Goal: Task Accomplishment & Management: Manage account settings

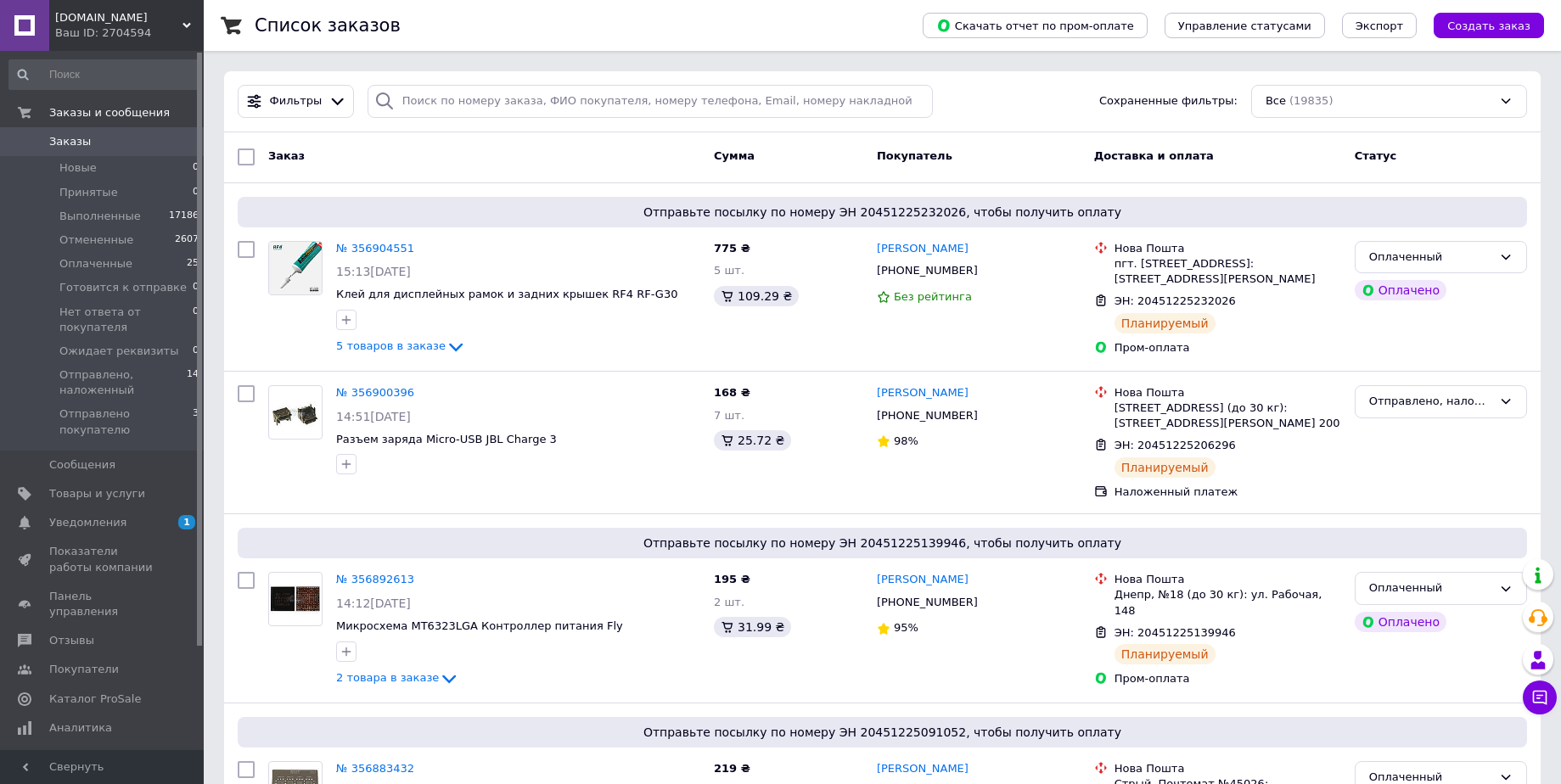
click at [329, 99] on icon at bounding box center [337, 101] width 17 height 17
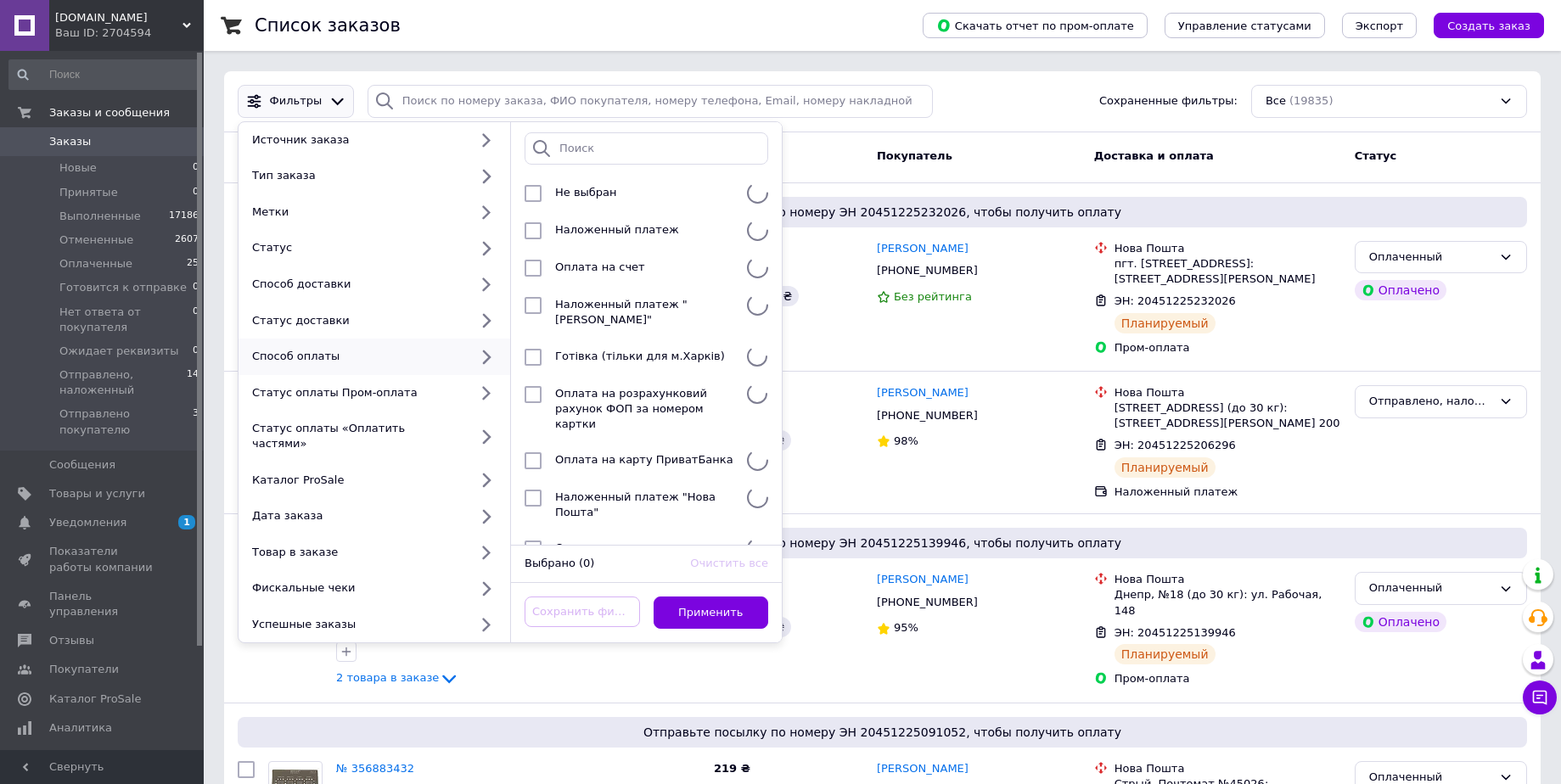
click at [319, 350] on div "Способ оплаты" at bounding box center [357, 357] width 223 height 16
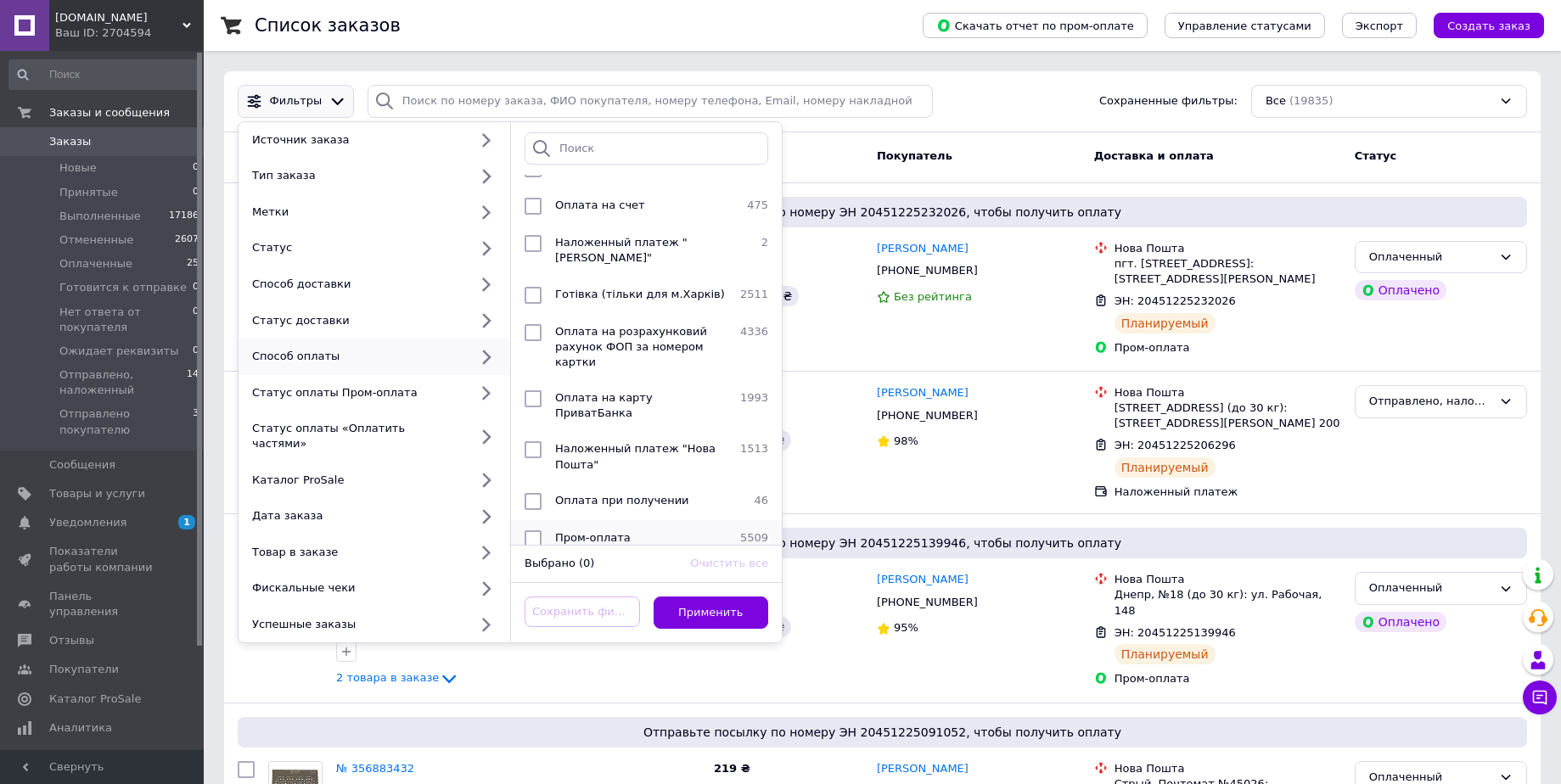
click at [535, 530] on input "checkbox" at bounding box center [533, 539] width 17 height 17
checkbox input "true"
click at [708, 604] on button "Применить" at bounding box center [711, 613] width 115 height 33
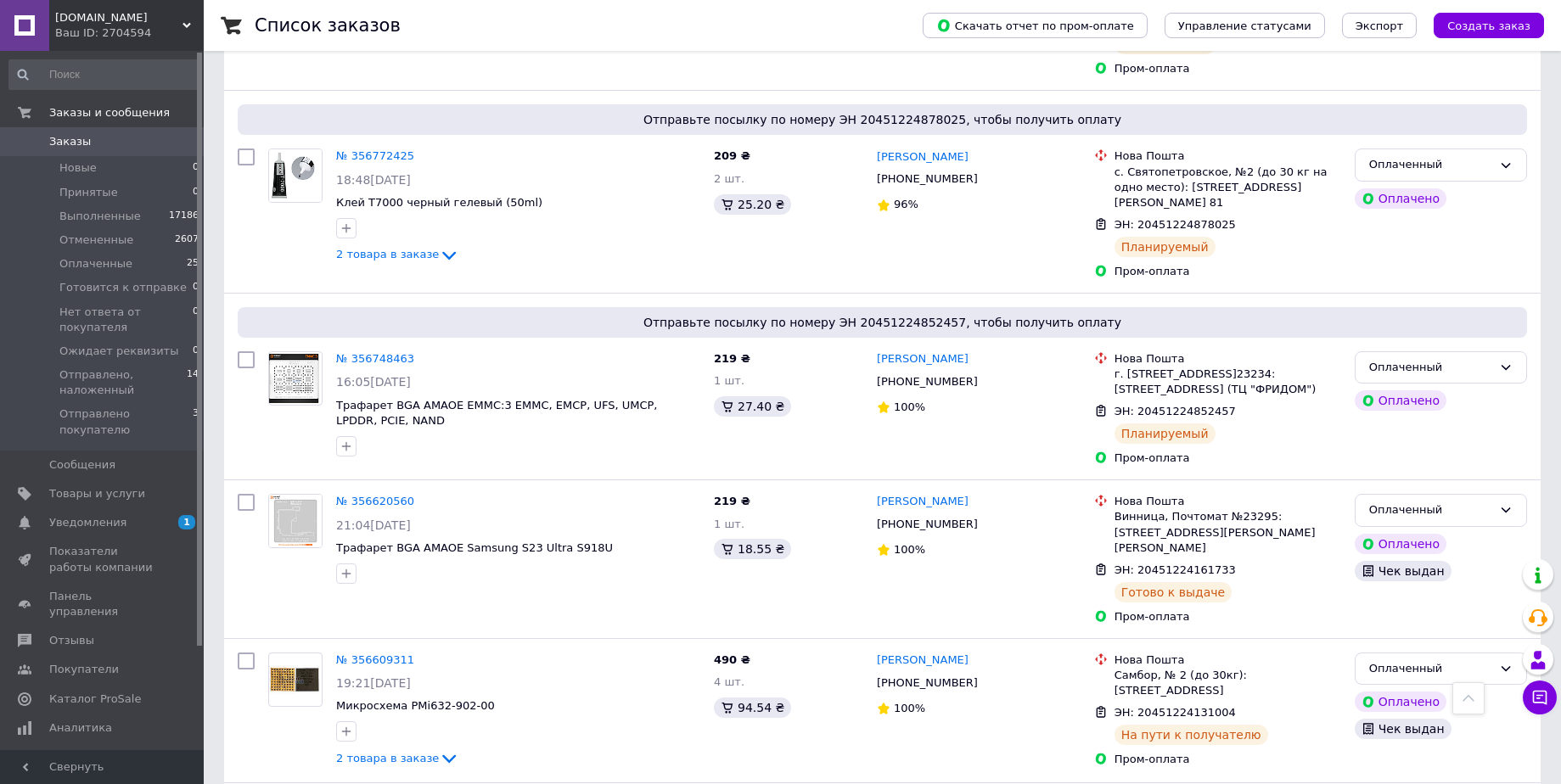
scroll to position [1290, 0]
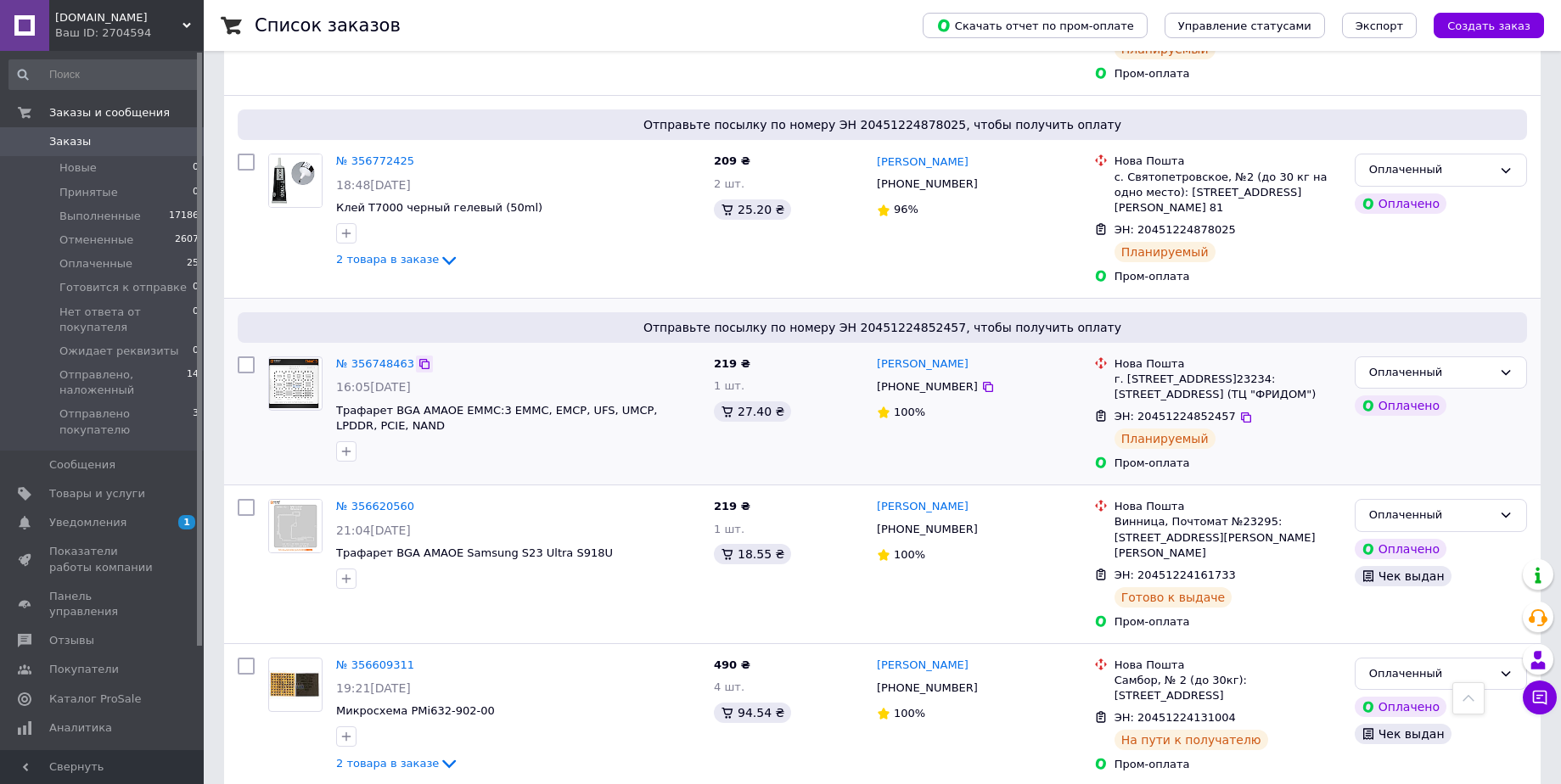
click at [418, 358] on icon at bounding box center [425, 364] width 14 height 14
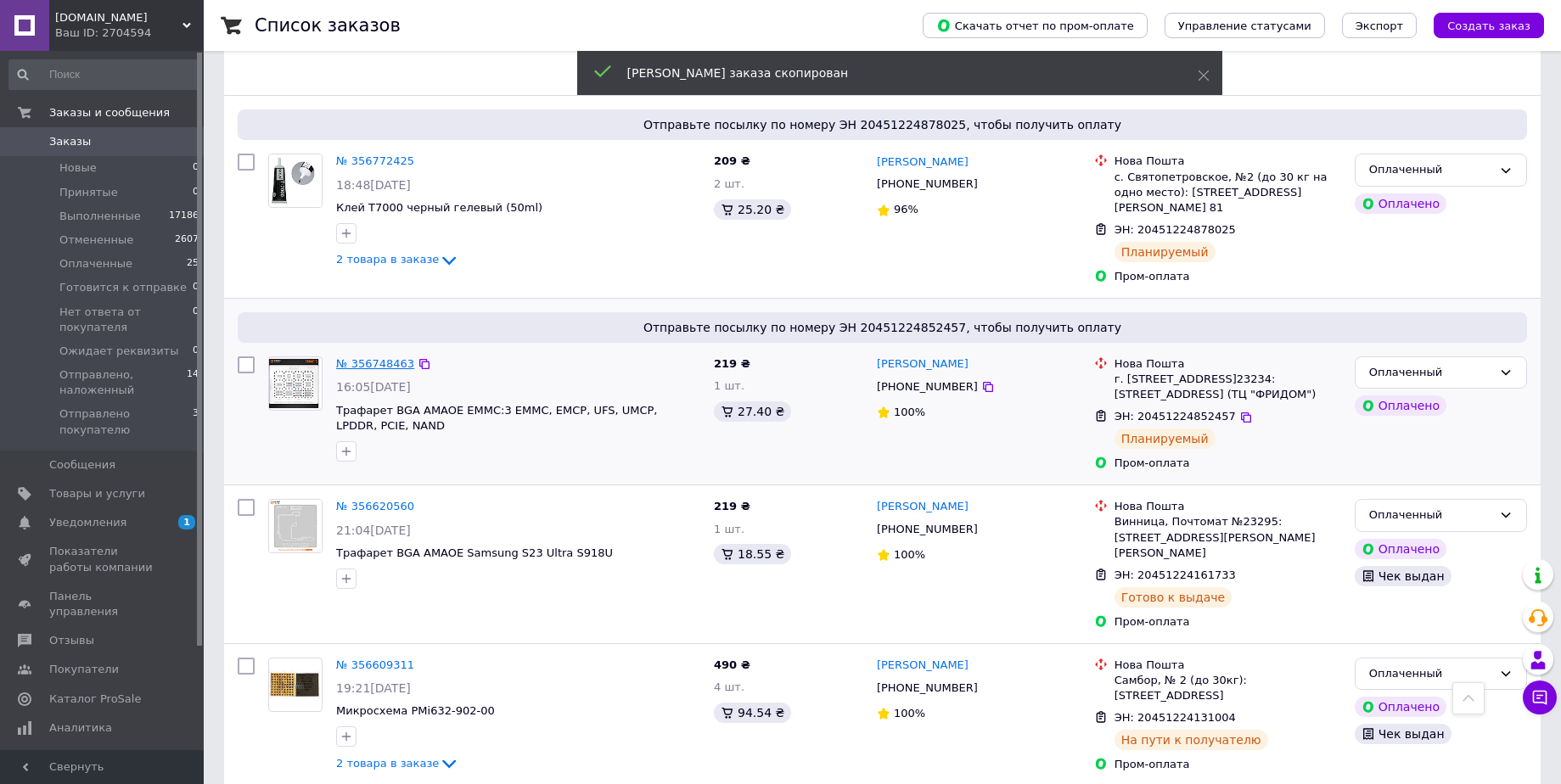
click at [361, 358] on link "№ 356748463" at bounding box center [375, 363] width 79 height 13
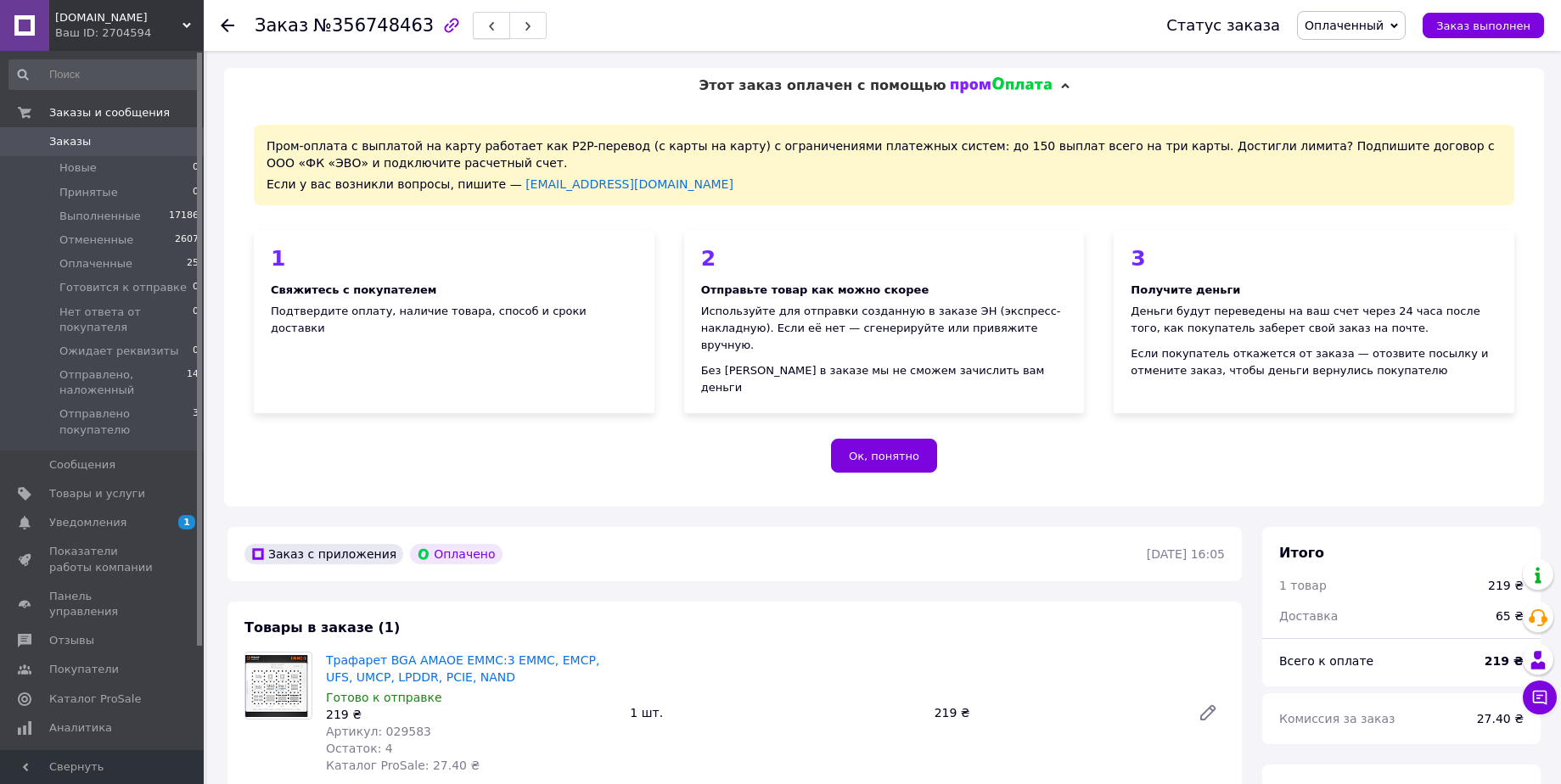
click at [487, 31] on icon "button" at bounding box center [492, 26] width 11 height 11
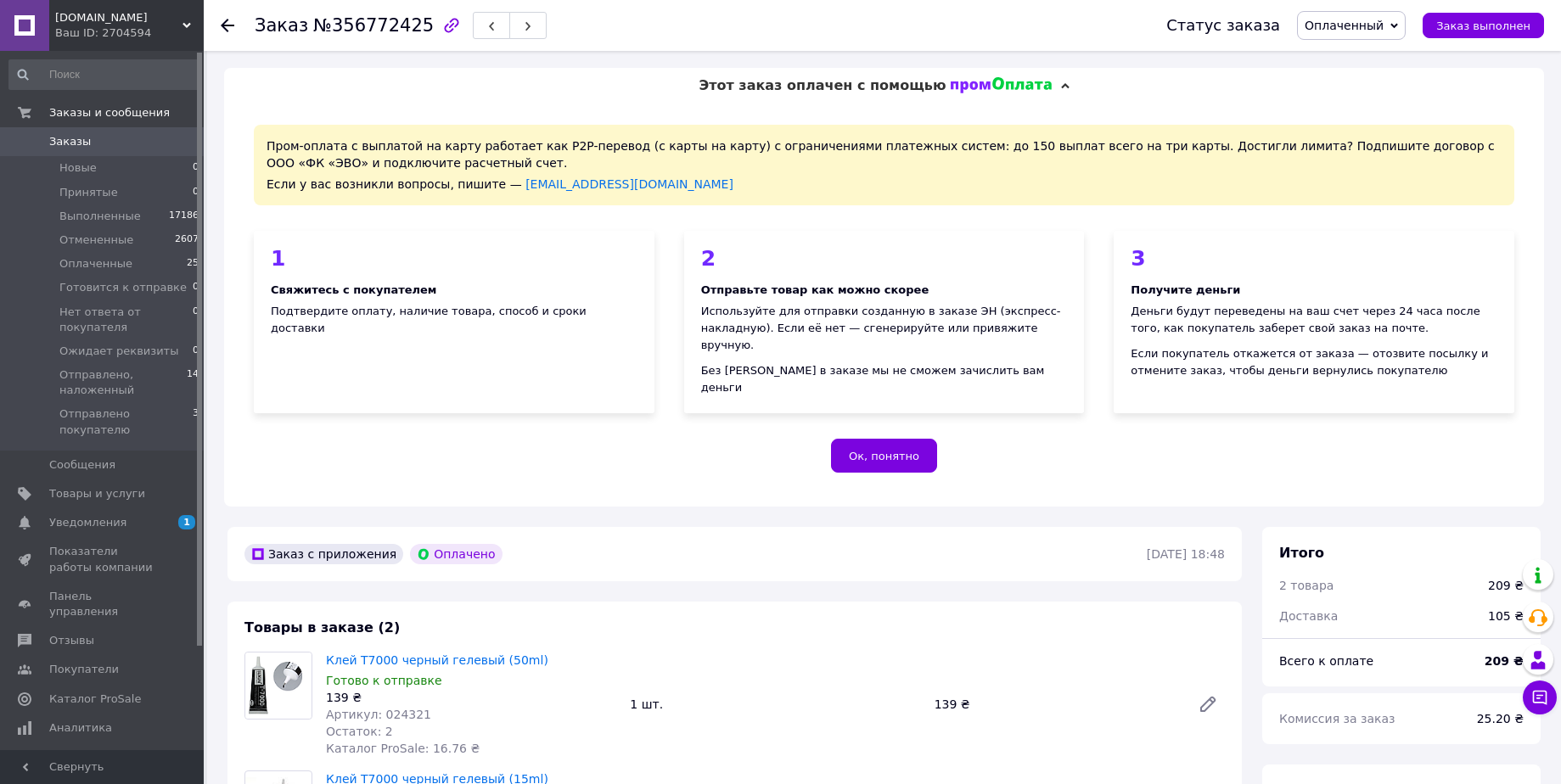
click at [379, 32] on span "№356772425" at bounding box center [373, 25] width 120 height 20
copy span "356772425"
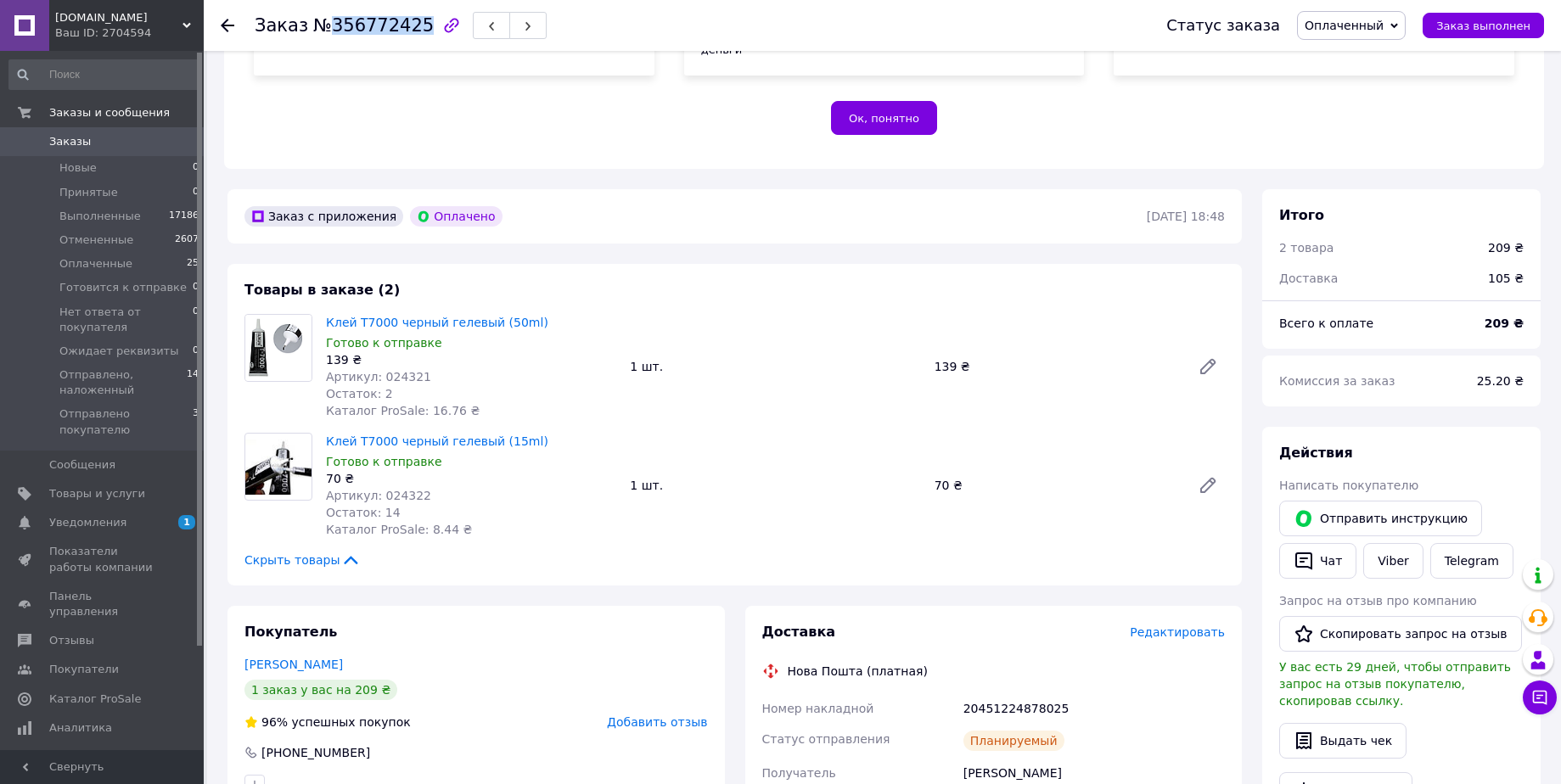
scroll to position [339, 0]
click at [526, 29] on use "button" at bounding box center [527, 27] width 5 height 10
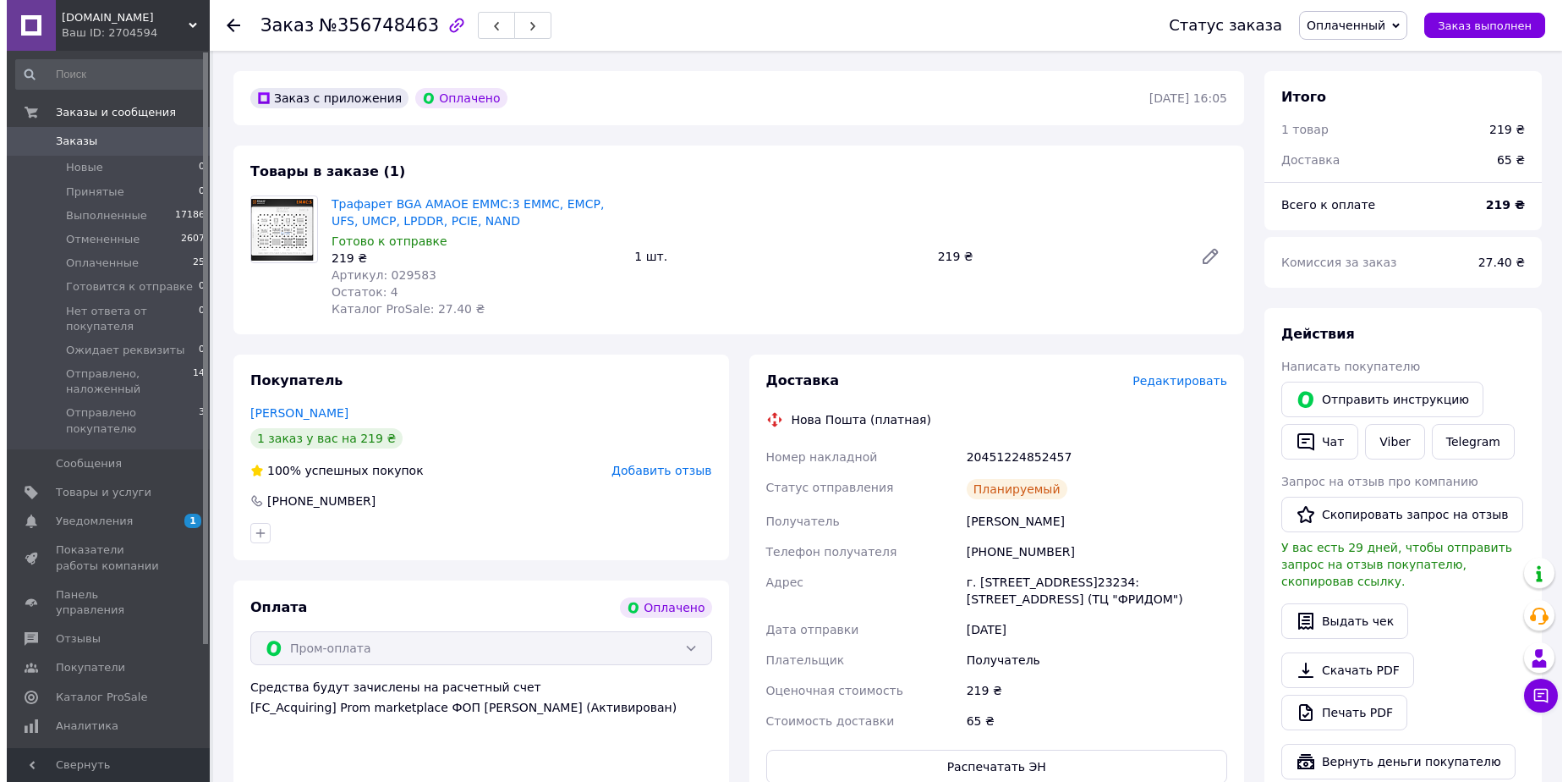
scroll to position [509, 0]
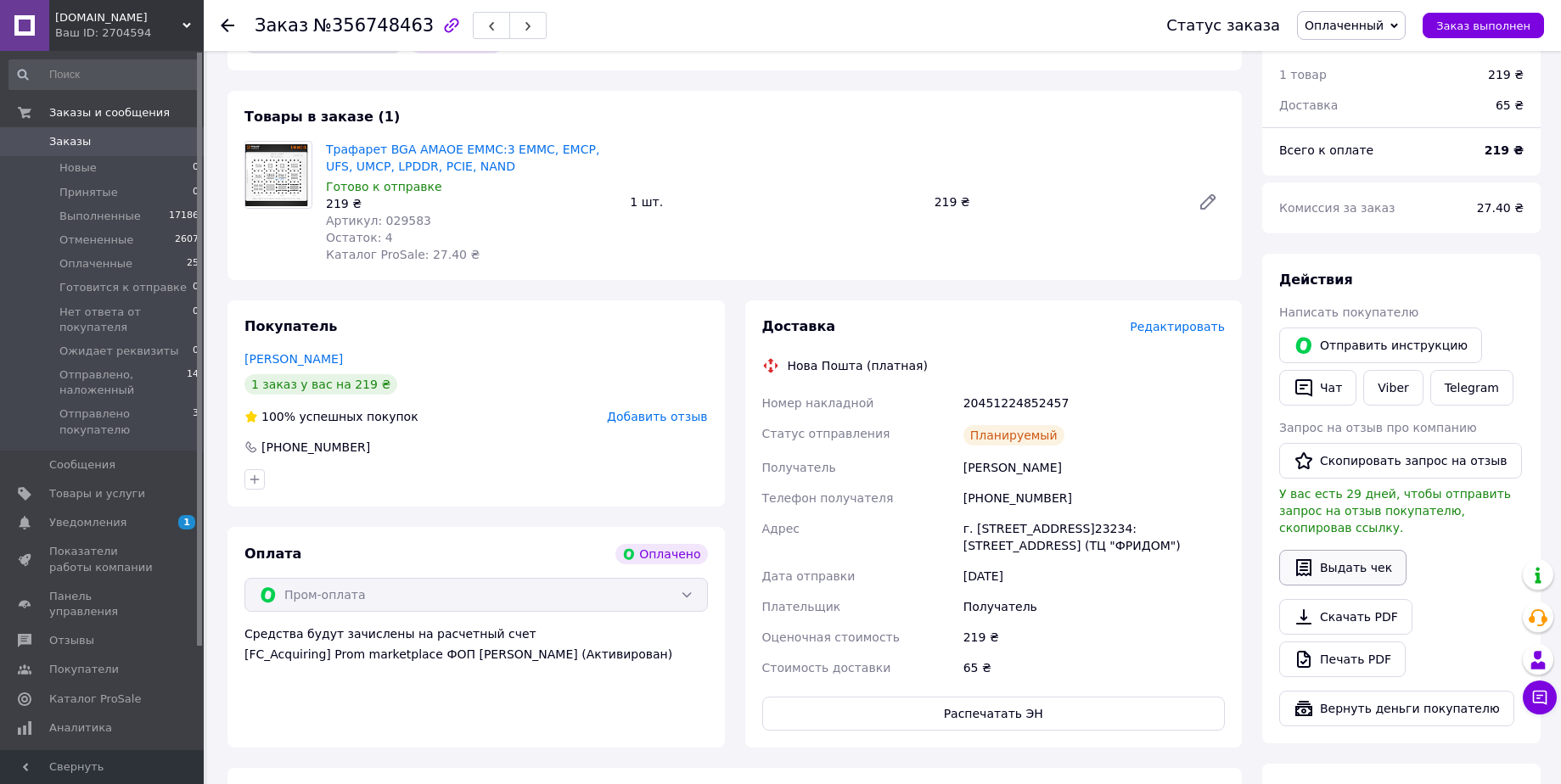
click at [1318, 549] on button "Выдать чек" at bounding box center [1342, 567] width 127 height 36
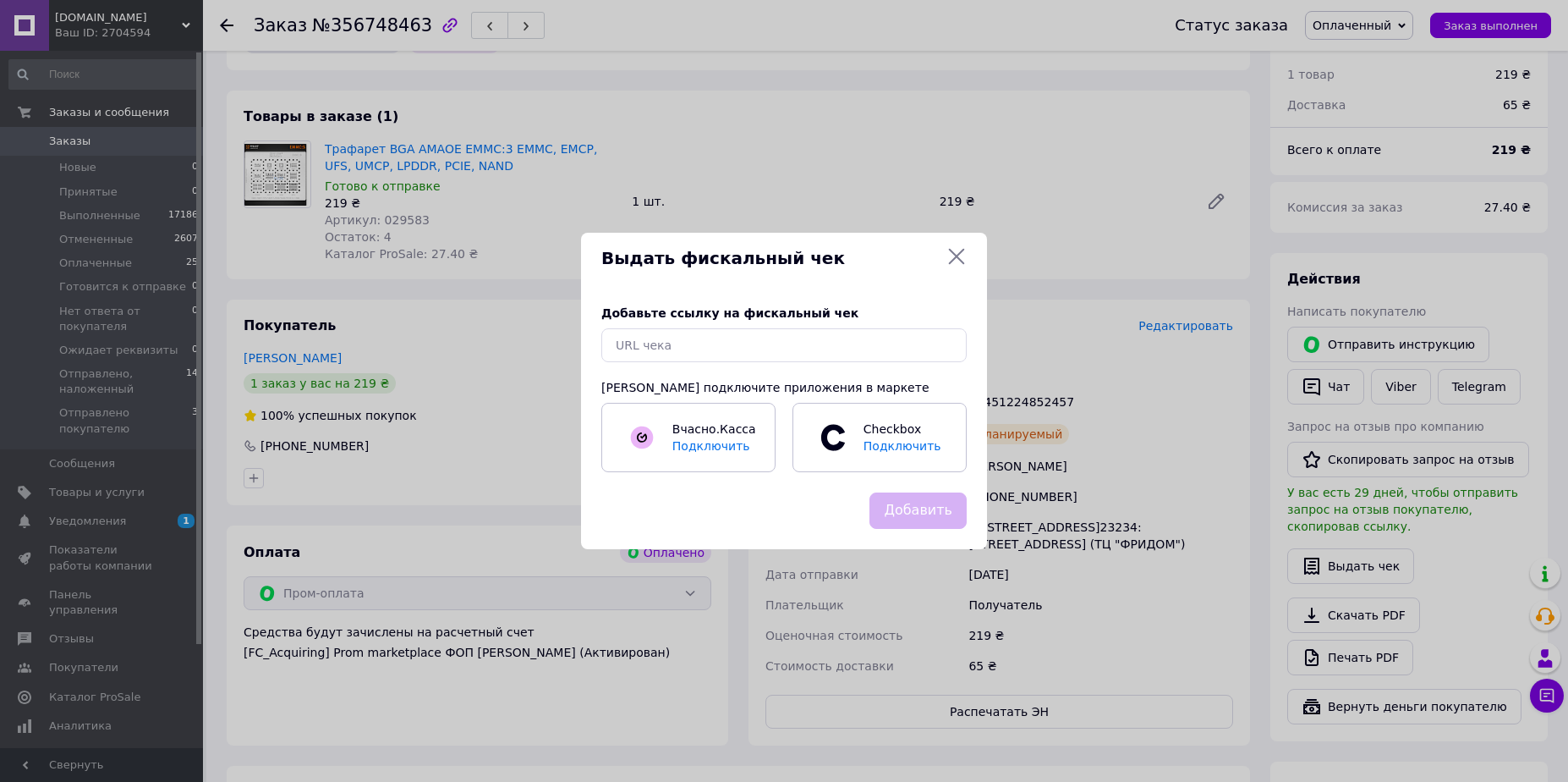
click at [824, 366] on div "Добавьте ссылку на фискальный чек Или подключите приложения в маркете Вчасно.Ка…" at bounding box center [784, 388] width 406 height 208
click at [761, 352] on input "text" at bounding box center [784, 345] width 365 height 34
paste input "[URL][DOMAIN_NAME]"
type input "[URL][DOMAIN_NAME]"
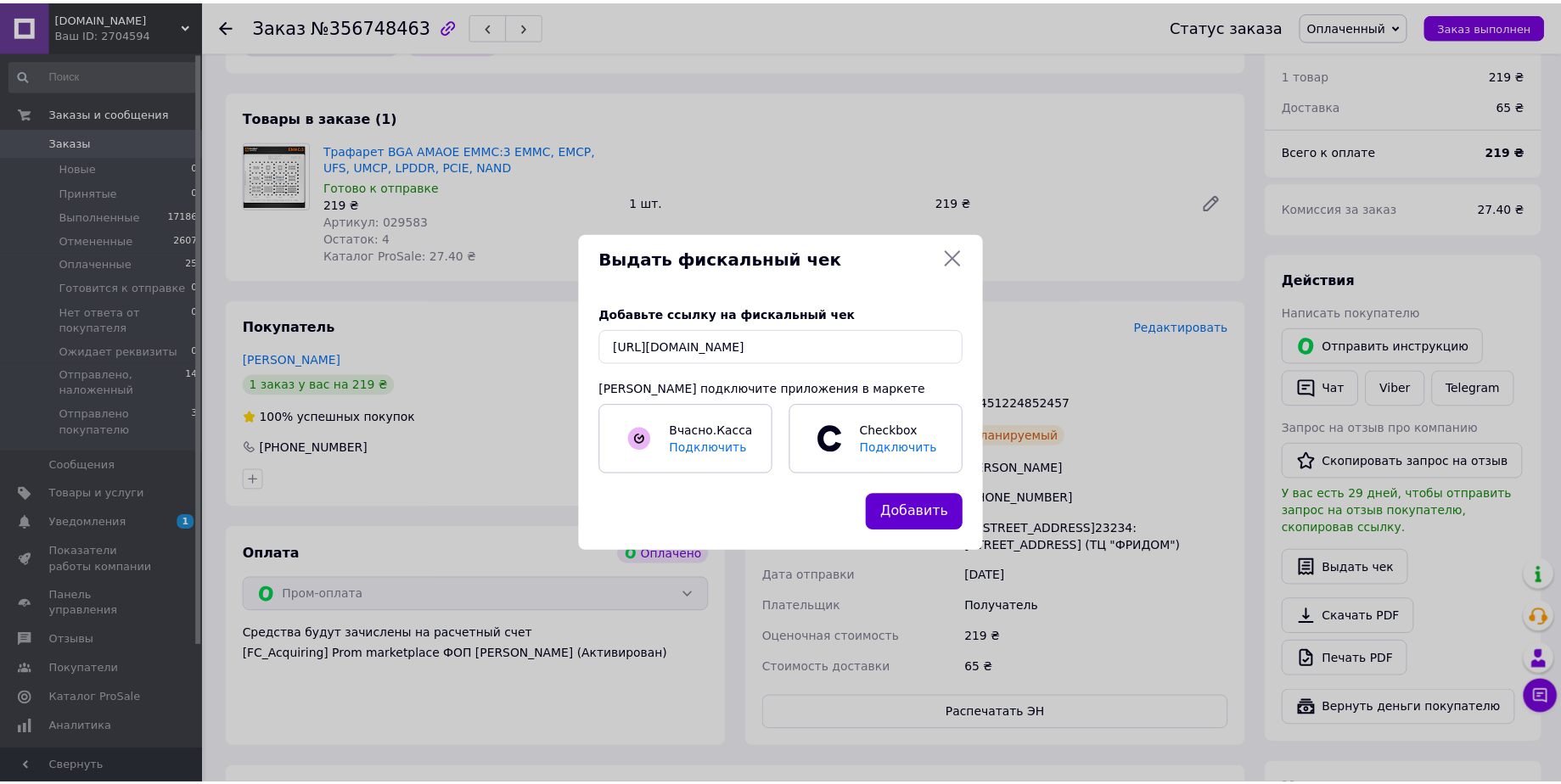
scroll to position [0, 0]
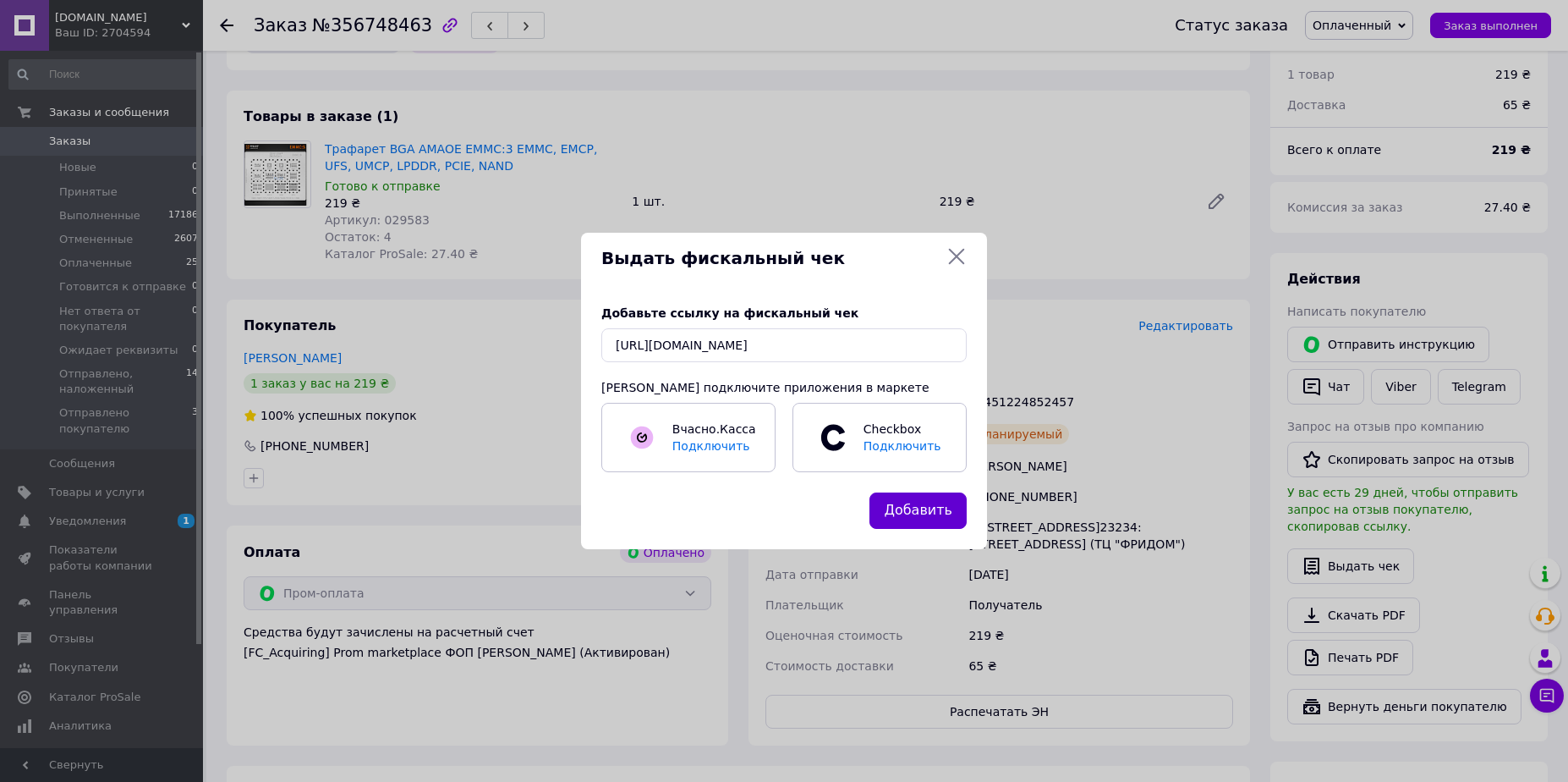
click at [935, 505] on button "Добавить" at bounding box center [918, 511] width 98 height 37
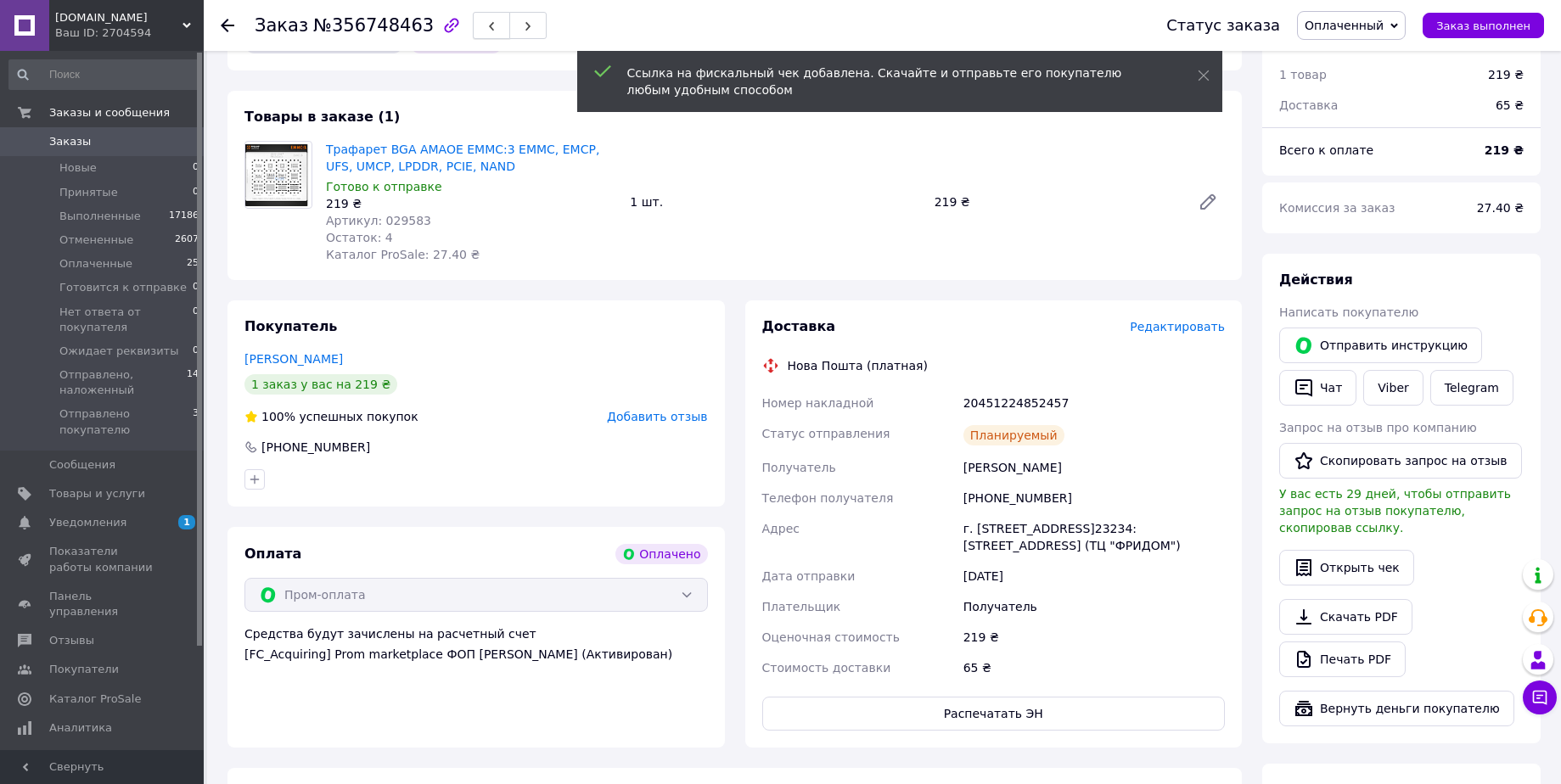
click at [485, 24] on button "button" at bounding box center [492, 25] width 38 height 27
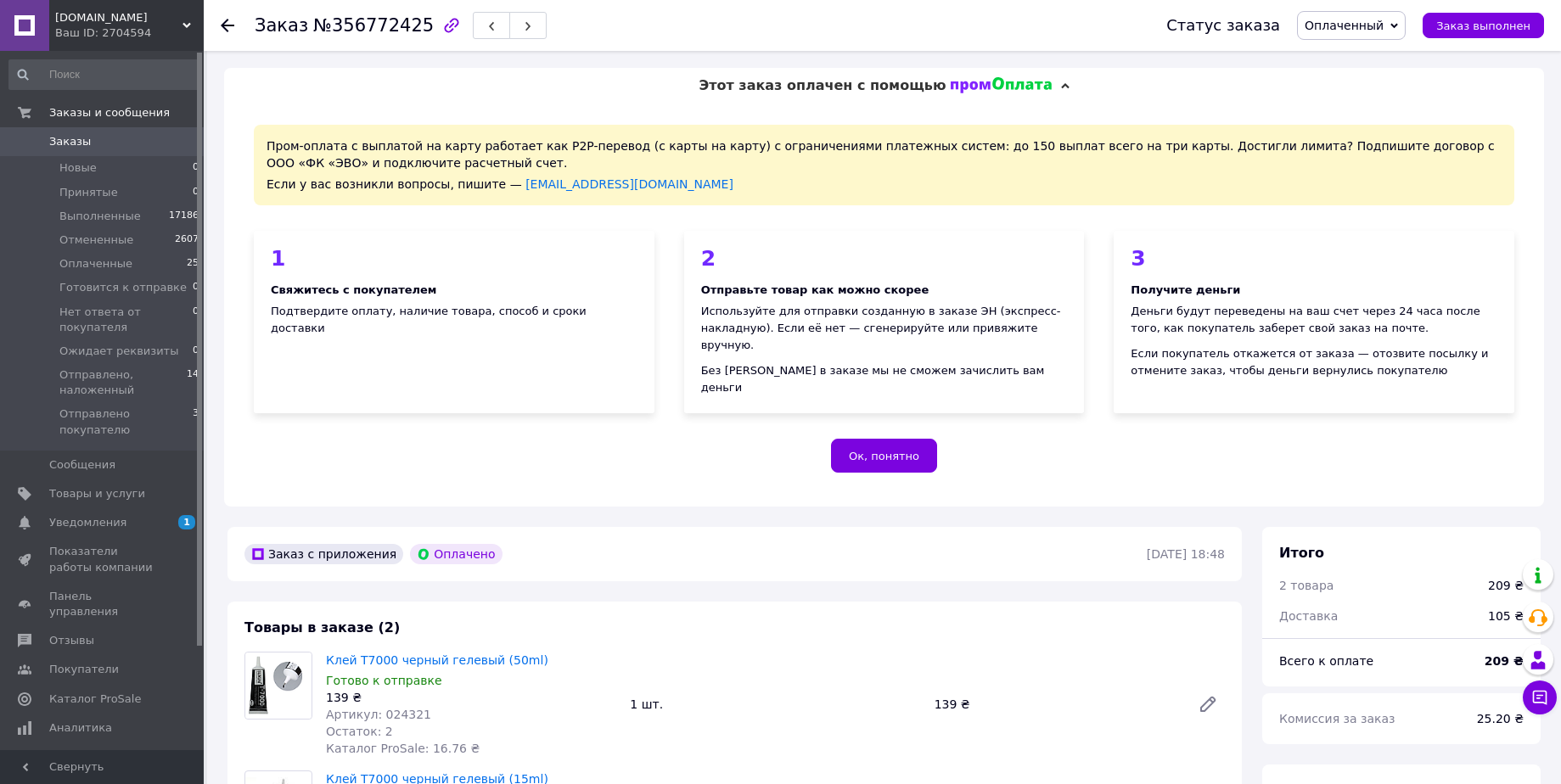
click at [368, 29] on span "№356772425" at bounding box center [373, 25] width 120 height 20
copy span "356772425"
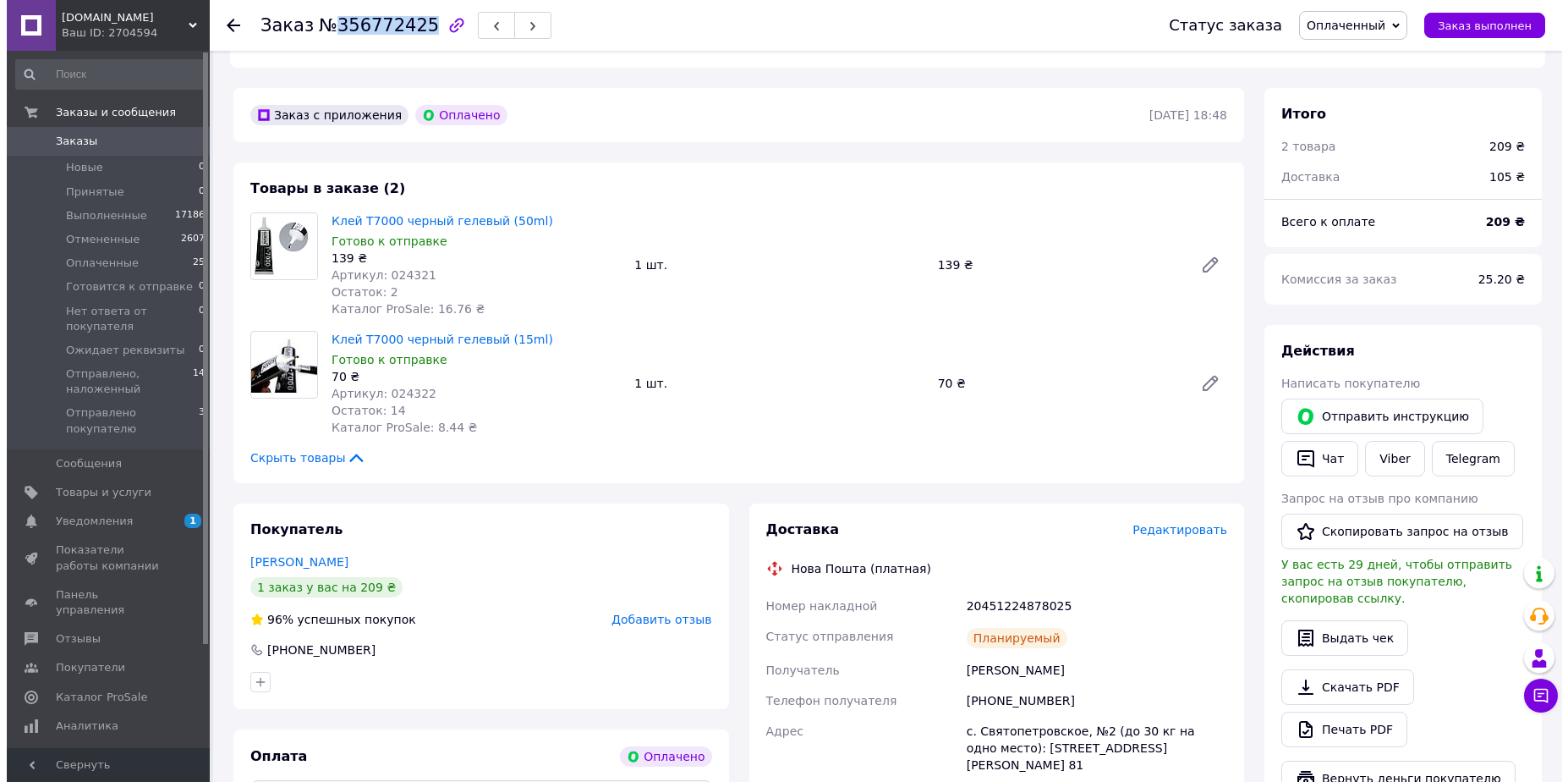
scroll to position [541, 0]
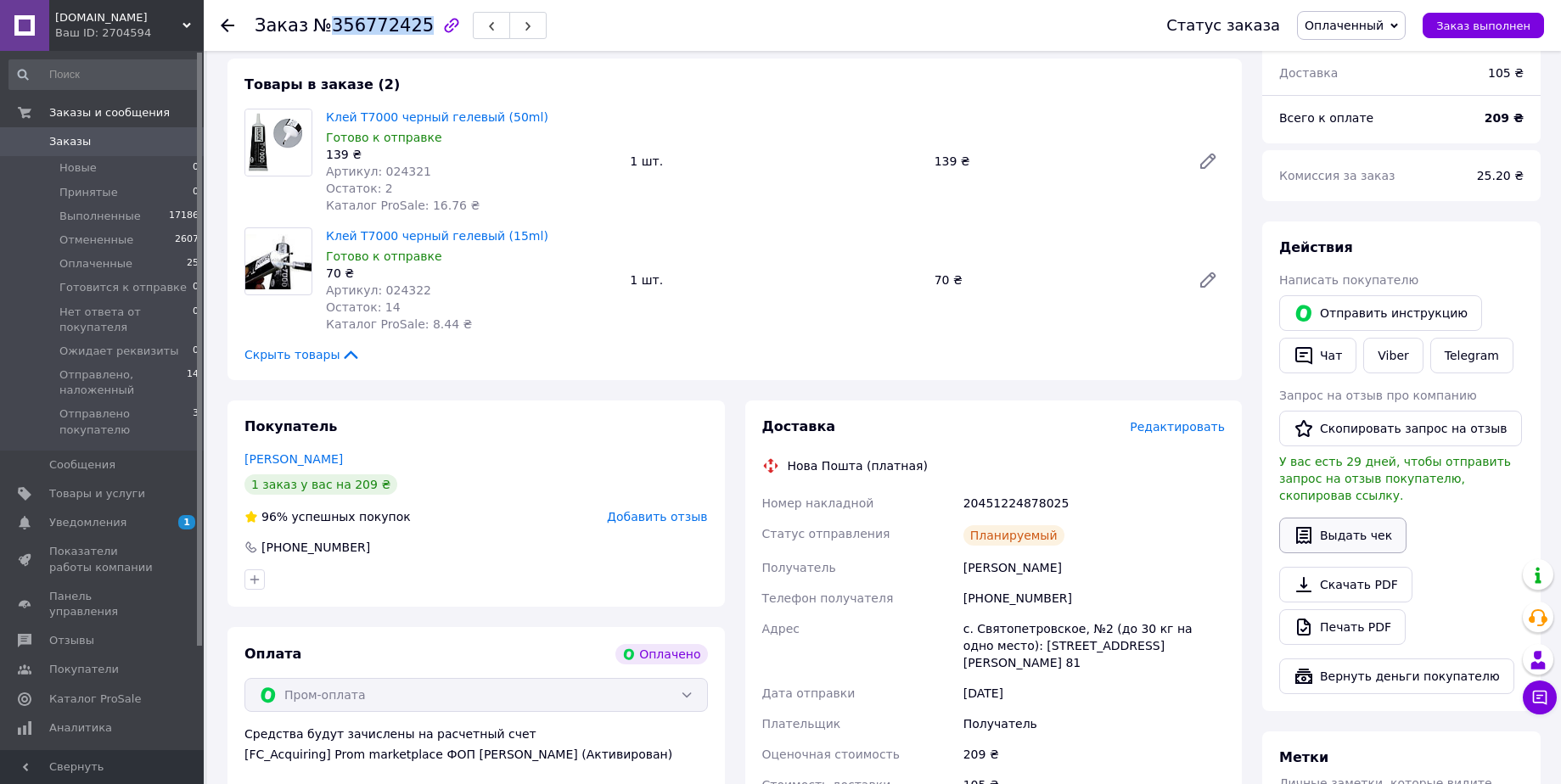
click at [1334, 517] on button "Выдать чек" at bounding box center [1342, 535] width 127 height 36
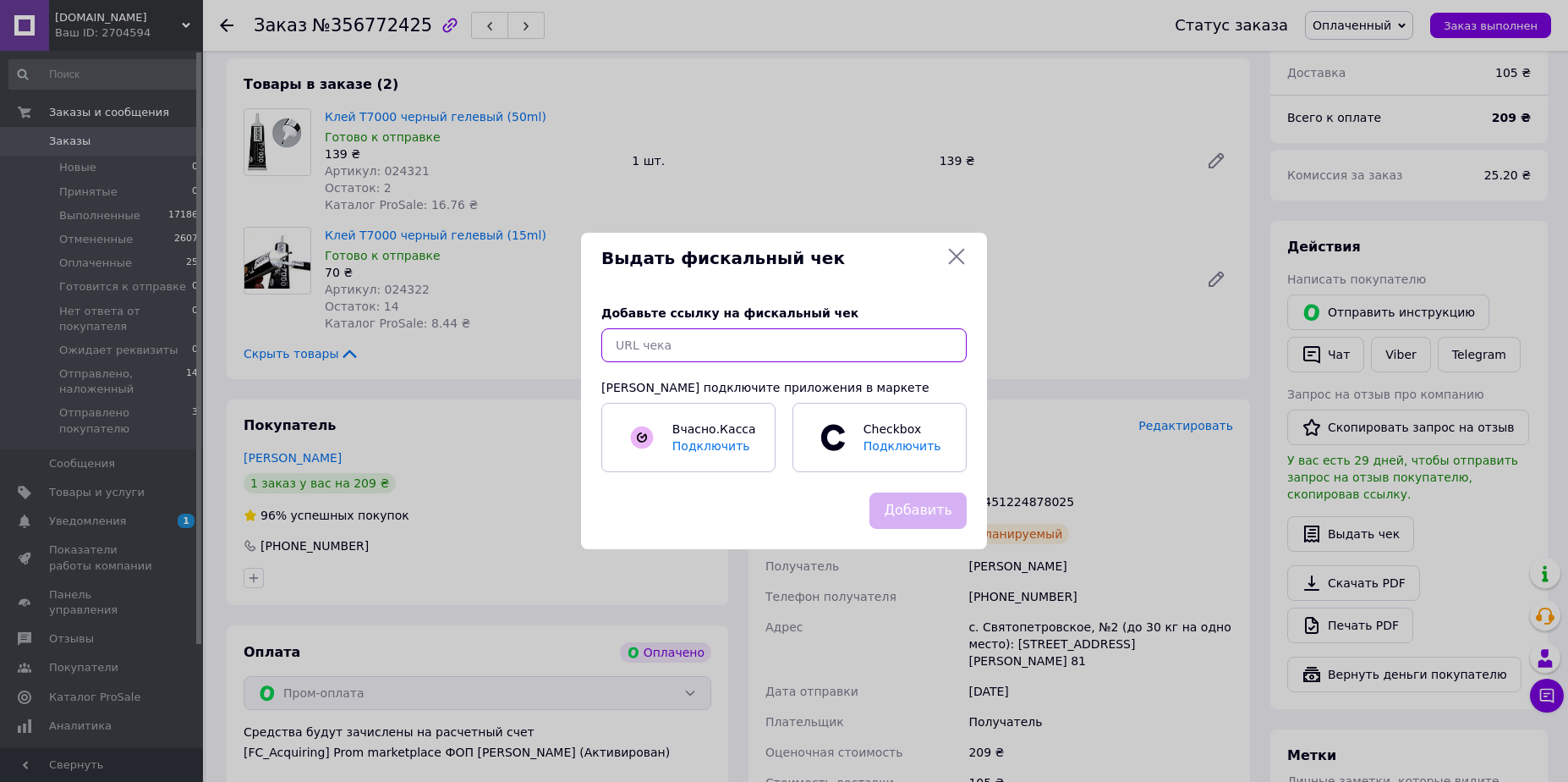
click at [824, 343] on input "text" at bounding box center [784, 345] width 365 height 34
paste input "[URL][DOMAIN_NAME]"
type input "[URL][DOMAIN_NAME]"
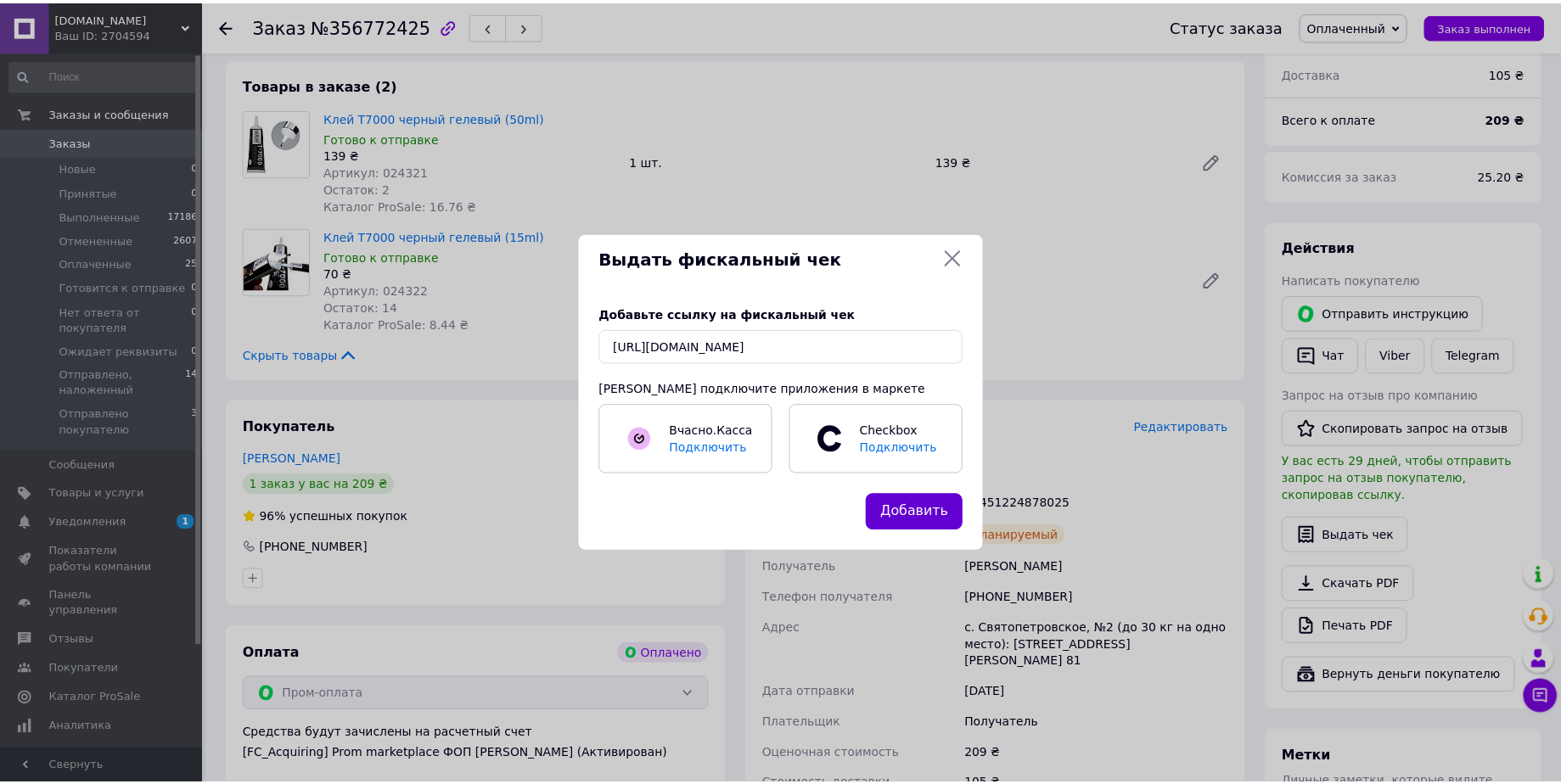
scroll to position [0, 0]
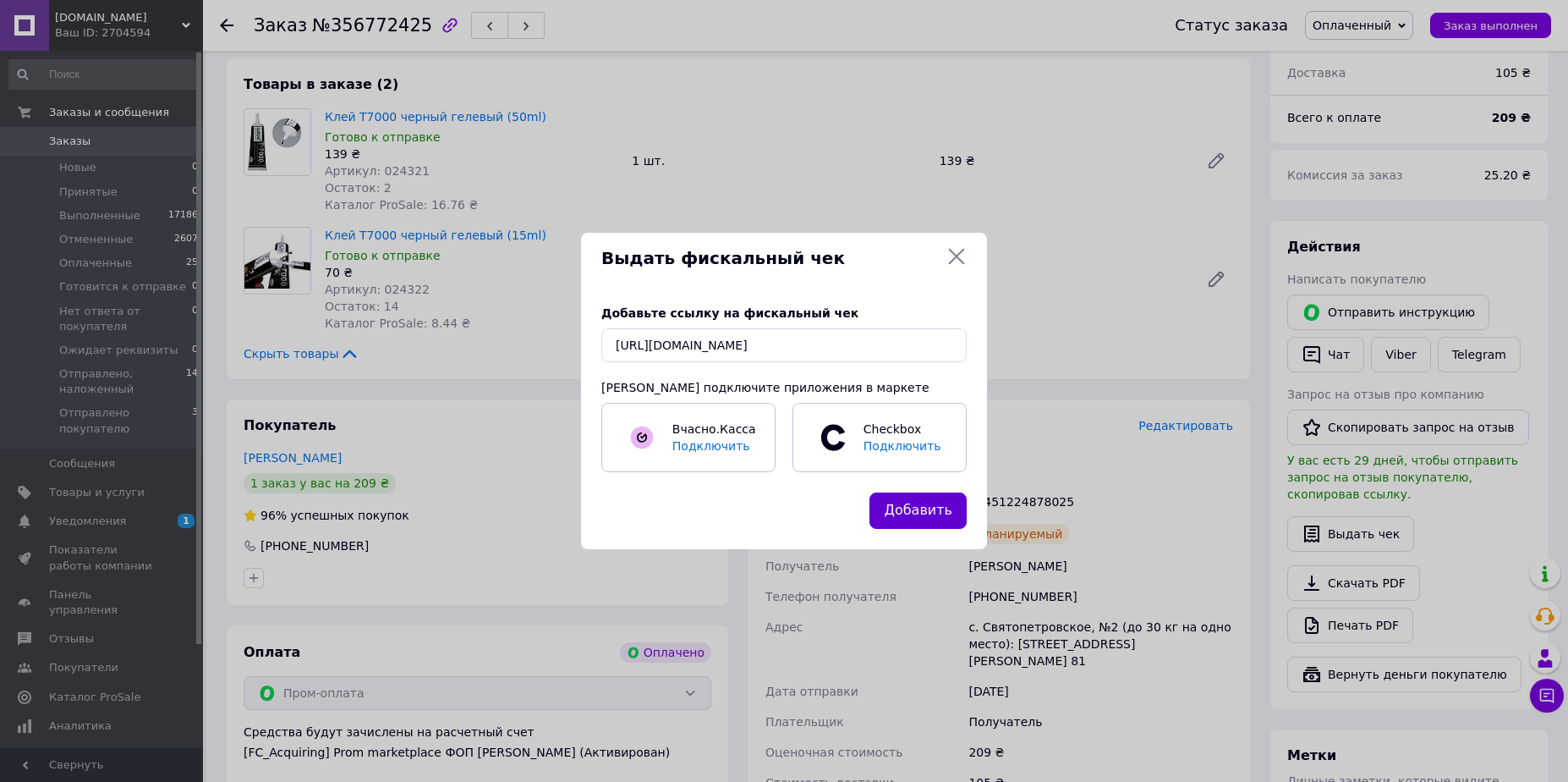
click at [922, 505] on button "Добавить" at bounding box center [918, 511] width 98 height 37
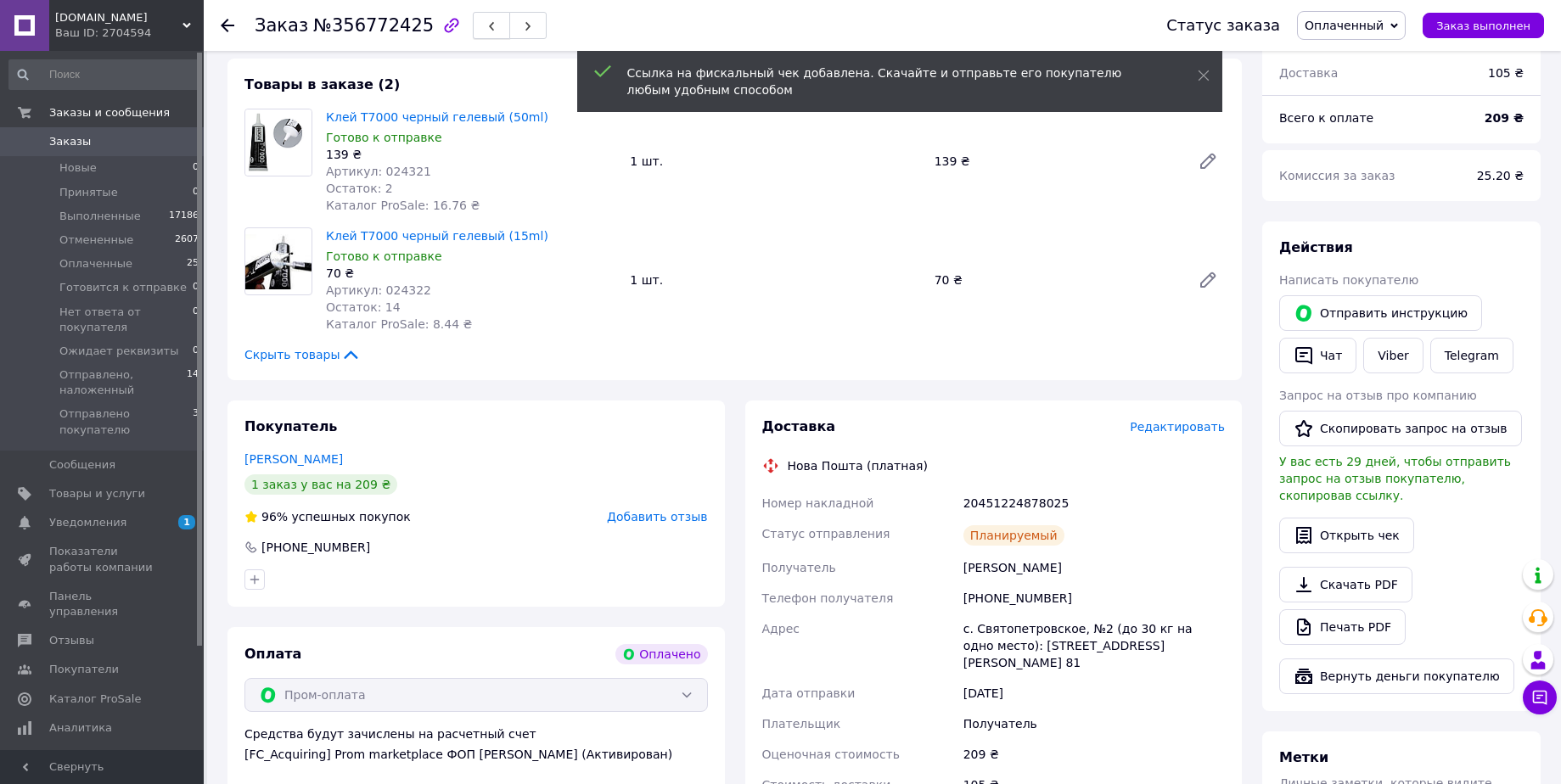
click at [473, 32] on button "button" at bounding box center [492, 25] width 38 height 27
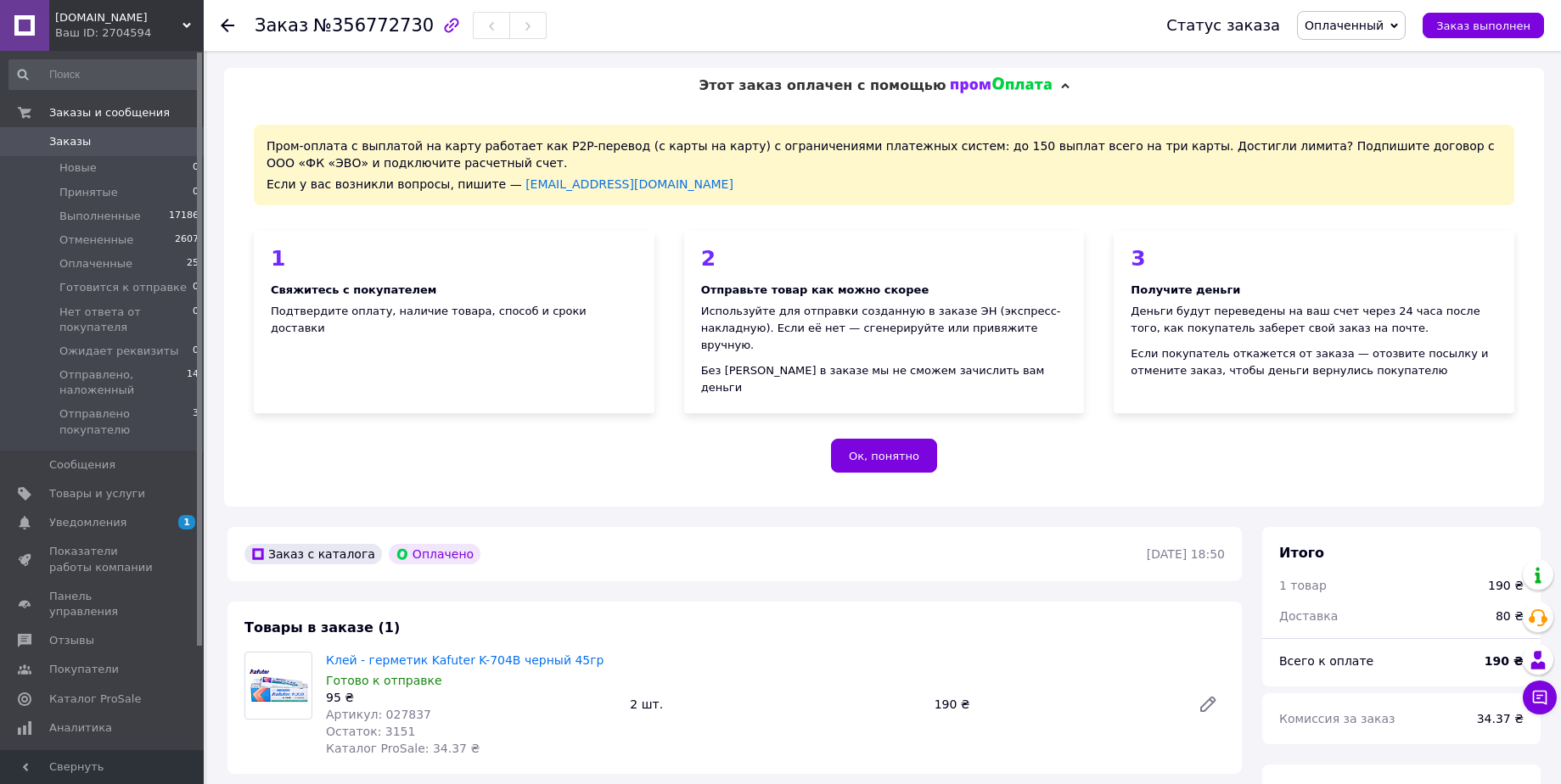
click at [371, 17] on span "№356772730" at bounding box center [373, 25] width 120 height 20
copy span "356772730"
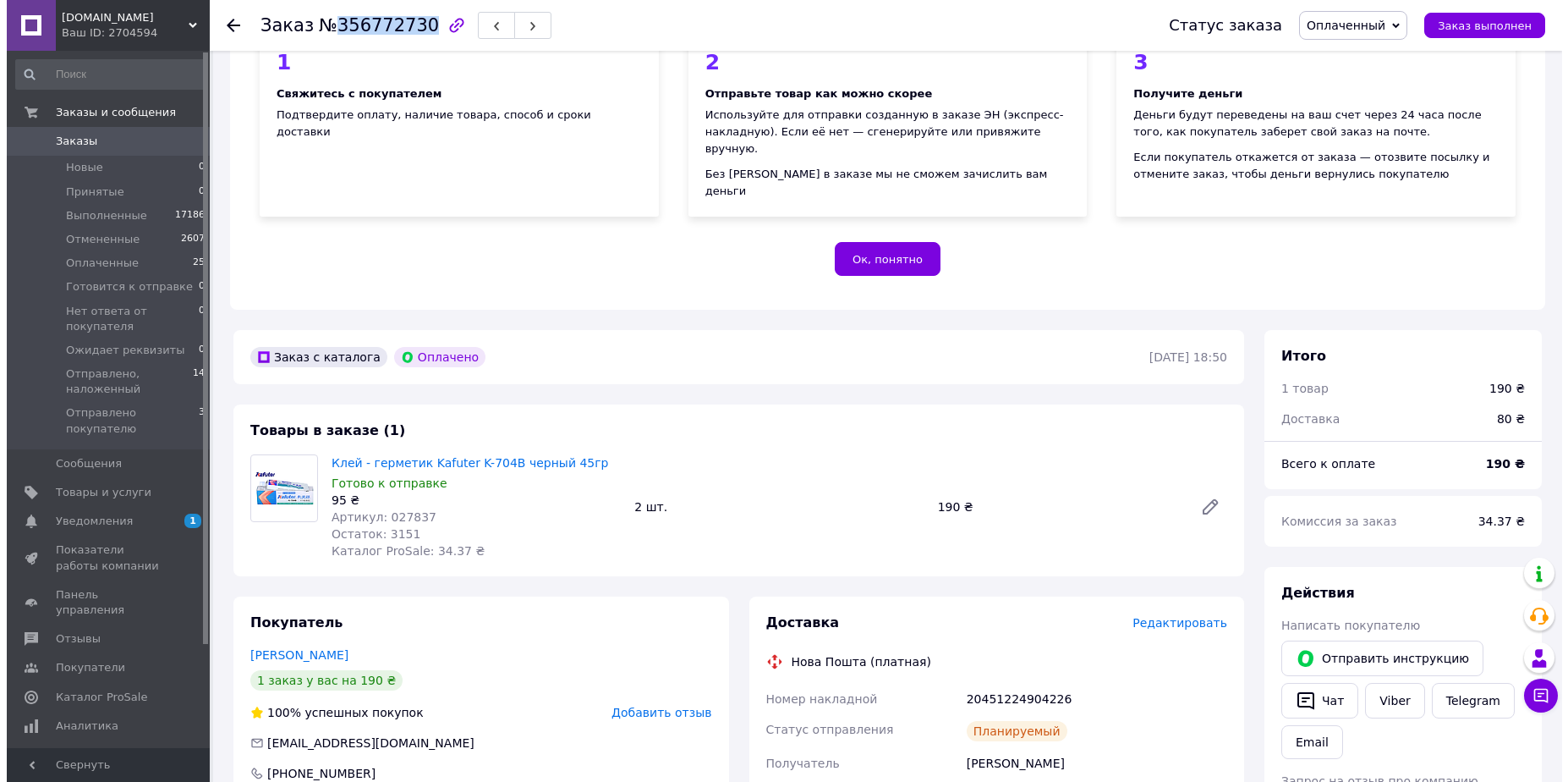
scroll to position [304, 0]
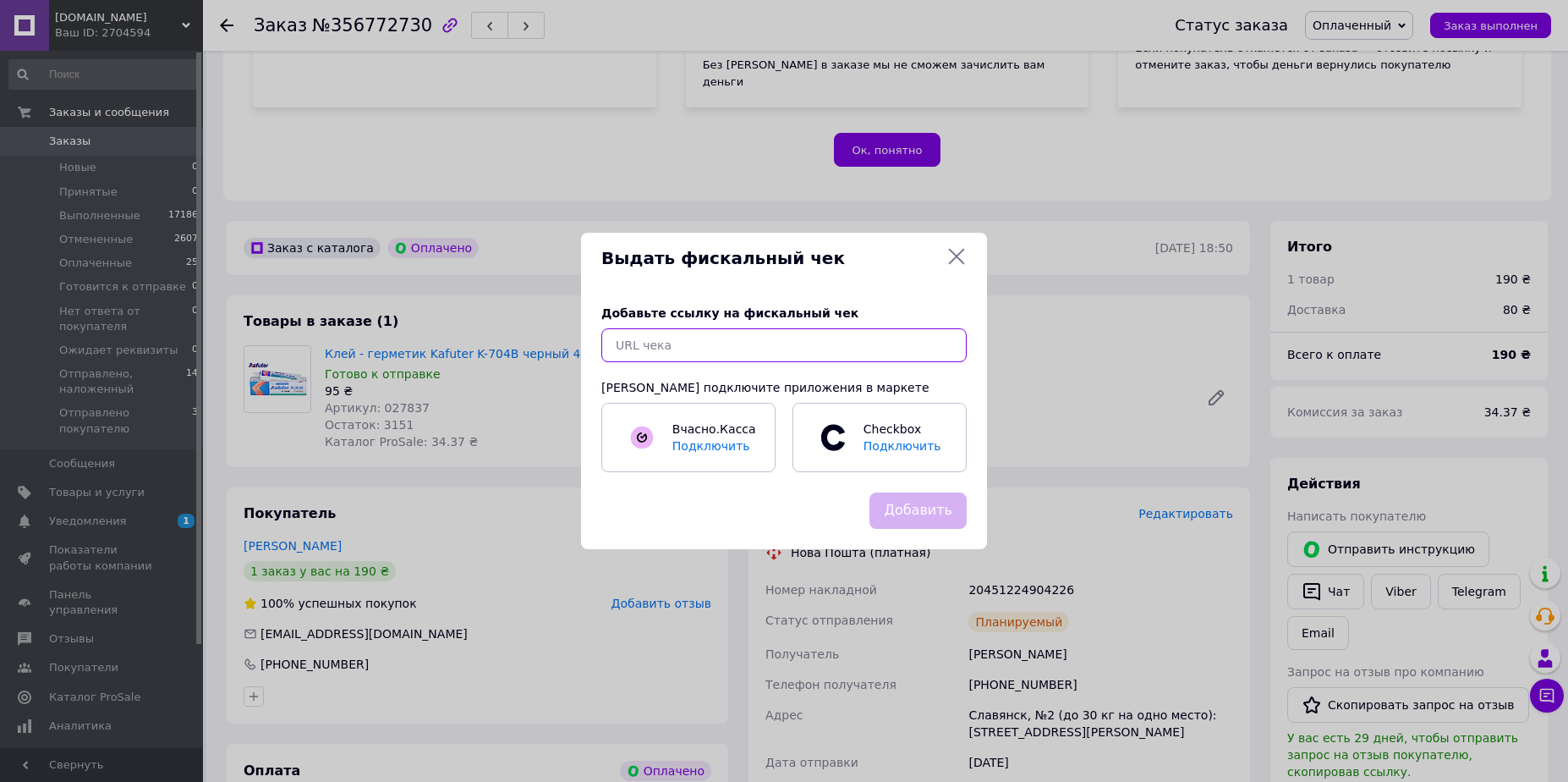
click at [807, 350] on input "text" at bounding box center [784, 345] width 365 height 34
paste input "[URL][DOMAIN_NAME]"
type input "[URL][DOMAIN_NAME]"
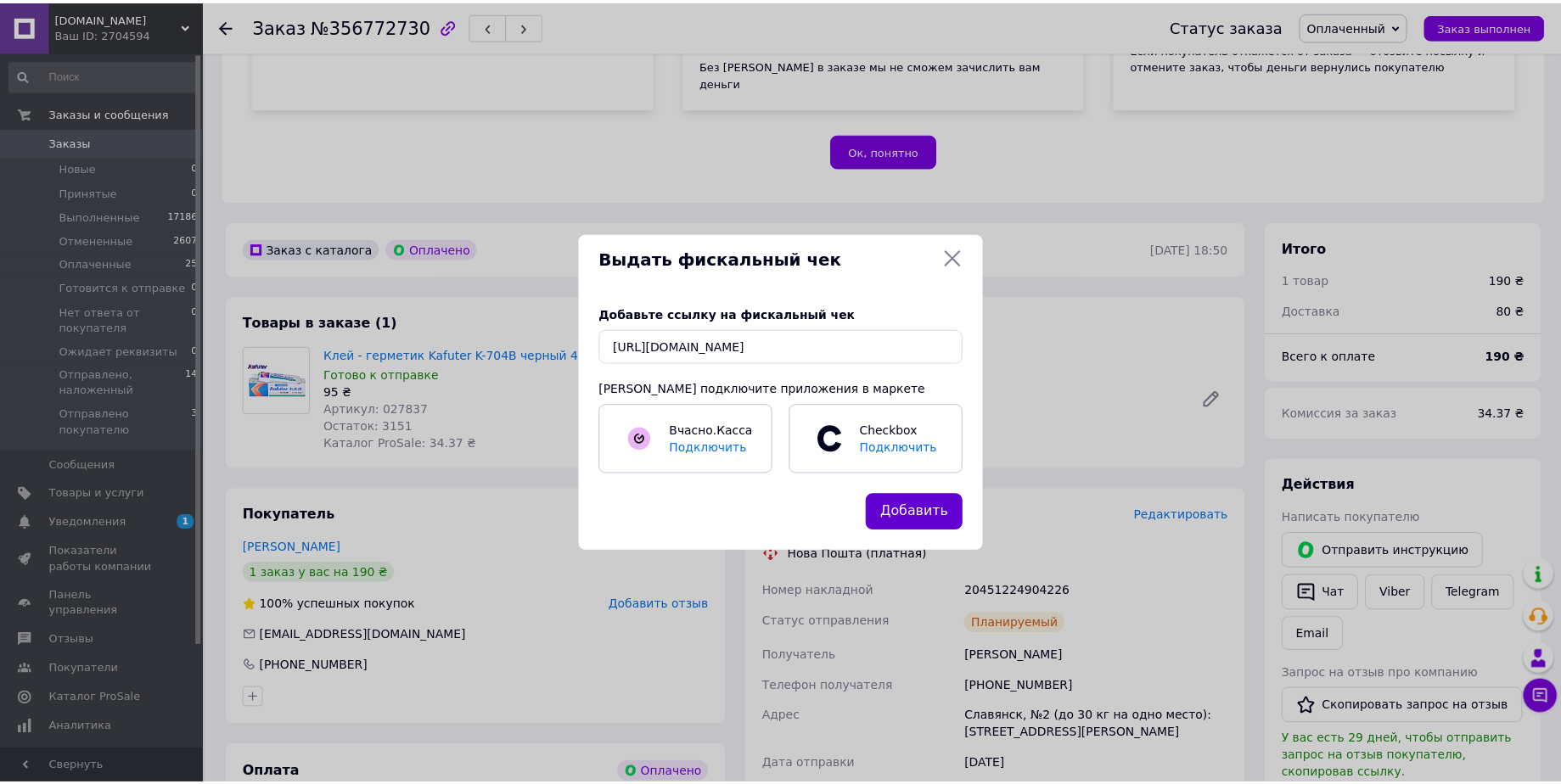
scroll to position [0, 0]
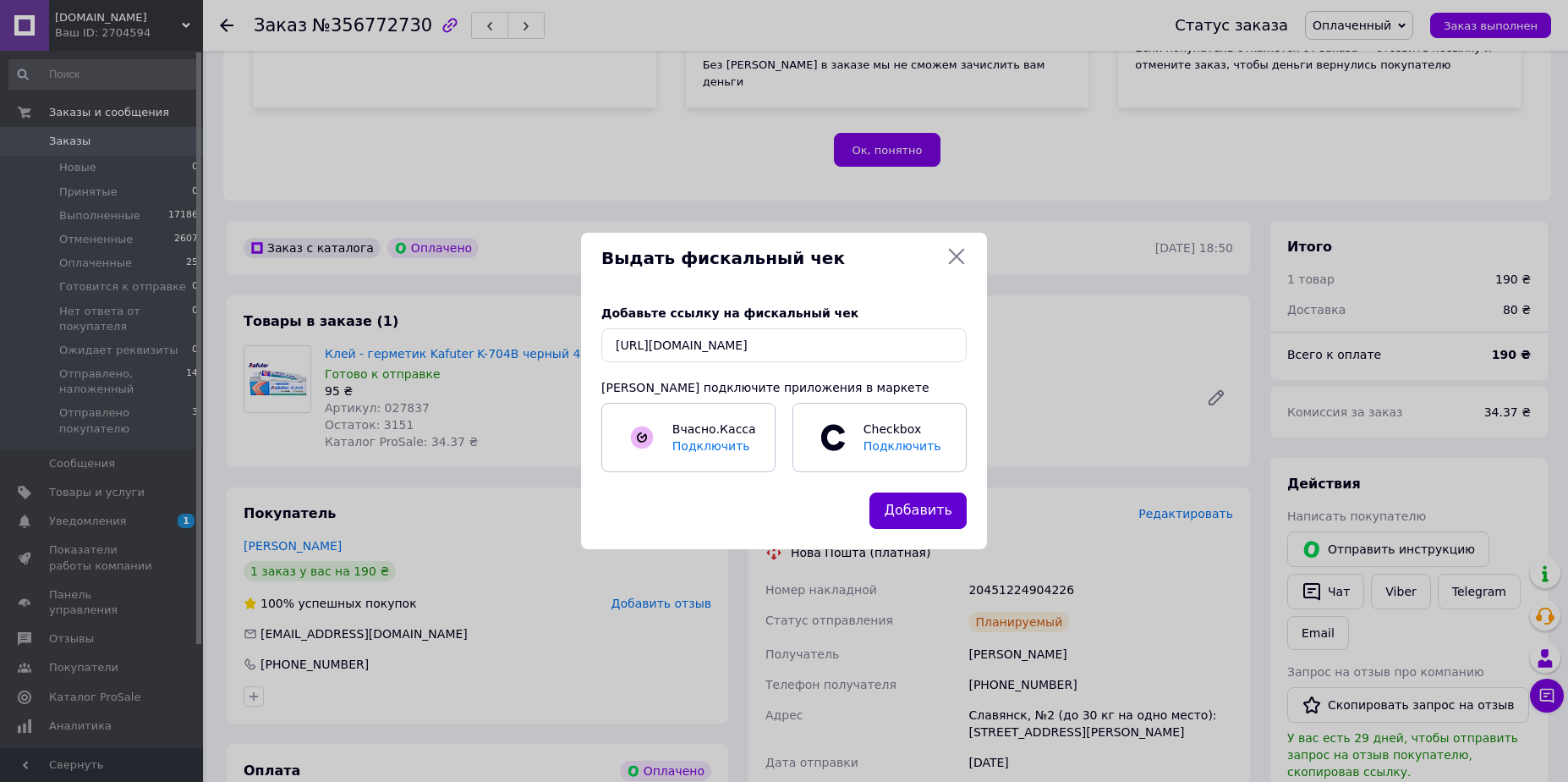
click at [917, 504] on button "Добавить" at bounding box center [918, 511] width 98 height 37
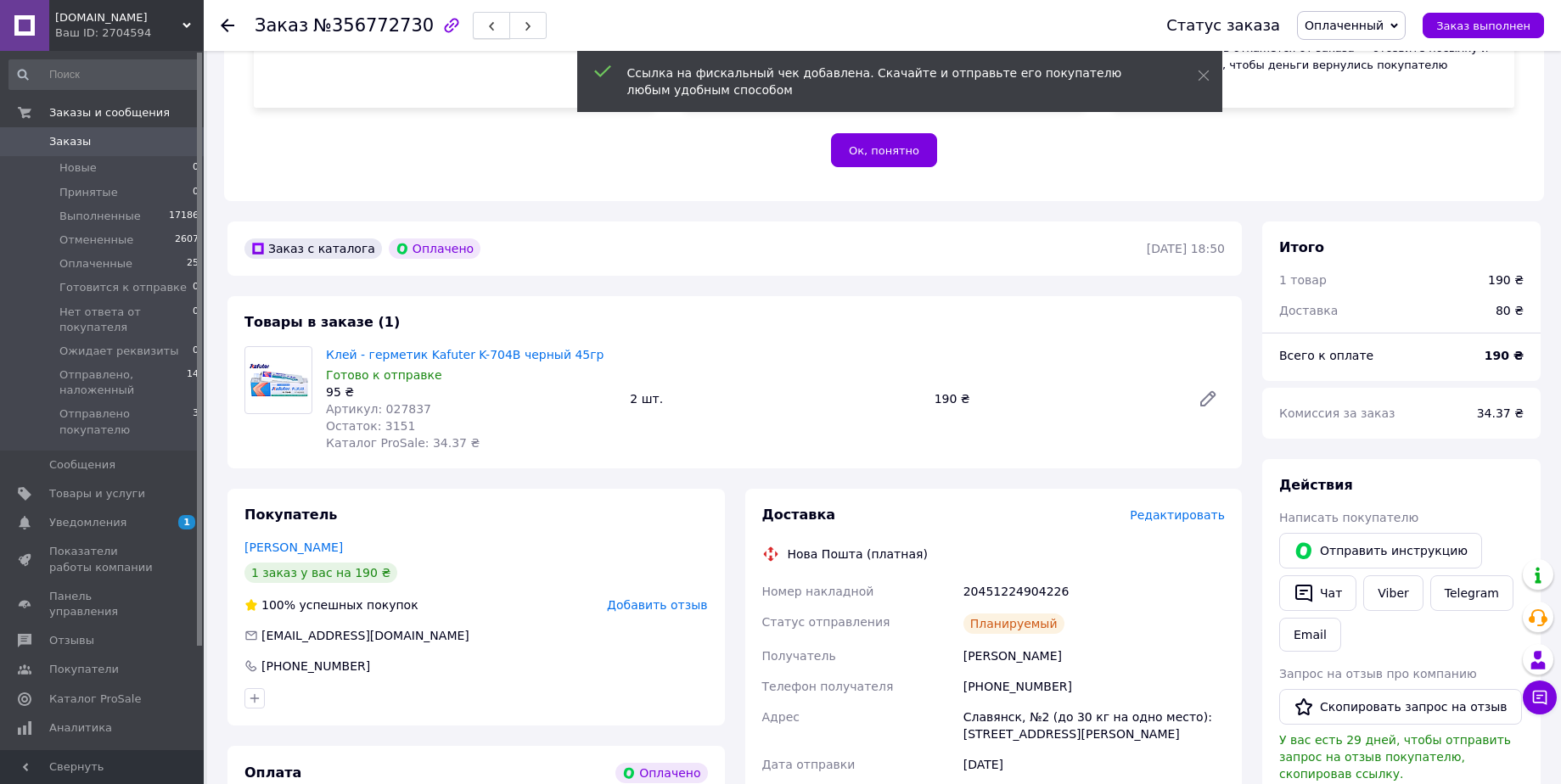
click at [473, 36] on button "button" at bounding box center [492, 25] width 38 height 27
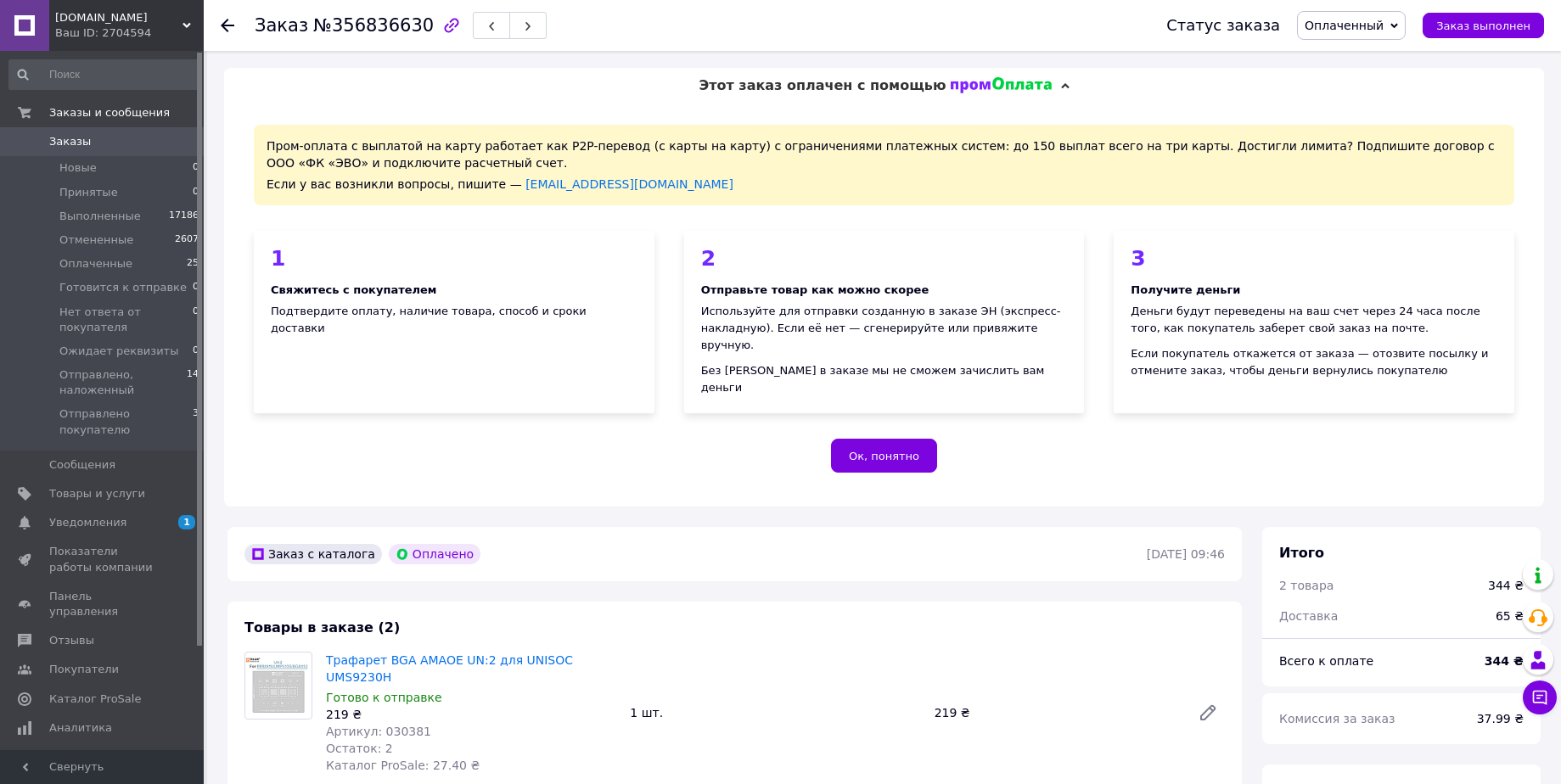
click at [365, 38] on div "Заказ №356836630" at bounding box center [400, 25] width 292 height 29
click at [365, 23] on span "№356836630" at bounding box center [373, 25] width 120 height 20
copy span "356836630"
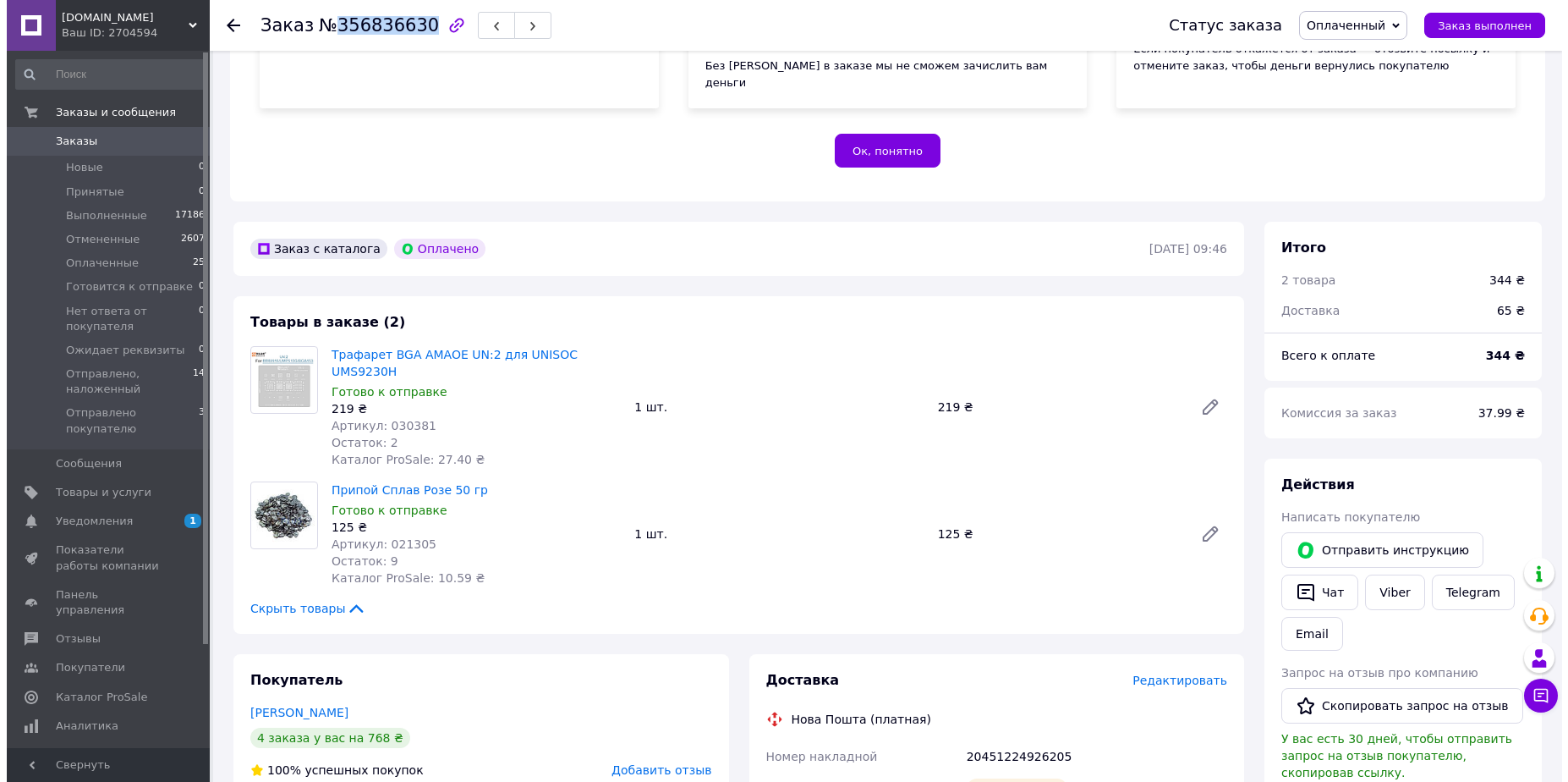
scroll to position [338, 0]
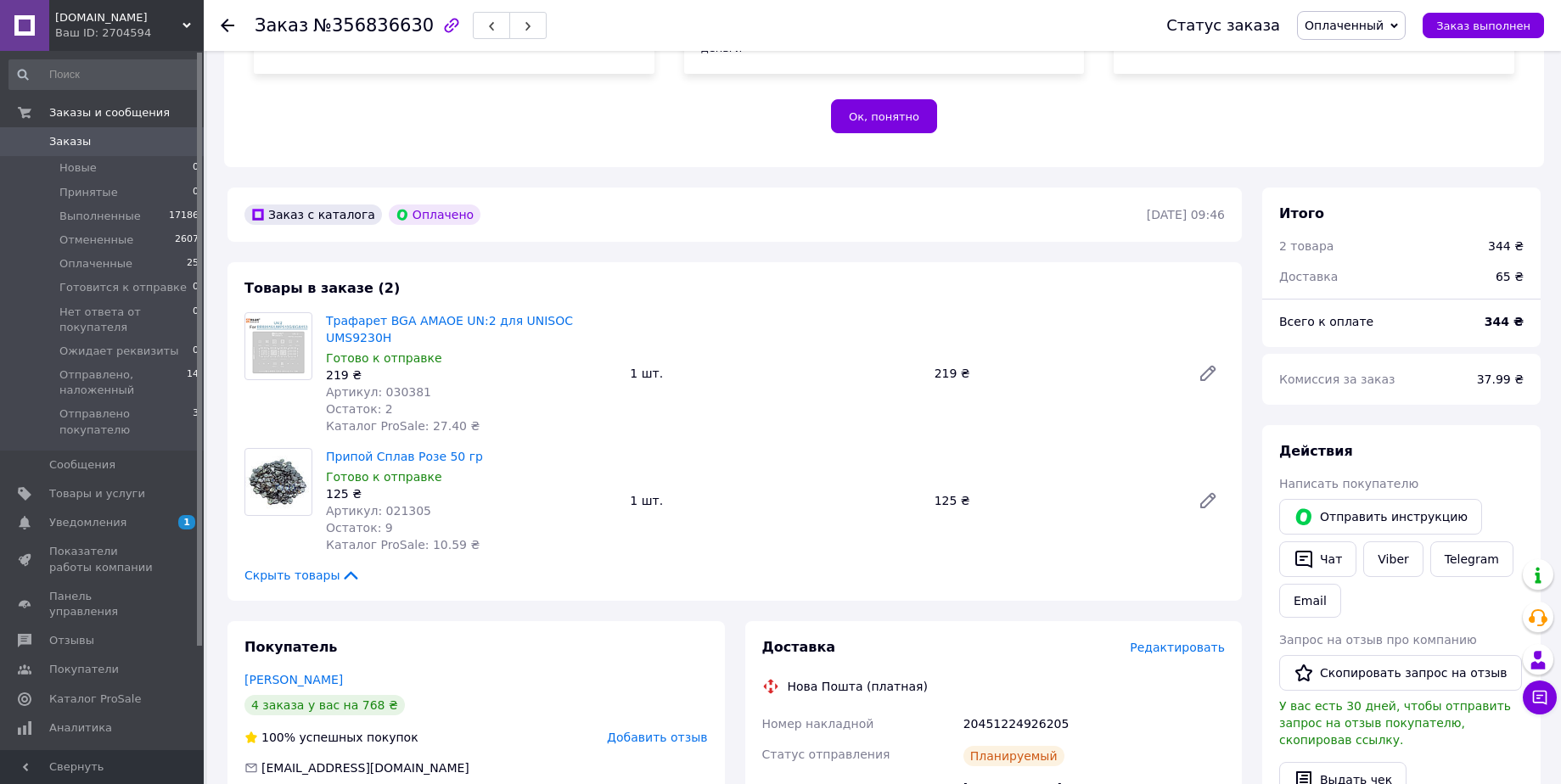
click at [393, 504] on span "Артикул: 021305" at bounding box center [378, 511] width 106 height 14
click at [1332, 762] on button "Выдать чек" at bounding box center [1342, 779] width 127 height 36
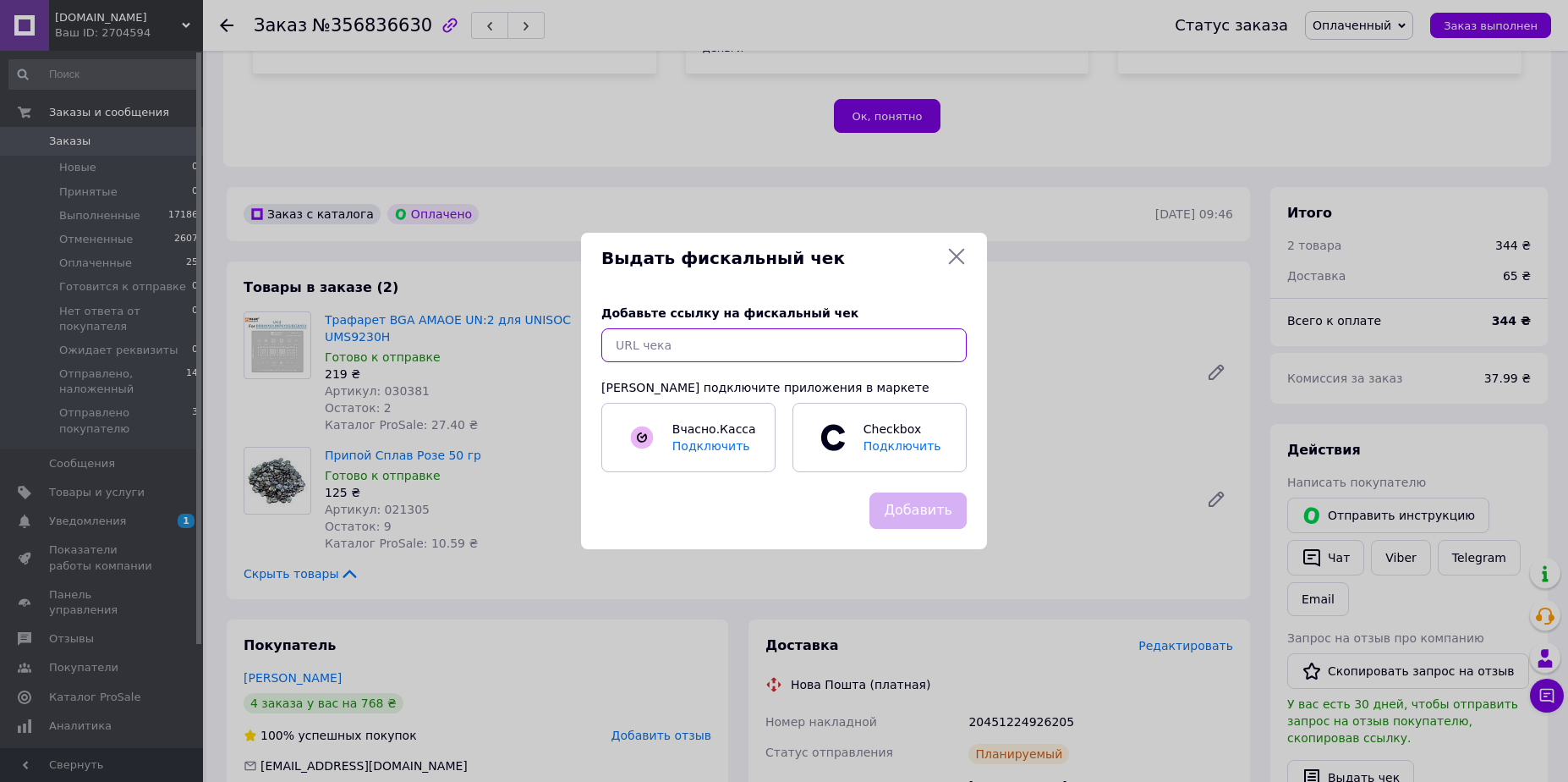
click at [826, 336] on input "text" at bounding box center [784, 345] width 365 height 34
paste input "[URL][DOMAIN_NAME]"
type input "[URL][DOMAIN_NAME]"
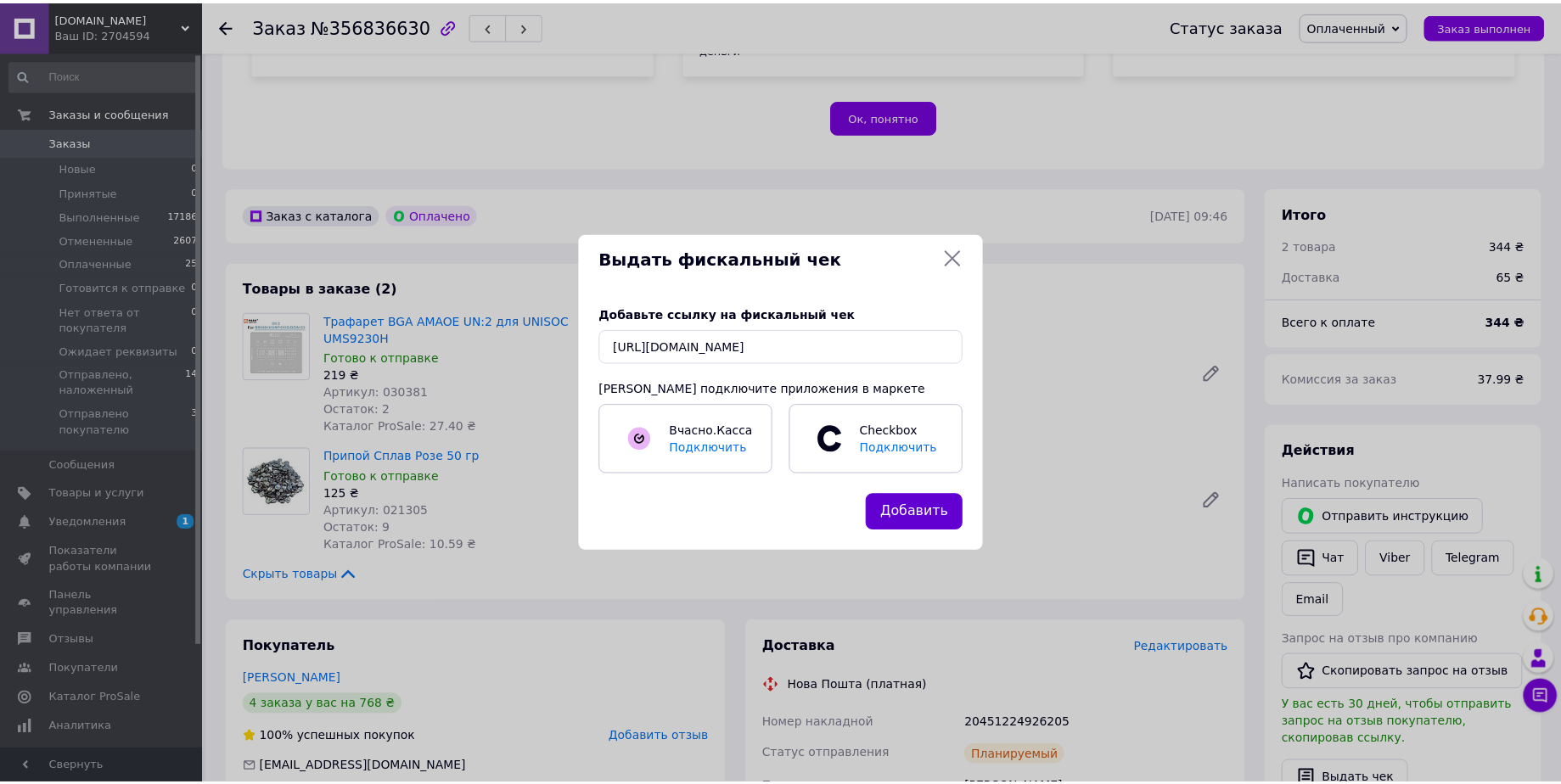
scroll to position [0, 0]
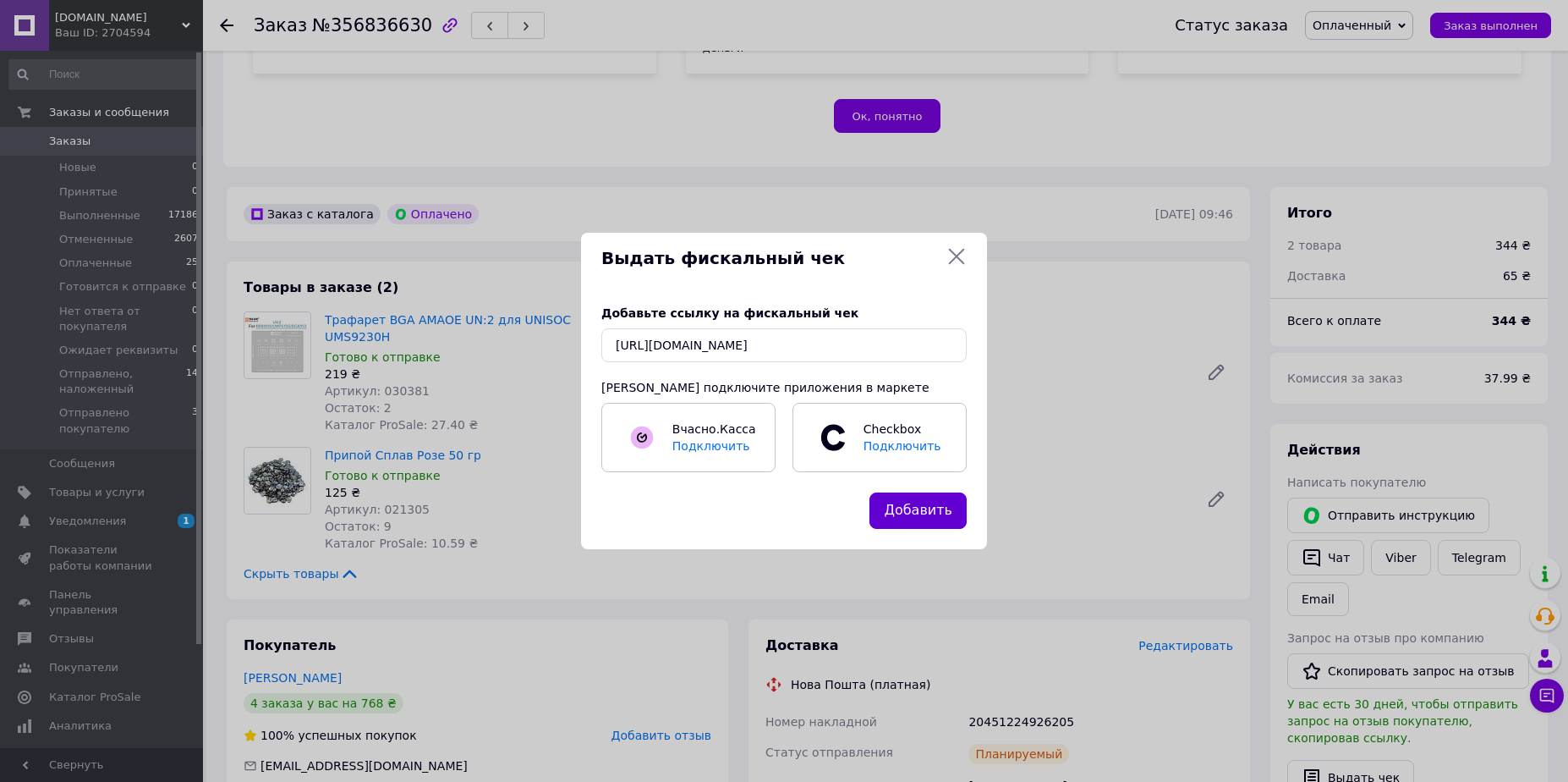
click at [928, 515] on button "Добавить" at bounding box center [918, 511] width 98 height 37
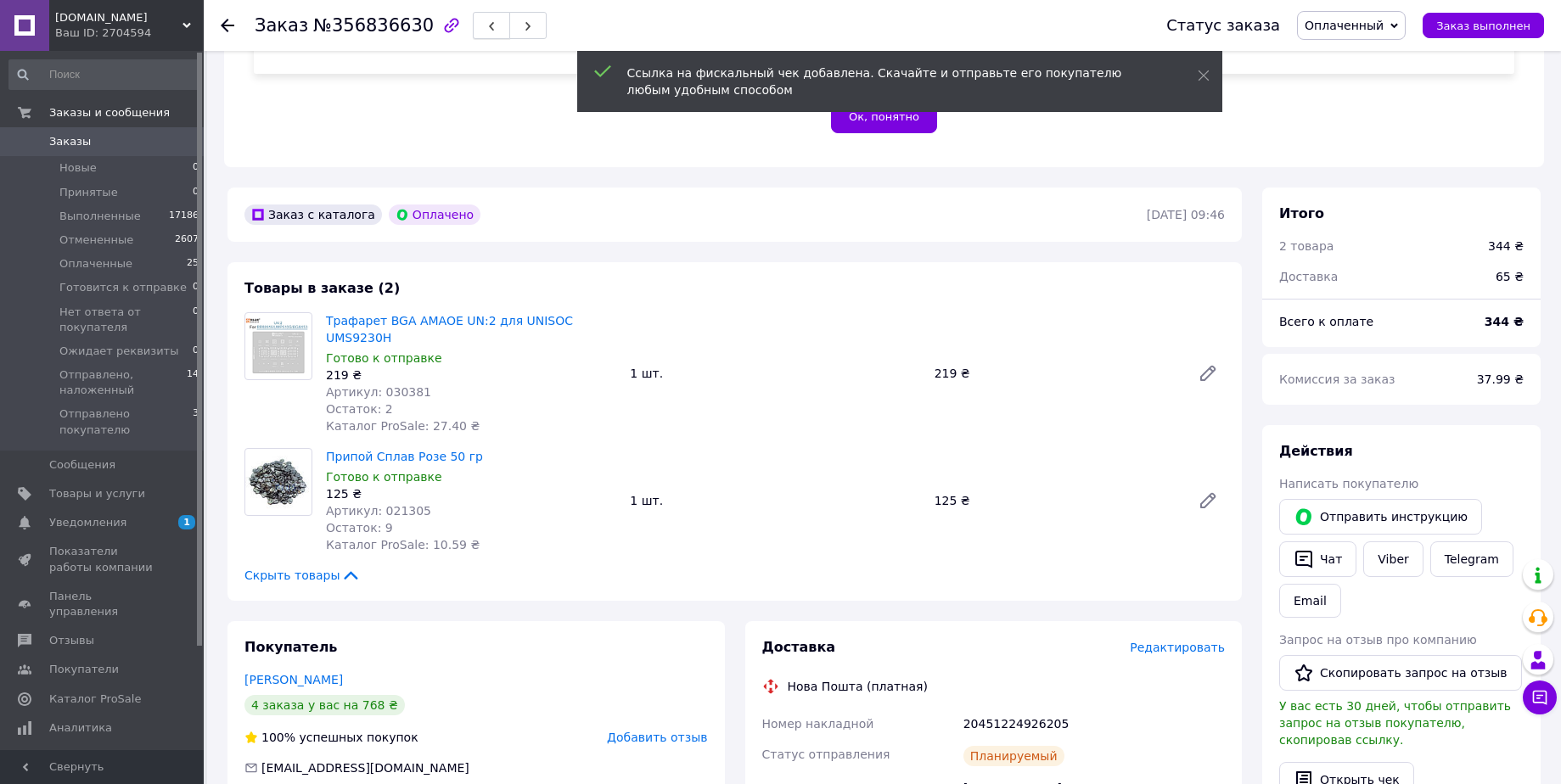
click at [473, 31] on button "button" at bounding box center [492, 25] width 38 height 27
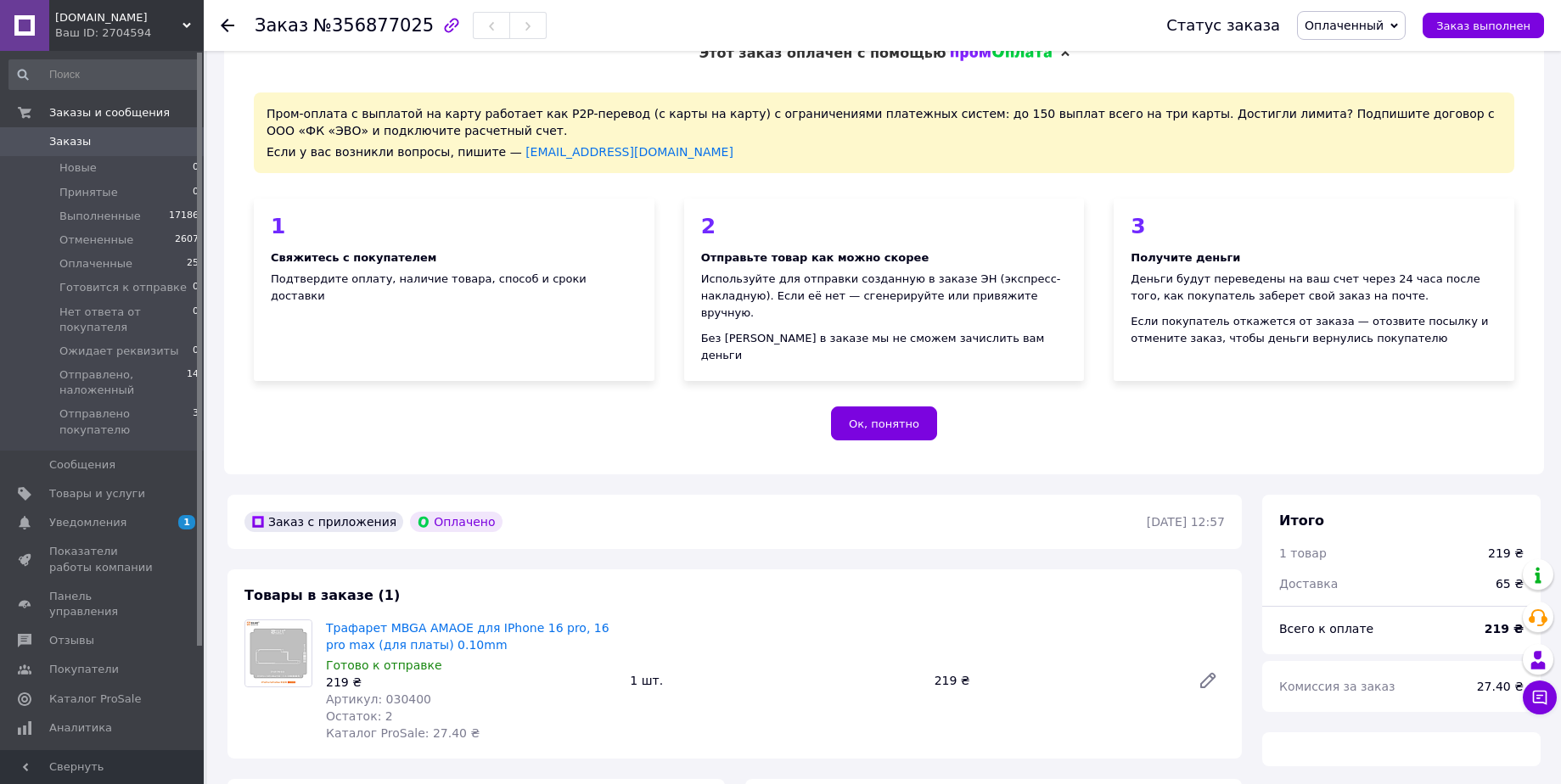
scroll to position [34, 0]
click at [361, 26] on span "№356877025" at bounding box center [373, 25] width 120 height 20
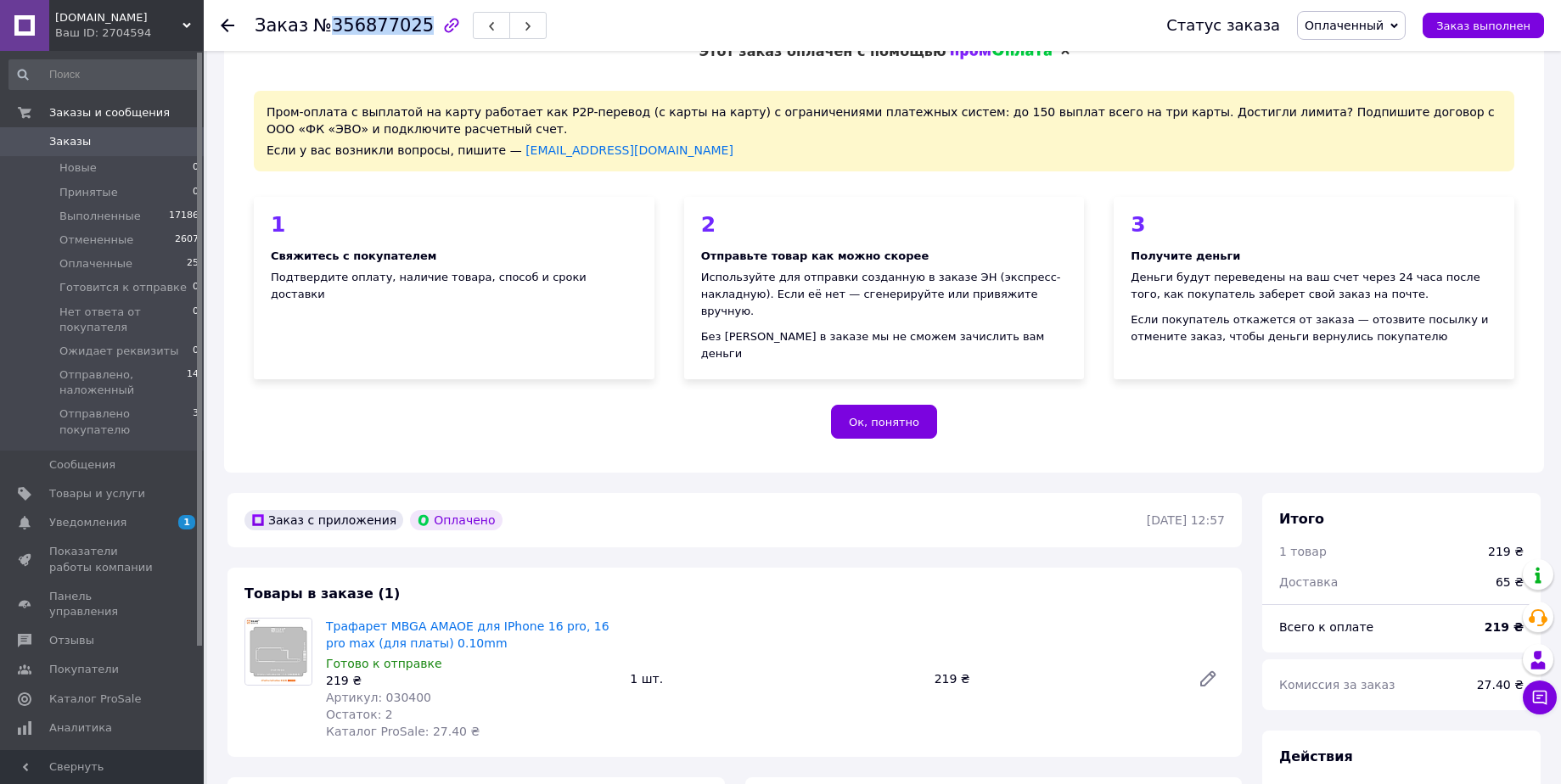
click at [361, 26] on span "№356877025" at bounding box center [373, 25] width 120 height 20
copy span "356877025"
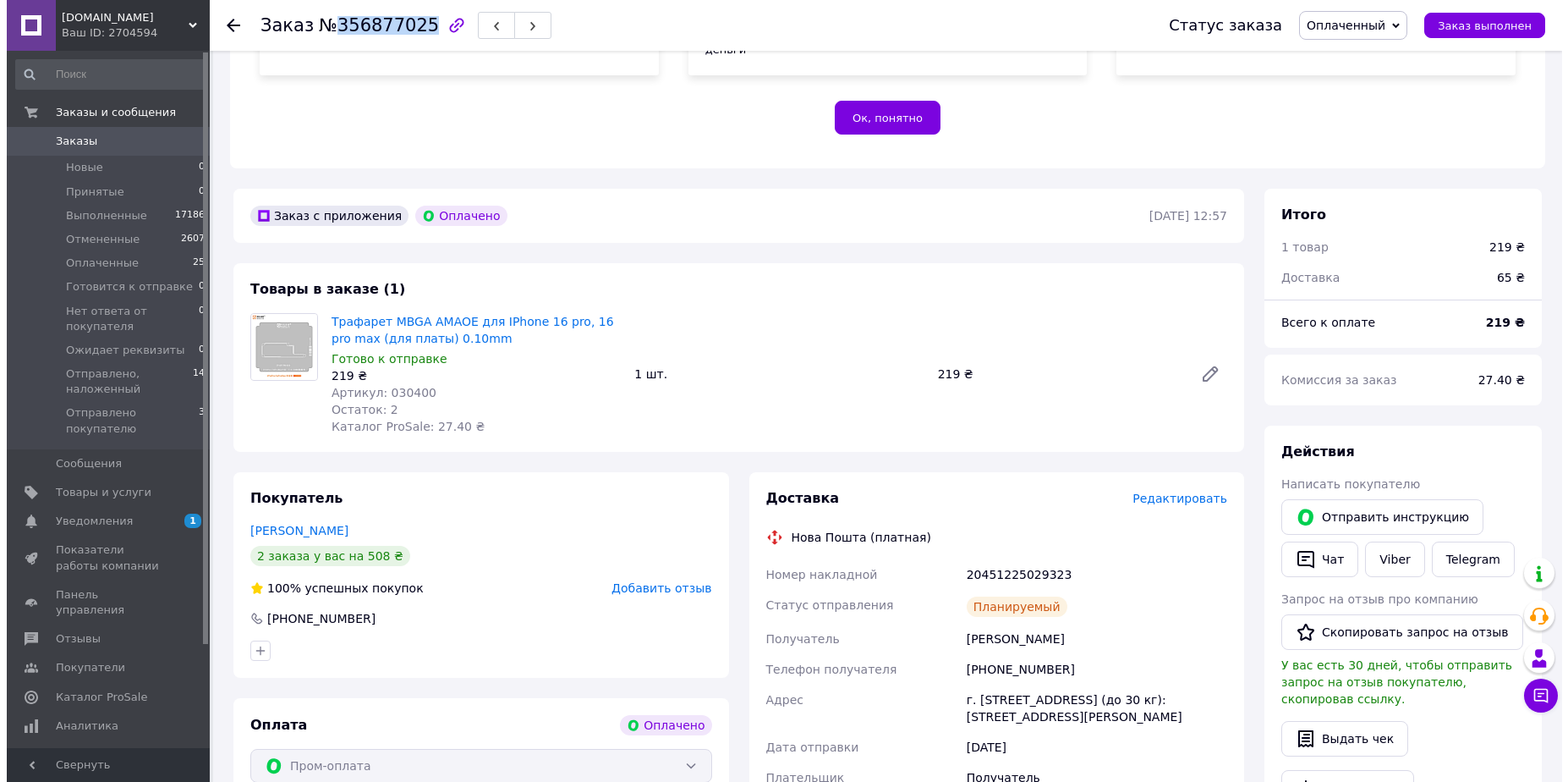
scroll to position [338, 0]
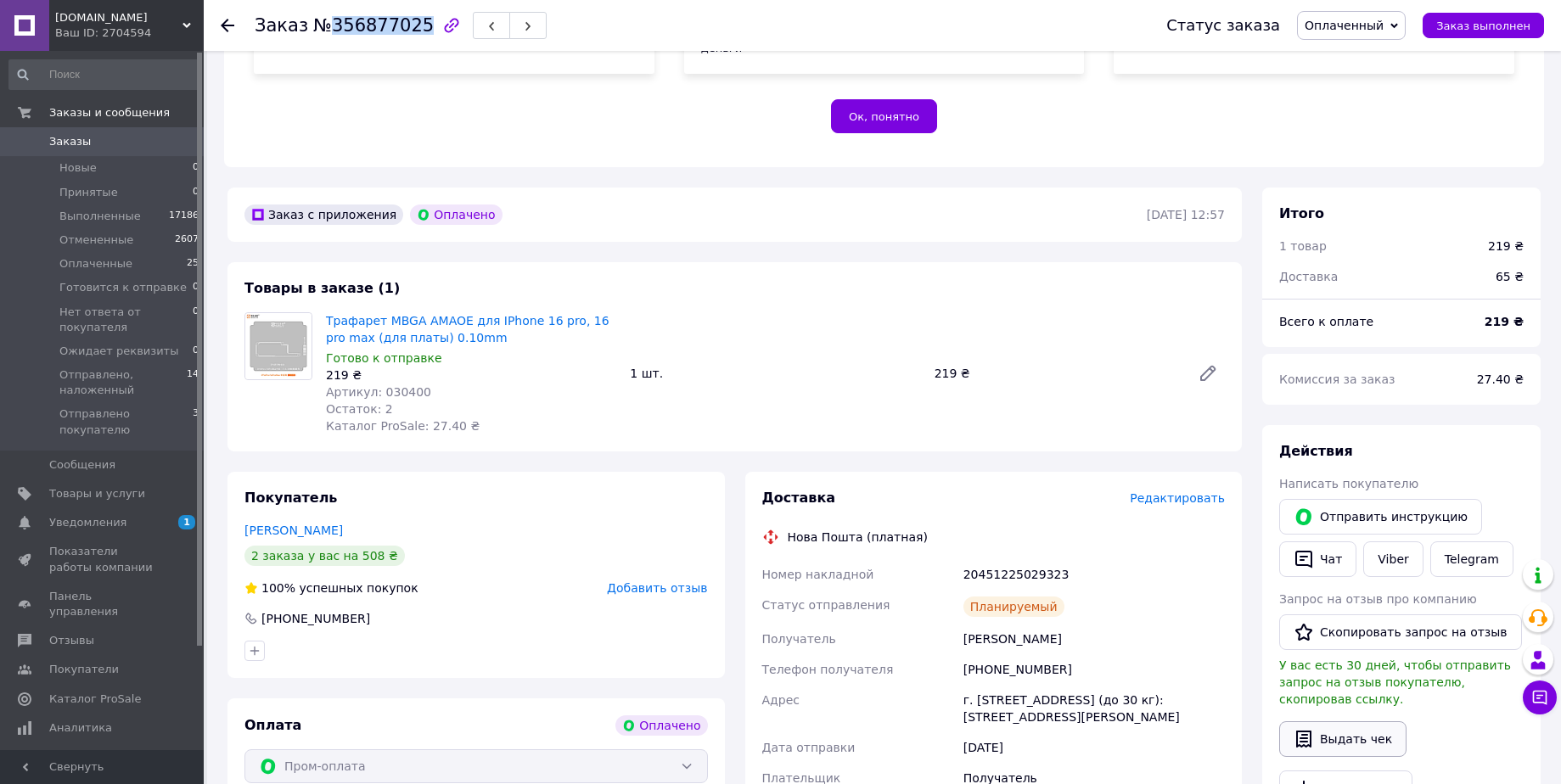
click at [1367, 721] on button "Выдать чек" at bounding box center [1342, 738] width 127 height 36
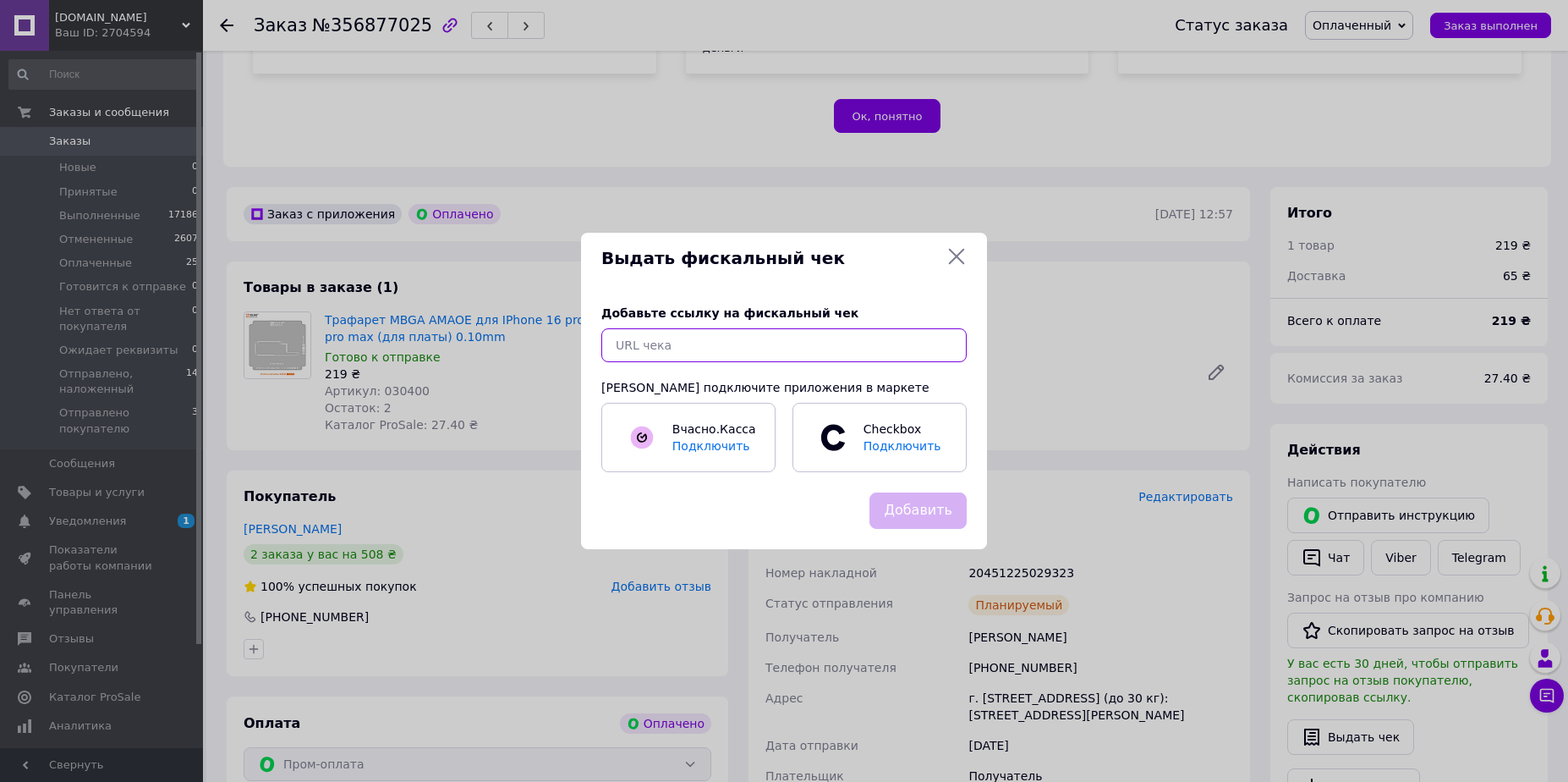
click at [697, 349] on input "text" at bounding box center [784, 345] width 365 height 34
paste input "[URL][DOMAIN_NAME]"
type input "[URL][DOMAIN_NAME]"
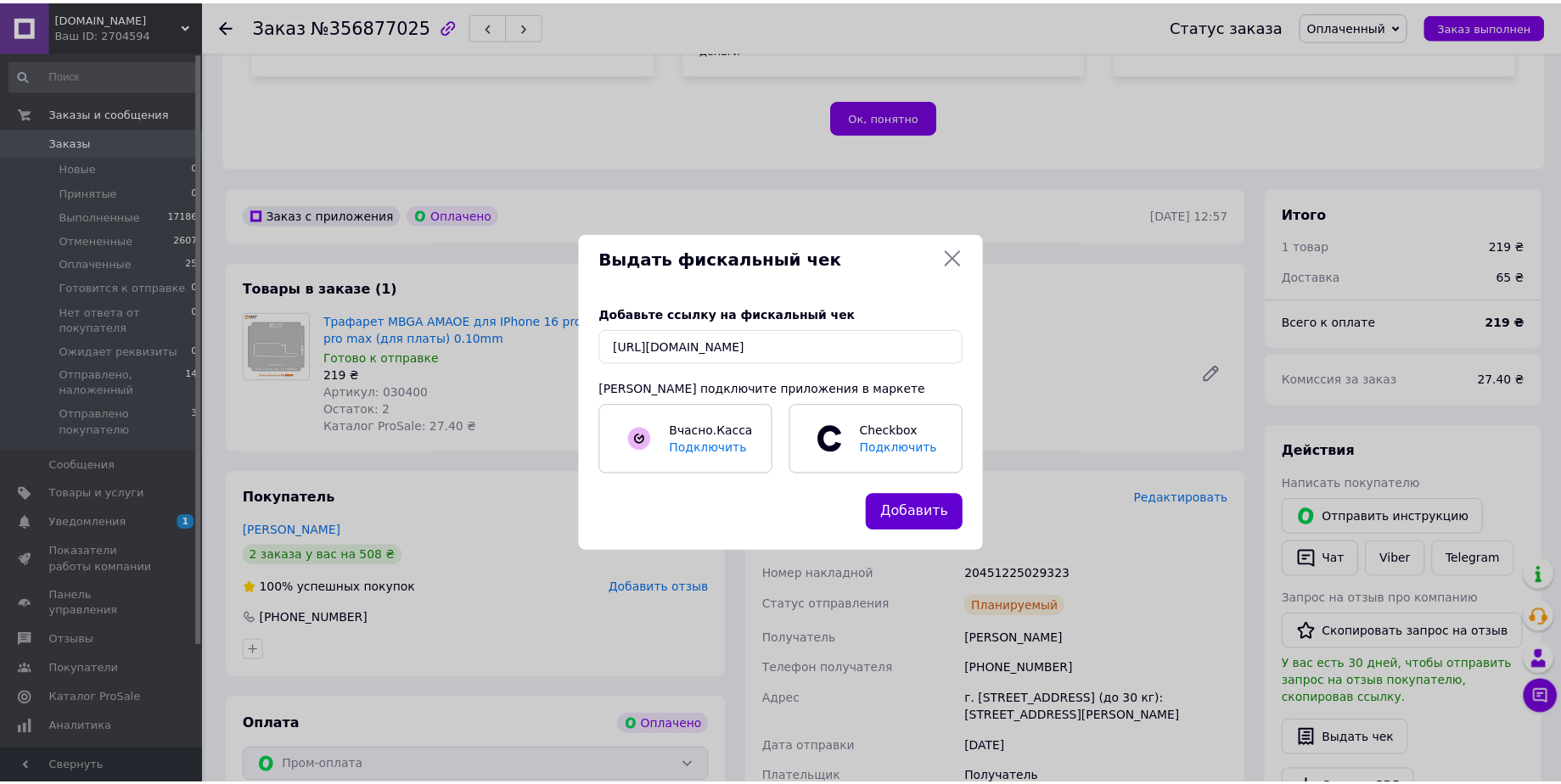
scroll to position [0, 0]
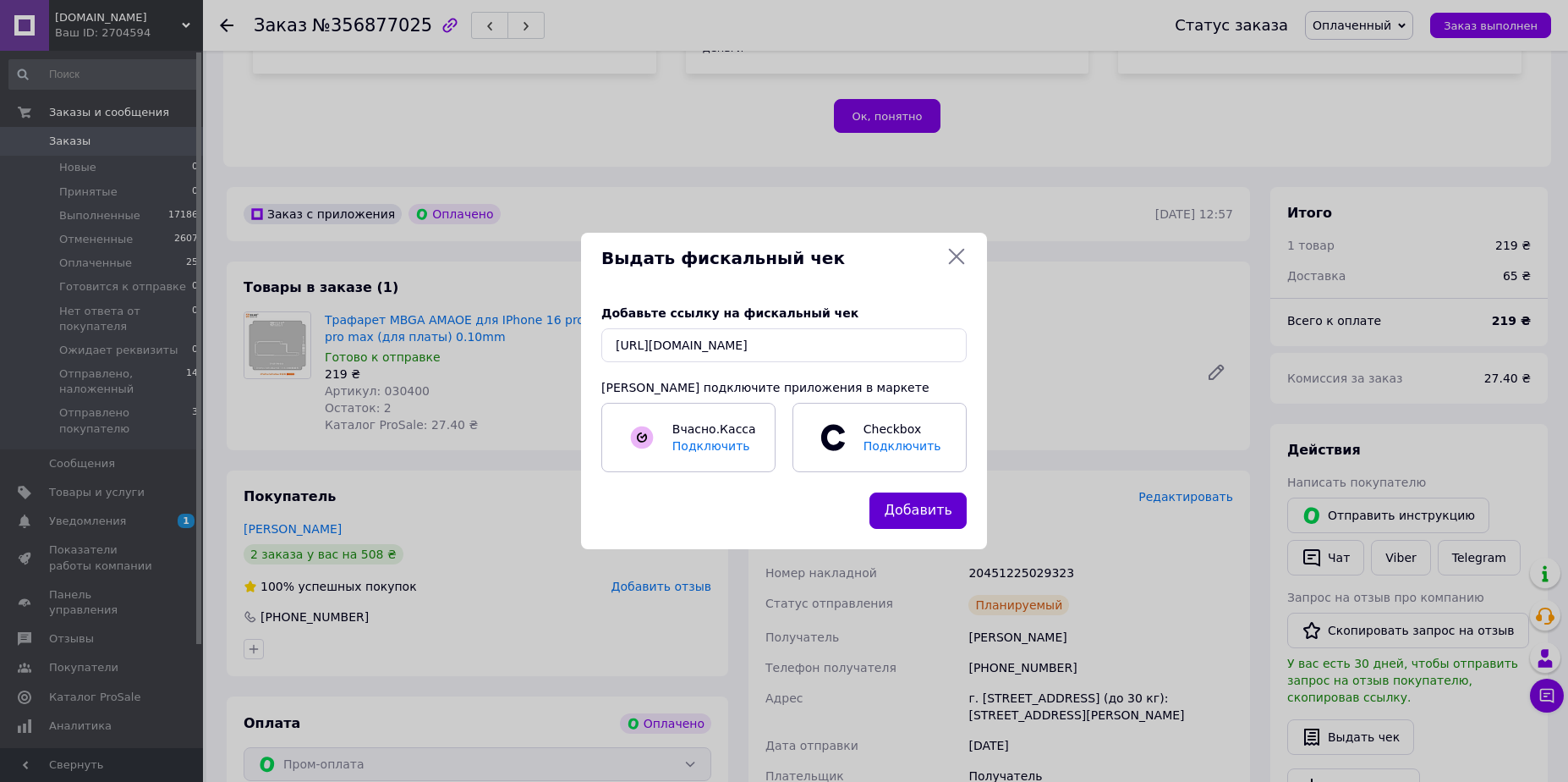
click at [908, 520] on button "Добавить" at bounding box center [918, 511] width 98 height 37
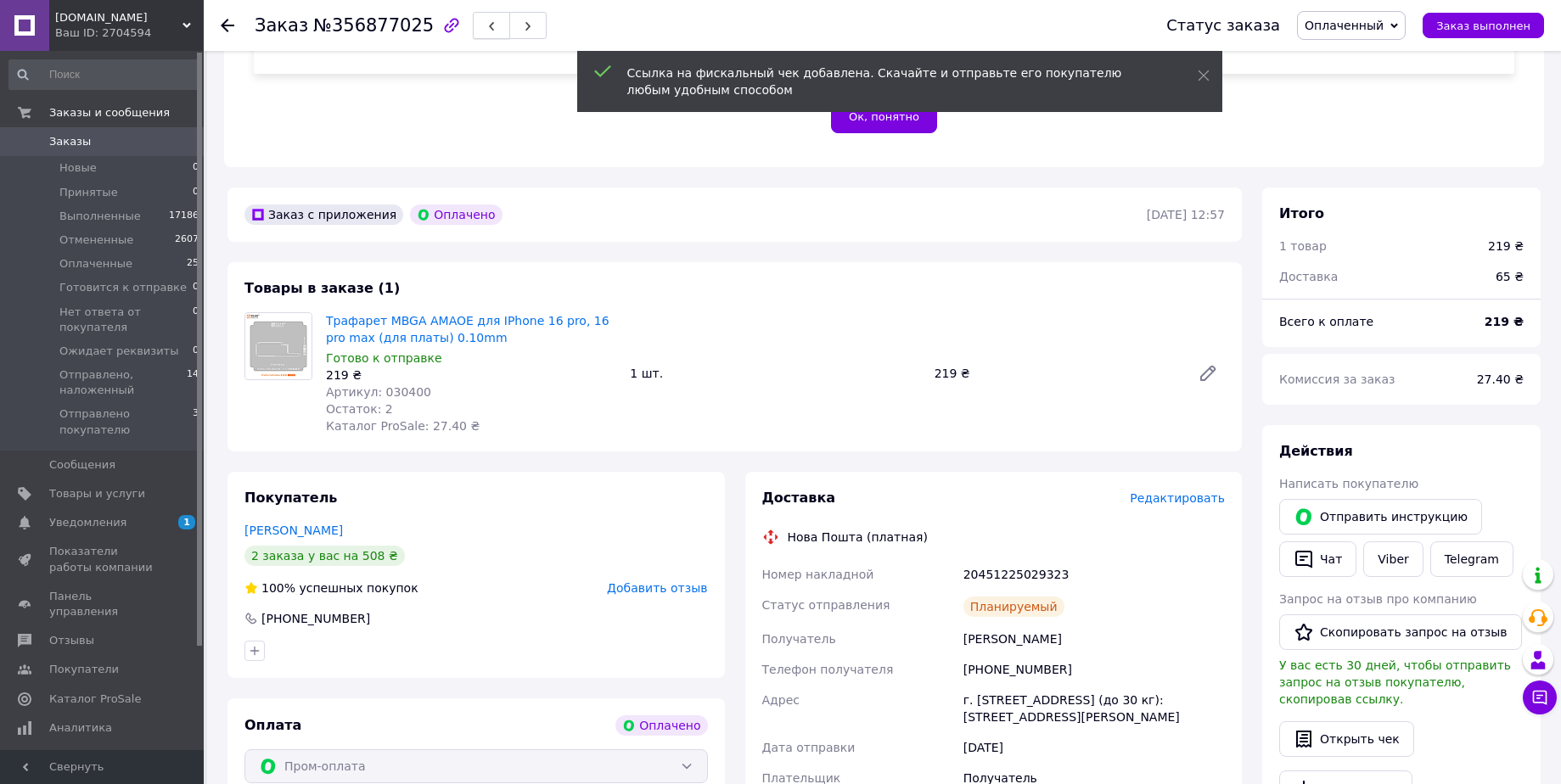
click at [473, 38] on button "button" at bounding box center [492, 25] width 38 height 27
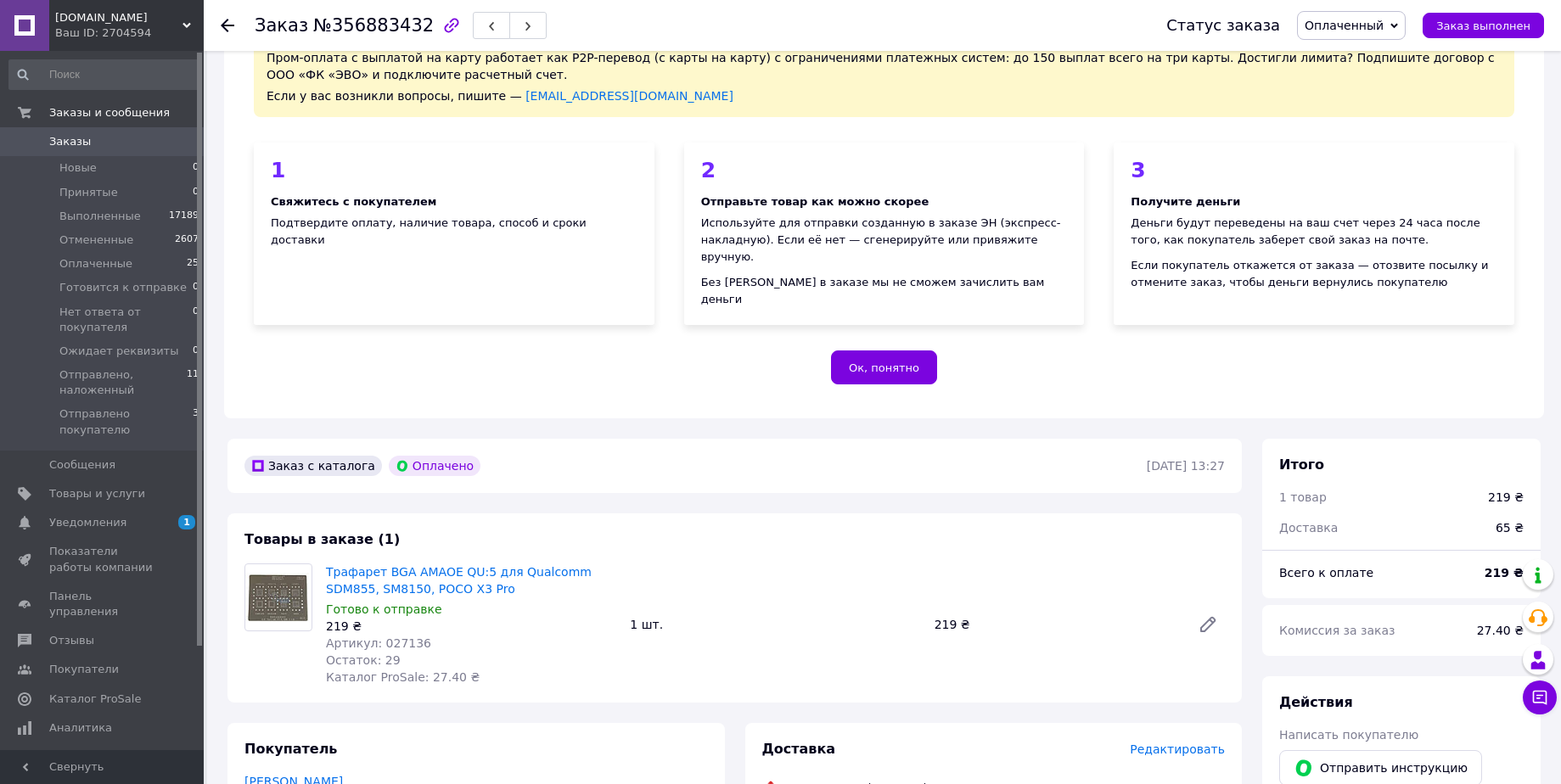
scroll to position [68, 0]
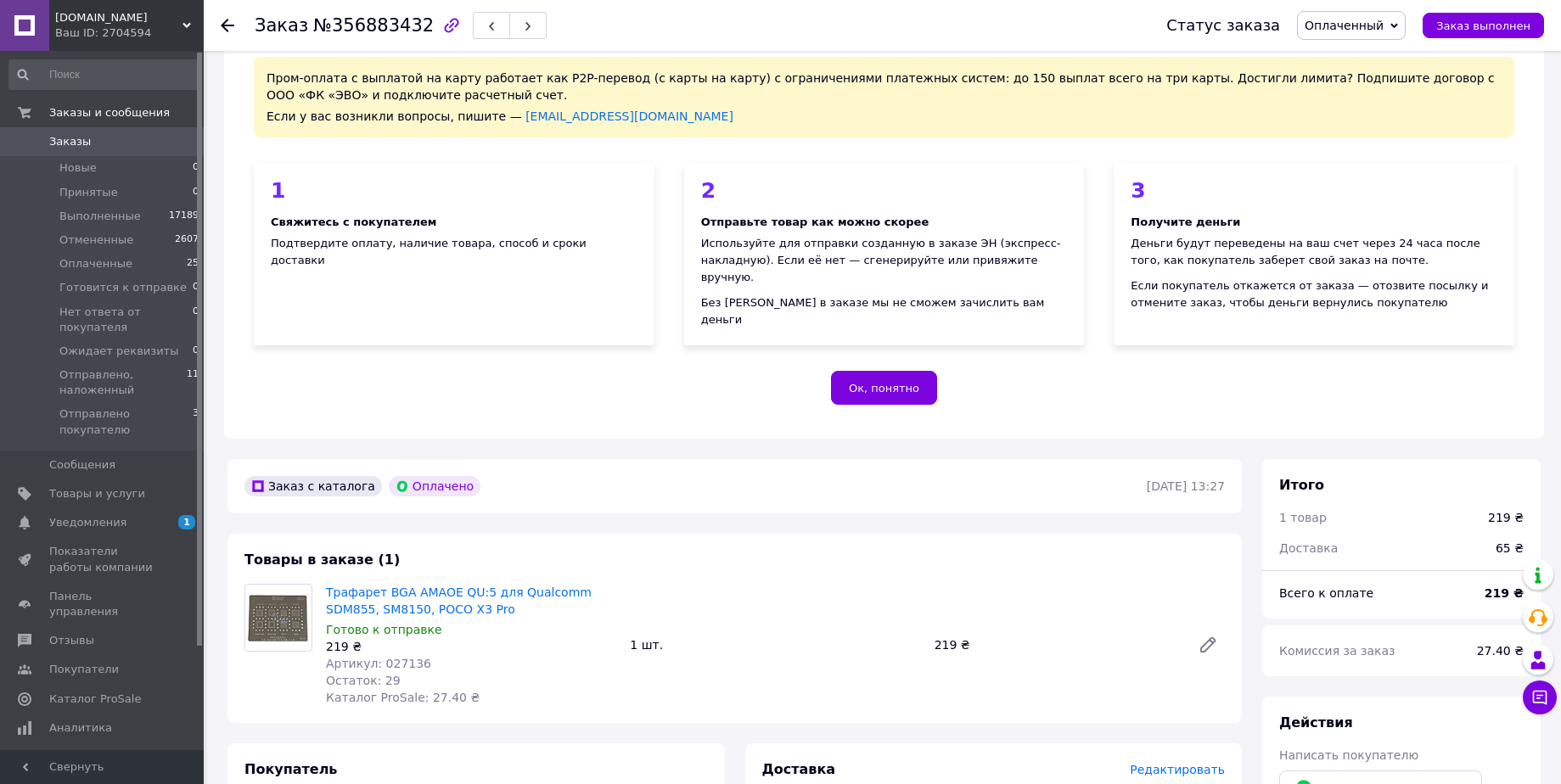
click at [376, 26] on span "№356883432" at bounding box center [373, 25] width 120 height 20
copy span "356883432"
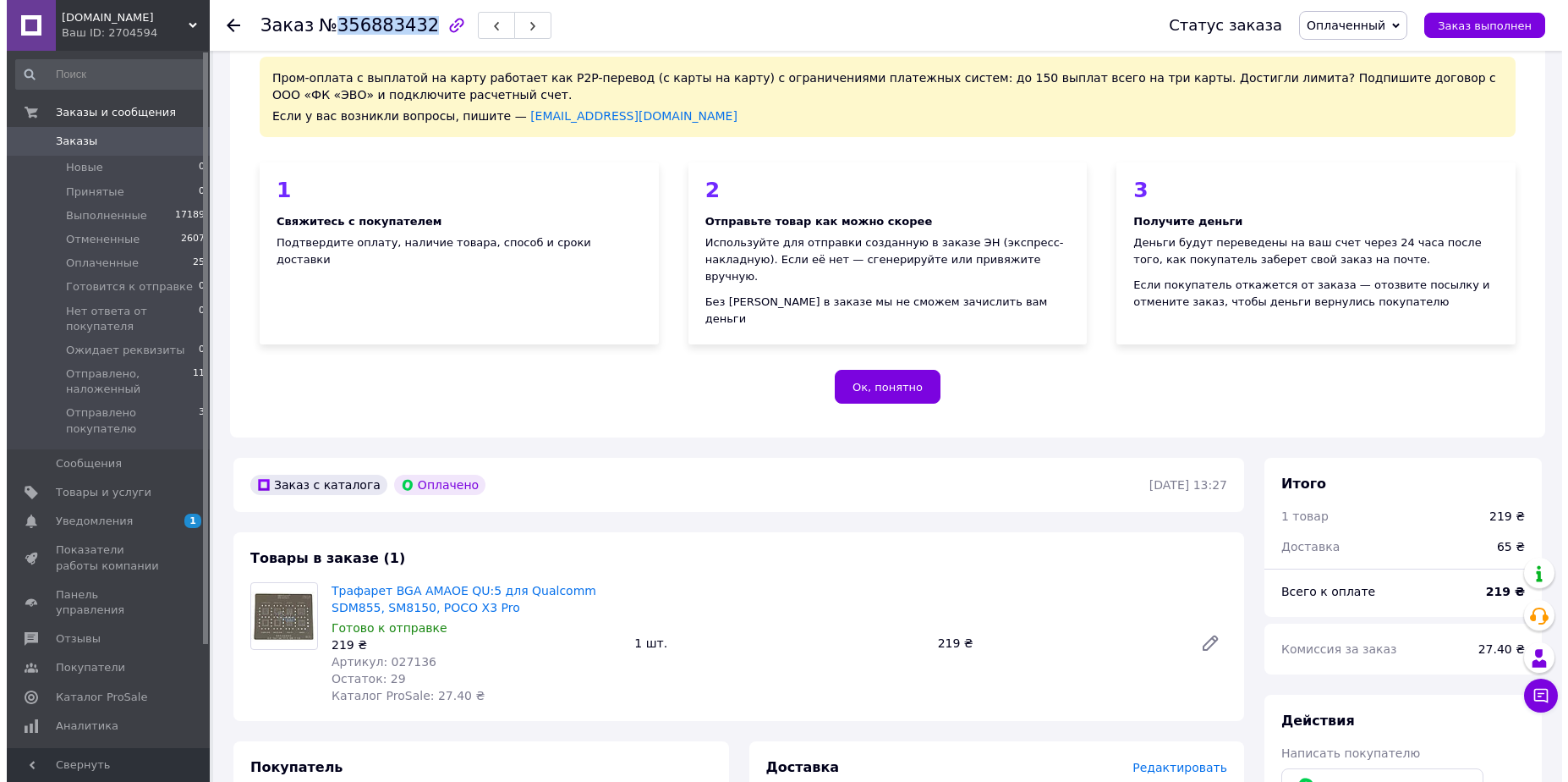
scroll to position [752, 0]
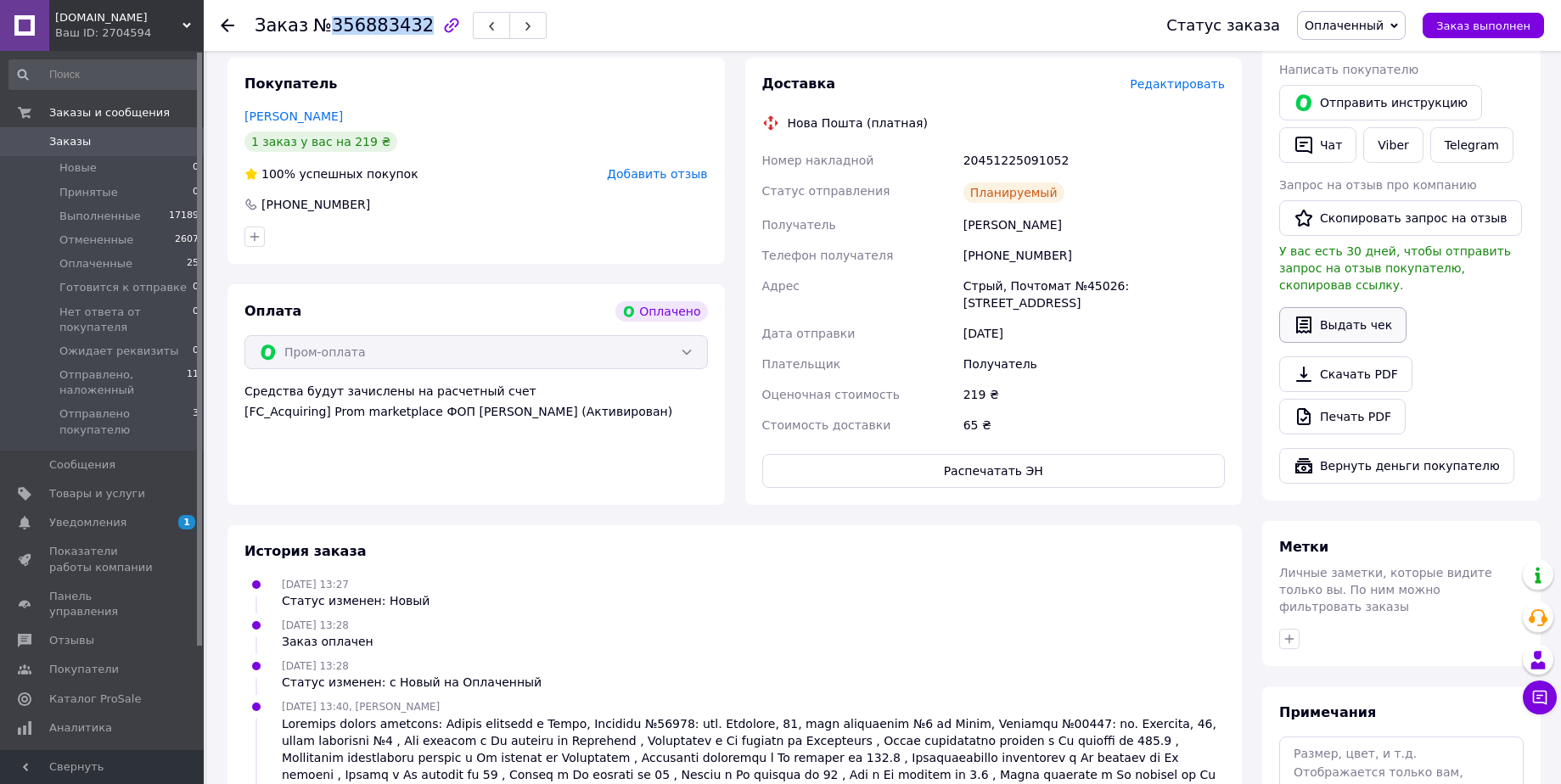
click at [1336, 307] on button "Выдать чек" at bounding box center [1342, 325] width 127 height 36
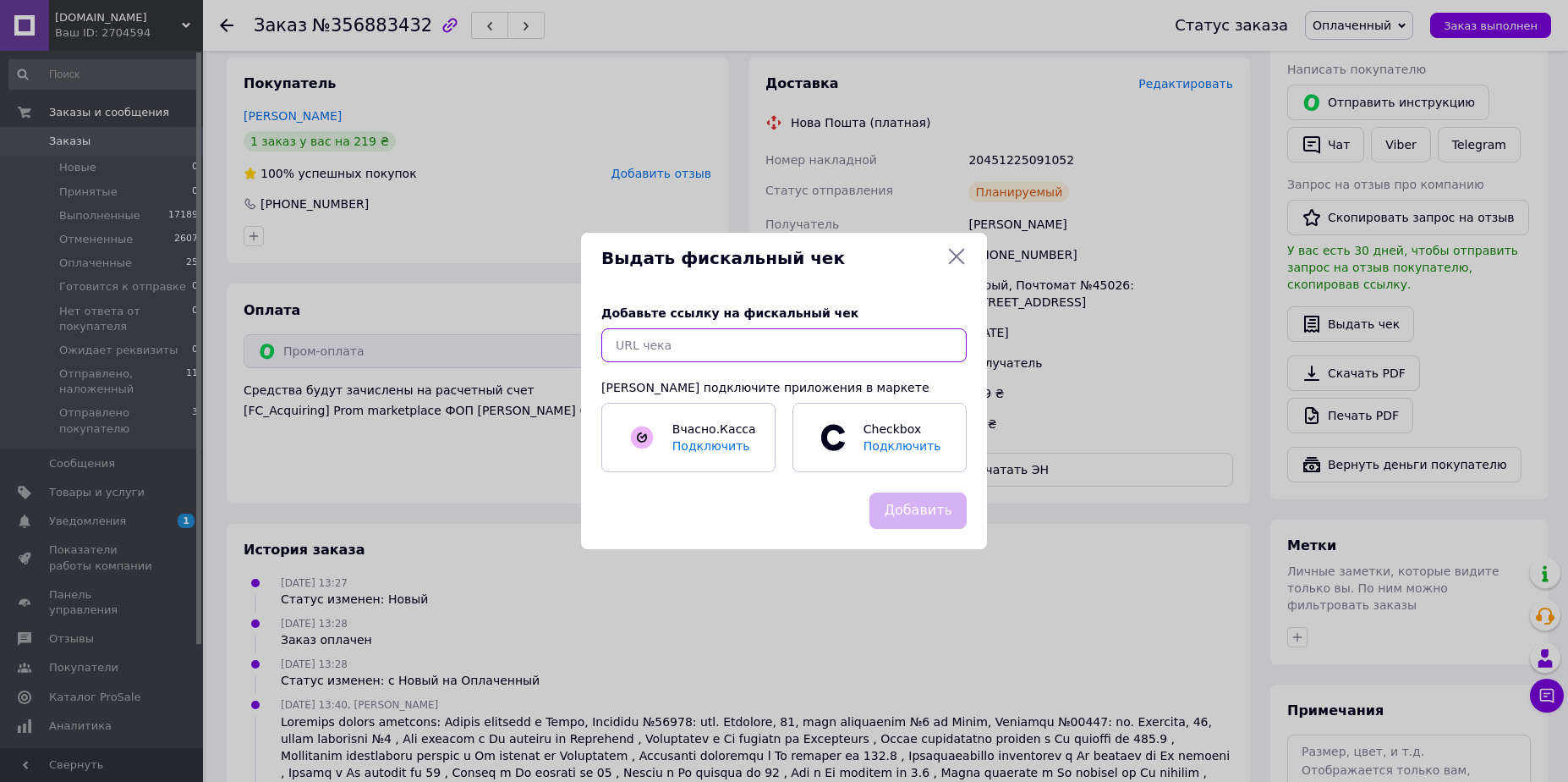
click at [710, 353] on input "text" at bounding box center [784, 345] width 365 height 34
paste input "[URL][DOMAIN_NAME]"
type input "[URL][DOMAIN_NAME]"
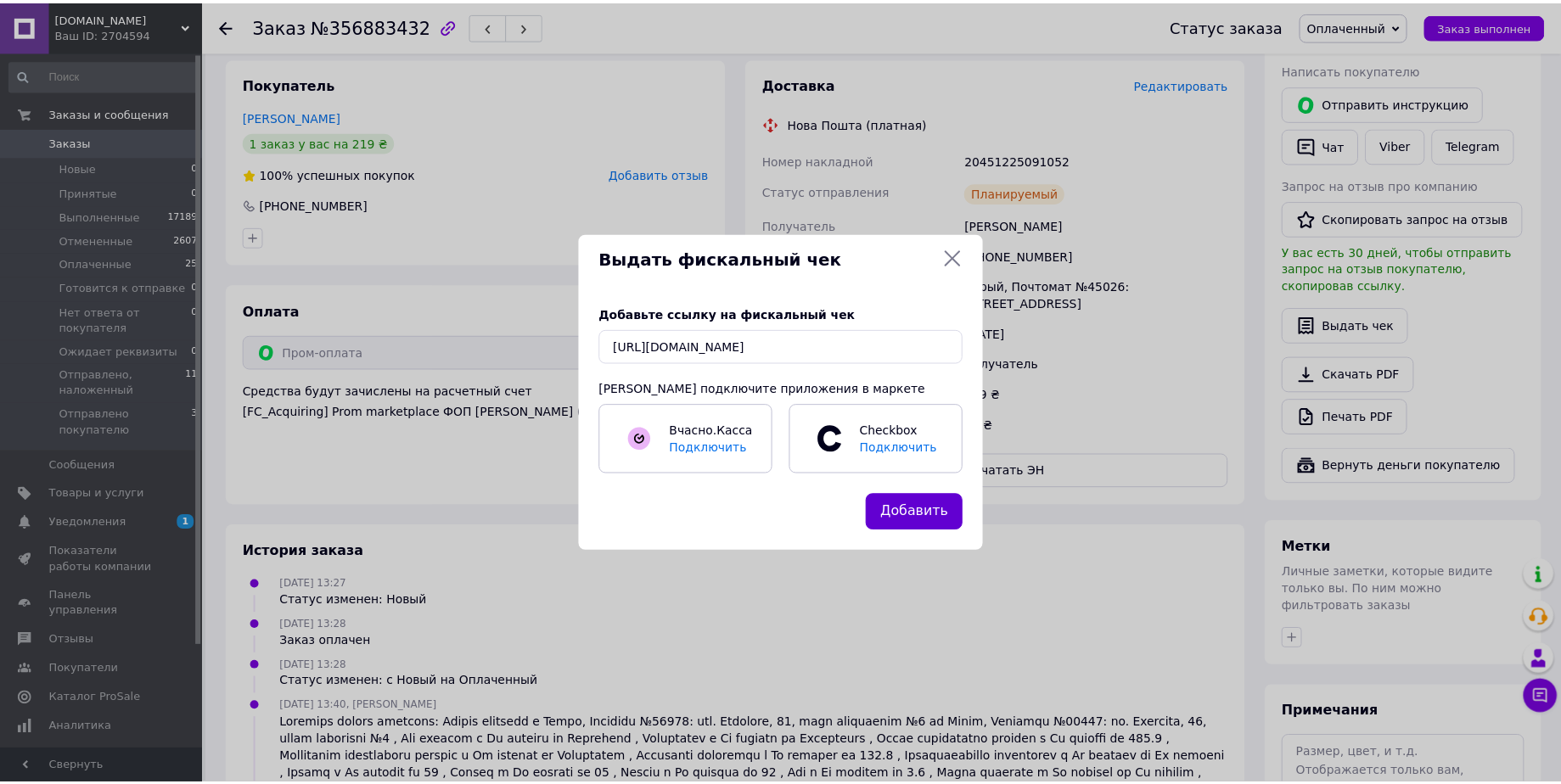
scroll to position [0, 0]
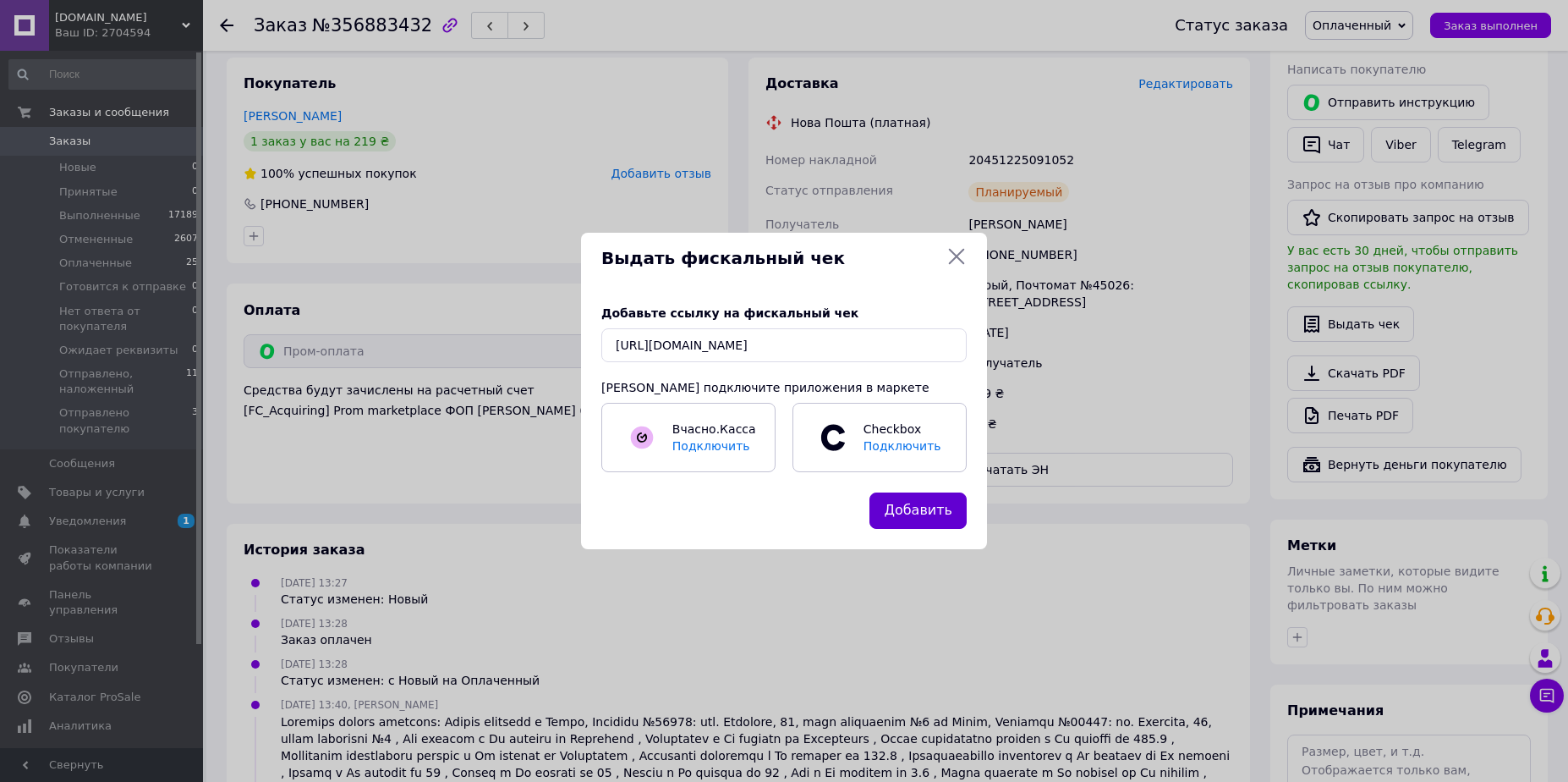
click at [916, 505] on button "Добавить" at bounding box center [918, 511] width 98 height 37
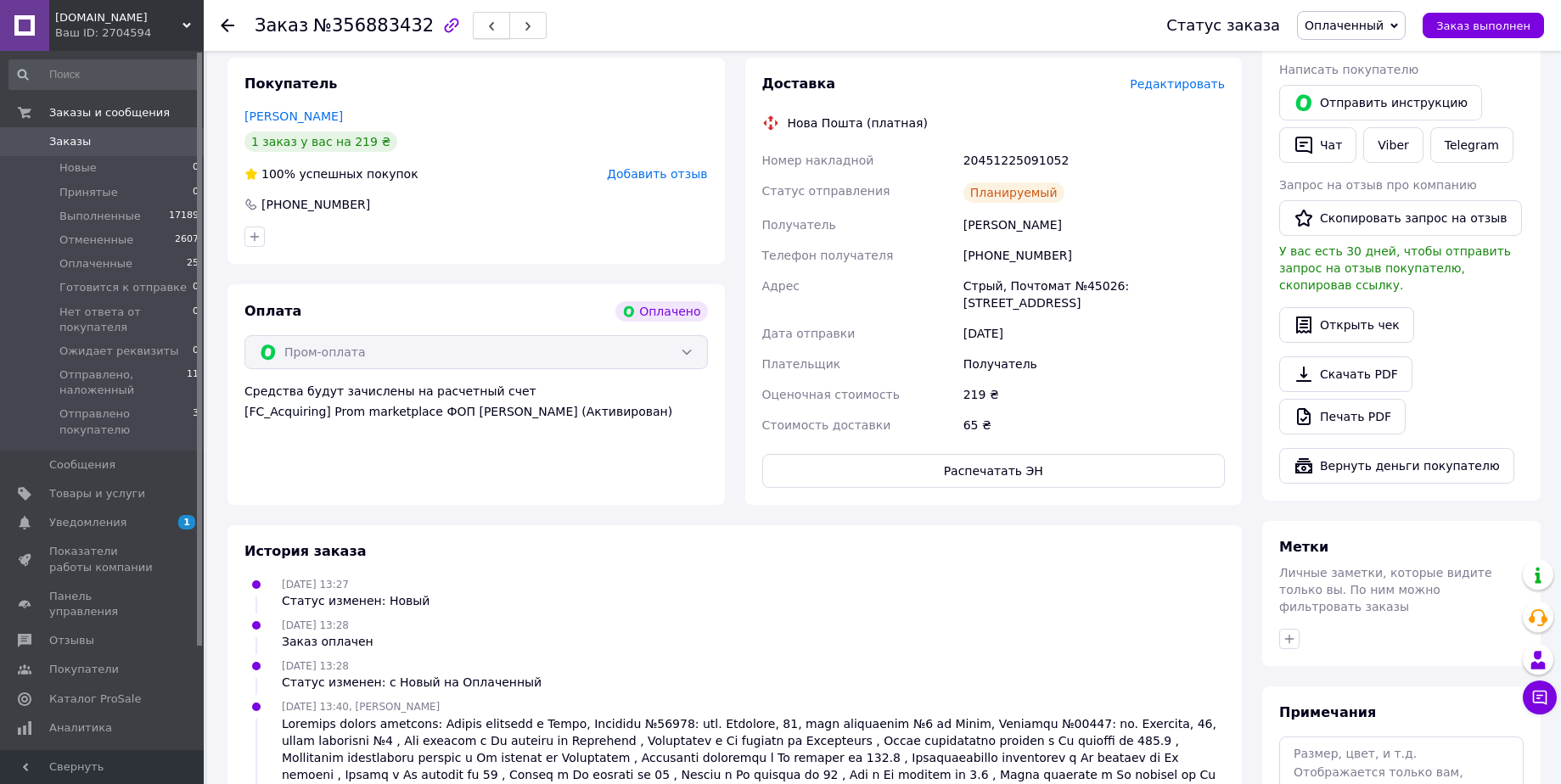
click at [473, 22] on button "button" at bounding box center [492, 25] width 38 height 27
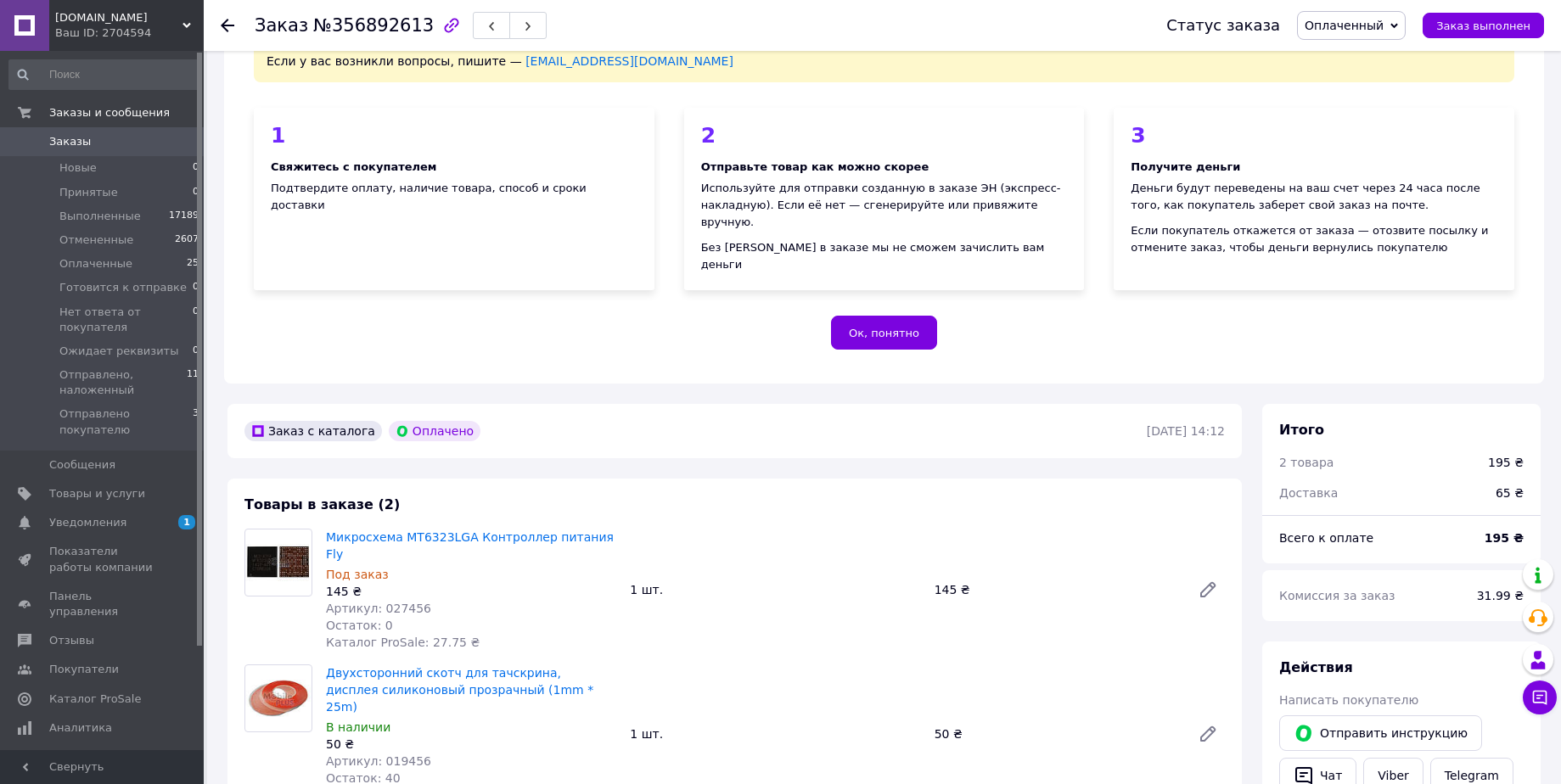
scroll to position [68, 0]
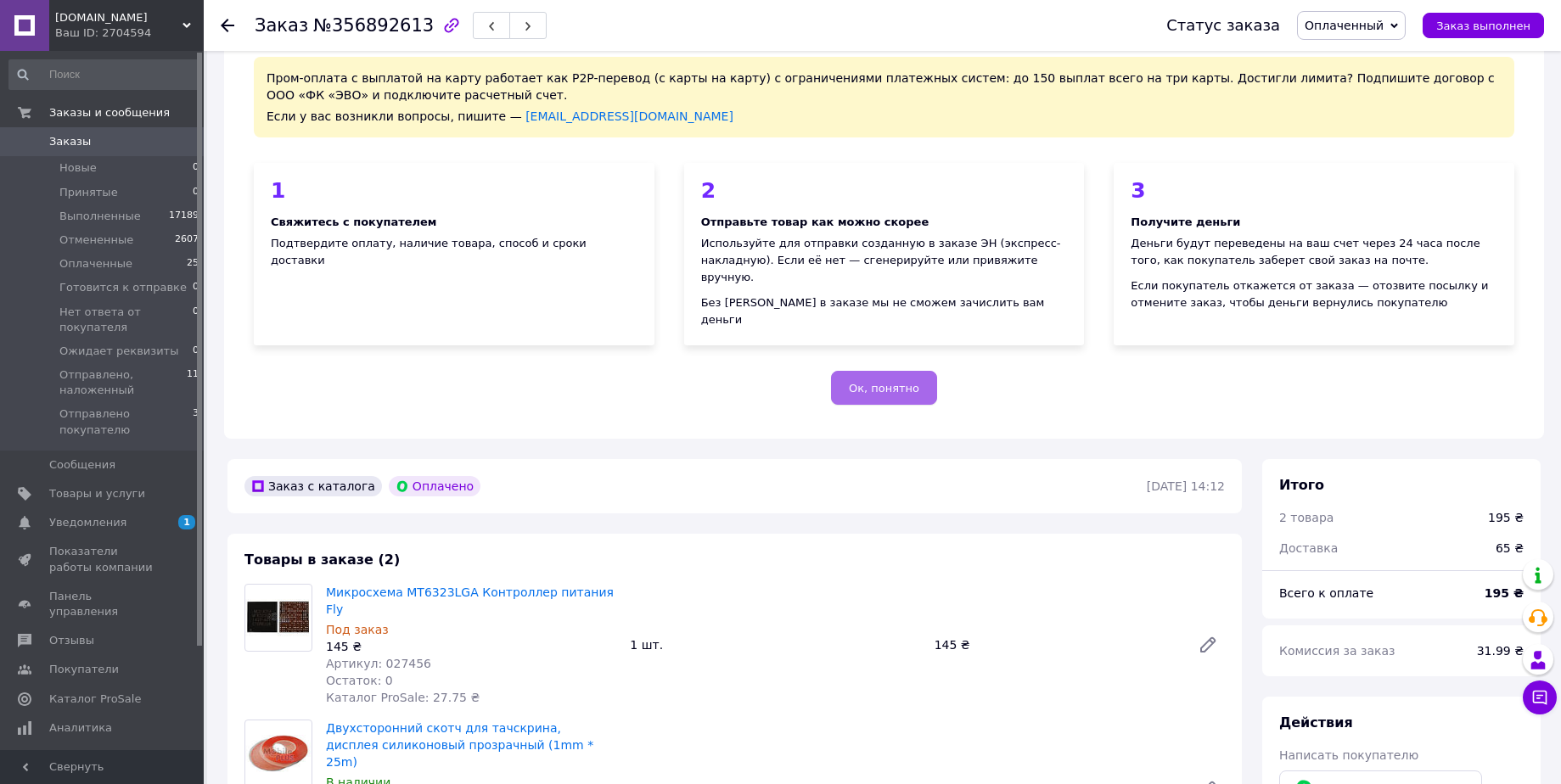
click at [878, 382] on span "Ок, понятно" at bounding box center [884, 388] width 71 height 13
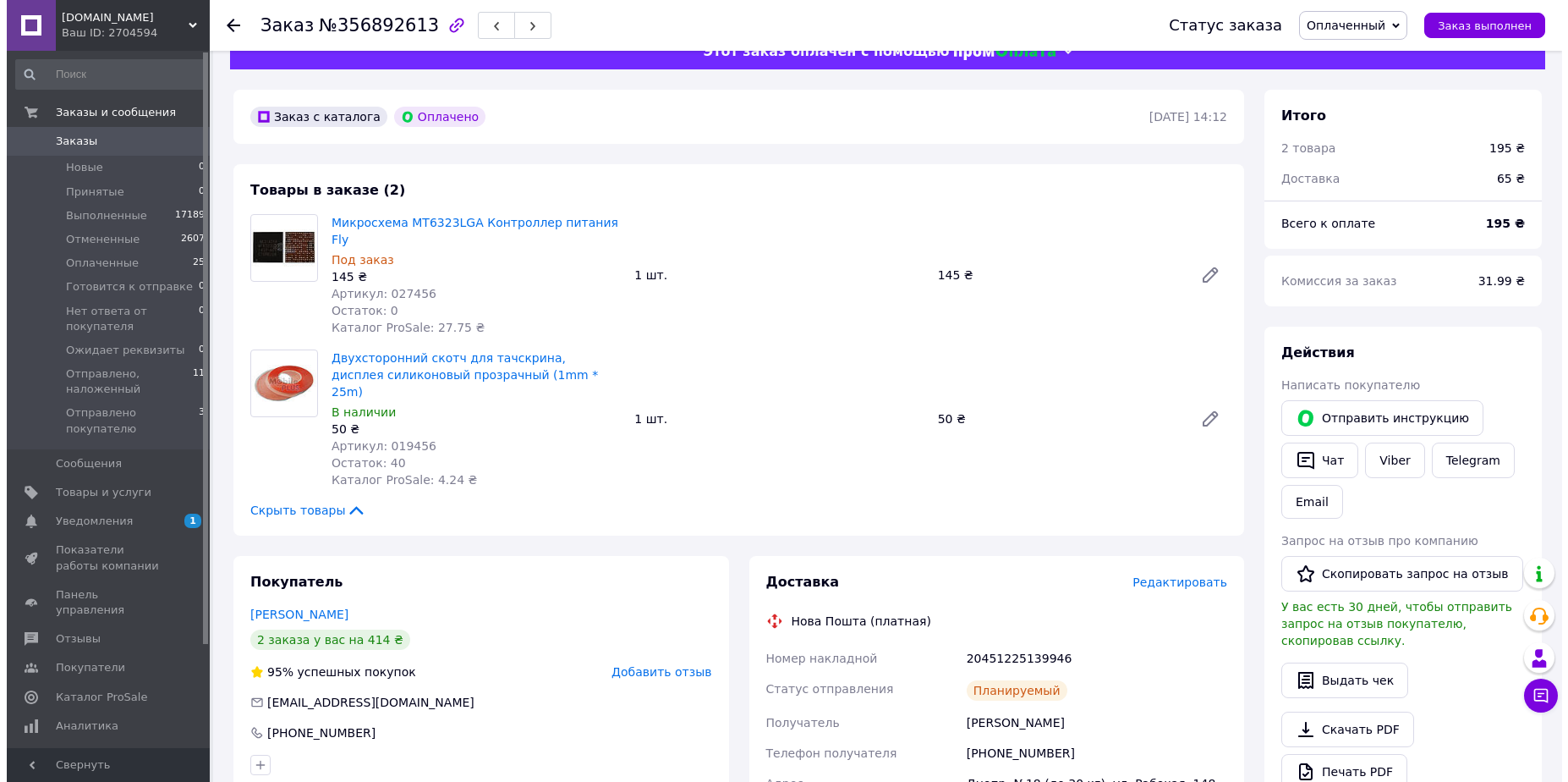
scroll to position [0, 0]
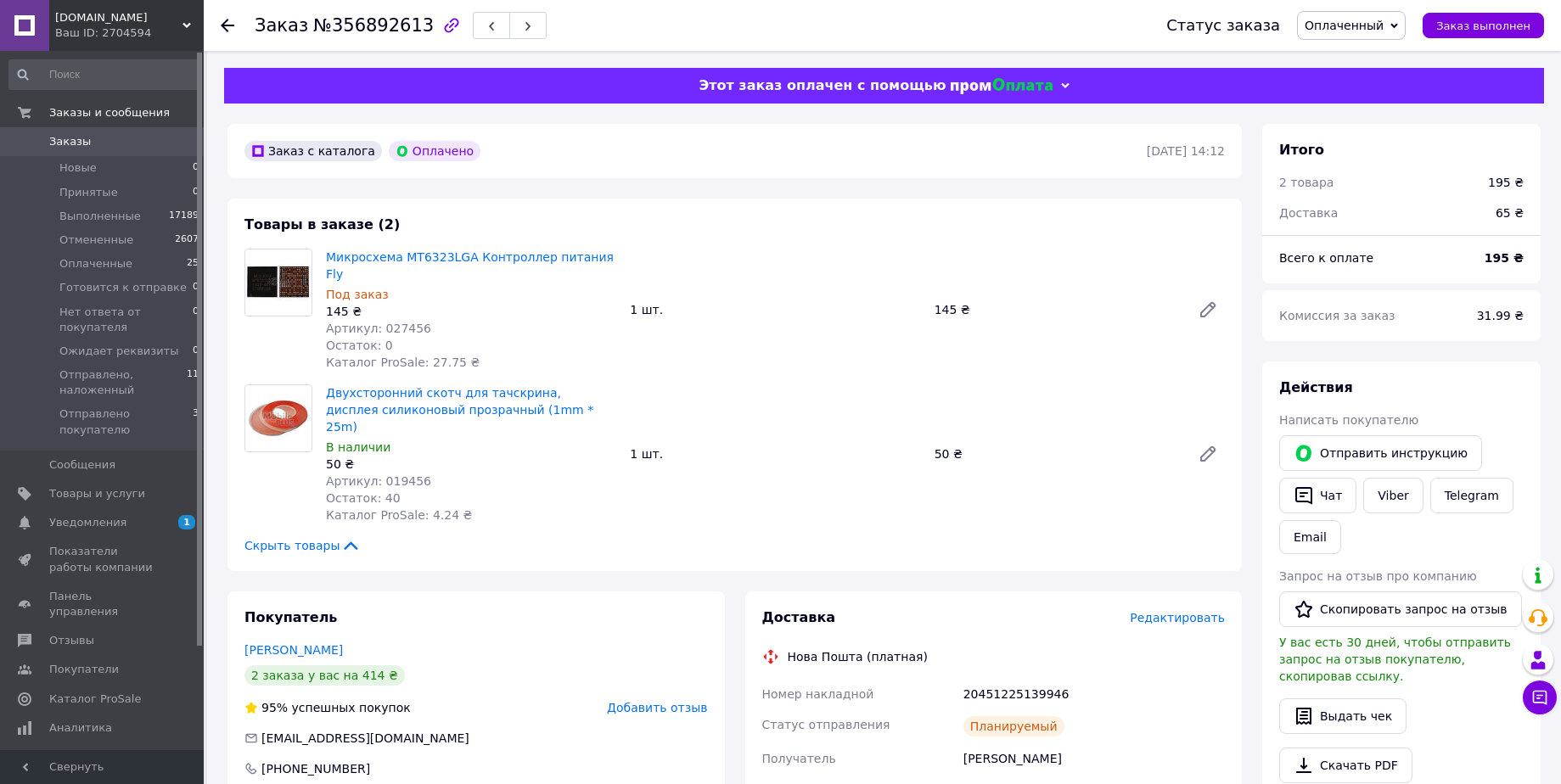
click at [367, 36] on div "Заказ №356892613" at bounding box center [400, 25] width 292 height 29
click at [359, 28] on span "№356892613" at bounding box center [373, 25] width 120 height 20
copy span "356892613"
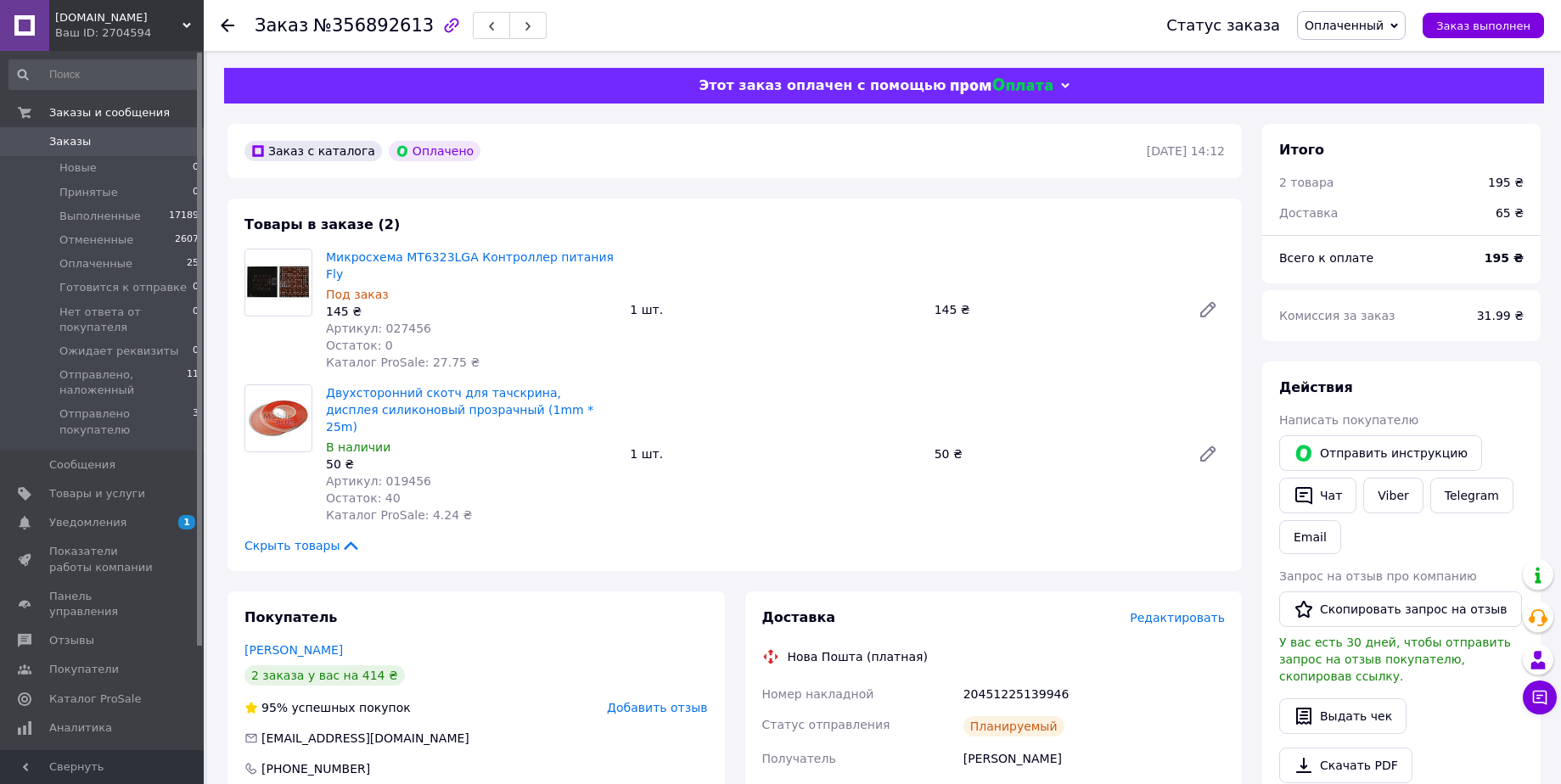
click at [397, 474] on span "Артикул: 019456" at bounding box center [378, 481] width 106 height 14
copy span "019456"
click at [1359, 700] on button "Выдать чек" at bounding box center [1342, 716] width 127 height 36
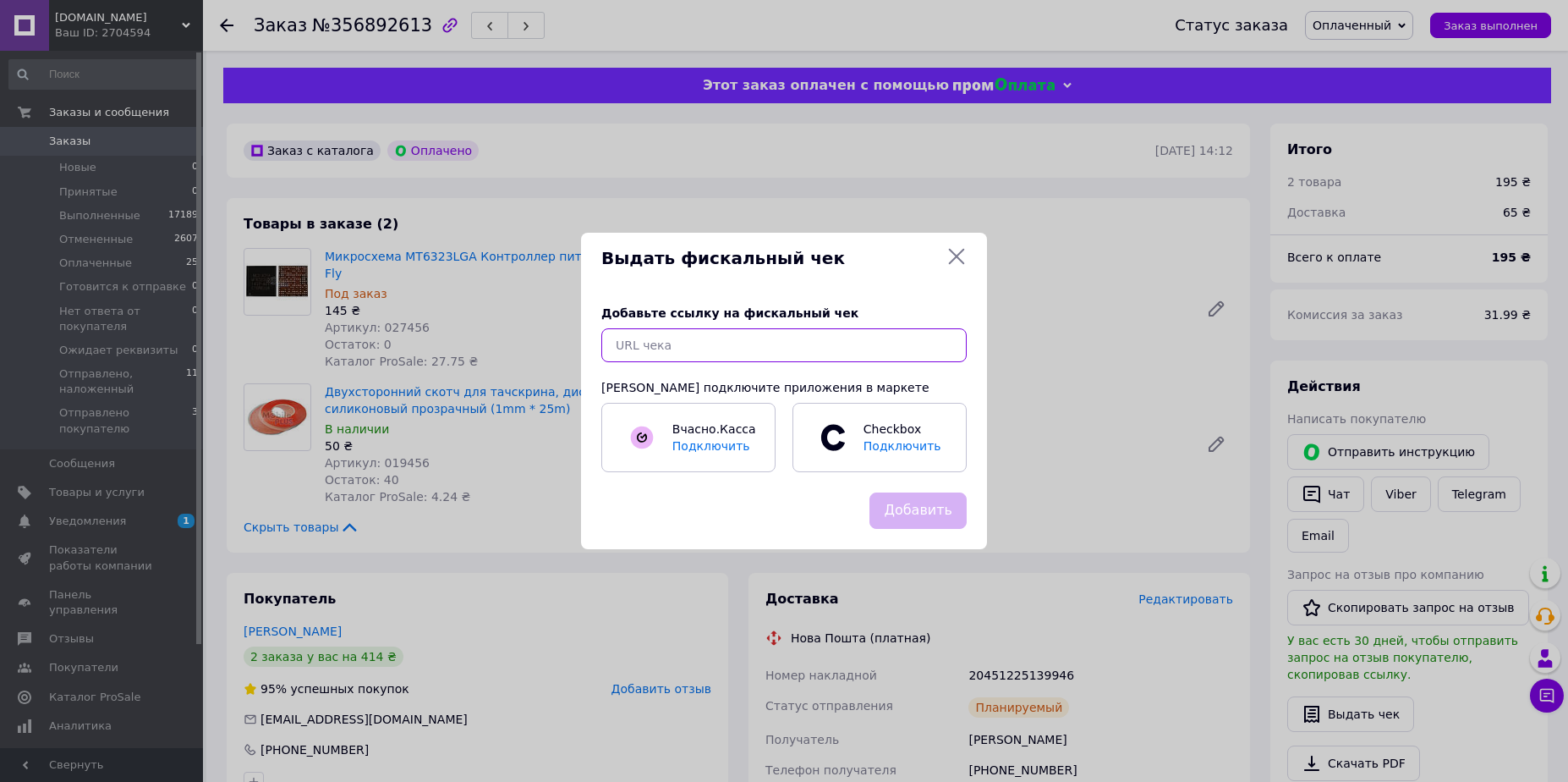
click at [845, 339] on input "text" at bounding box center [784, 345] width 365 height 34
paste input "[URL][DOMAIN_NAME]"
type input "[URL][DOMAIN_NAME]"
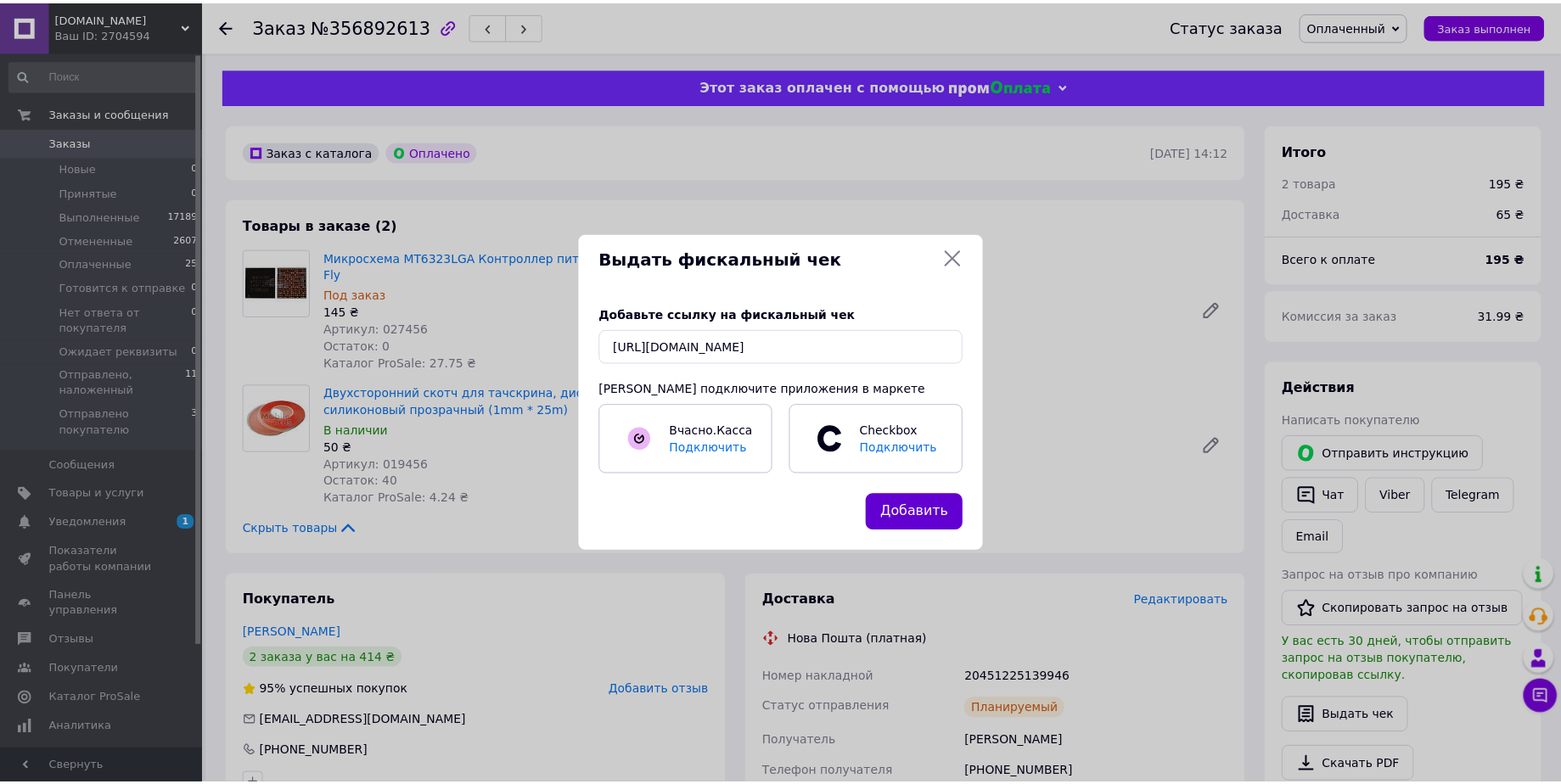
scroll to position [0, 0]
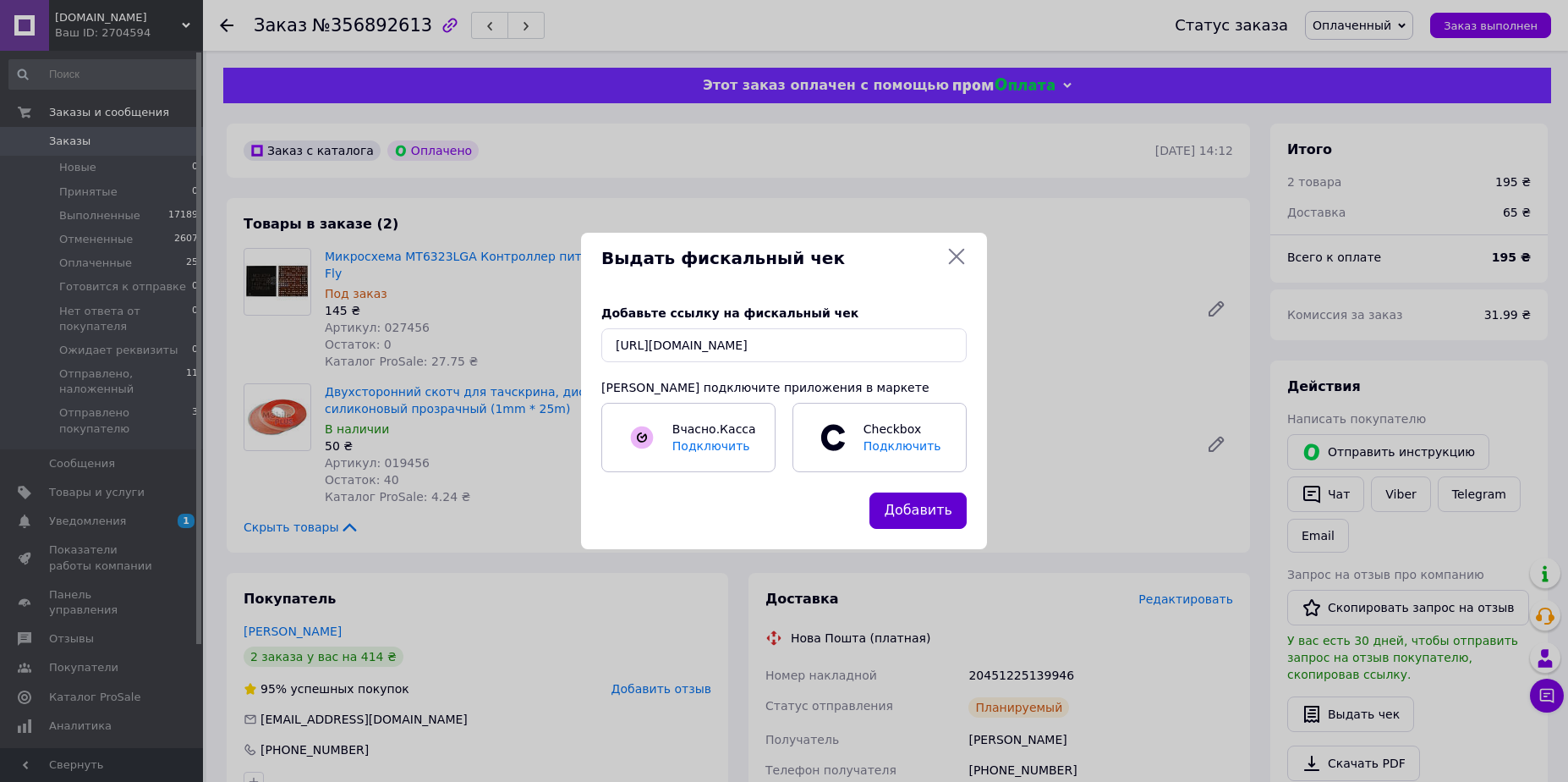
click at [926, 518] on button "Добавить" at bounding box center [918, 511] width 98 height 37
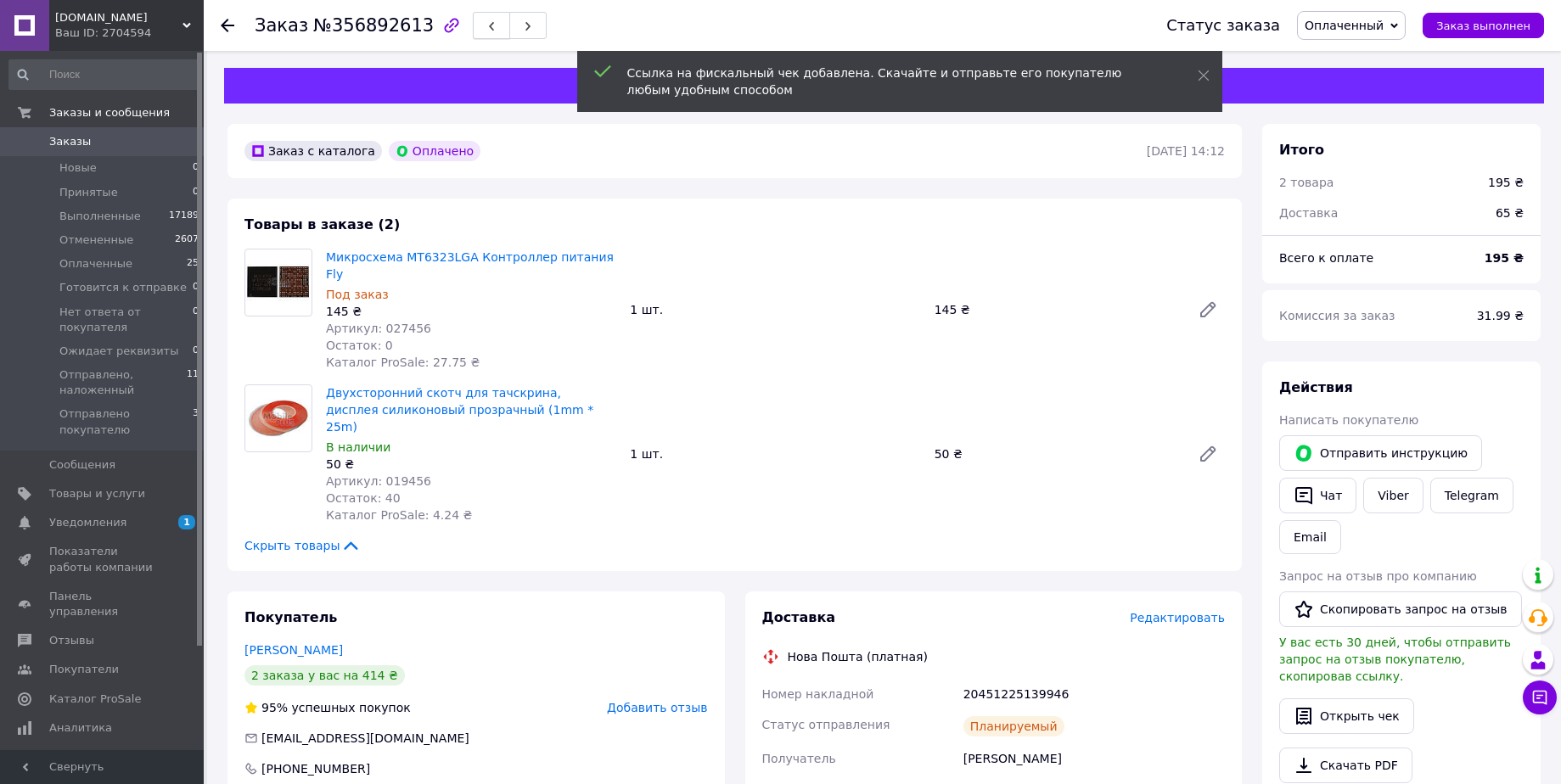
click at [487, 29] on icon "button" at bounding box center [492, 26] width 11 height 11
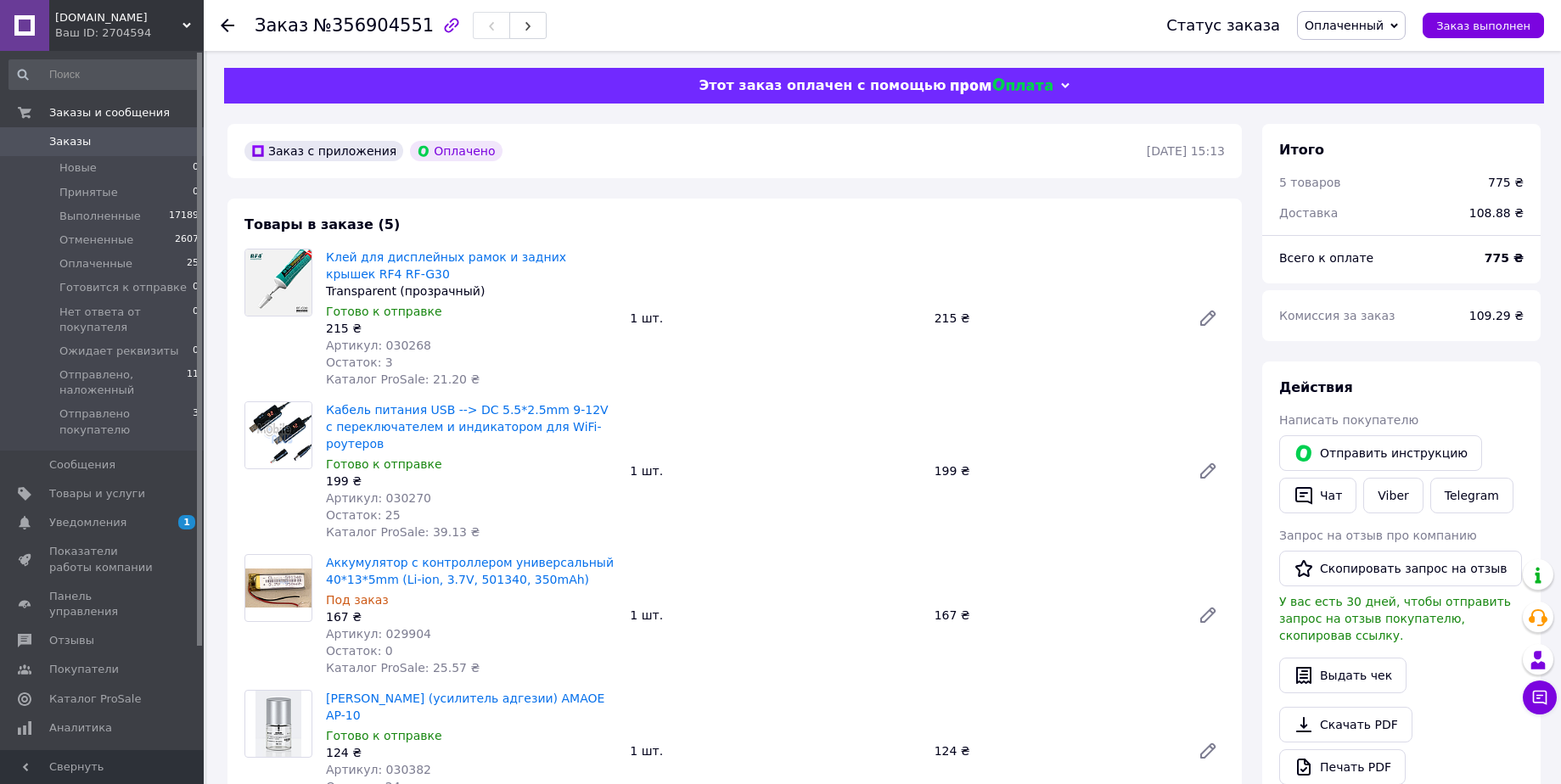
click at [367, 27] on span "№356904551" at bounding box center [373, 25] width 120 height 20
copy span "356904551"
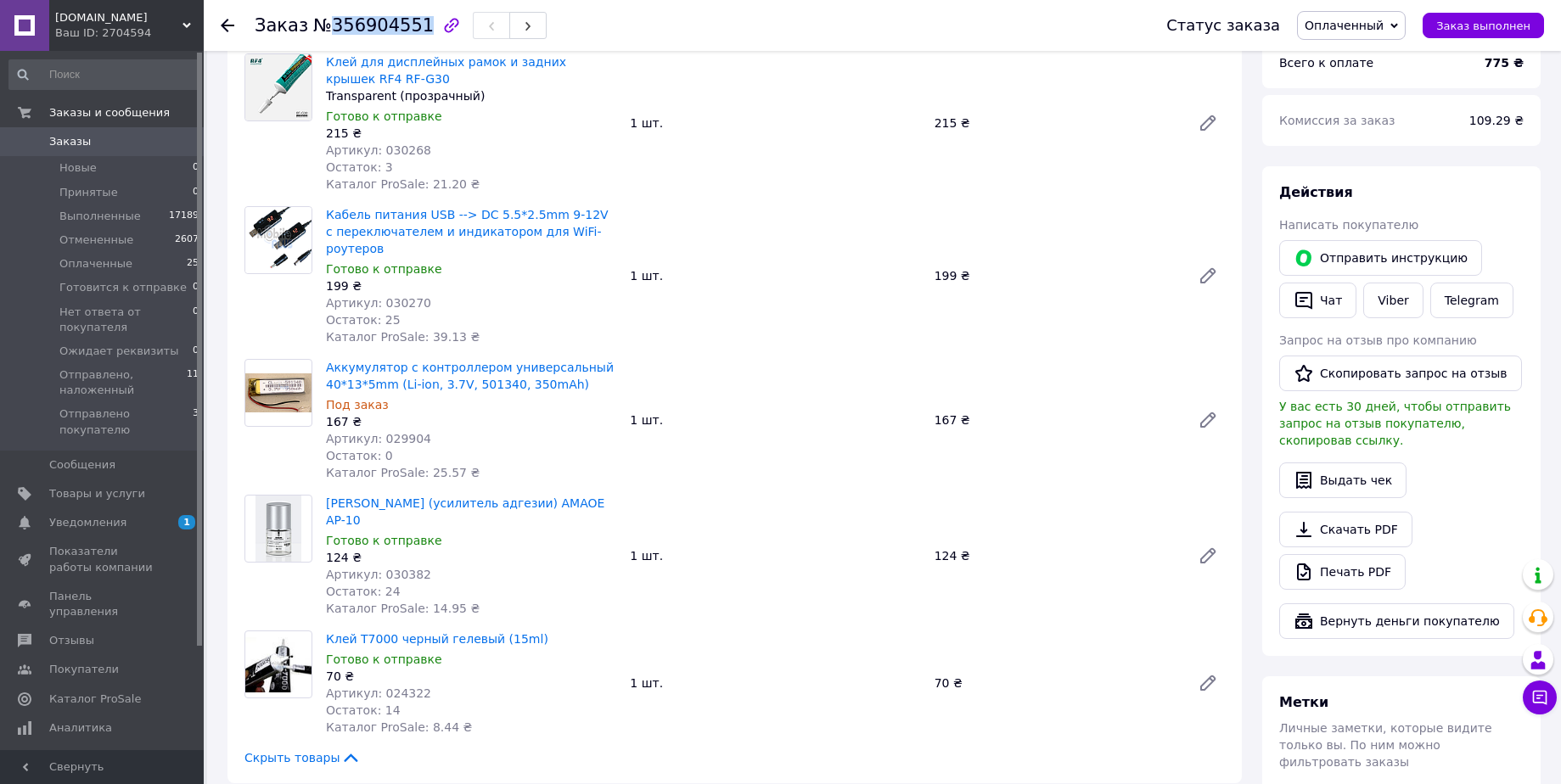
scroll to position [204, 0]
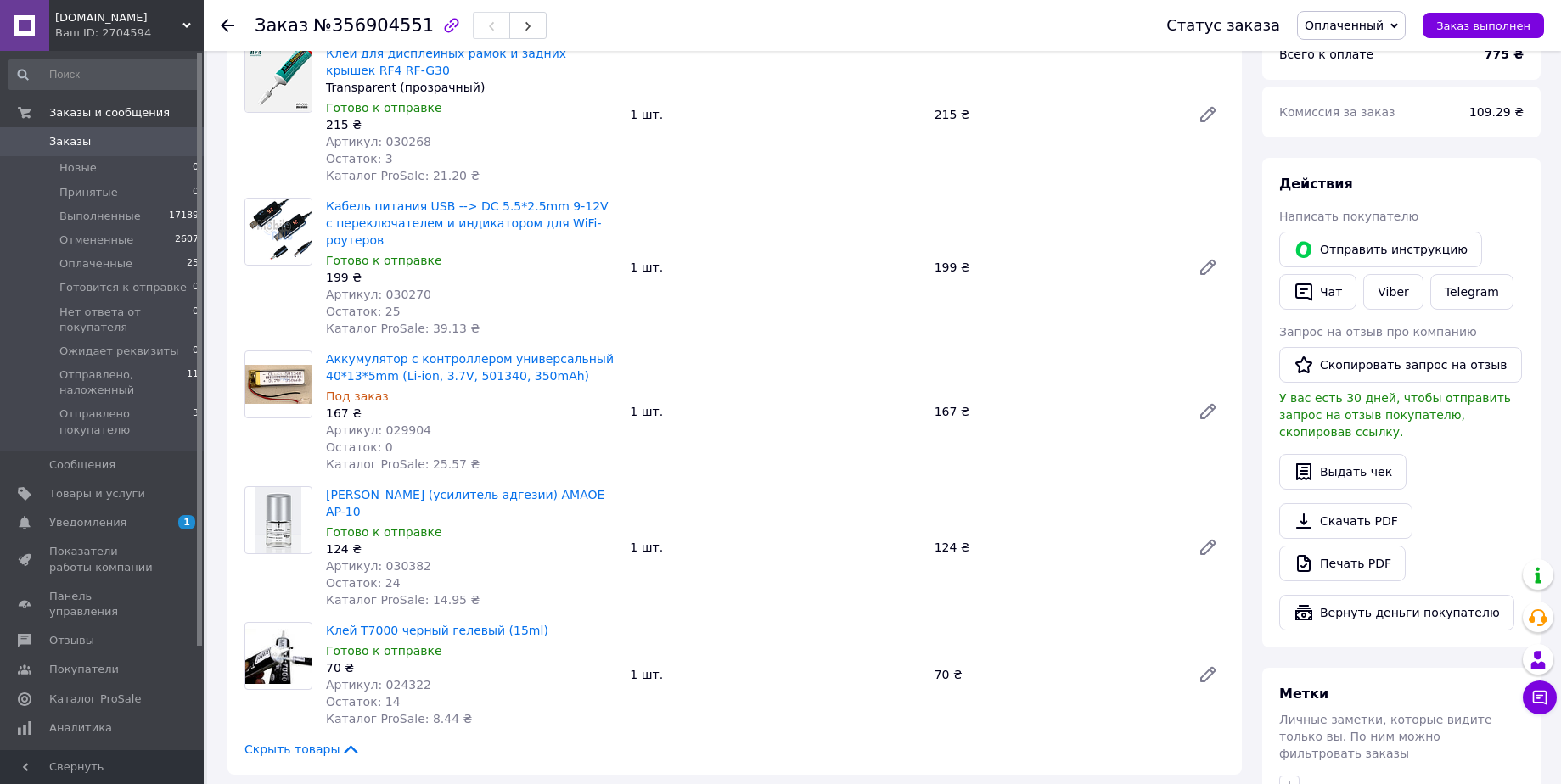
click at [399, 423] on span "Артикул: 029904" at bounding box center [378, 430] width 106 height 14
copy span "029904"
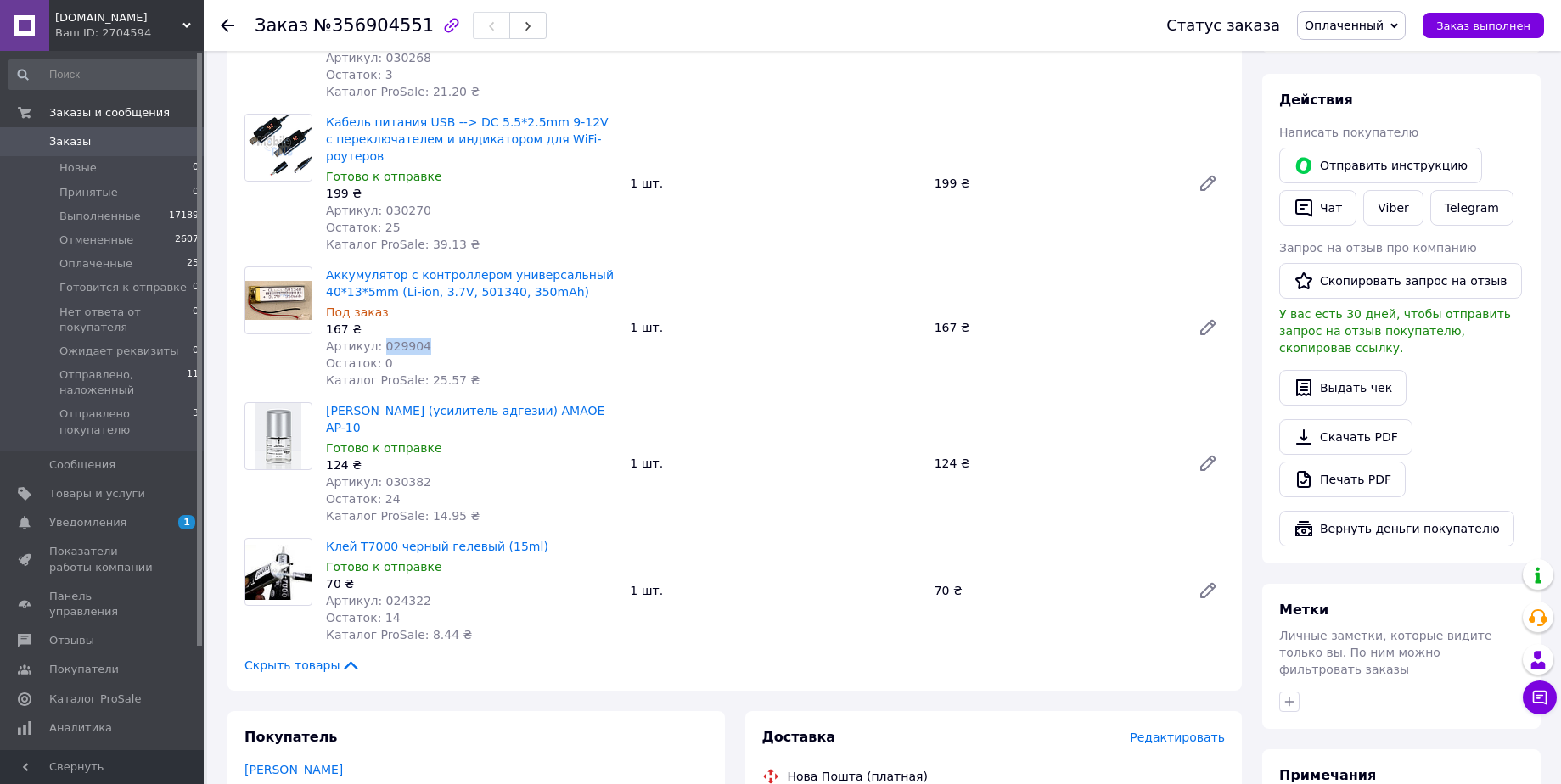
scroll to position [339, 0]
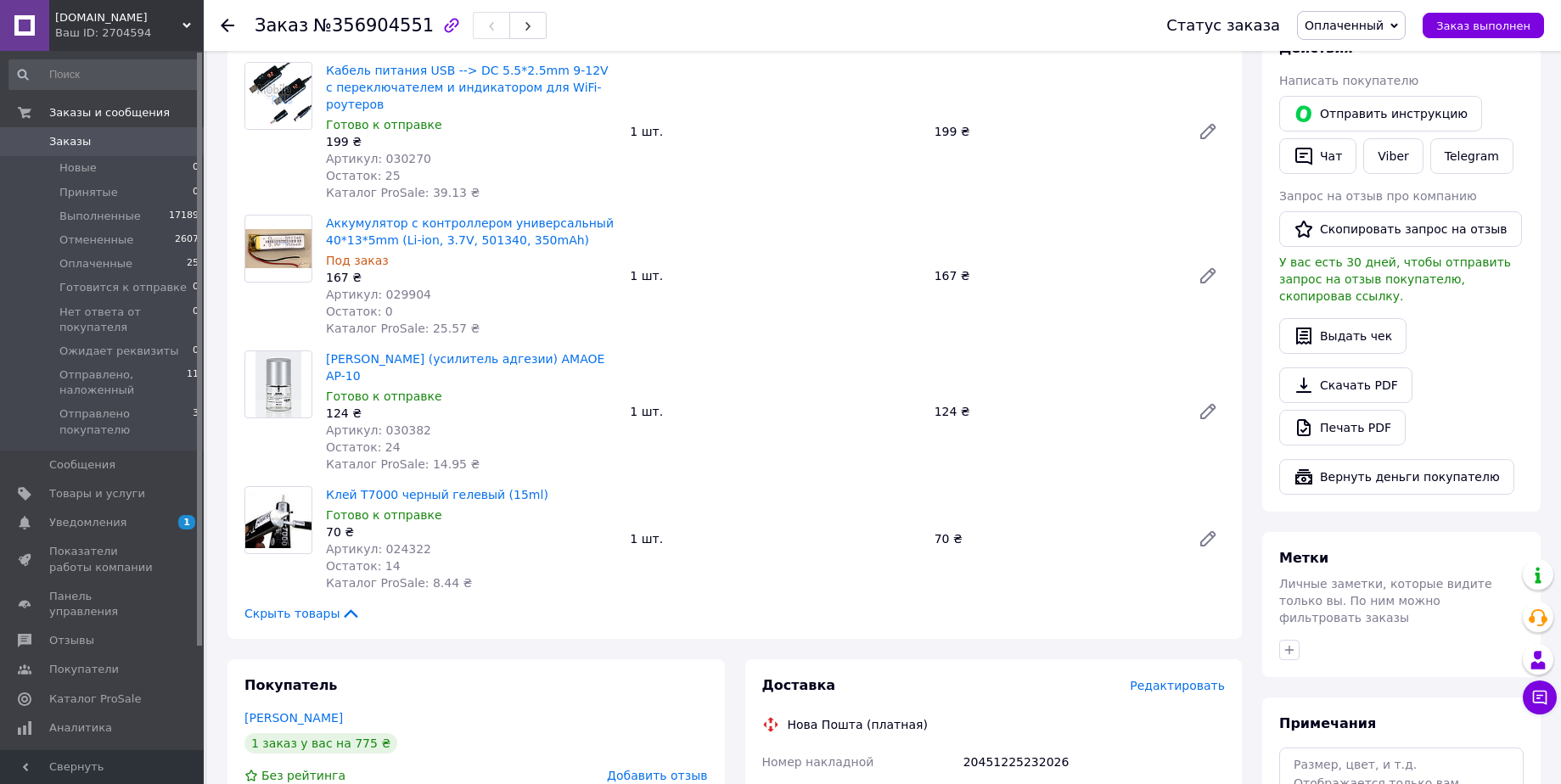
click at [399, 542] on span "Артикул: 024322" at bounding box center [378, 549] width 106 height 14
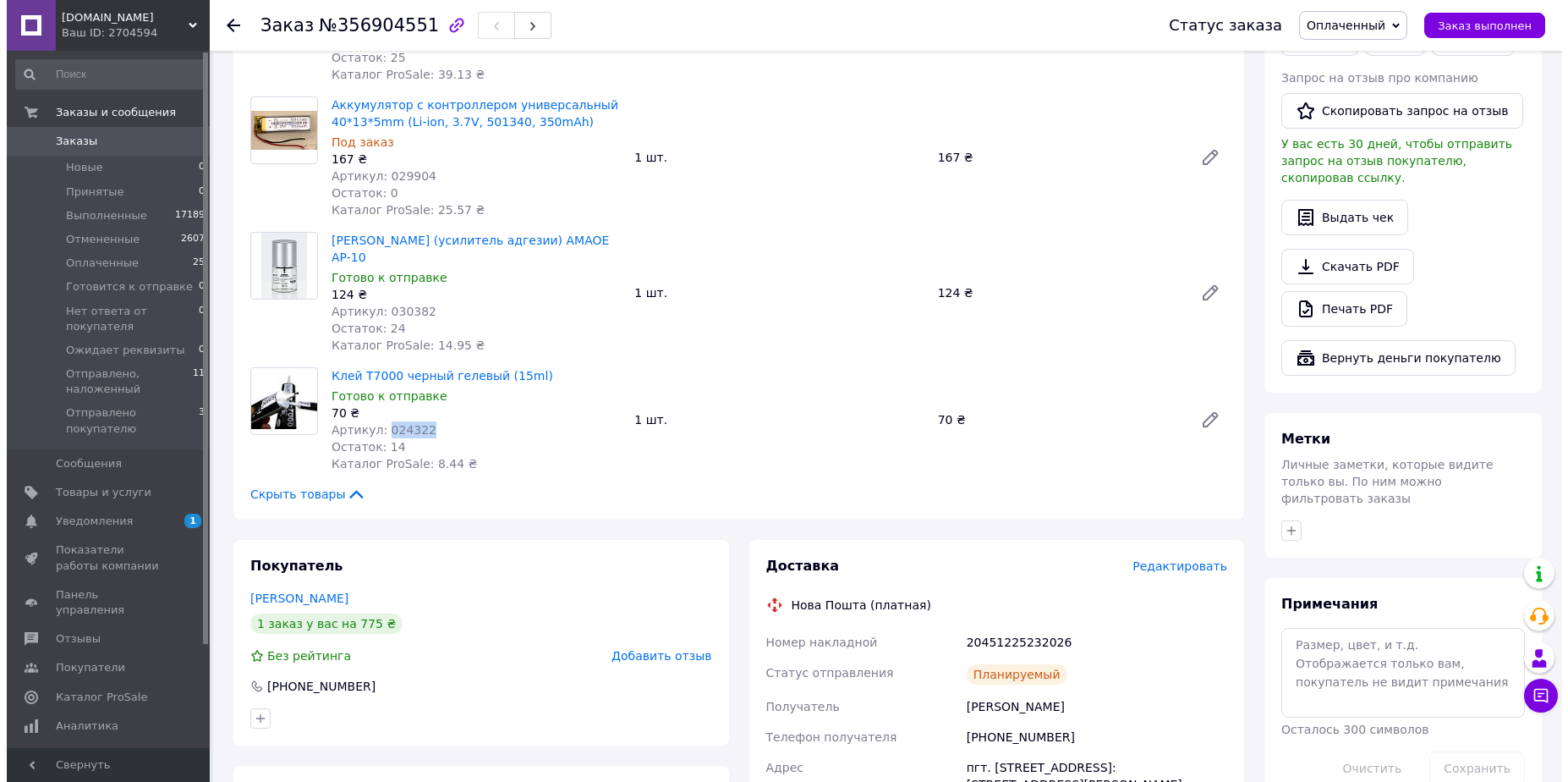
scroll to position [460, 0]
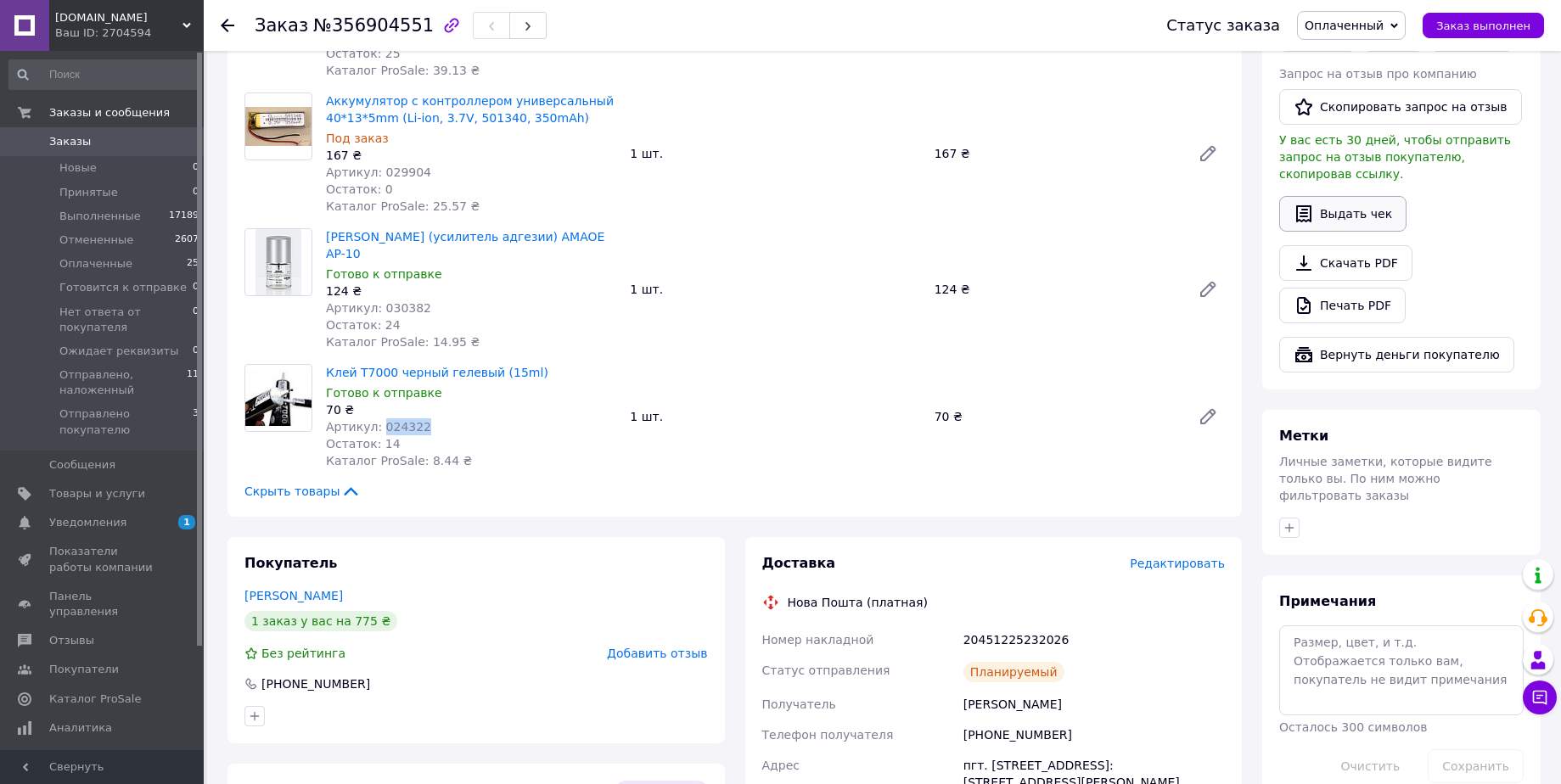
click at [1354, 203] on button "Выдать чек" at bounding box center [1342, 213] width 127 height 36
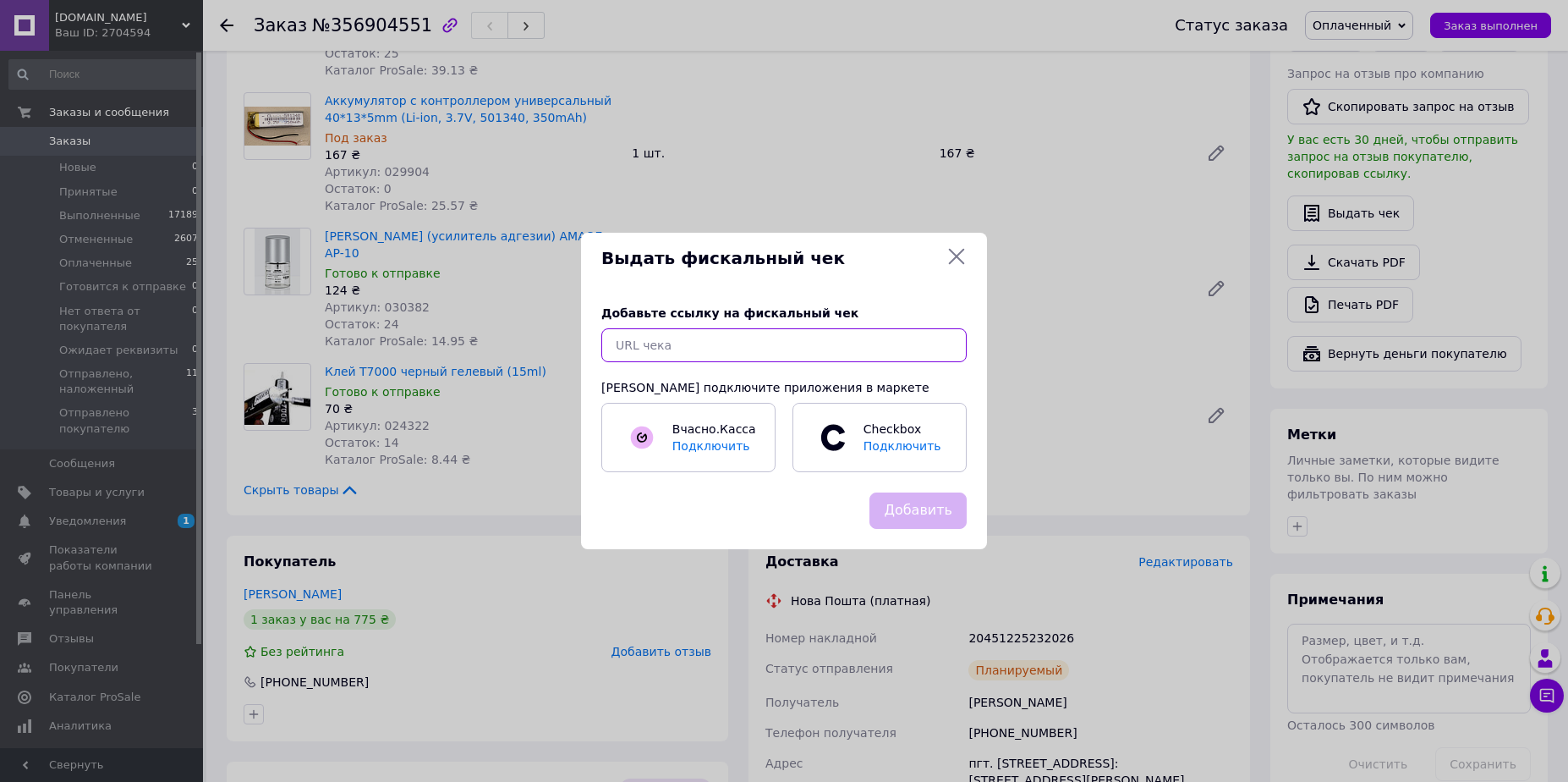
click at [706, 344] on input "text" at bounding box center [784, 345] width 365 height 34
paste input "[URL][DOMAIN_NAME]"
type input "[URL][DOMAIN_NAME]"
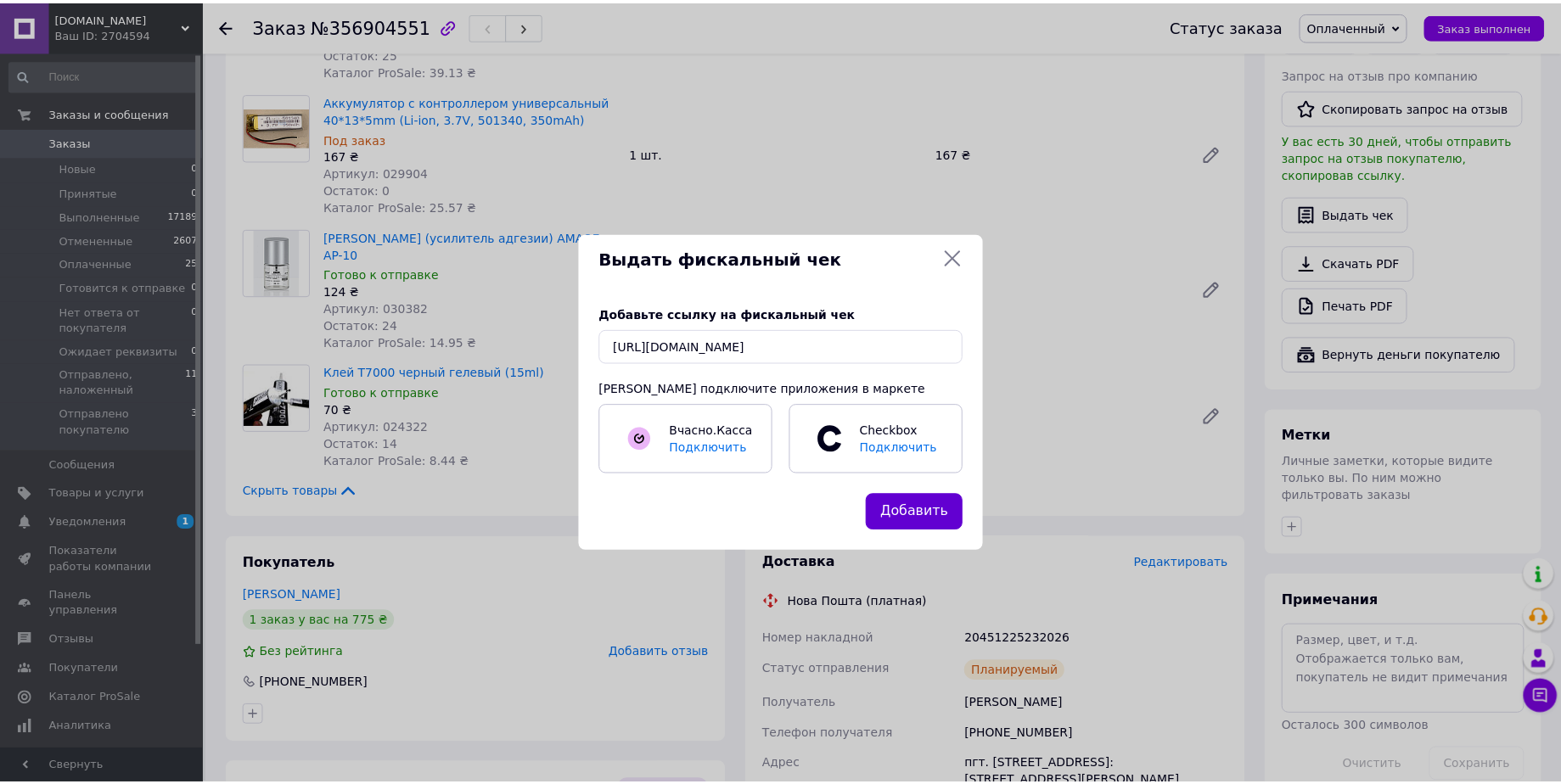
scroll to position [0, 0]
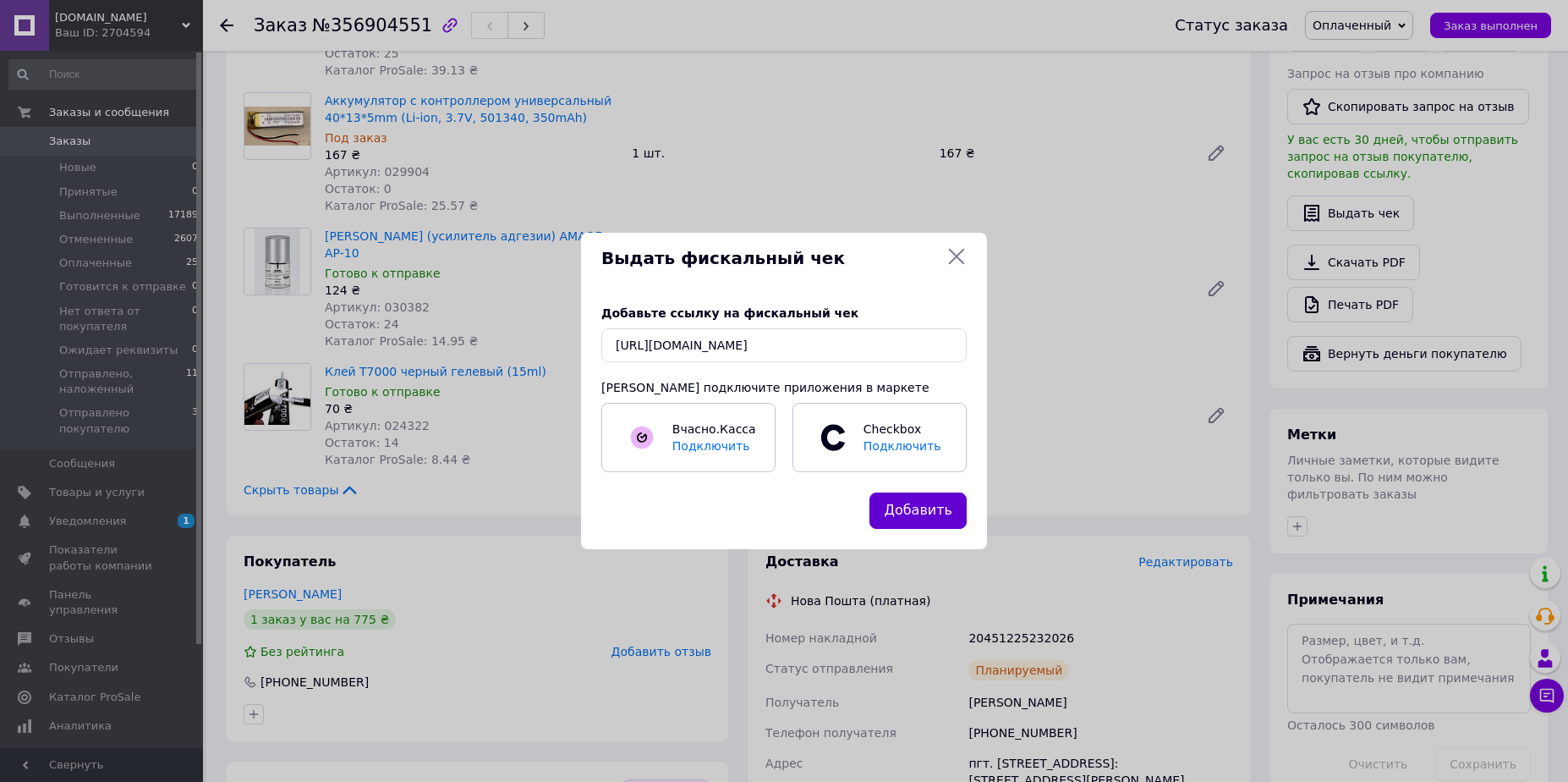
click at [909, 507] on button "Добавить" at bounding box center [918, 511] width 98 height 37
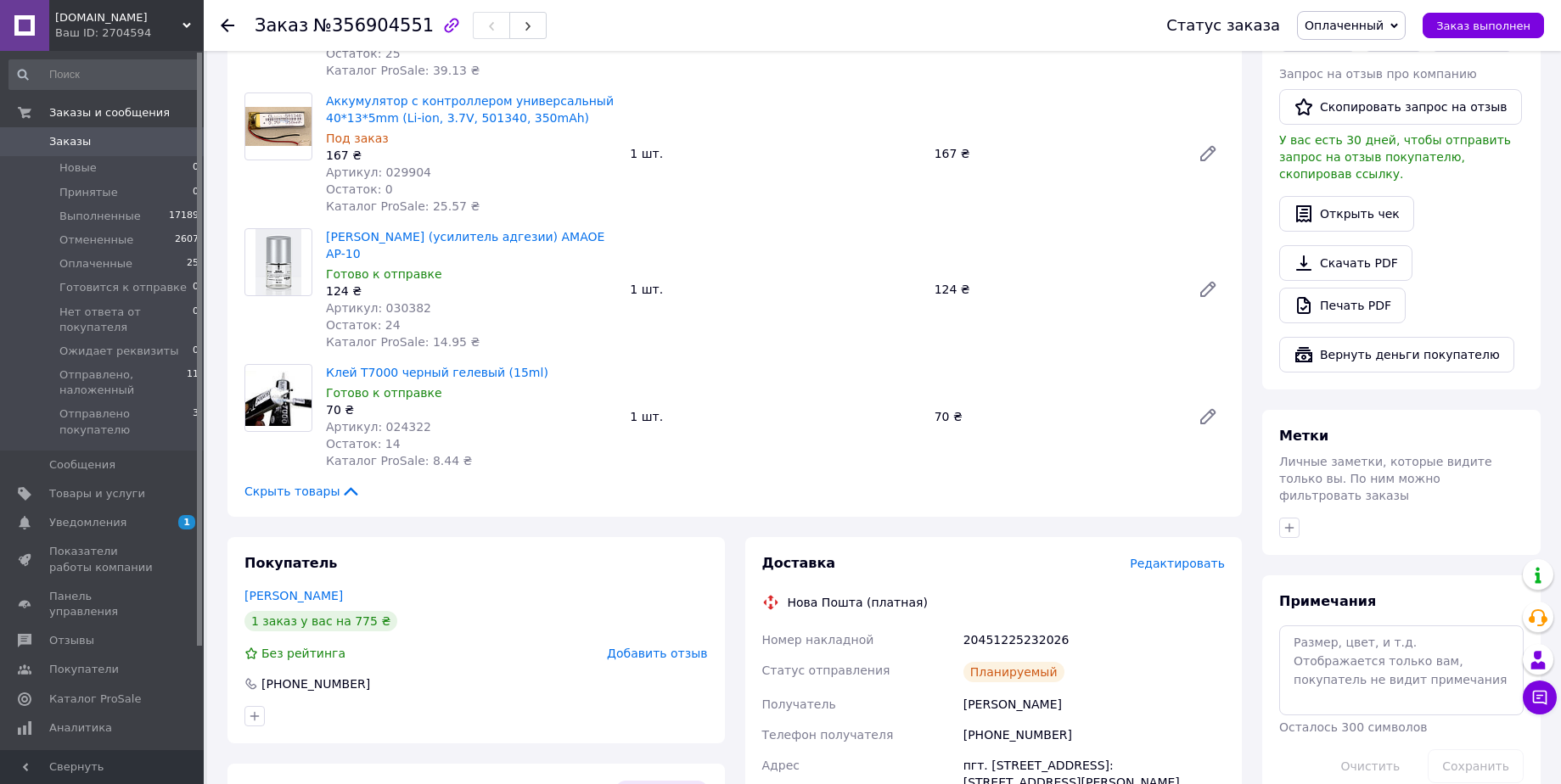
click at [91, 146] on span "Заказы" at bounding box center [103, 141] width 108 height 16
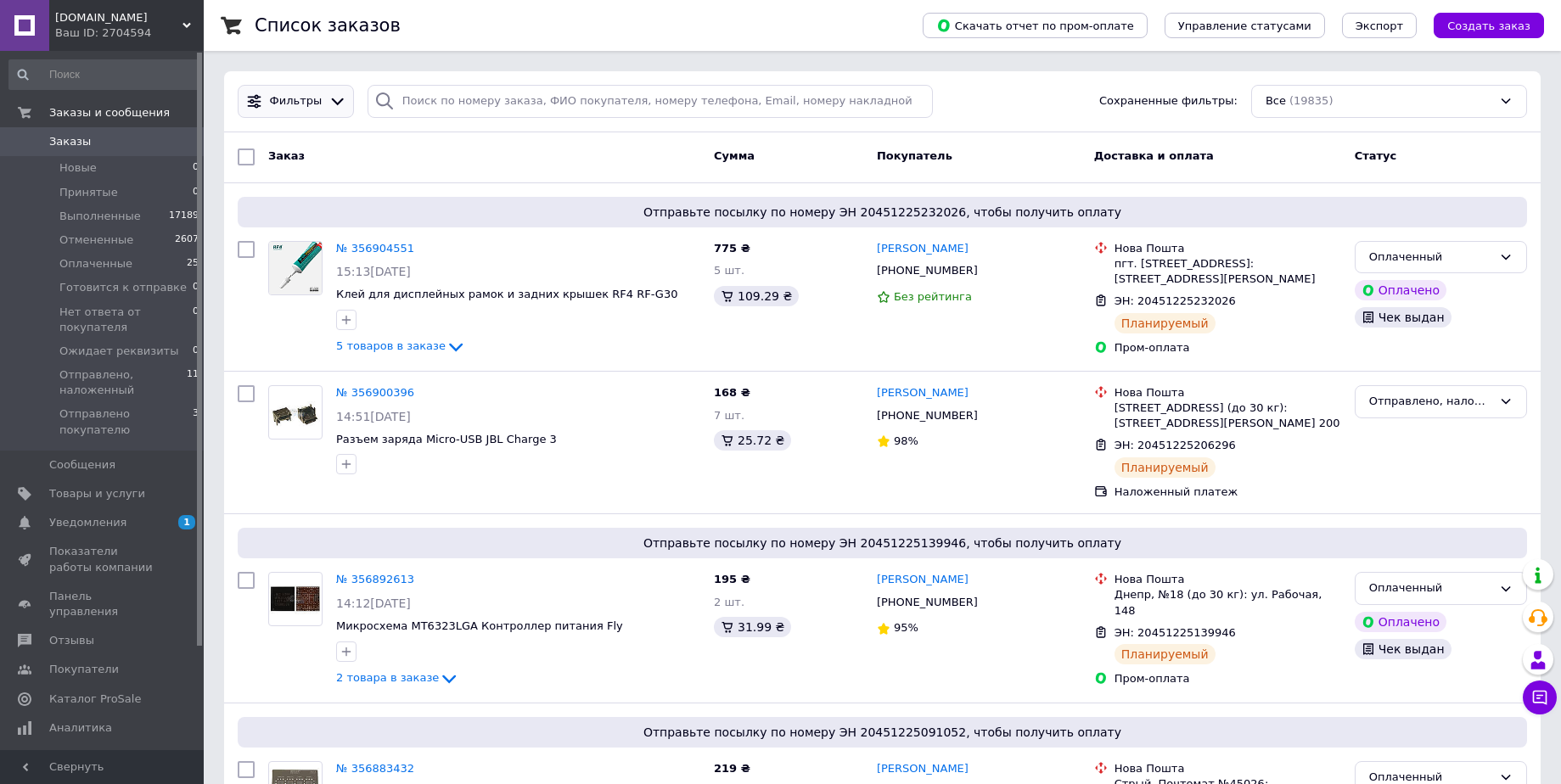
click at [331, 107] on icon at bounding box center [337, 101] width 17 height 17
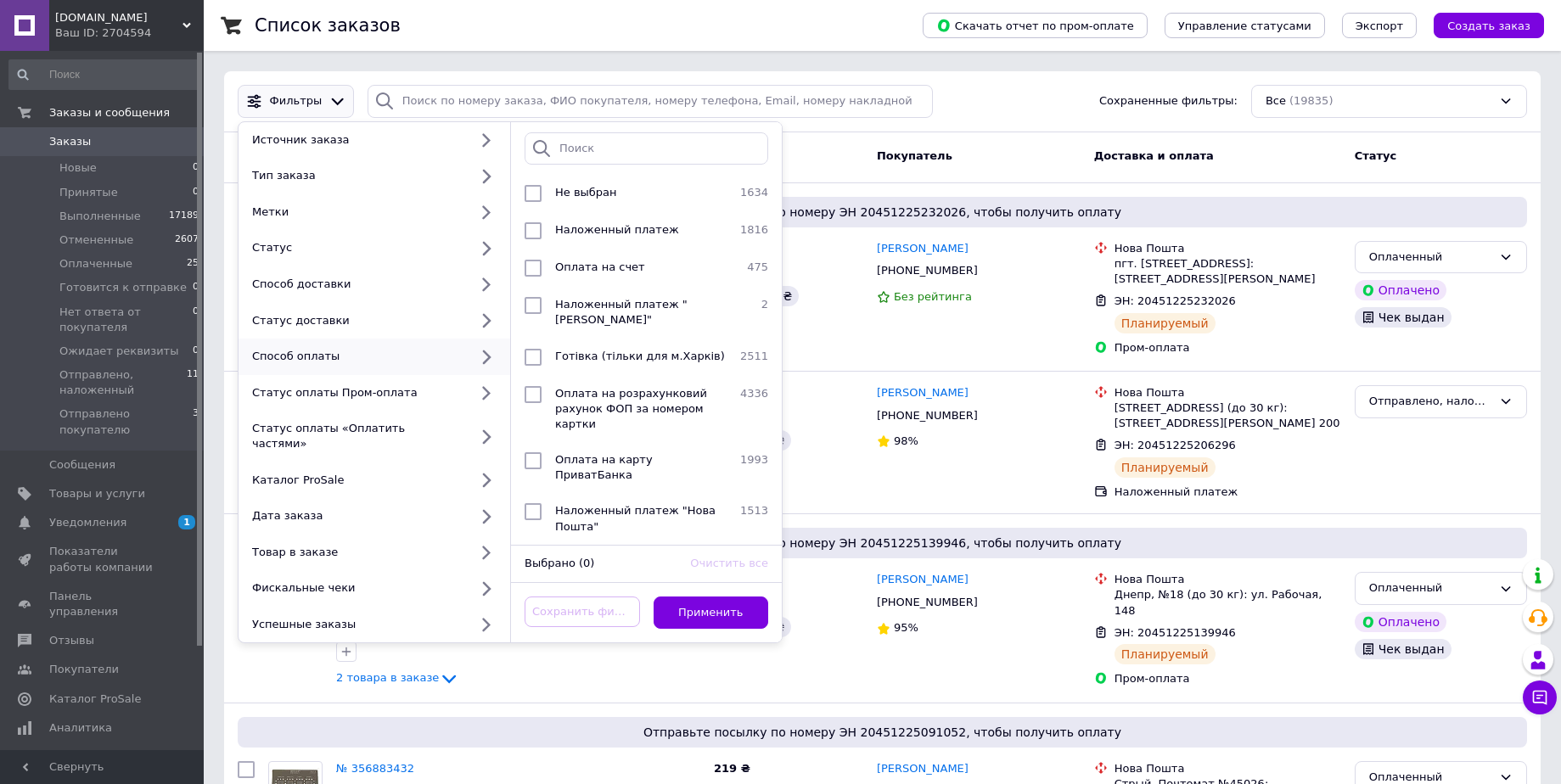
click at [328, 369] on div "Способ оплаты" at bounding box center [374, 357] width 271 height 37
click at [561, 235] on span "Наложенный платеж" at bounding box center [618, 229] width 124 height 13
checkbox input "true"
click at [683, 597] on button "Применить" at bounding box center [711, 613] width 115 height 33
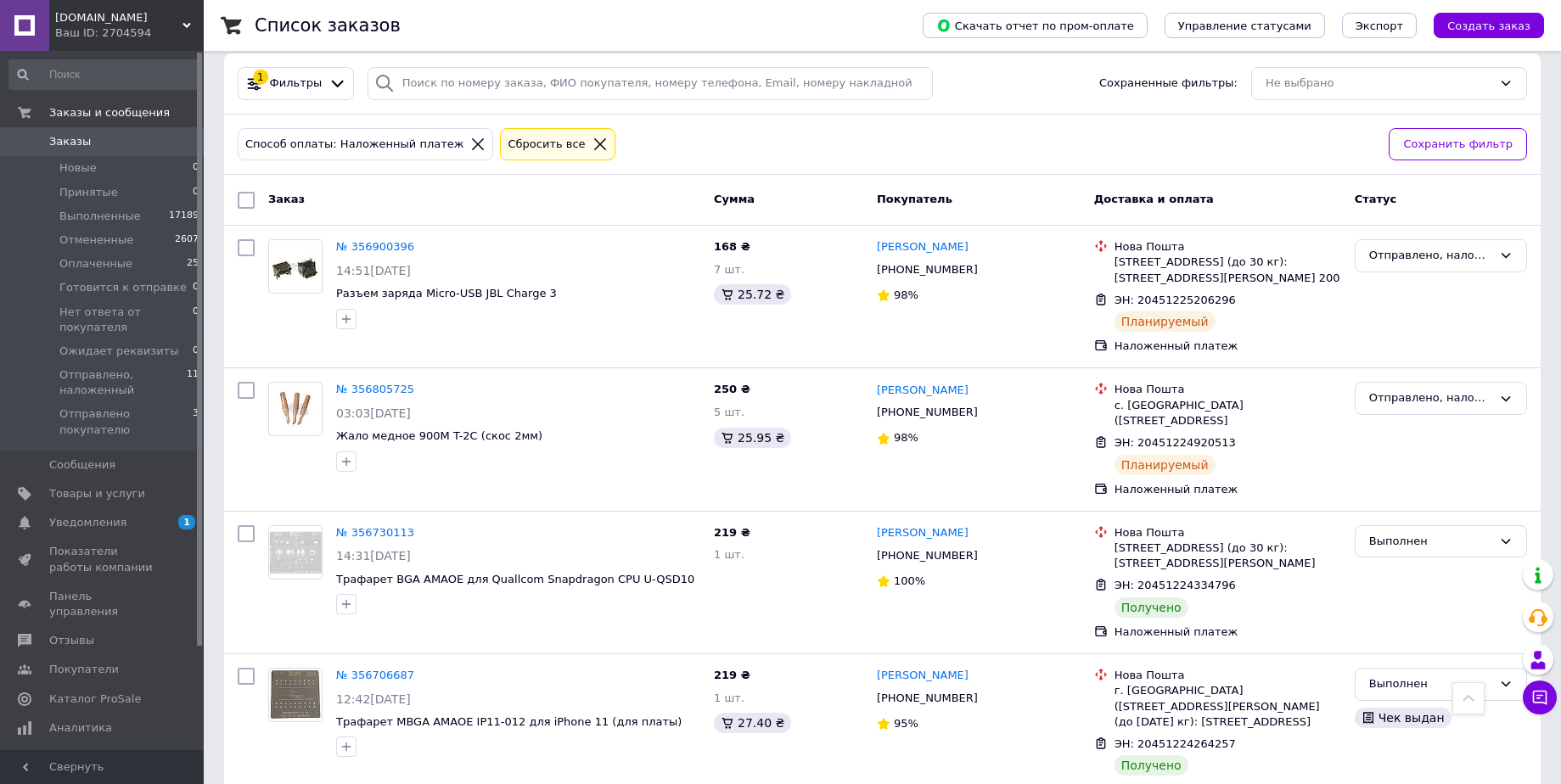
scroll to position [2028, 0]
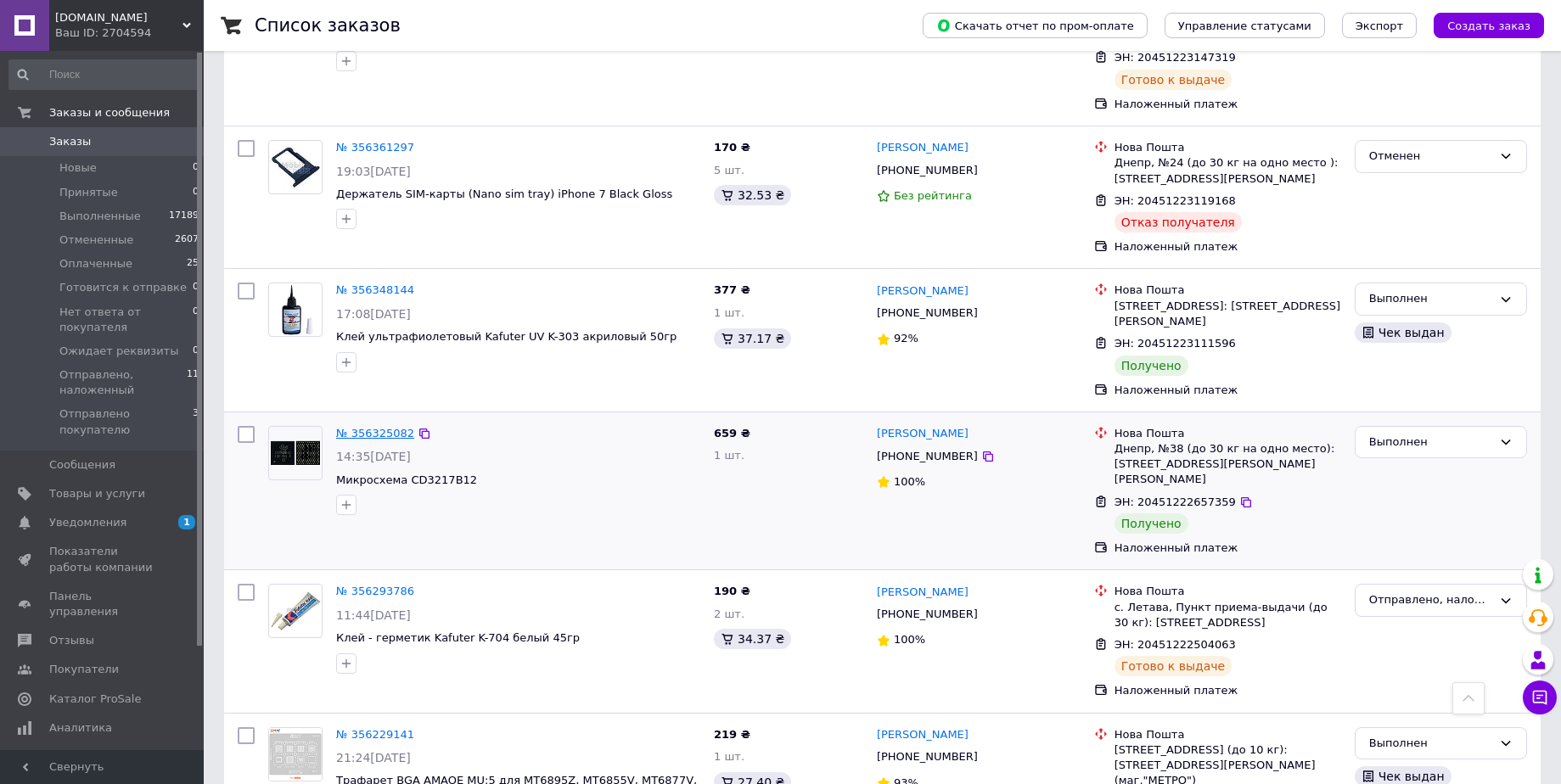
click at [369, 426] on link "№ 356325082" at bounding box center [375, 432] width 79 height 13
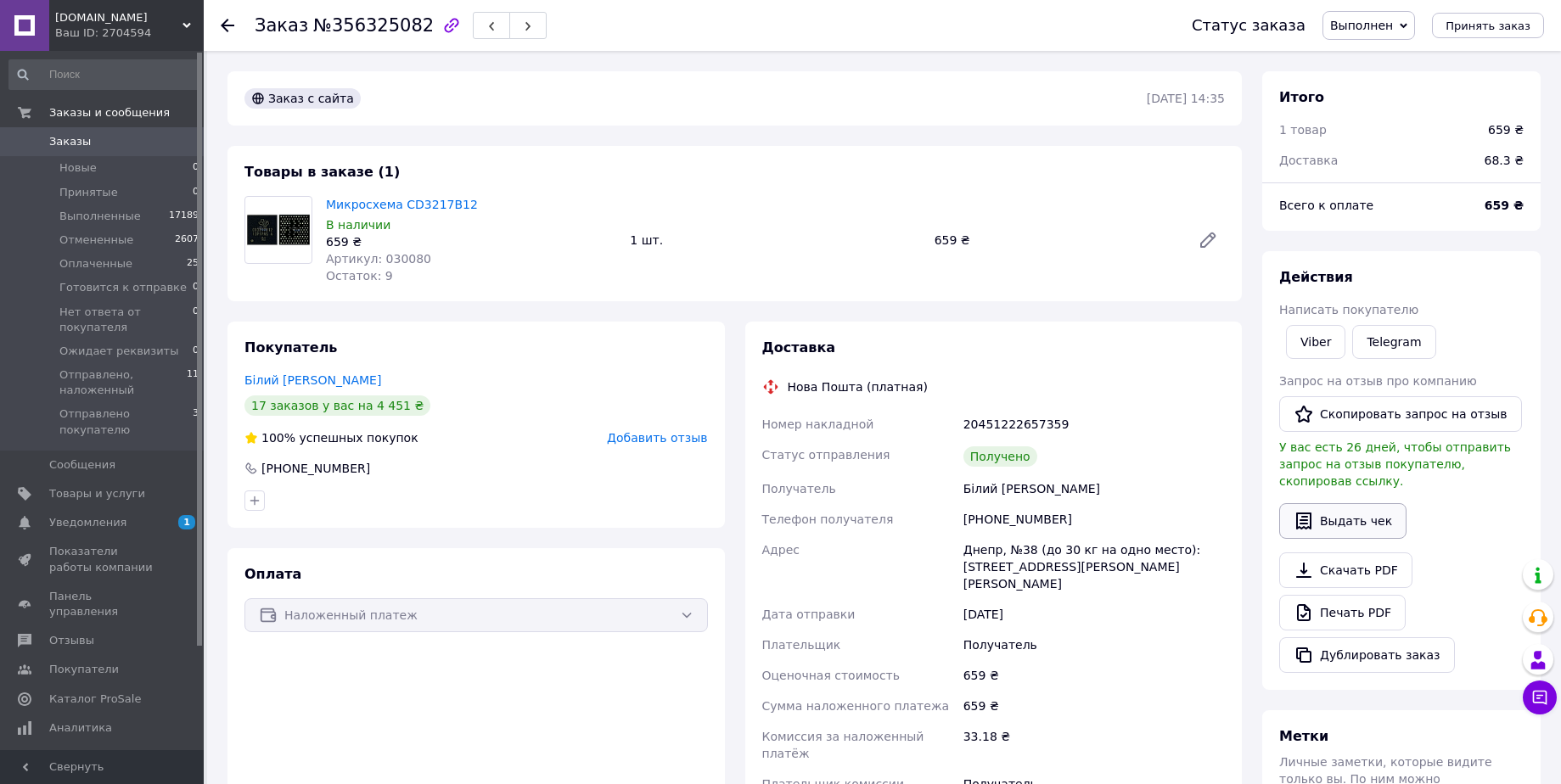
click at [1359, 506] on button "Выдать чек" at bounding box center [1342, 520] width 127 height 36
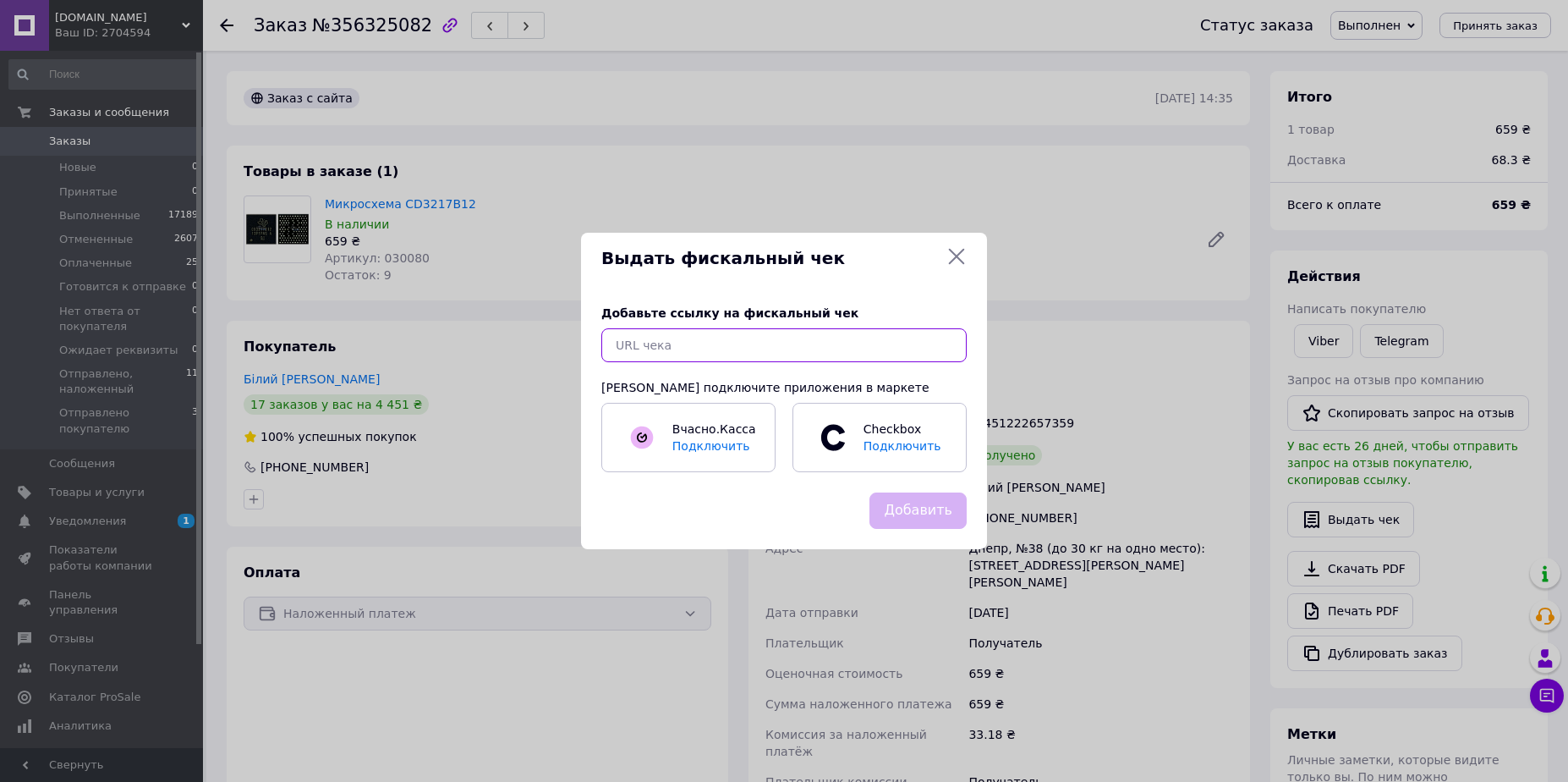
click at [841, 358] on input "text" at bounding box center [784, 345] width 365 height 34
paste input "[URL][DOMAIN_NAME]"
type input "[URL][DOMAIN_NAME]"
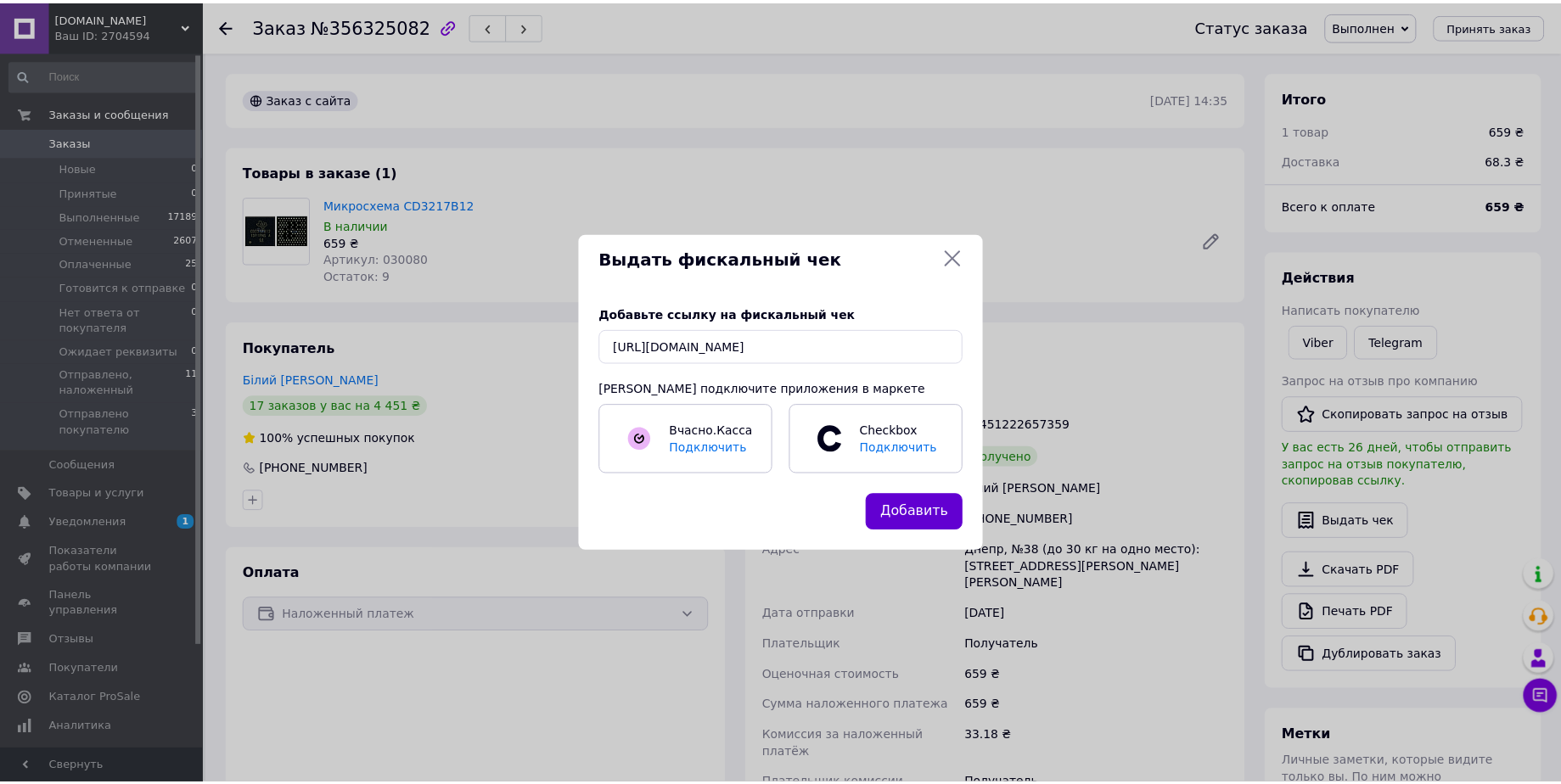
scroll to position [0, 0]
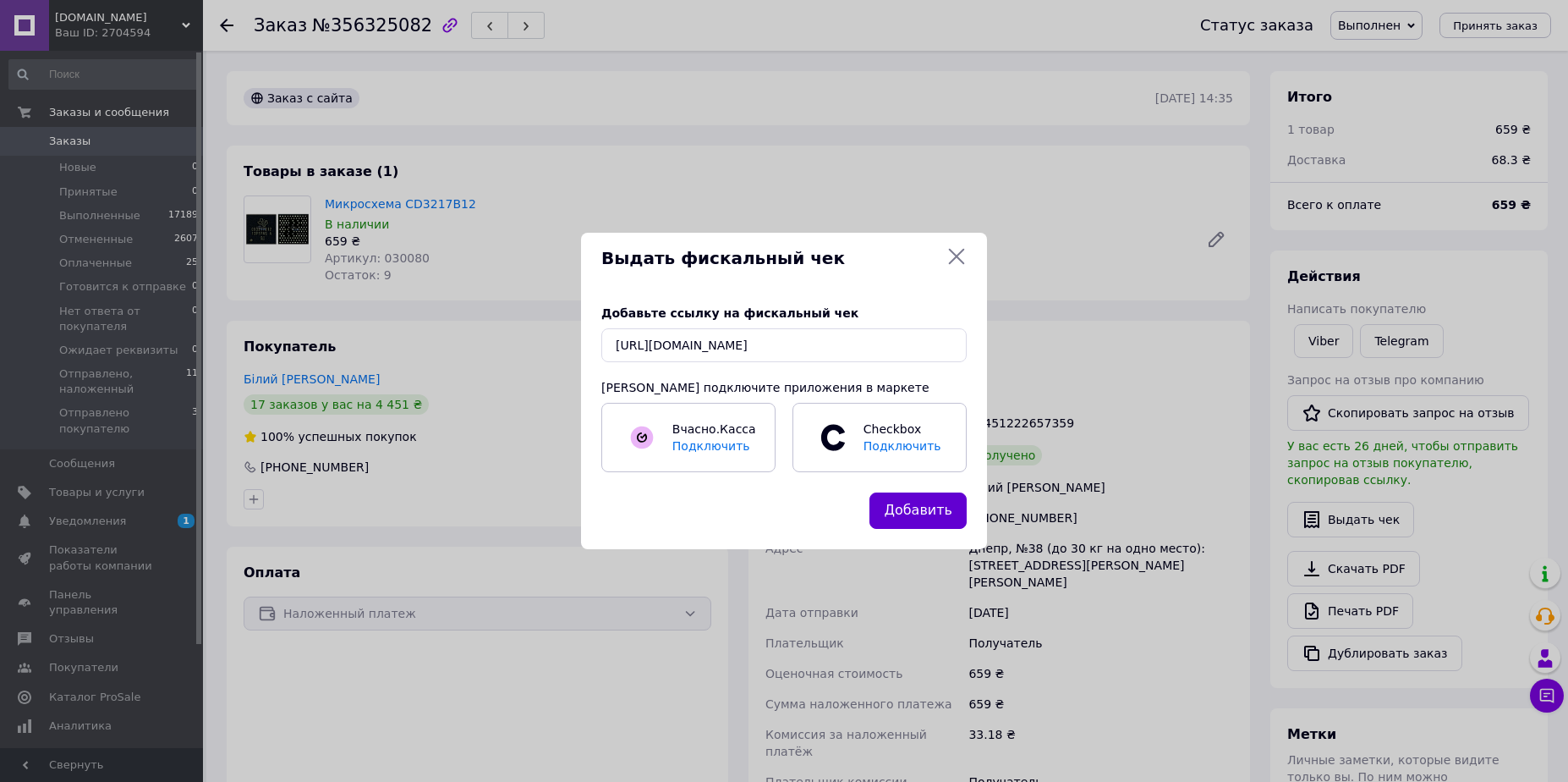
click at [927, 516] on button "Добавить" at bounding box center [918, 511] width 98 height 37
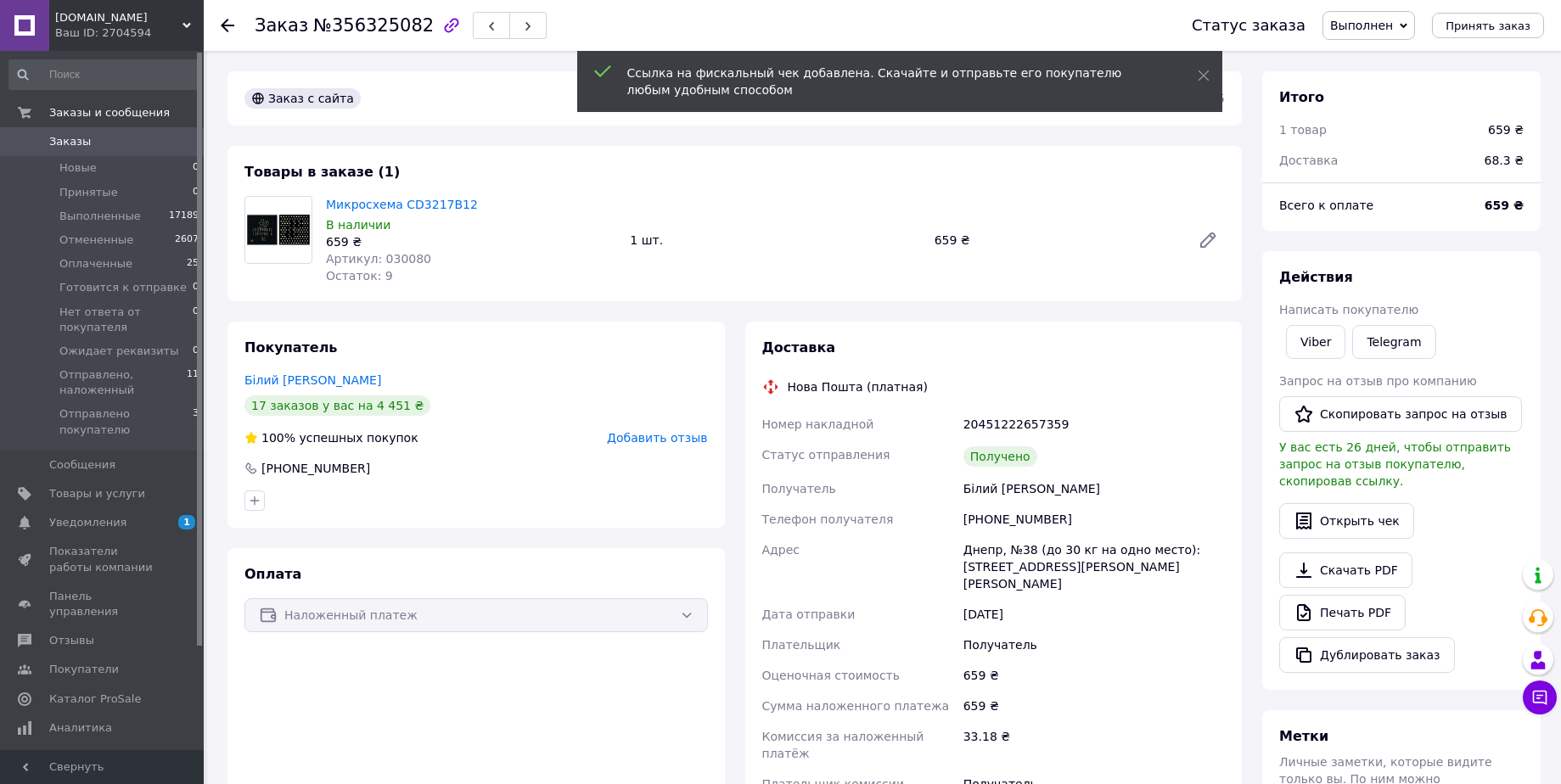
click at [222, 24] on use at bounding box center [228, 25] width 14 height 14
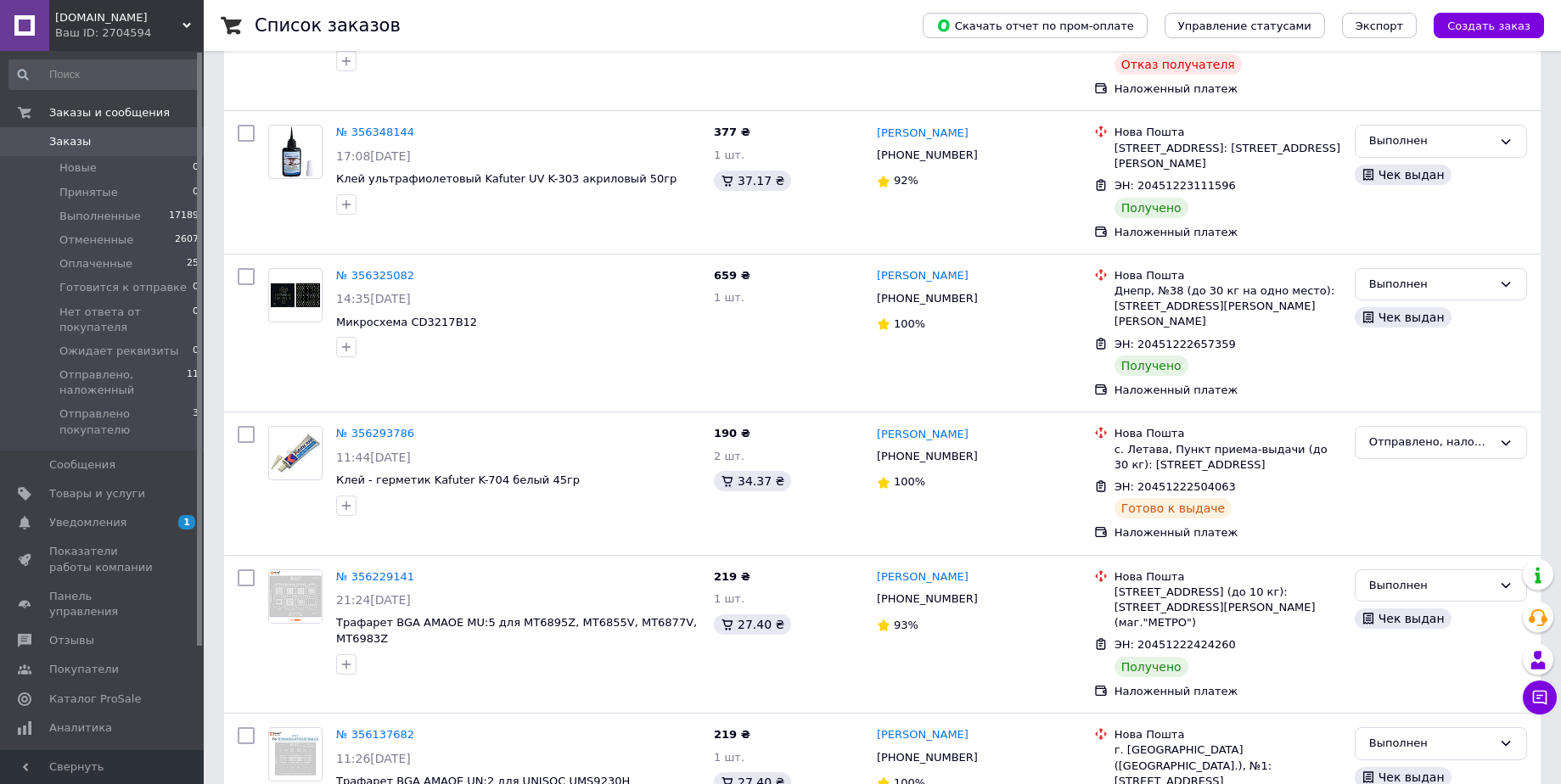
scroll to position [158, 0]
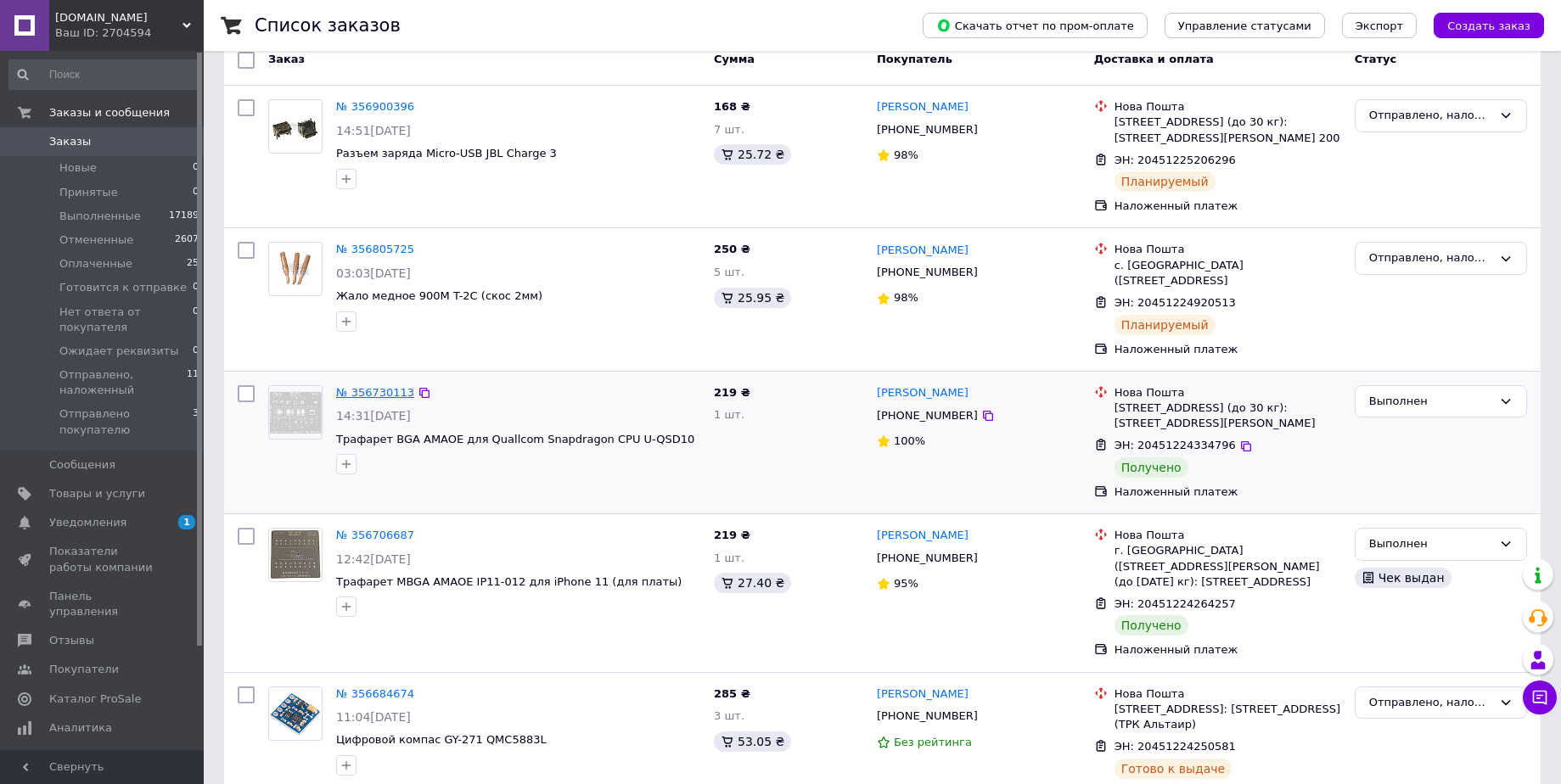
click at [344, 394] on link "№ 356730113" at bounding box center [375, 392] width 79 height 13
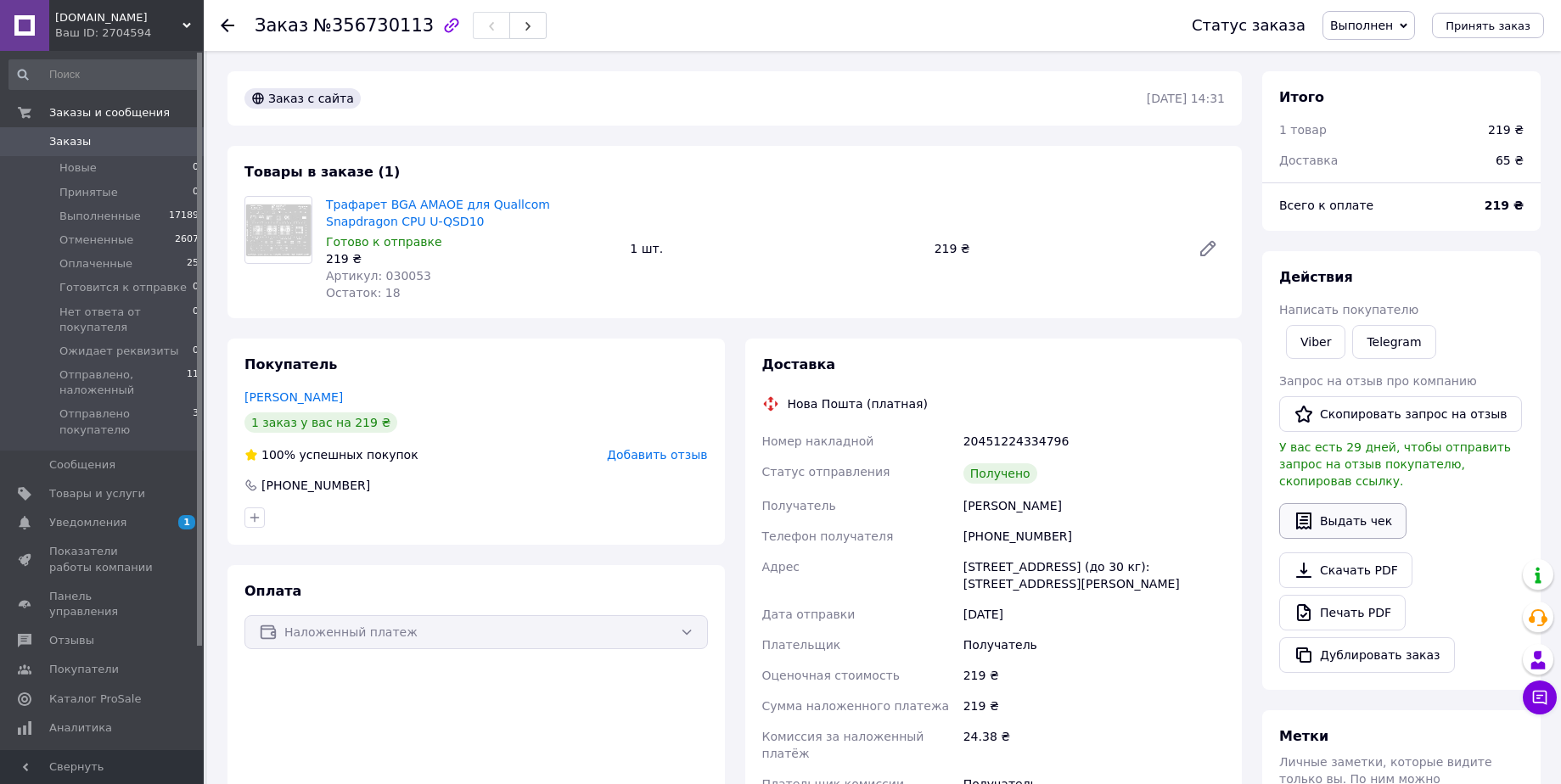
click at [1337, 515] on button "Выдать чек" at bounding box center [1342, 520] width 127 height 36
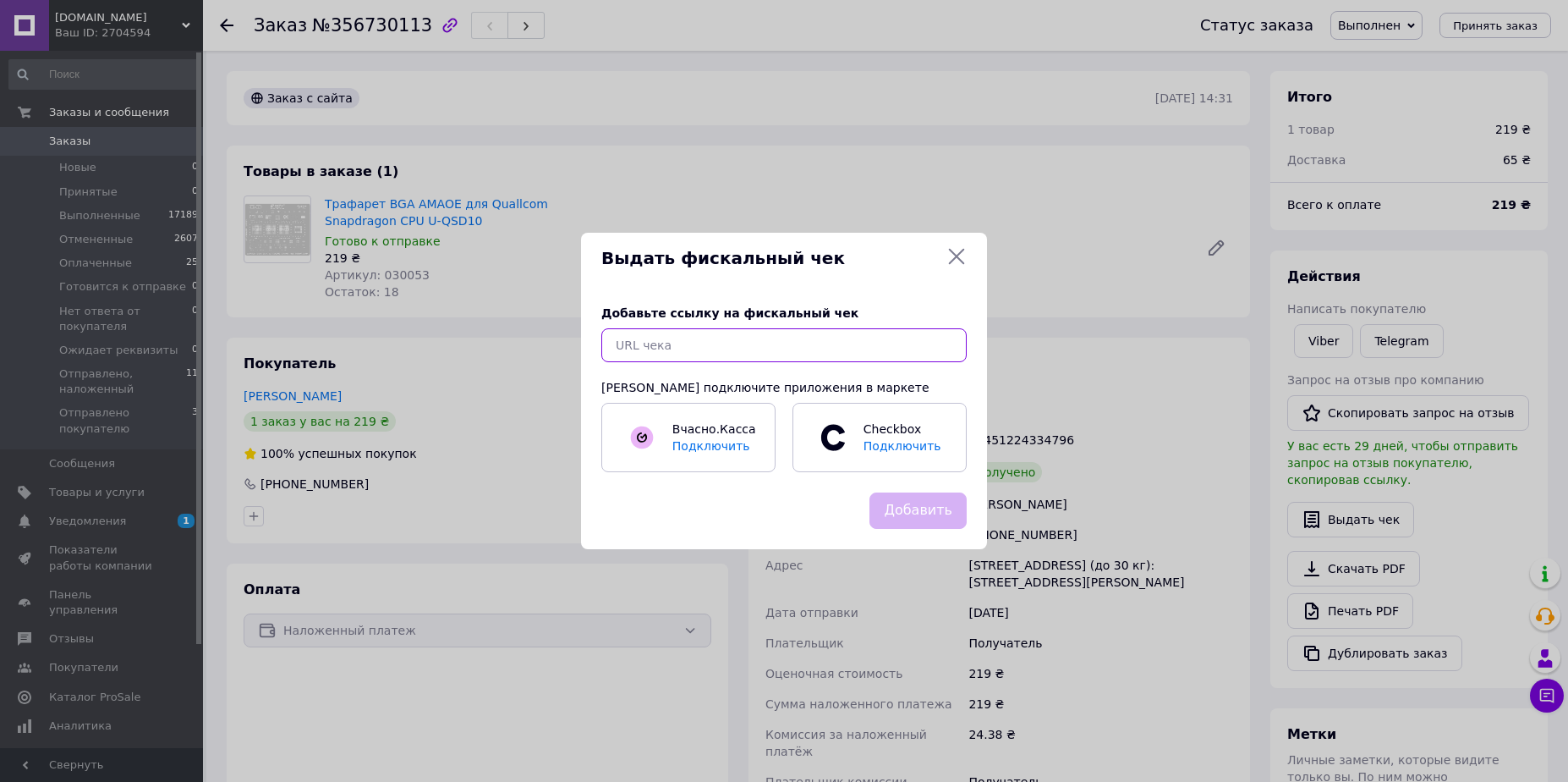
click at [846, 354] on input "text" at bounding box center [784, 345] width 365 height 34
paste input "[URL][DOMAIN_NAME]"
type input "[URL][DOMAIN_NAME]"
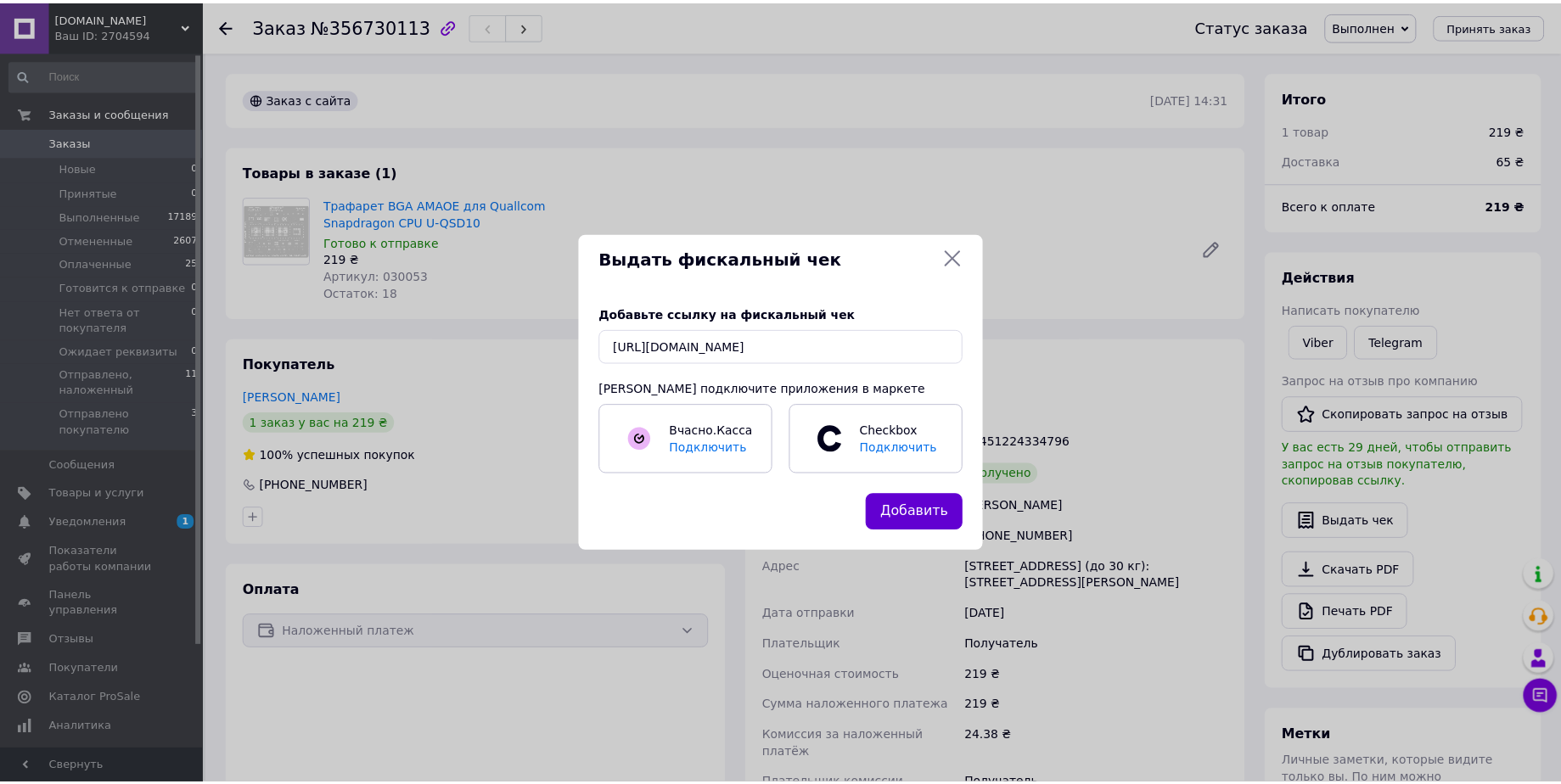
scroll to position [0, 0]
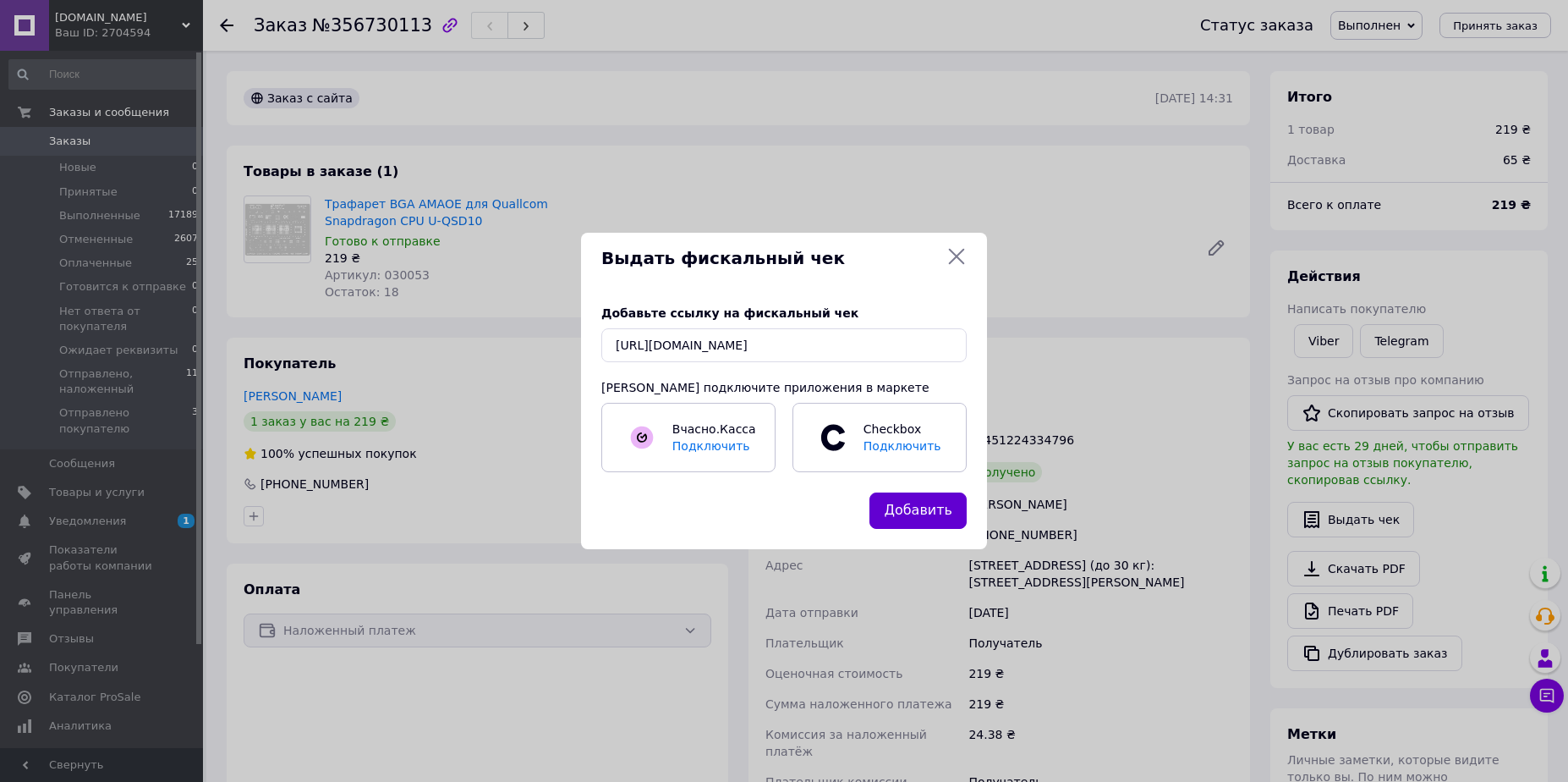
click at [916, 515] on button "Добавить" at bounding box center [918, 511] width 98 height 37
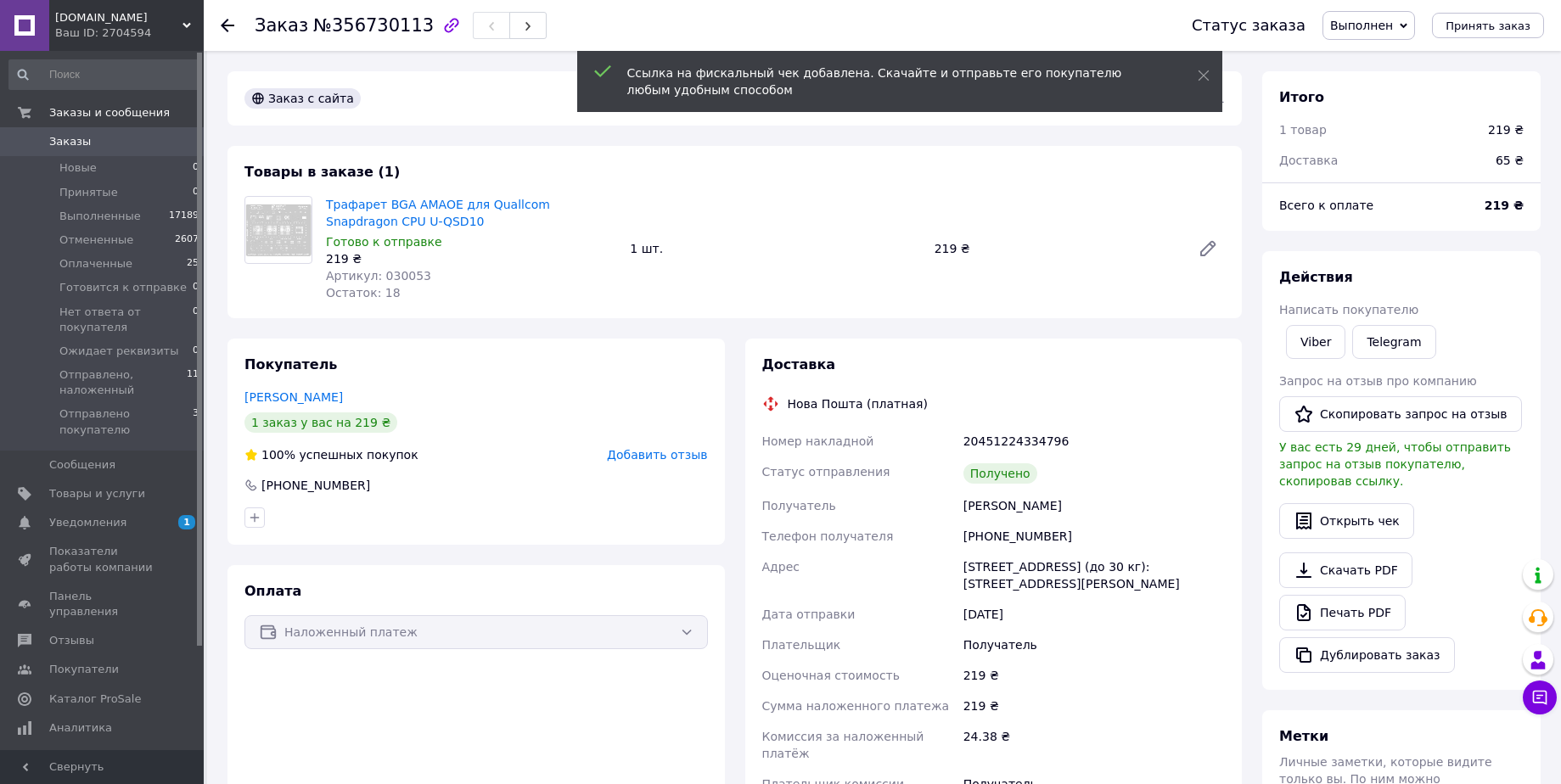
click at [218, 24] on div "Заказ №356730113 Статус заказа Выполнен Принят Отменен Оплаченный [PERSON_NAME]…" at bounding box center [882, 25] width 1357 height 51
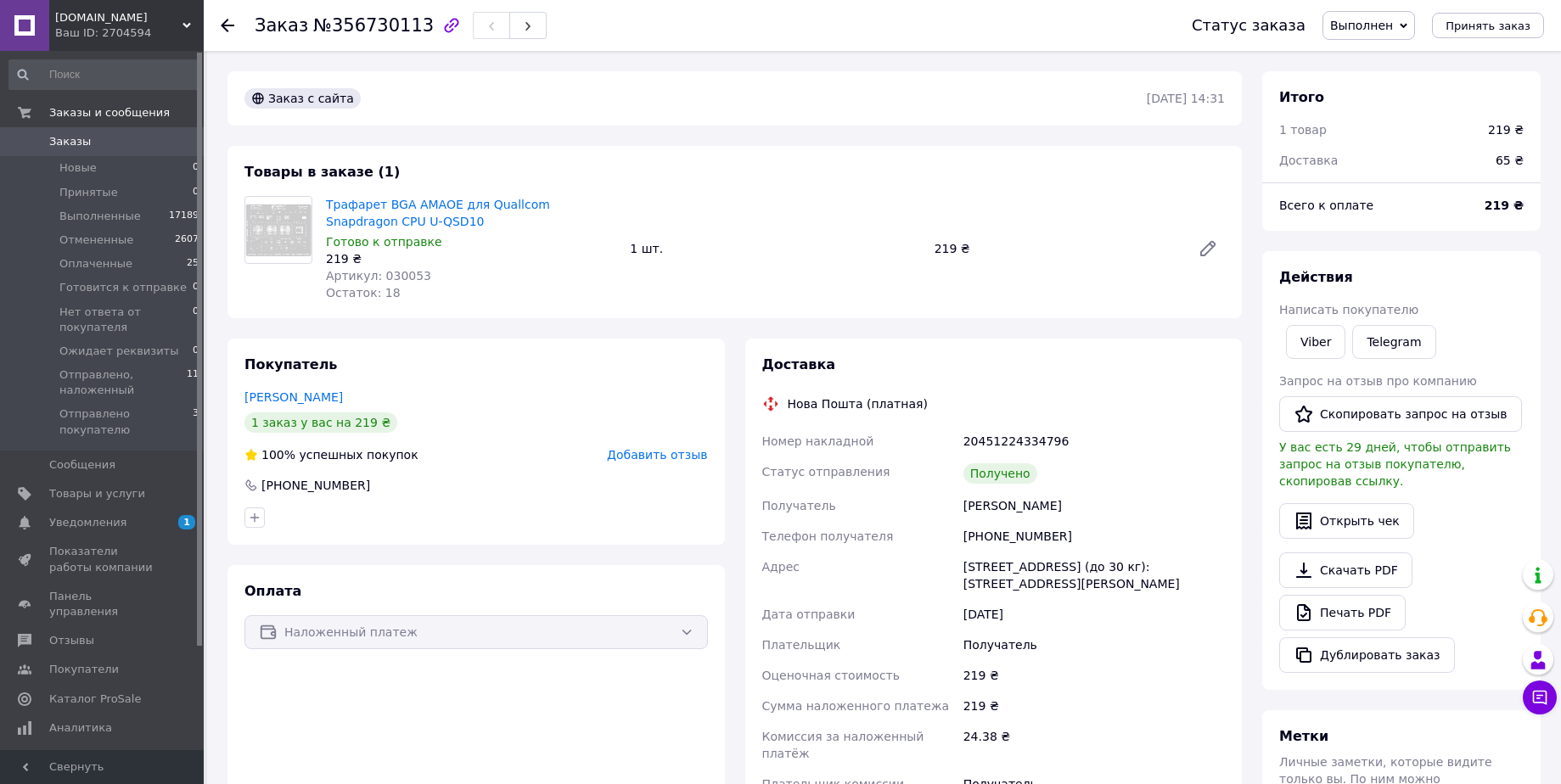
click at [222, 24] on use at bounding box center [228, 25] width 14 height 14
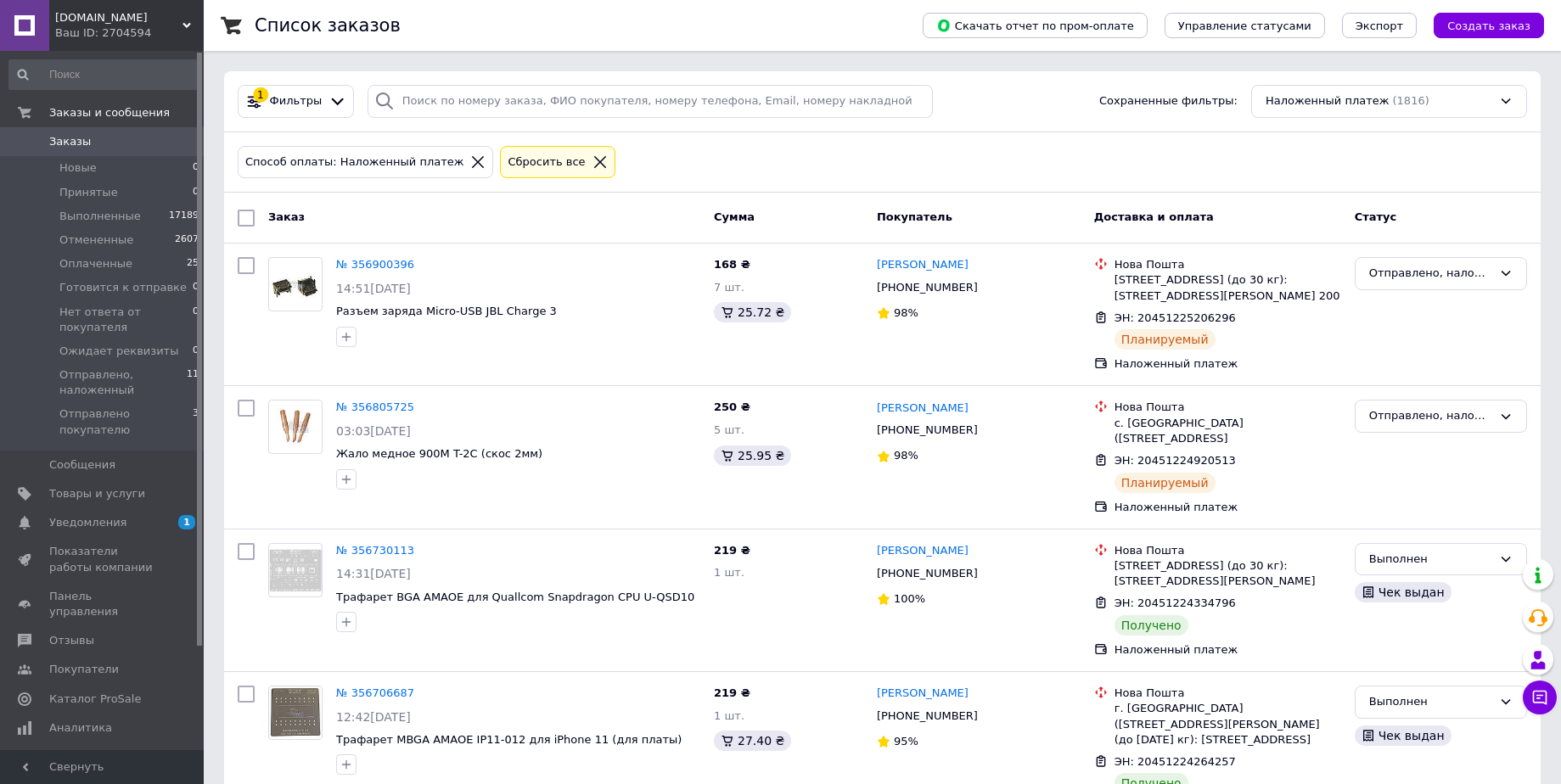
click at [592, 159] on icon at bounding box center [600, 162] width 16 height 16
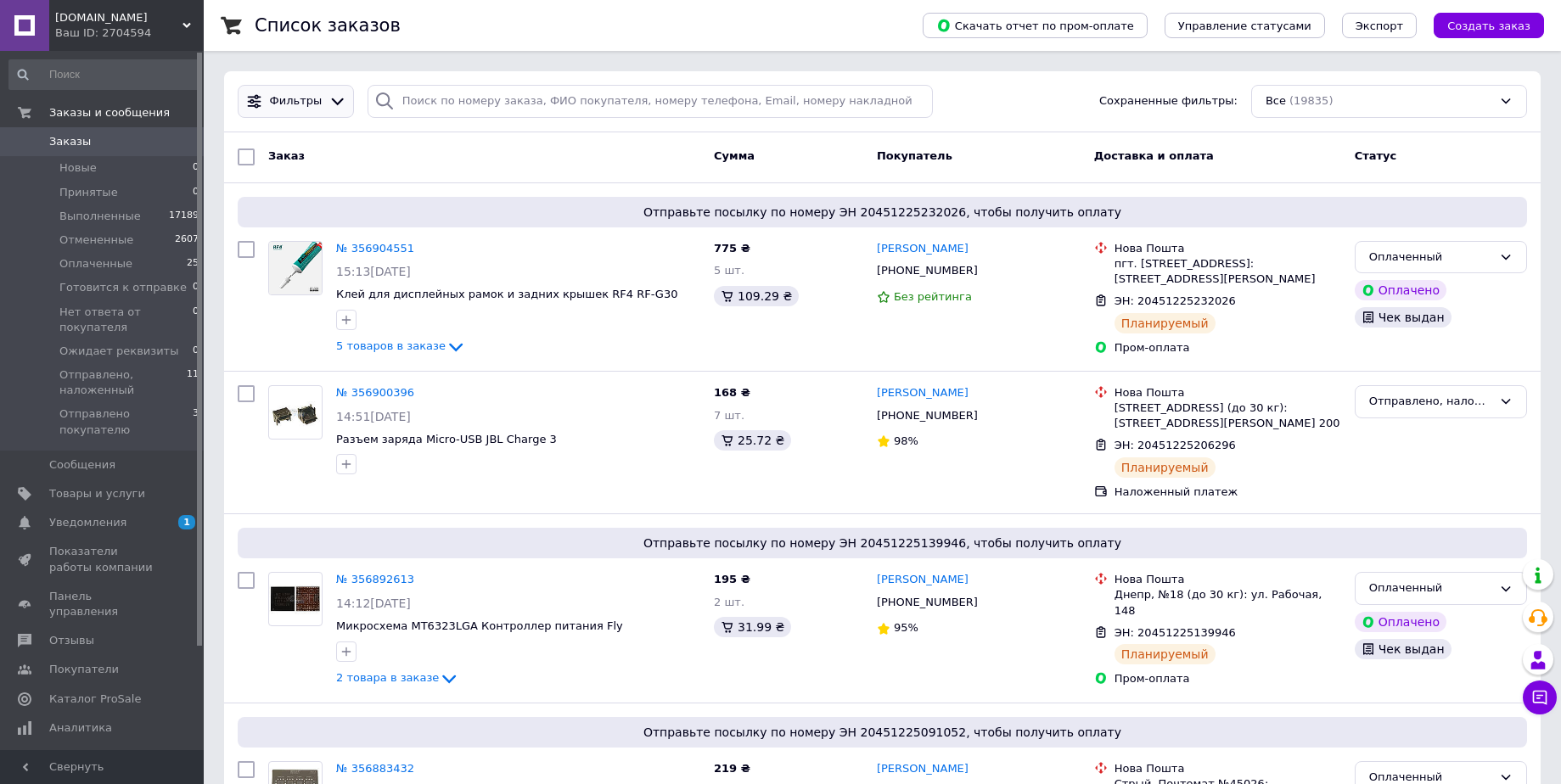
click at [336, 106] on icon at bounding box center [337, 101] width 17 height 17
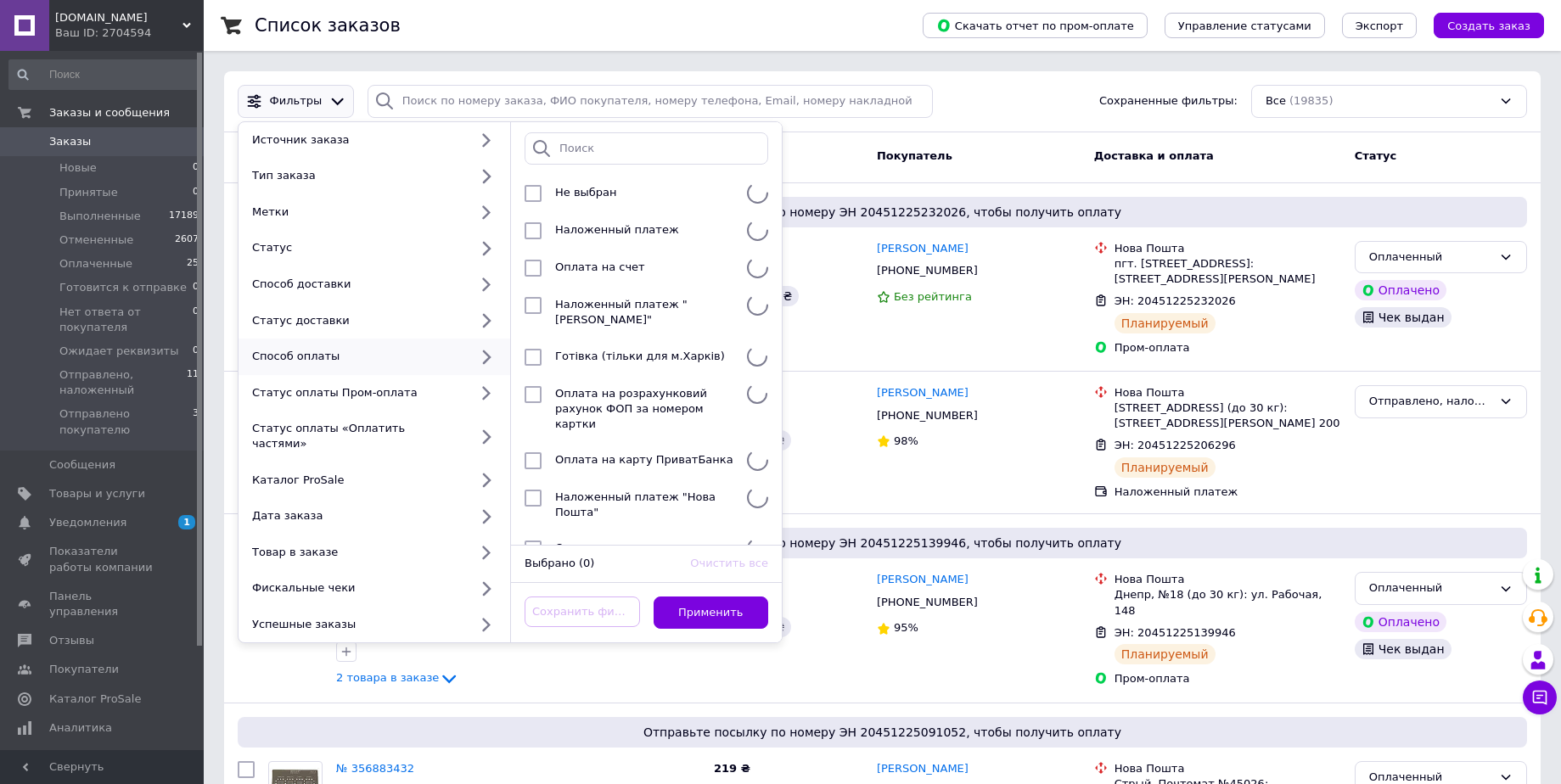
click at [336, 362] on div "Способ оплаты" at bounding box center [357, 357] width 223 height 16
click at [534, 222] on li "Наложенный платеж 1816" at bounding box center [646, 231] width 271 height 38
checkbox input "true"
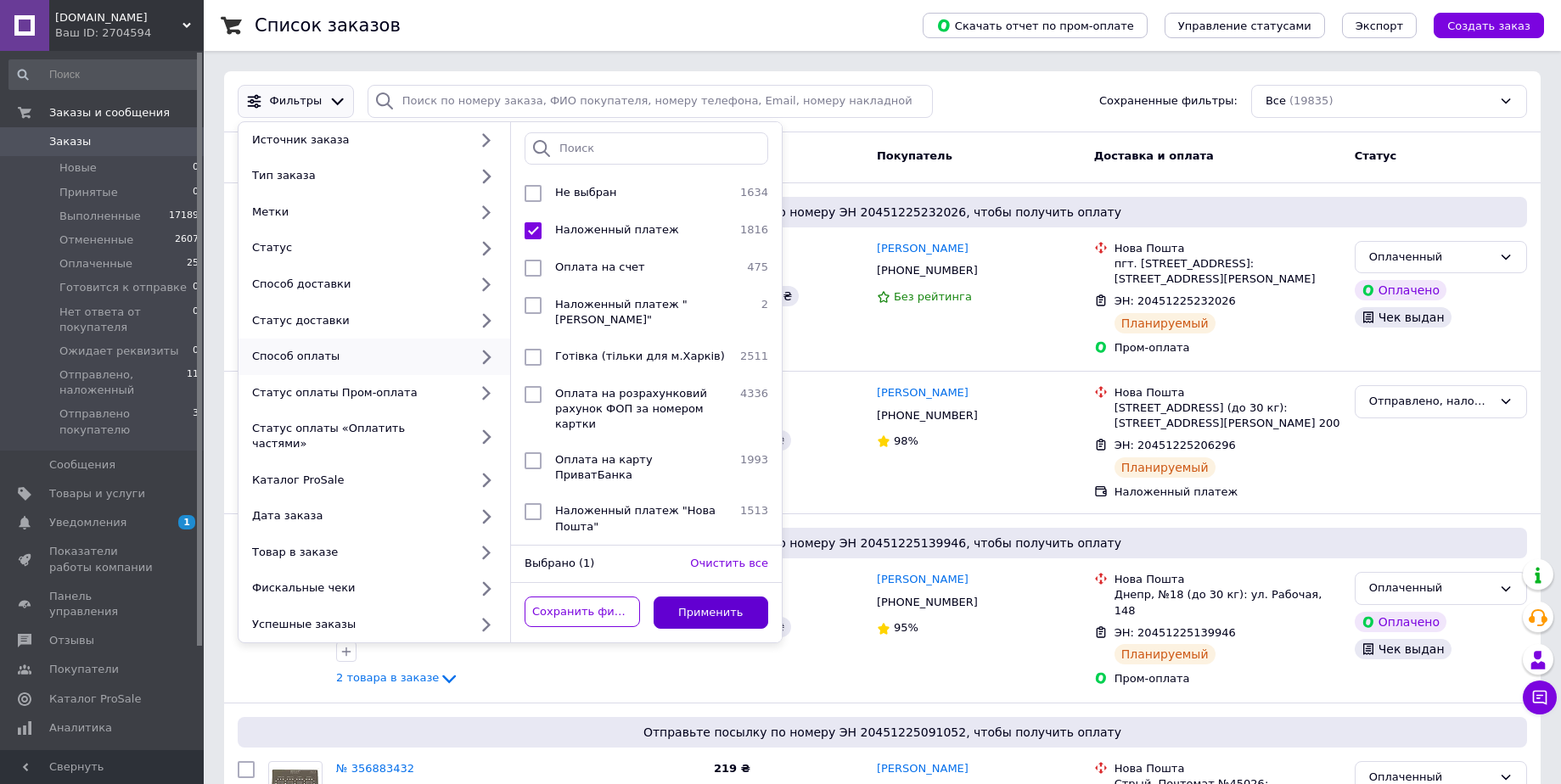
click at [689, 598] on button "Применить" at bounding box center [711, 613] width 115 height 33
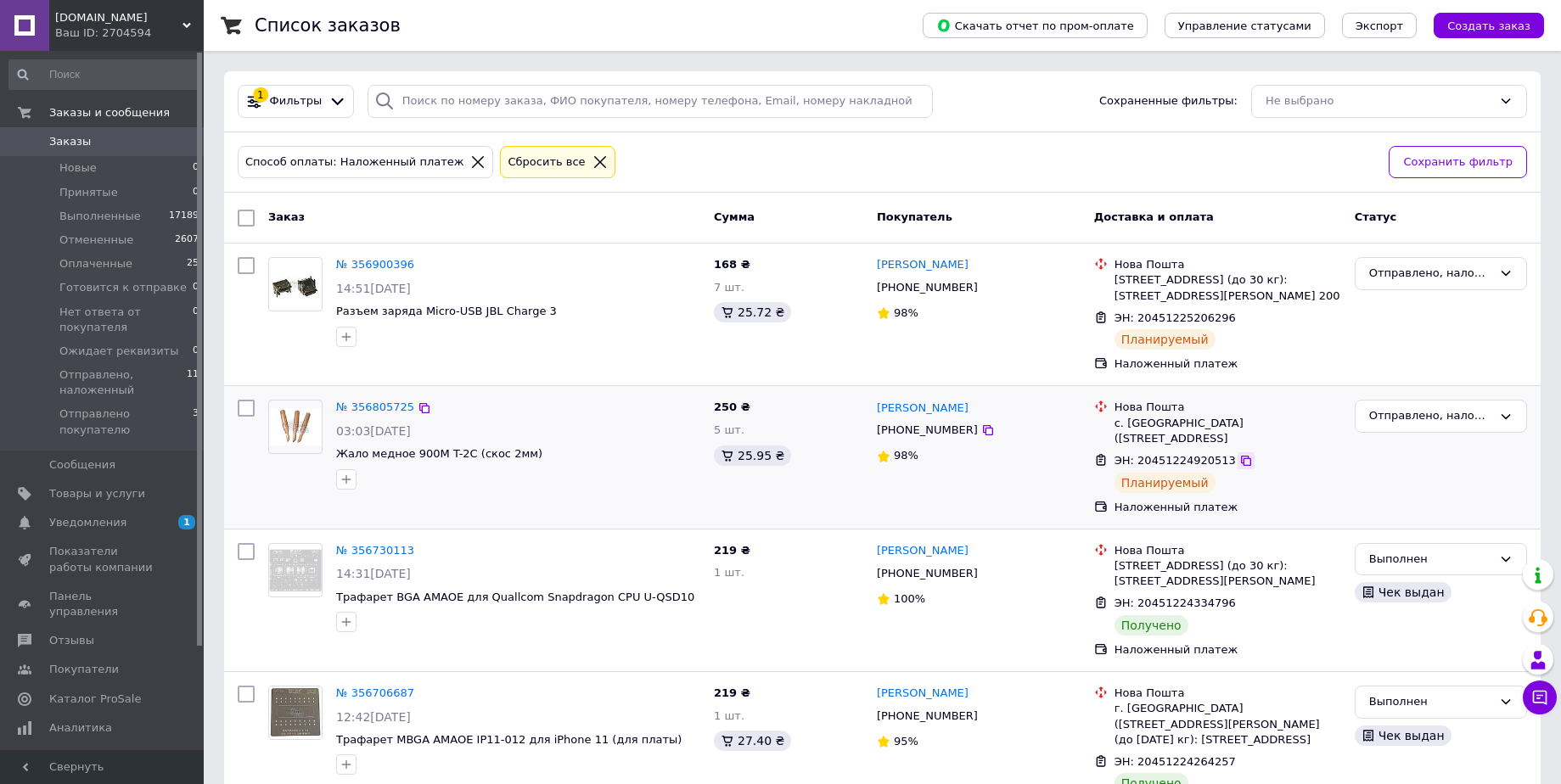
click at [1238, 465] on div at bounding box center [1247, 461] width 17 height 17
click at [1241, 461] on icon at bounding box center [1246, 460] width 11 height 11
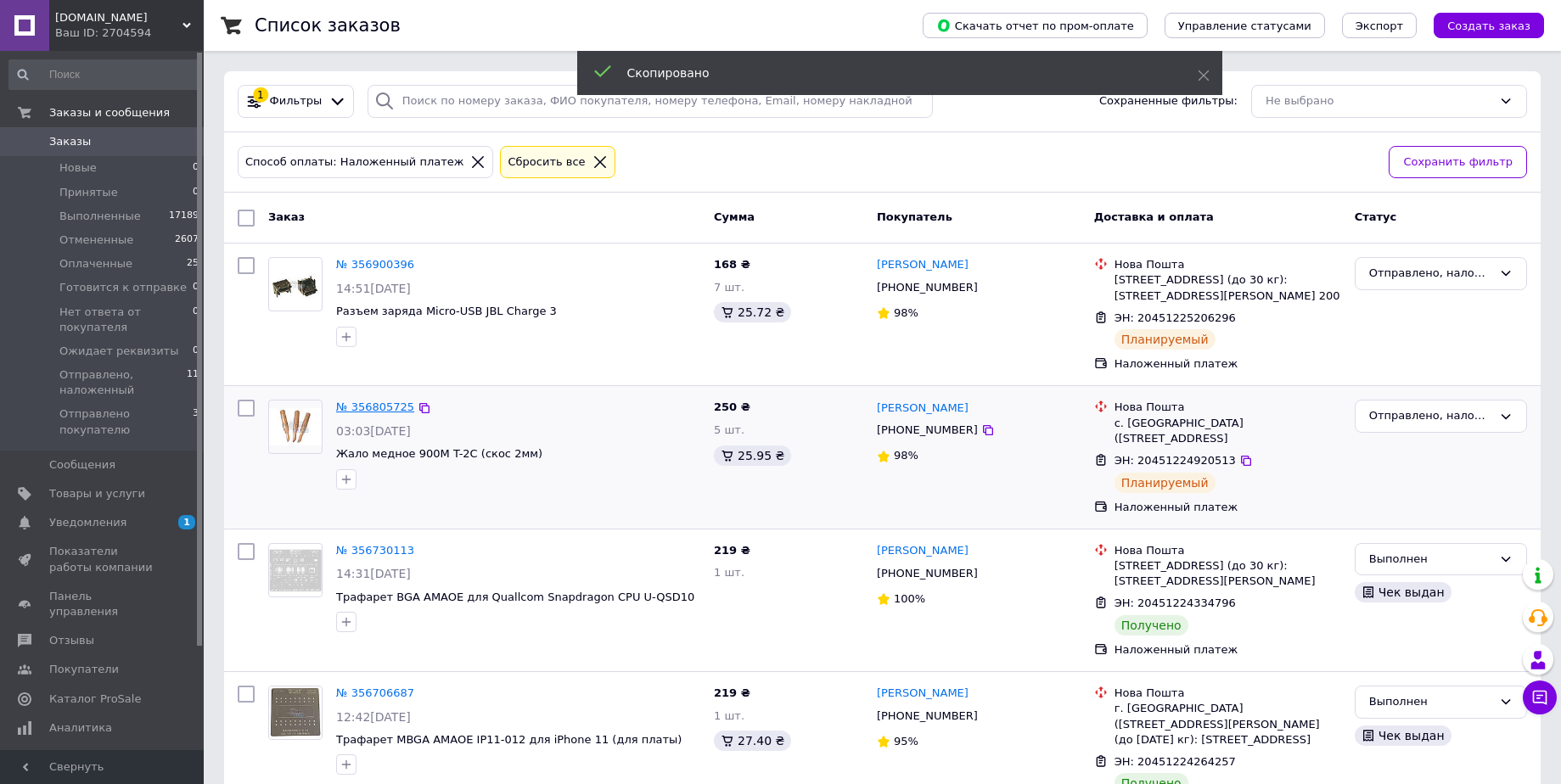
click at [365, 404] on link "№ 356805725" at bounding box center [375, 406] width 79 height 13
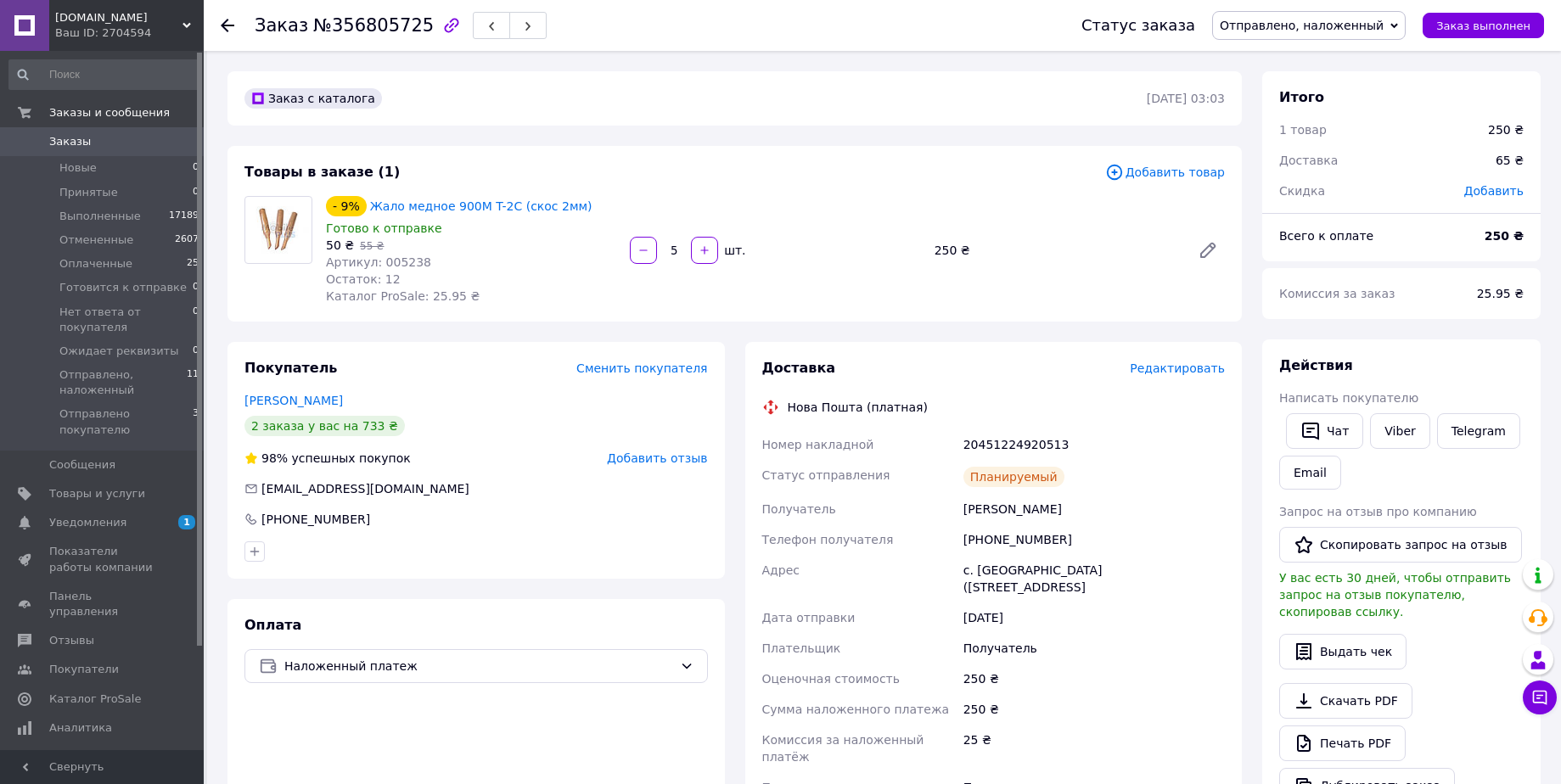
click at [375, 21] on span "№356805725" at bounding box center [373, 25] width 120 height 20
click at [227, 30] on use at bounding box center [228, 25] width 14 height 14
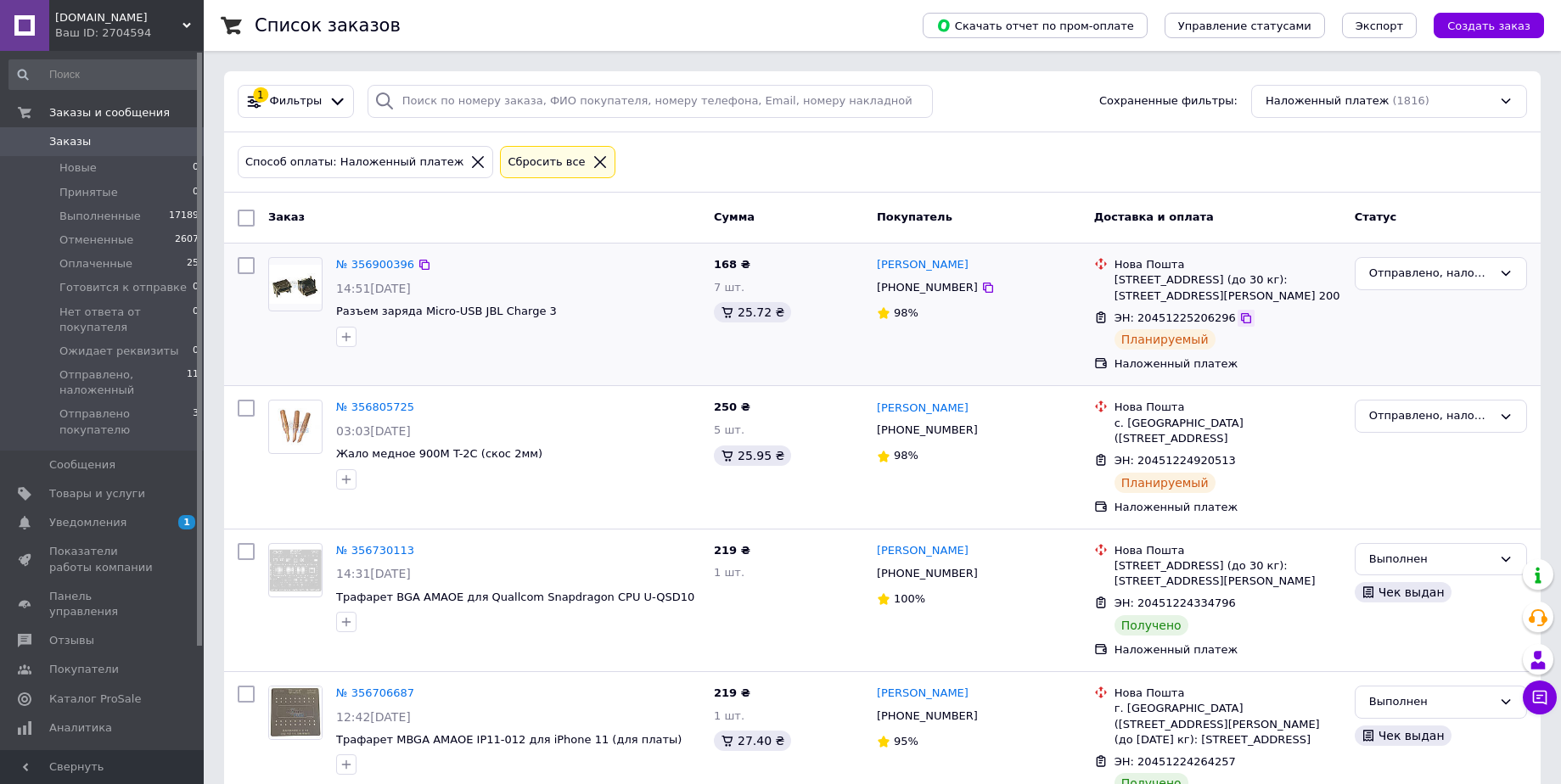
click at [1241, 317] on icon at bounding box center [1246, 318] width 11 height 11
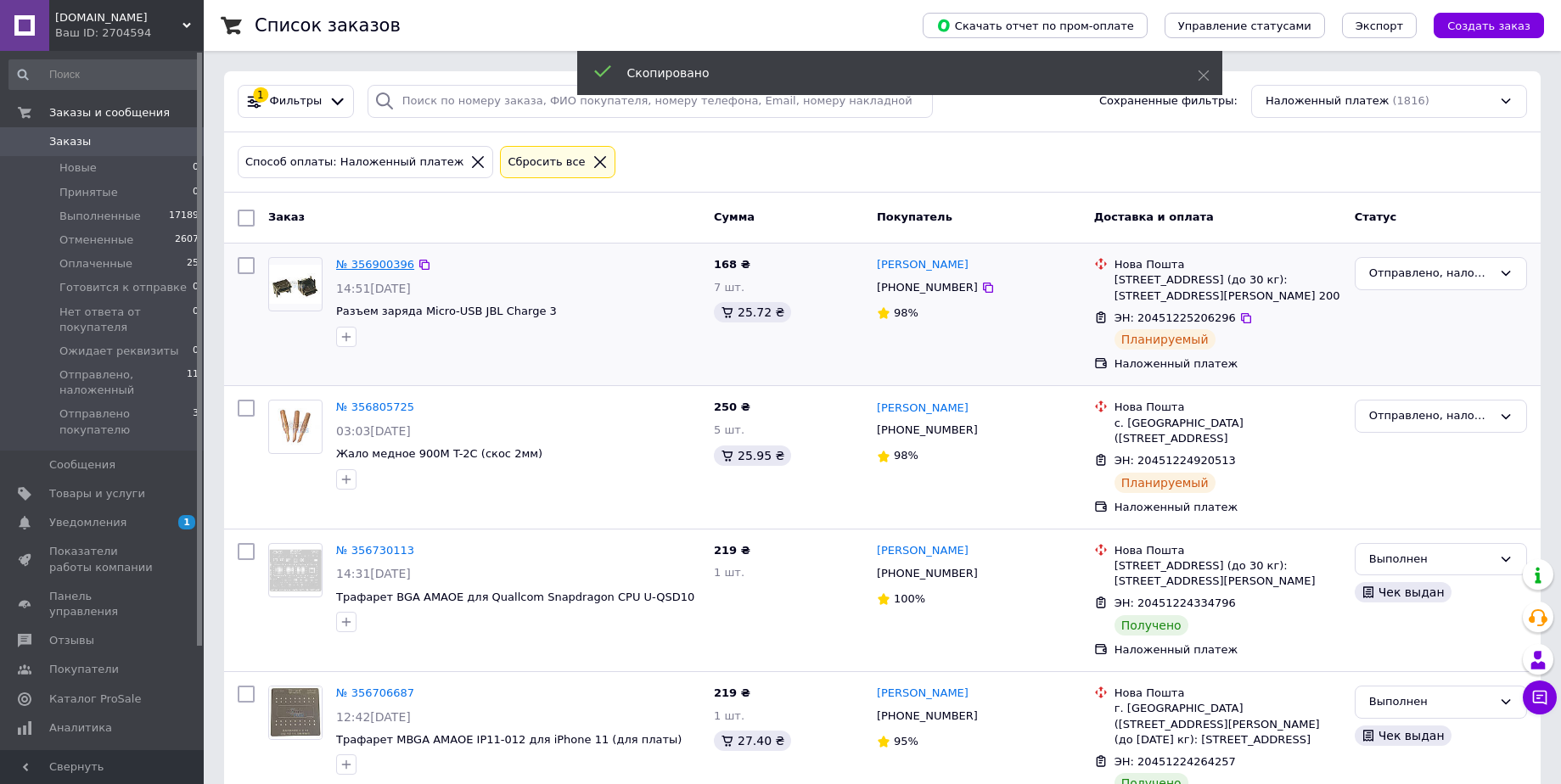
click at [363, 263] on link "№ 356900396" at bounding box center [375, 264] width 79 height 13
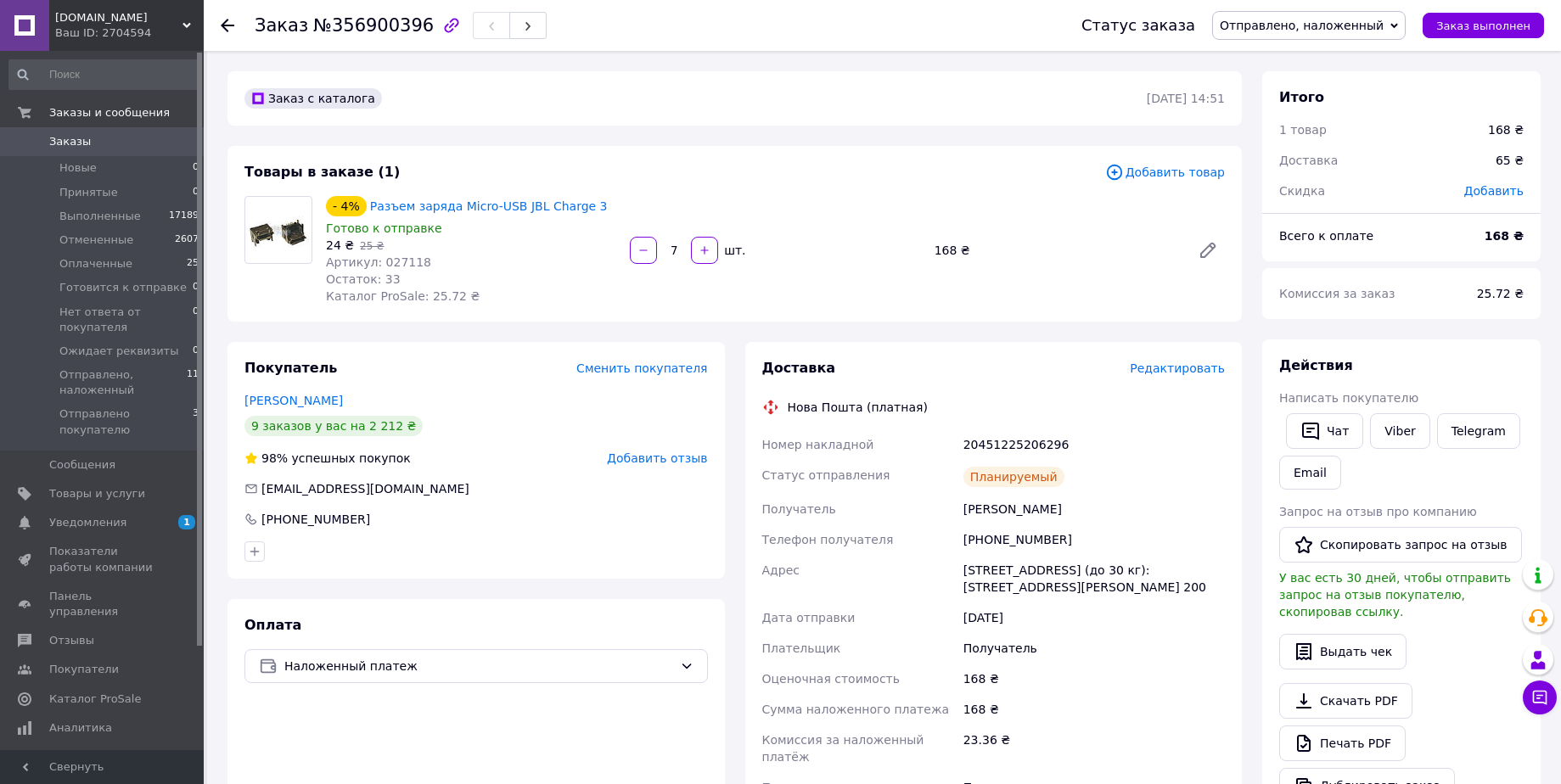
click at [374, 31] on span "№356900396" at bounding box center [373, 25] width 120 height 20
click at [60, 149] on span "Заказы" at bounding box center [70, 141] width 42 height 16
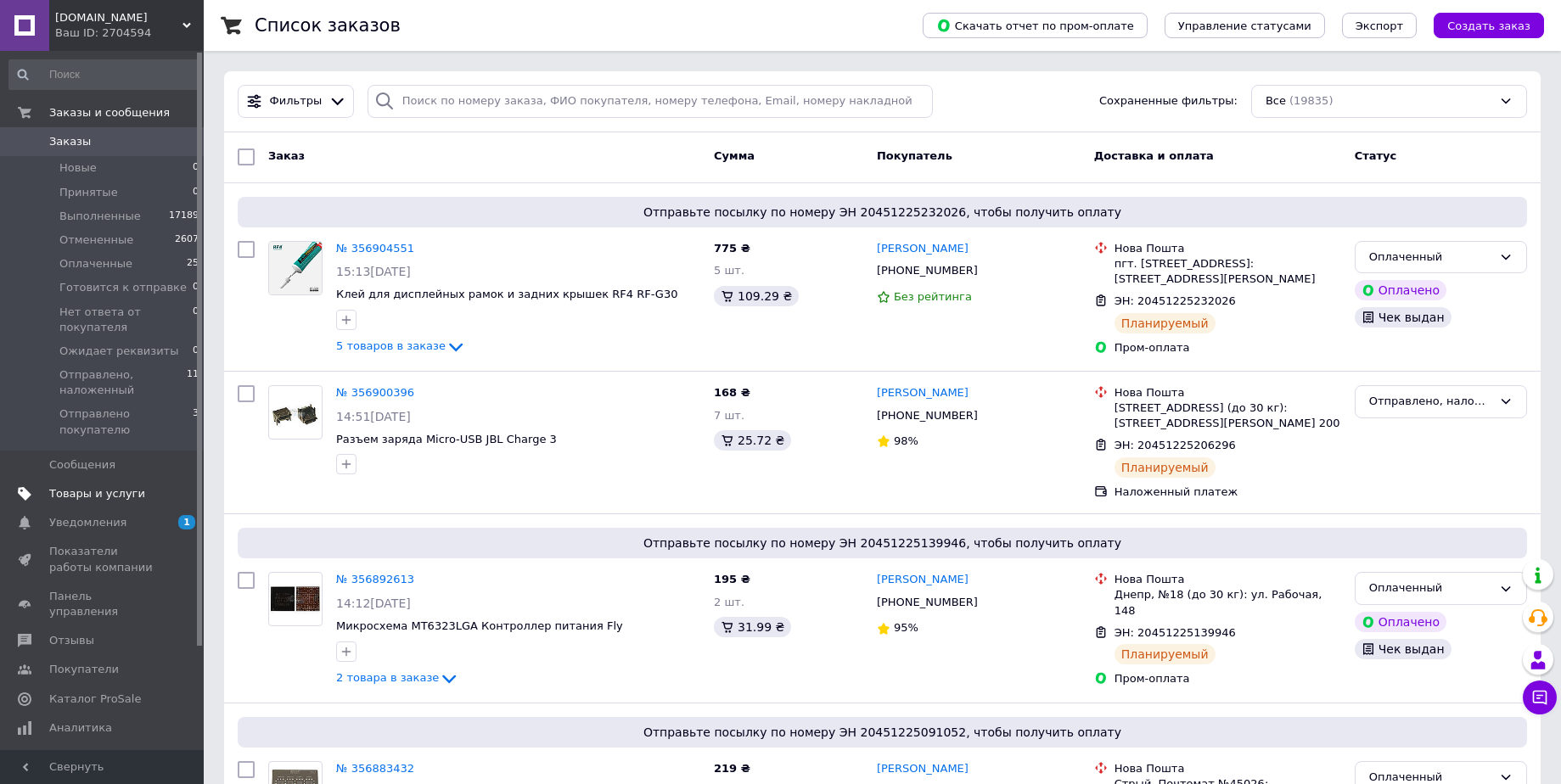
click at [85, 486] on span "Товары и услуги" at bounding box center [97, 494] width 96 height 16
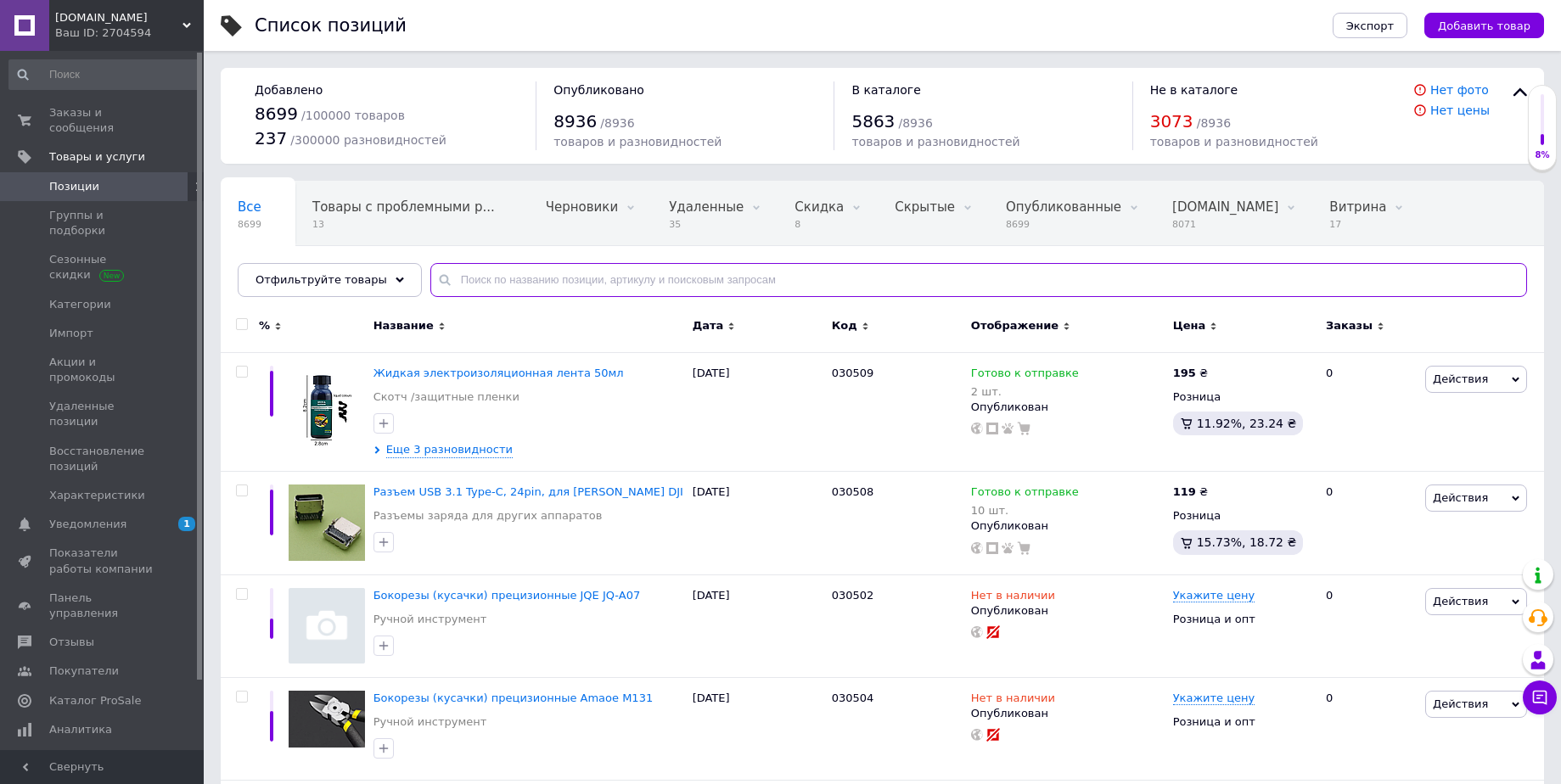
click at [477, 272] on input "text" at bounding box center [978, 279] width 1097 height 34
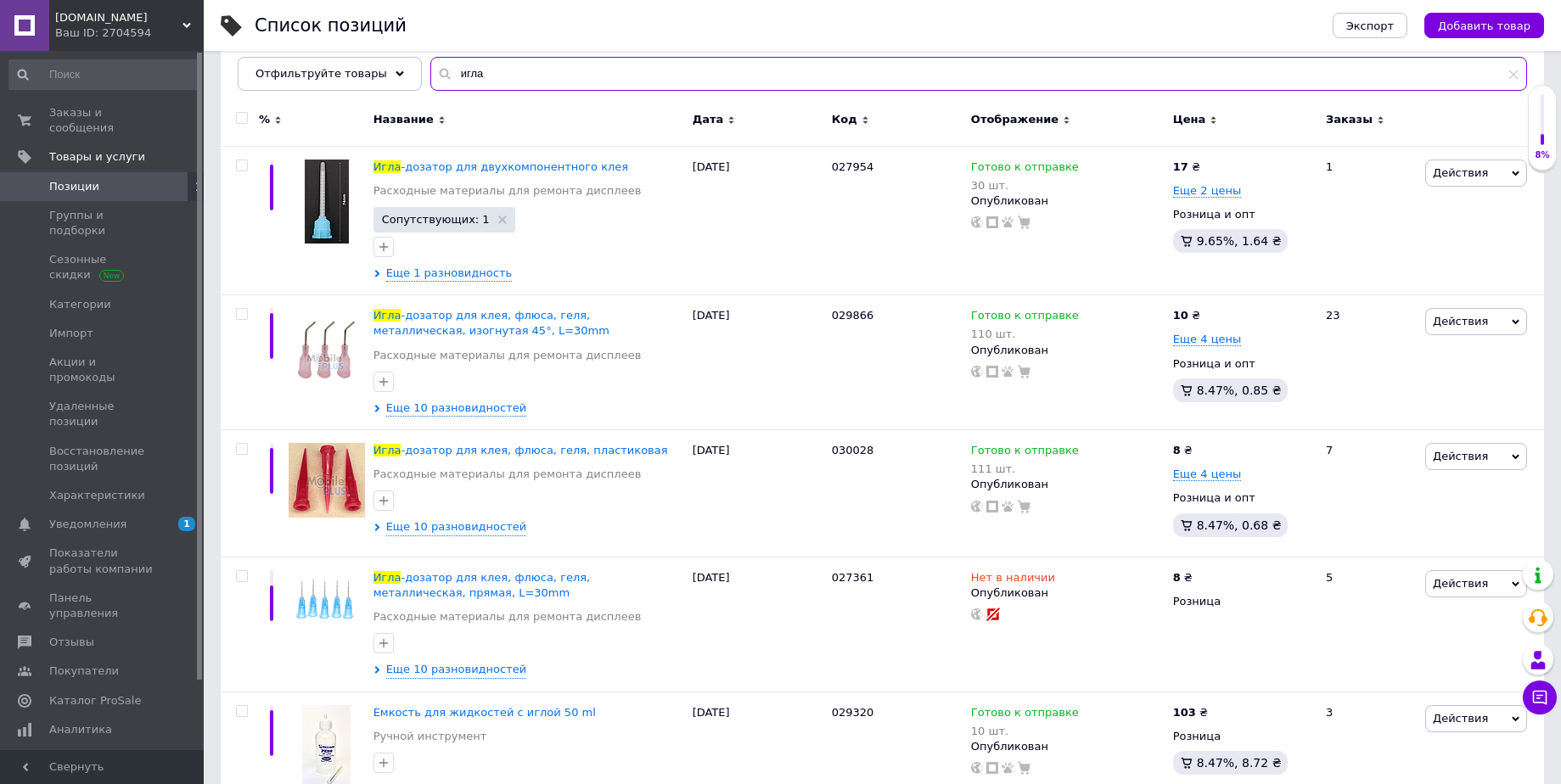
scroll to position [249, 0]
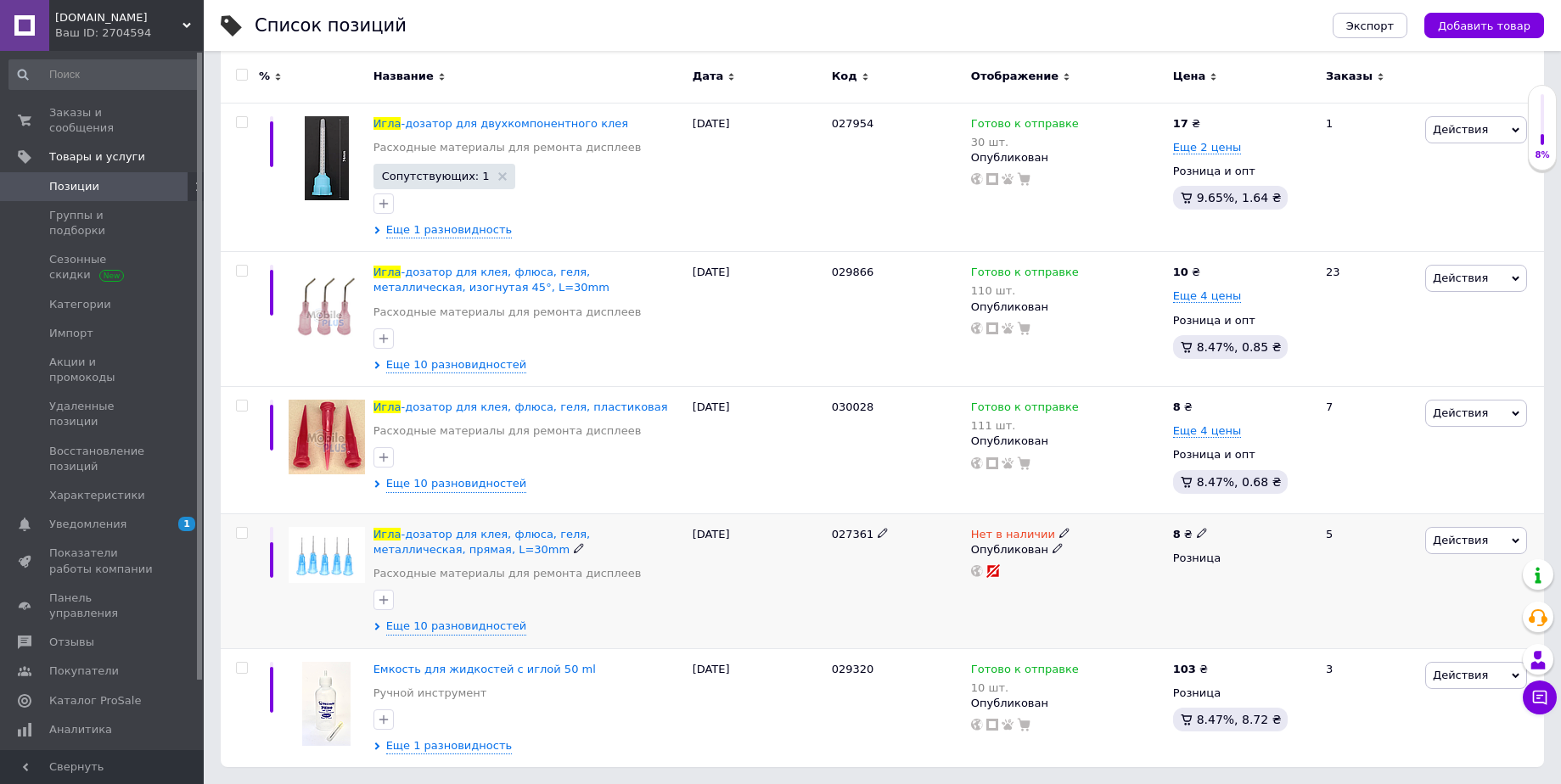
type input "игла"
click at [367, 624] on div at bounding box center [327, 580] width 85 height 135
click at [375, 624] on use at bounding box center [376, 628] width 5 height 8
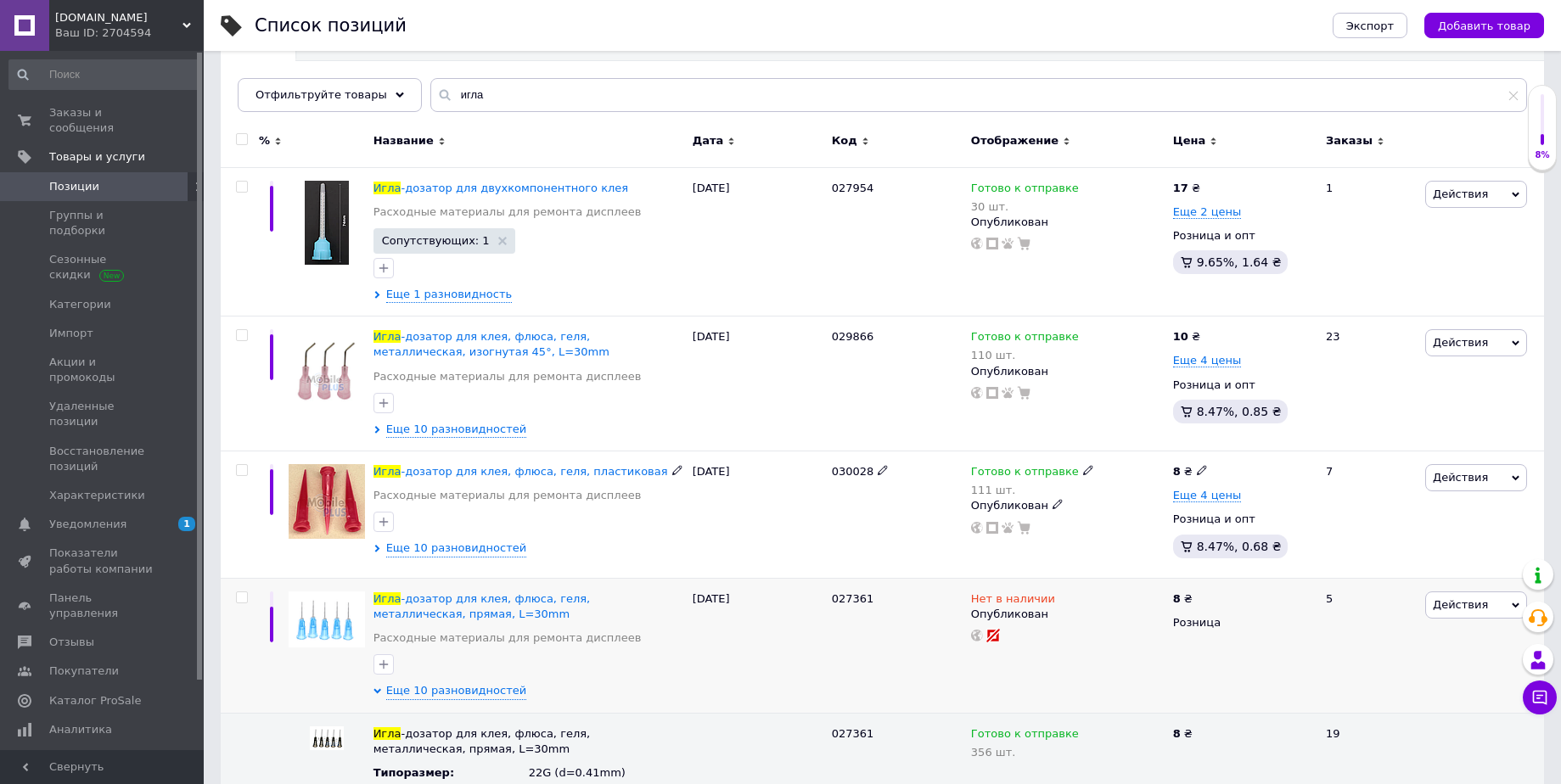
scroll to position [181, 0]
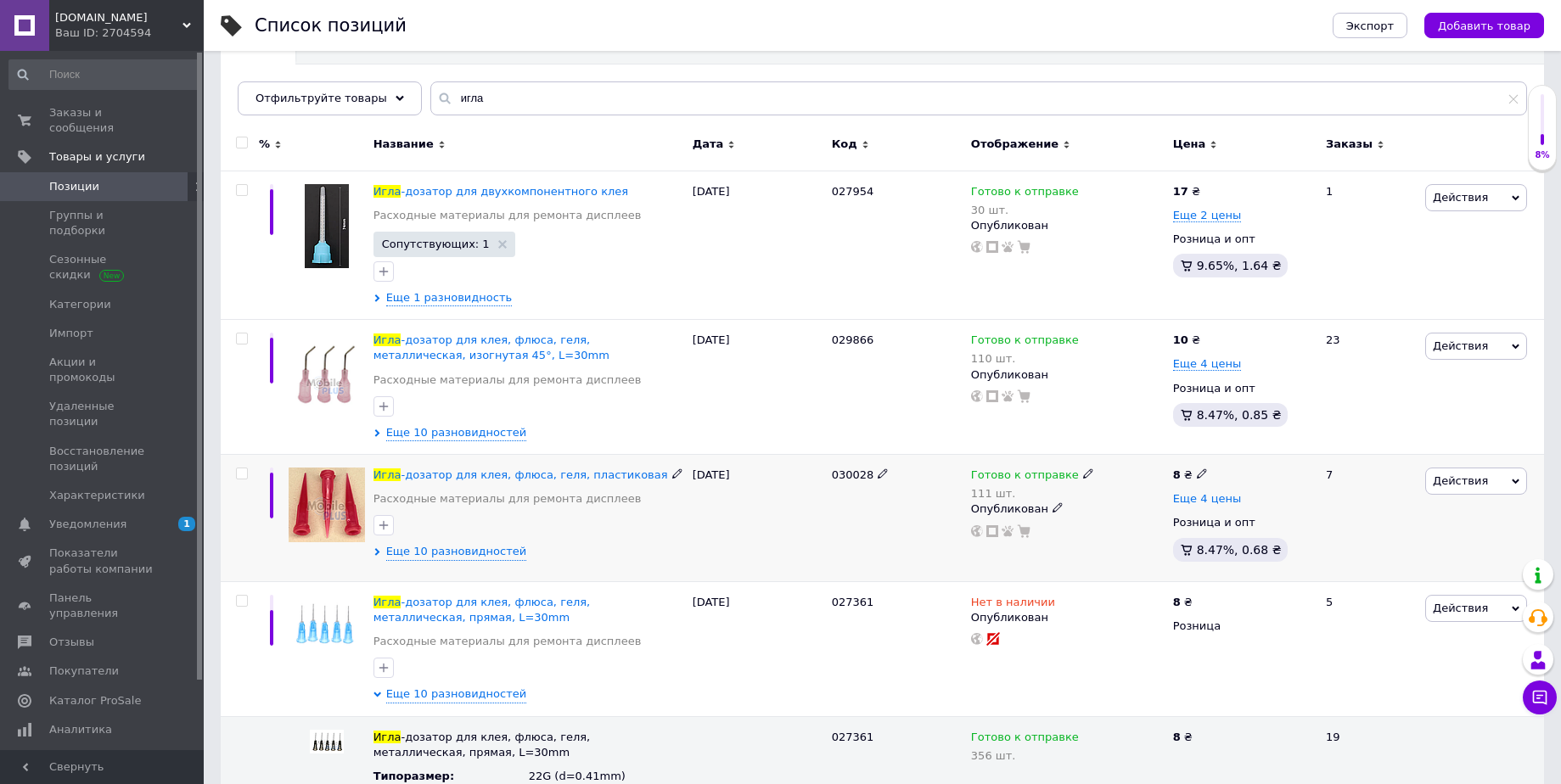
click at [1197, 500] on span "Еще 4 цены" at bounding box center [1207, 499] width 69 height 14
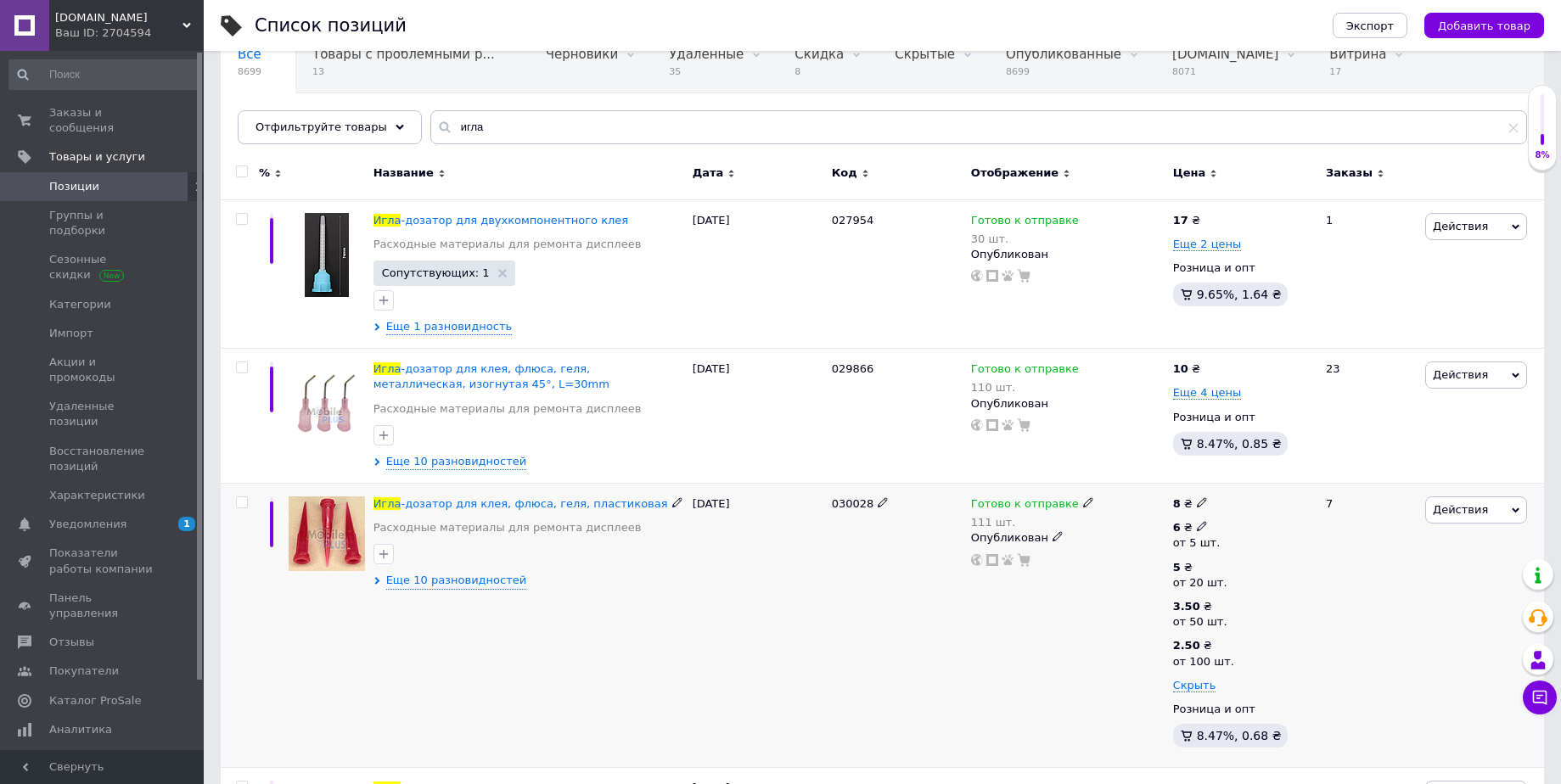
scroll to position [147, 0]
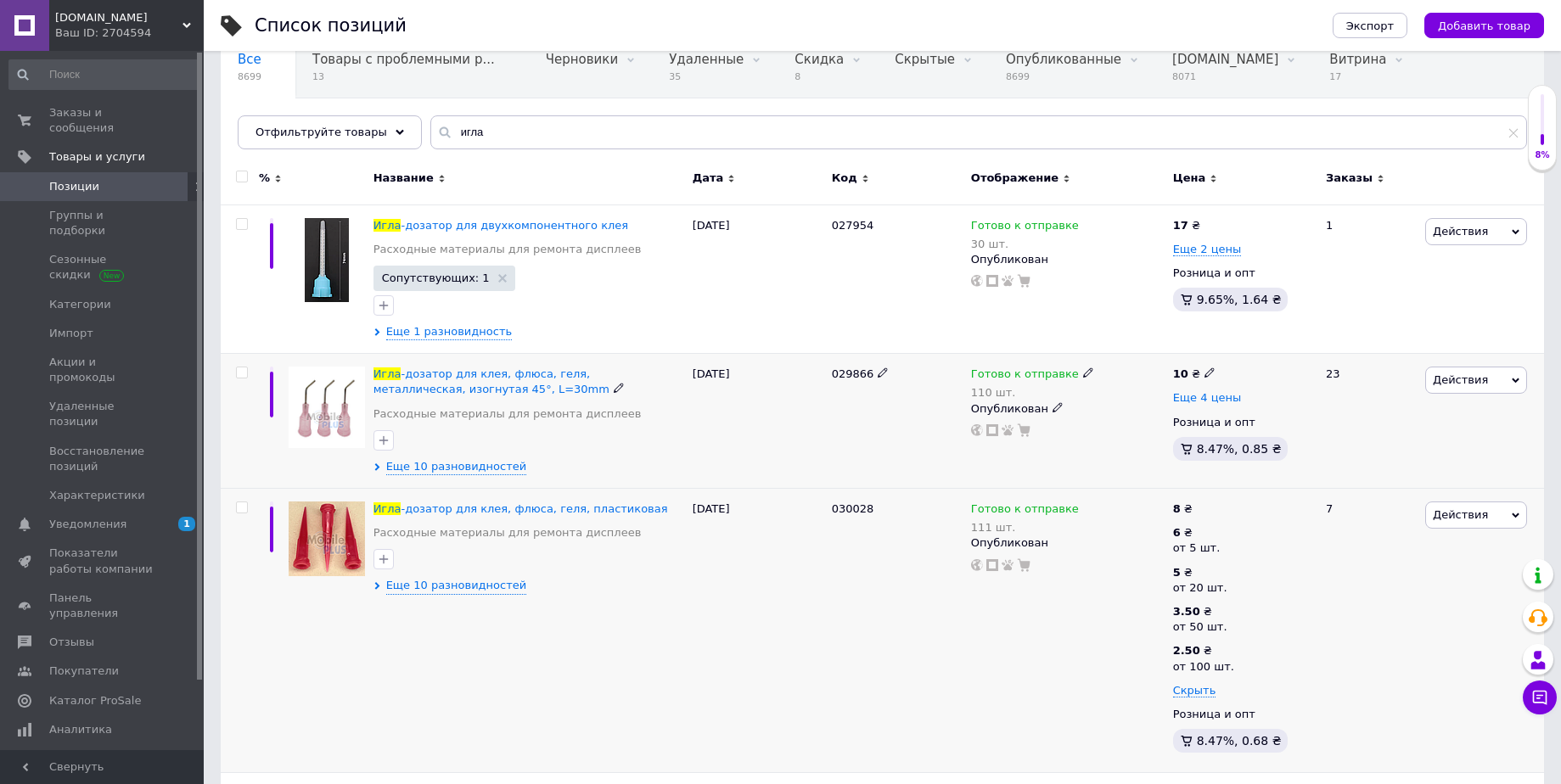
click at [1215, 394] on span "Еще 4 цены" at bounding box center [1207, 398] width 69 height 14
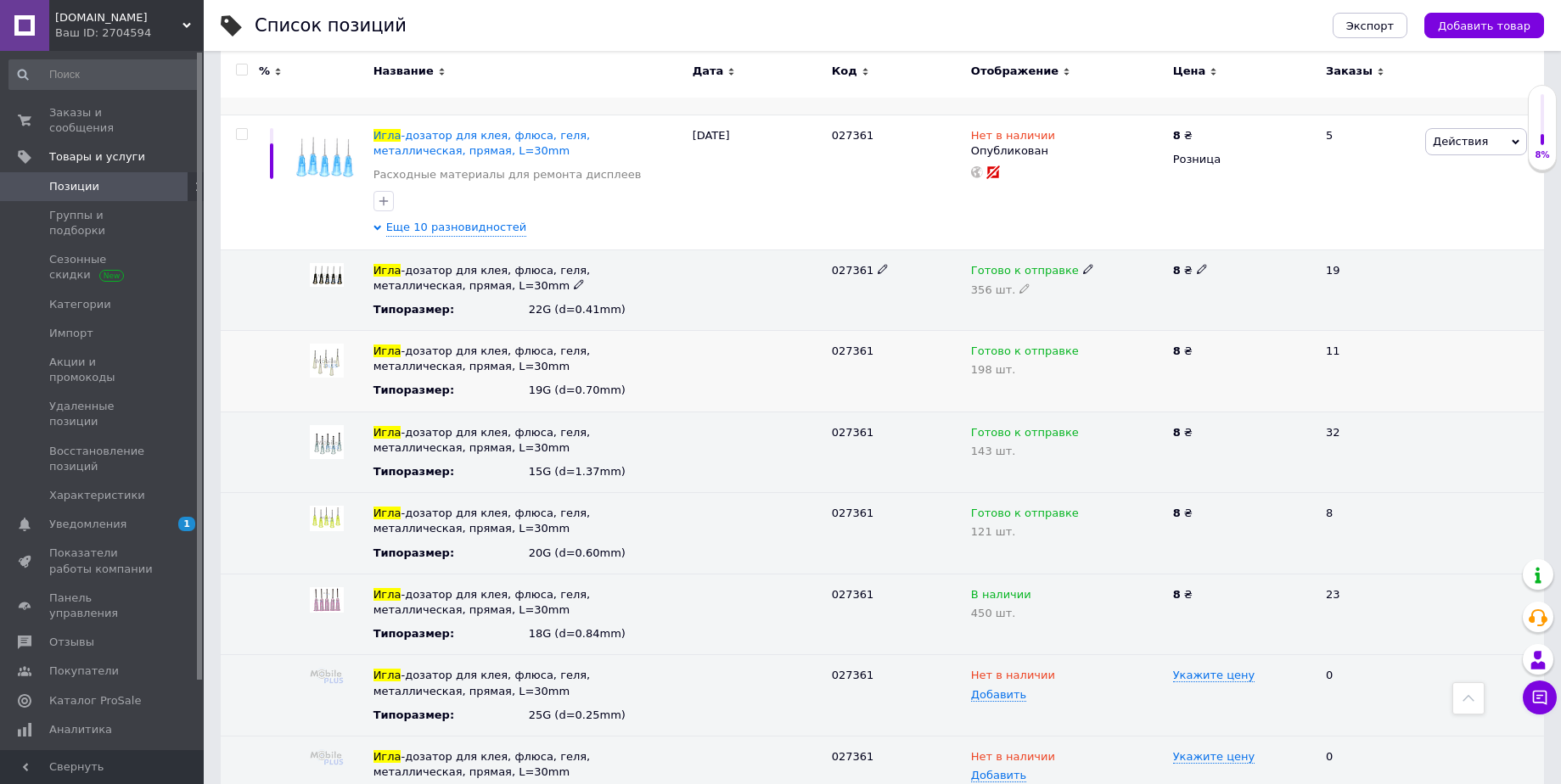
scroll to position [959, 0]
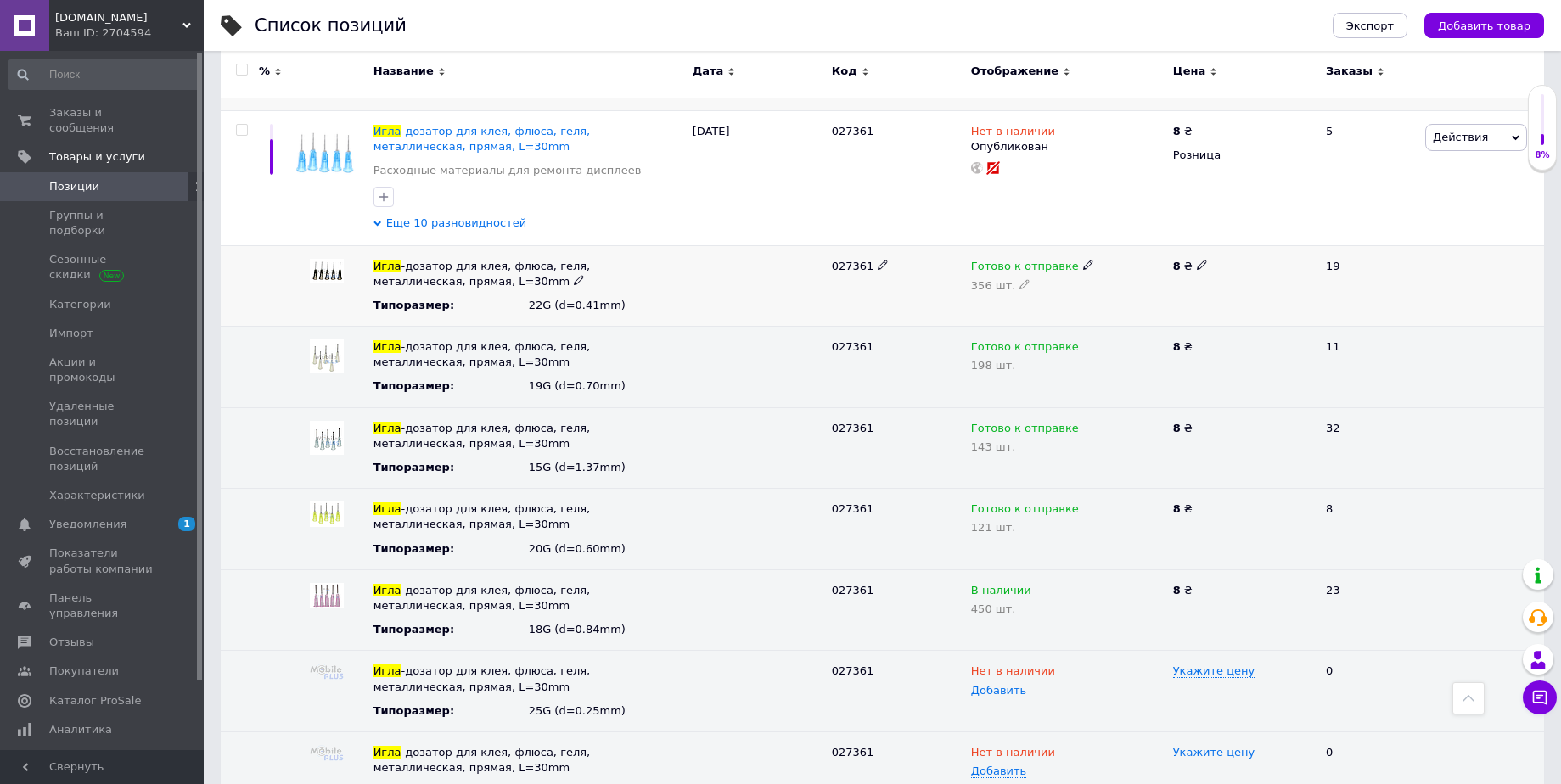
click at [842, 269] on span "027361" at bounding box center [853, 266] width 43 height 13
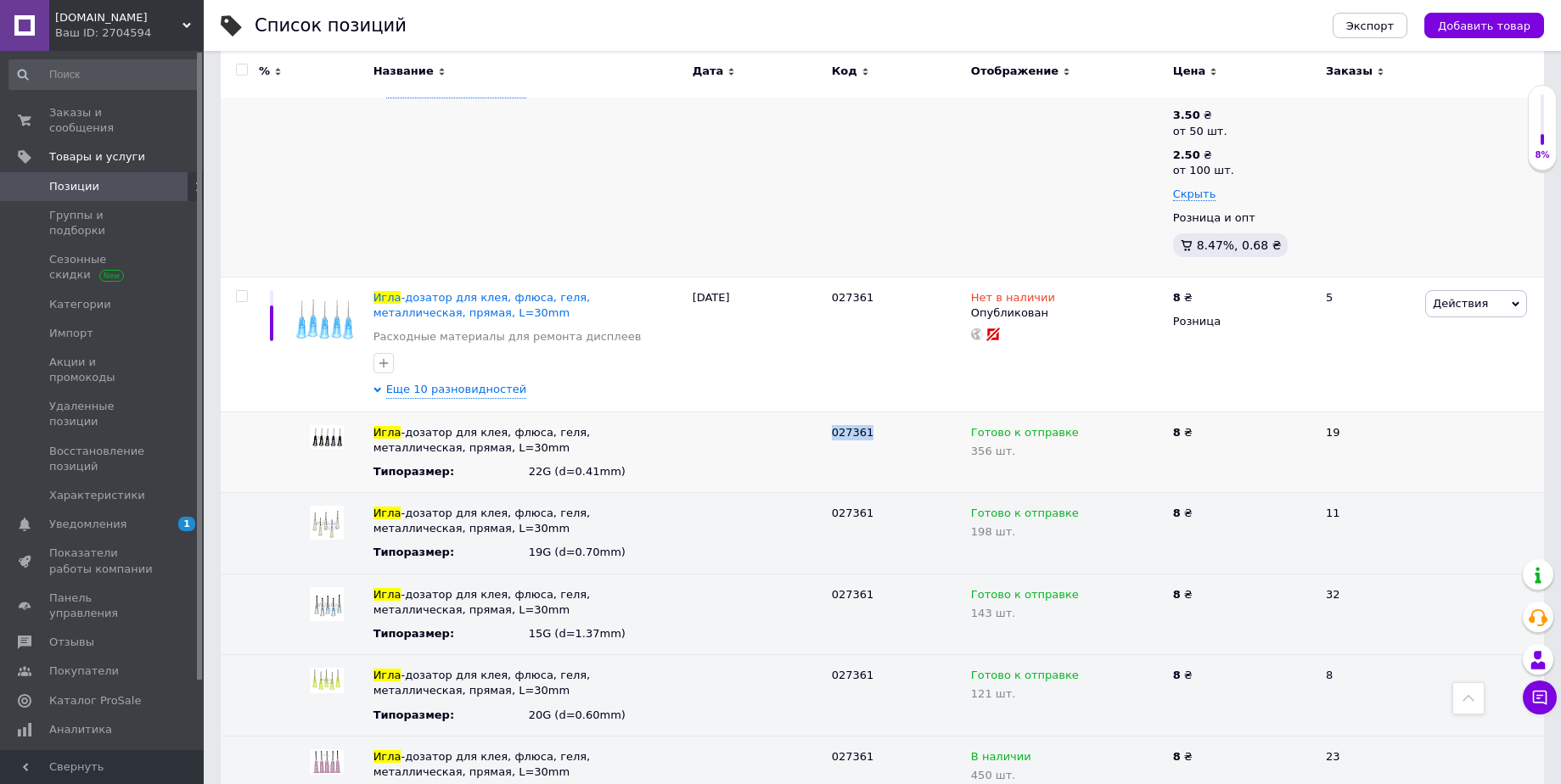
scroll to position [790, 0]
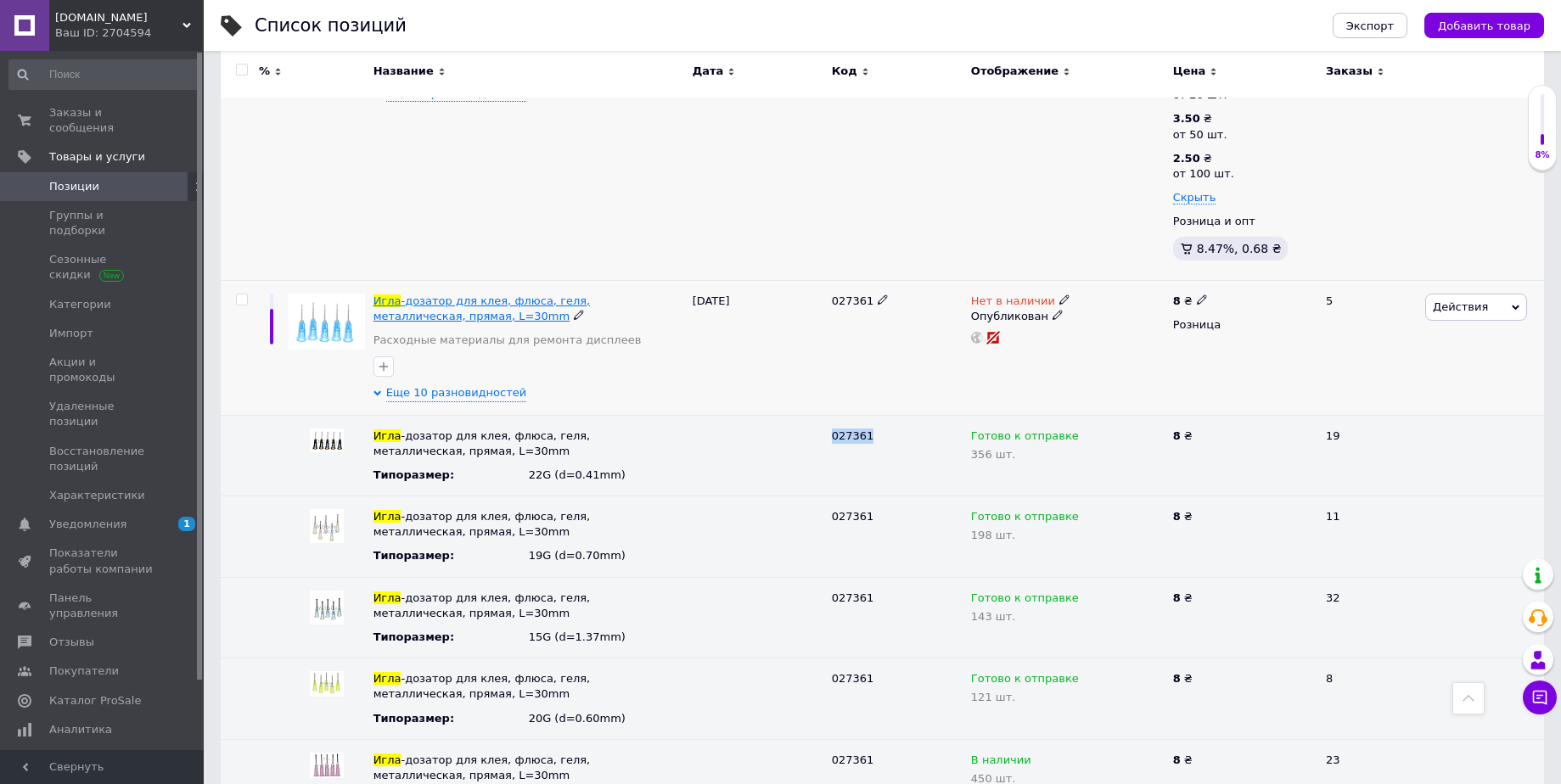
click at [522, 302] on span "-дозатор для клея, флюса, геля, металлическая, прямая, L=30mm" at bounding box center [482, 308] width 217 height 28
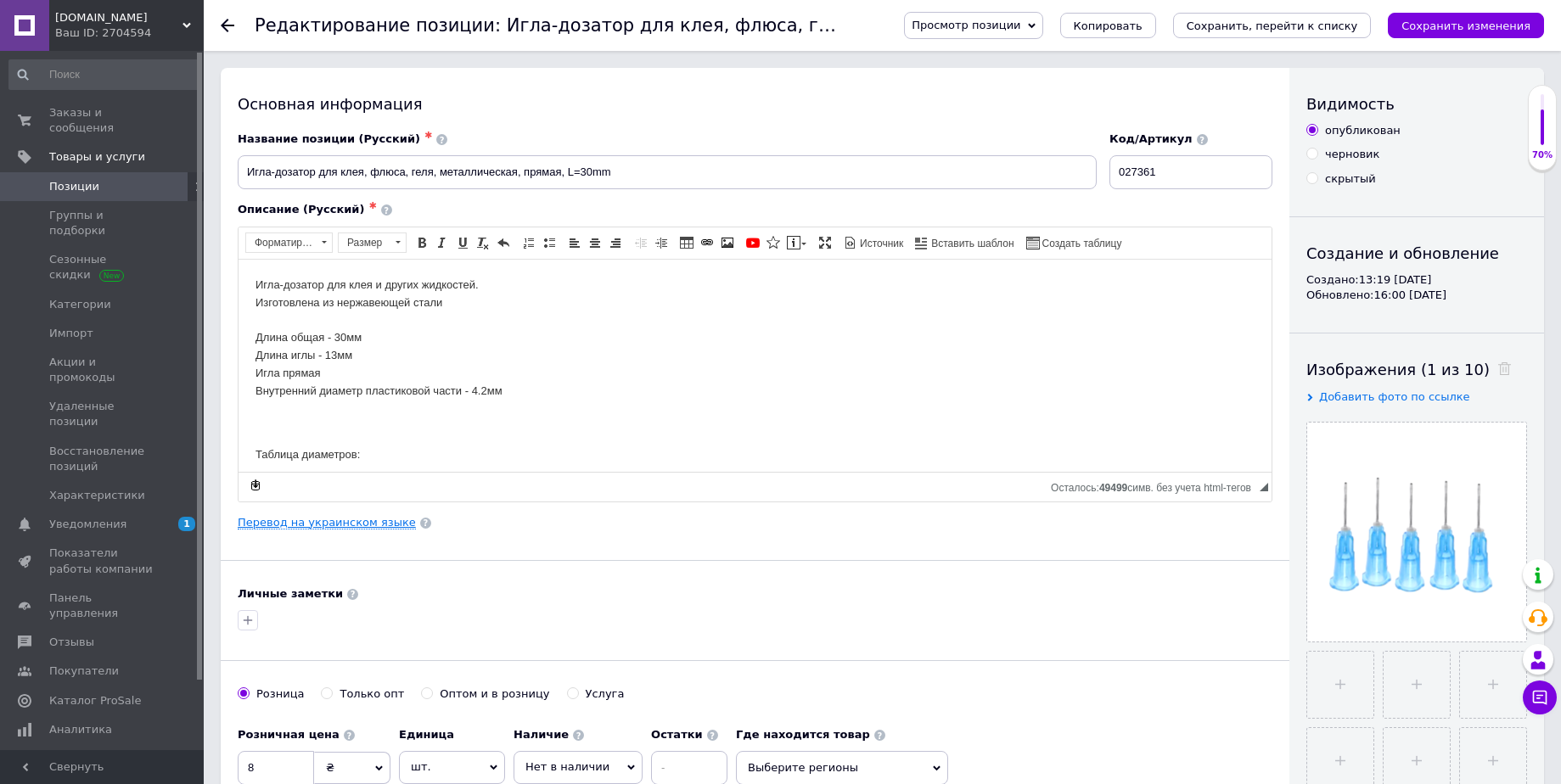
click at [296, 521] on link "Перевод на украинском языке" at bounding box center [327, 522] width 178 height 14
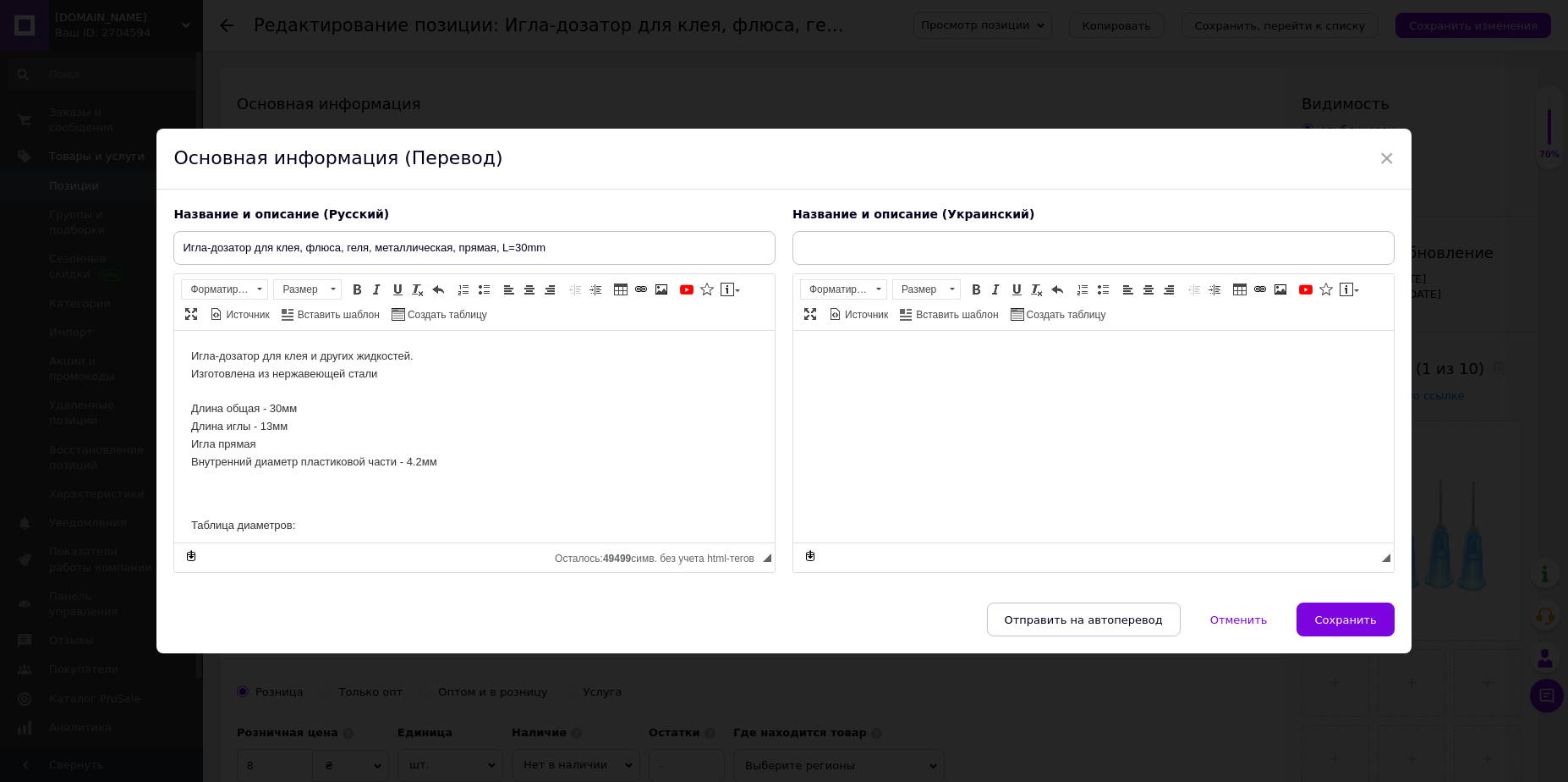
type input "Голка-дозатор для клею, флюса, гелю, металева, пряма, L = 30 mm"
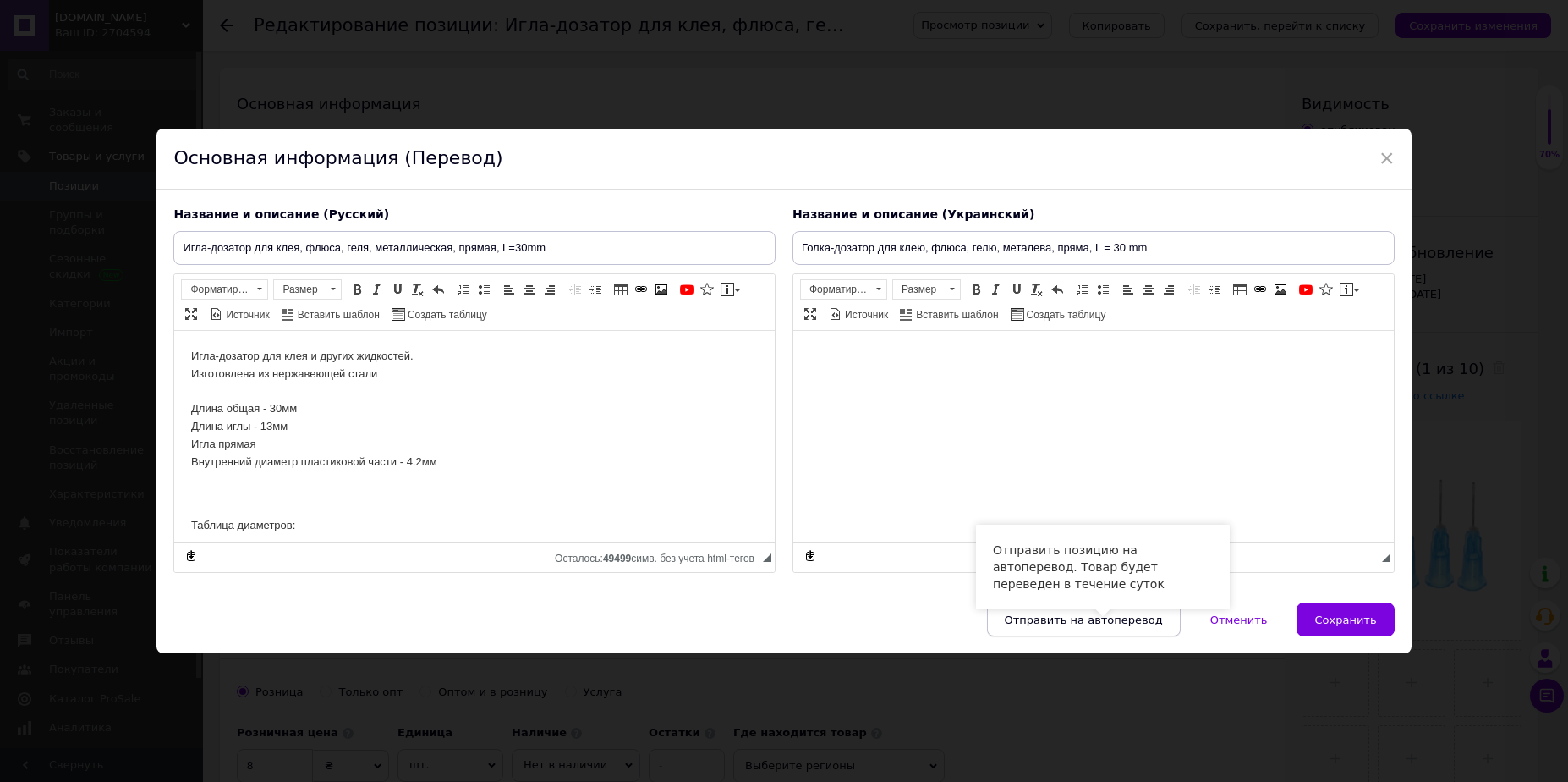
click at [1077, 612] on button "Отправить на автоперевод" at bounding box center [1084, 619] width 194 height 34
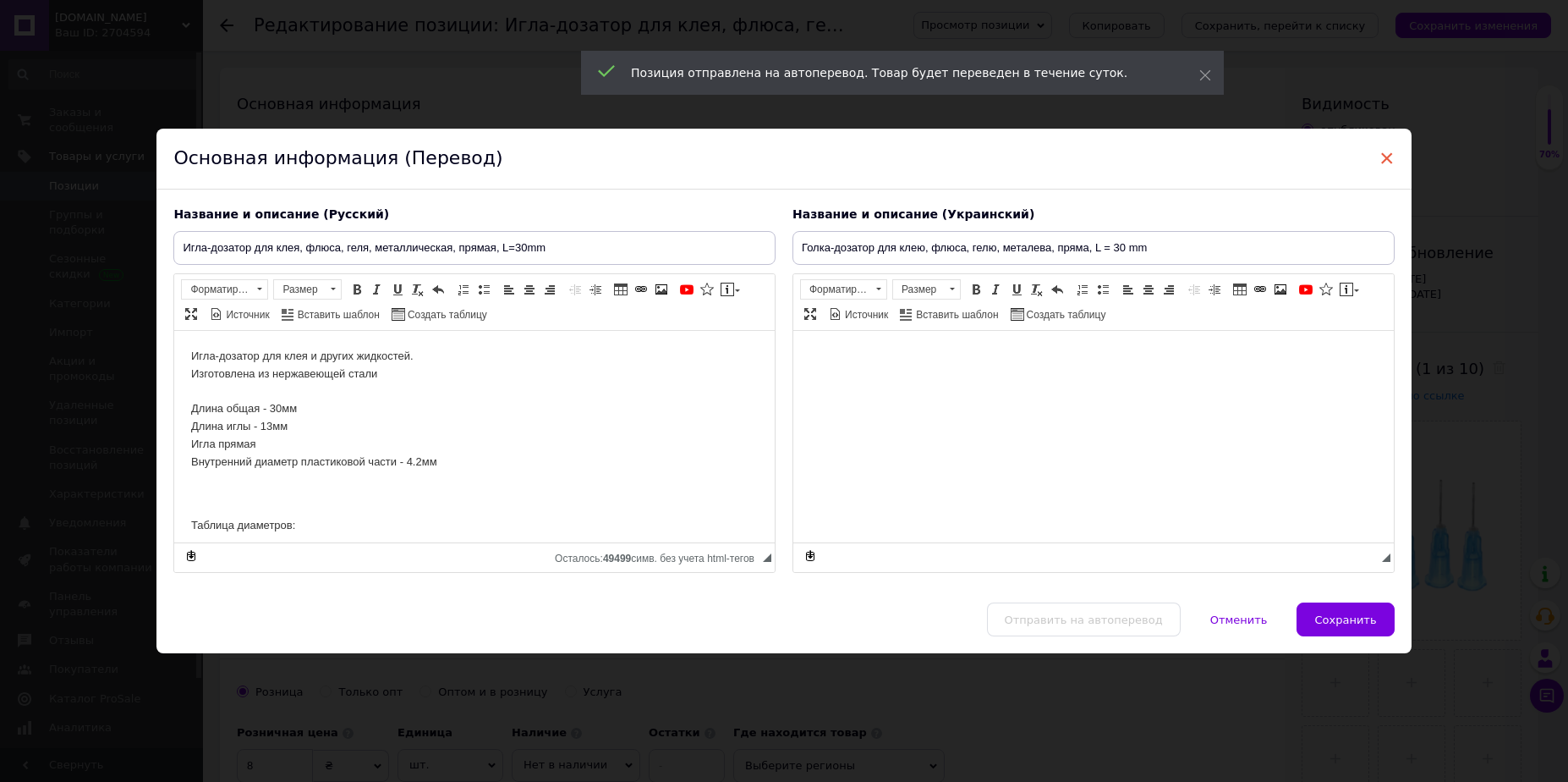
click at [1380, 168] on span "×" at bounding box center [1387, 159] width 15 height 29
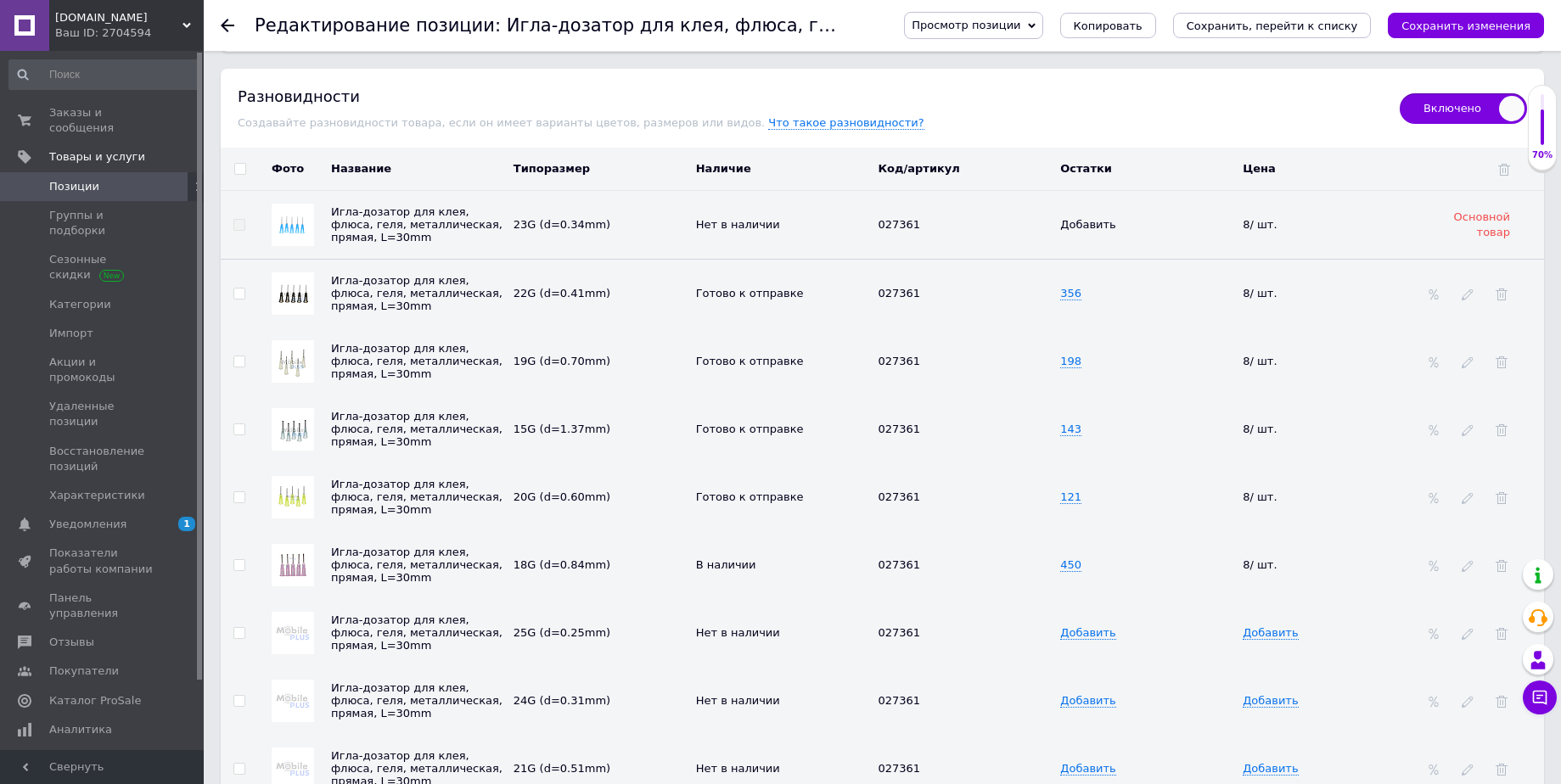
scroll to position [2241, 0]
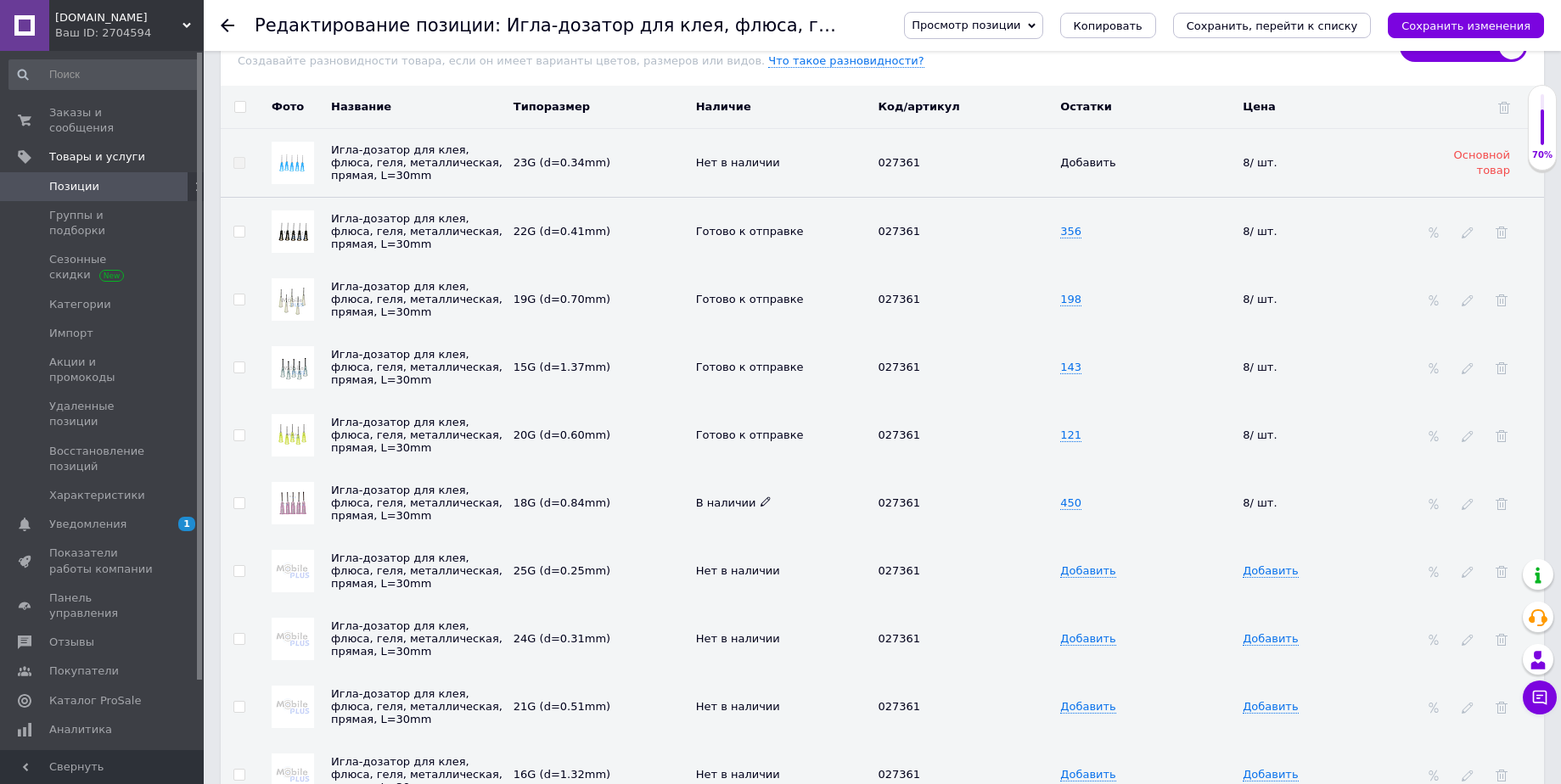
click at [761, 496] on icon at bounding box center [766, 501] width 11 height 11
click at [734, 571] on li "Готово к отправке" at bounding box center [780, 582] width 180 height 24
click at [918, 413] on td "027361" at bounding box center [965, 435] width 182 height 68
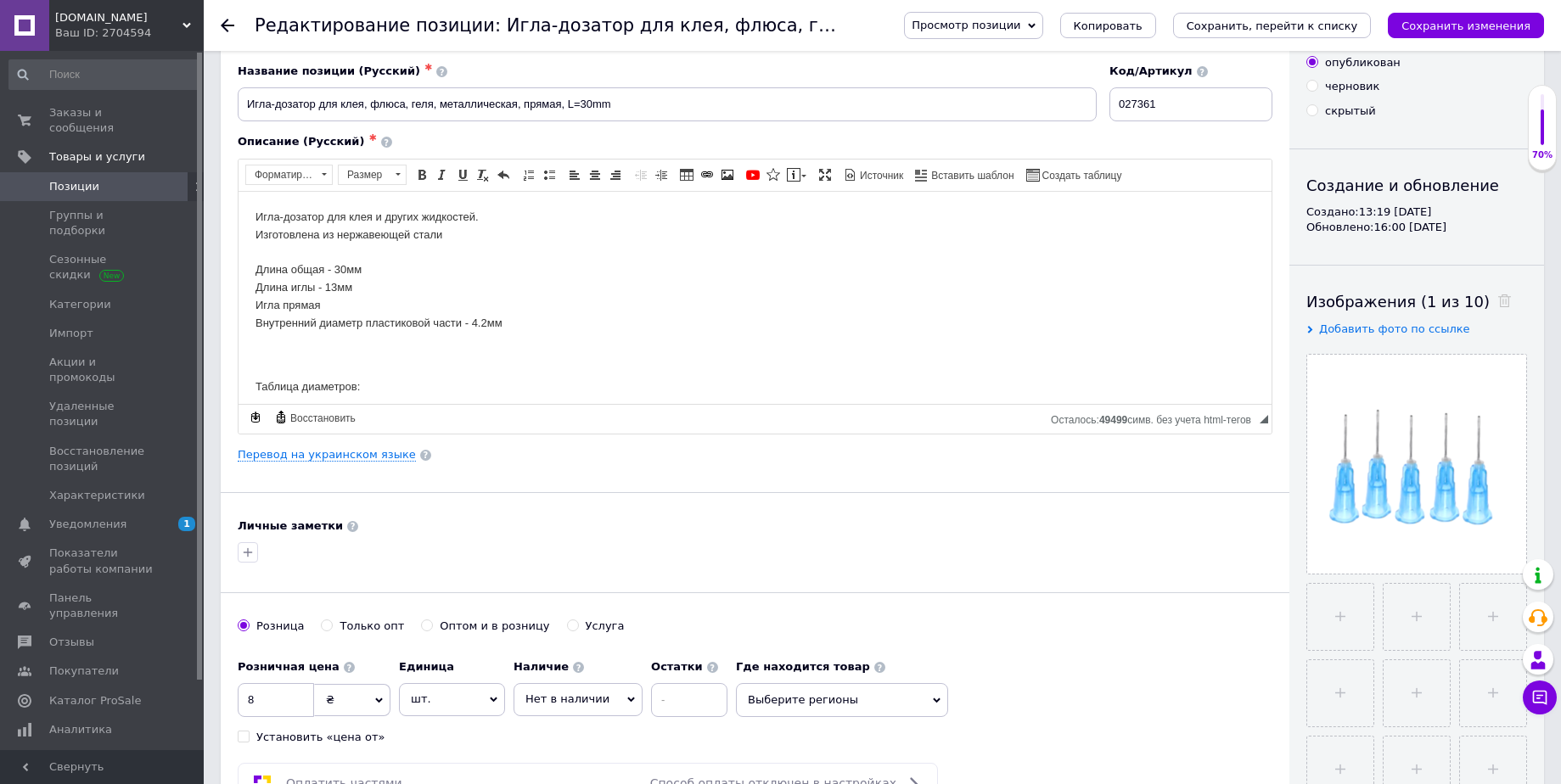
scroll to position [0, 0]
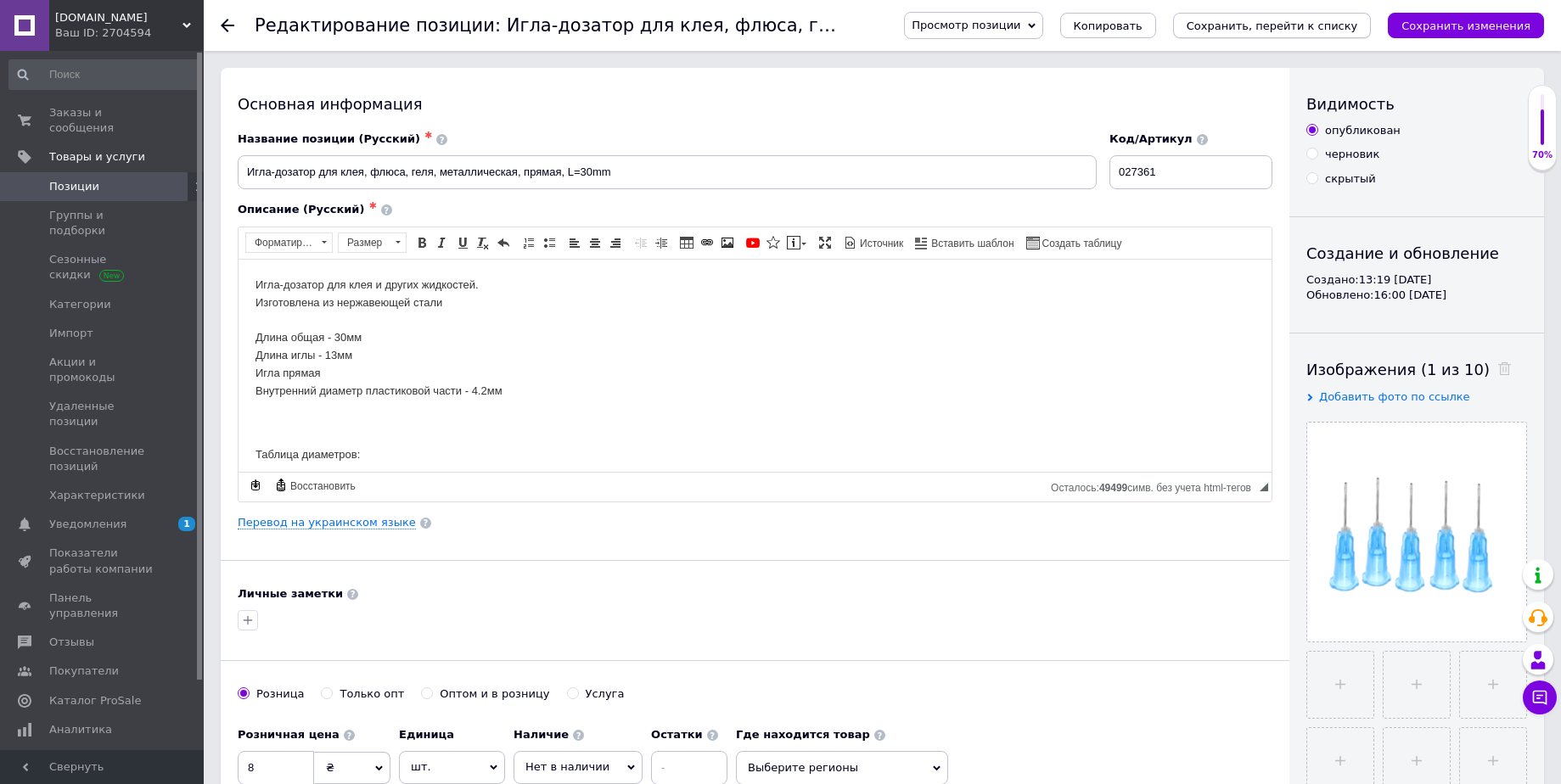
click at [1334, 29] on icon "Сохранить, перейти к списку" at bounding box center [1272, 25] width 172 height 13
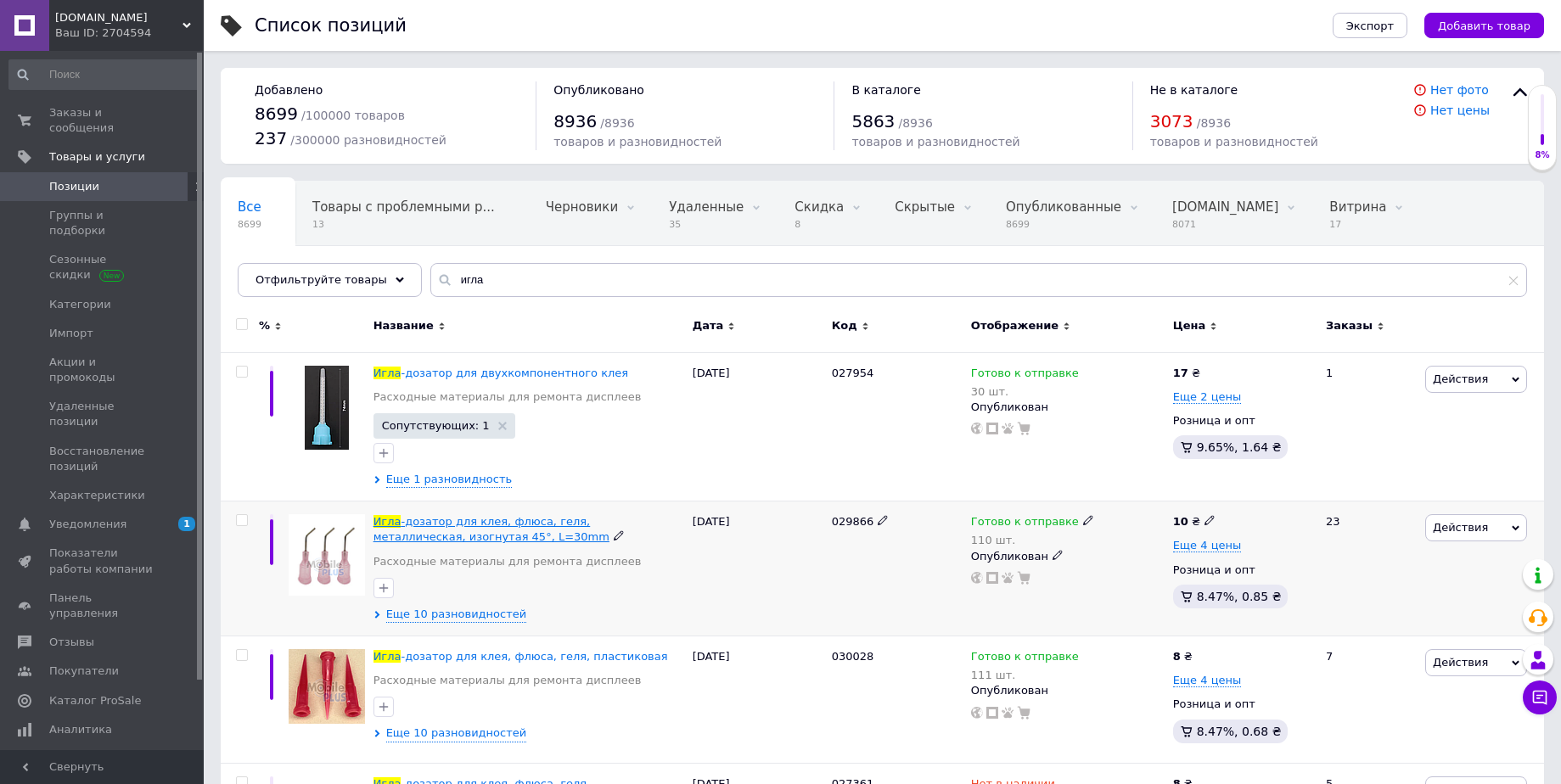
click at [457, 524] on span "-дозатор для клея, флюса, геля, металлическая, изогнутая 45°, L=30mm" at bounding box center [491, 528] width 236 height 28
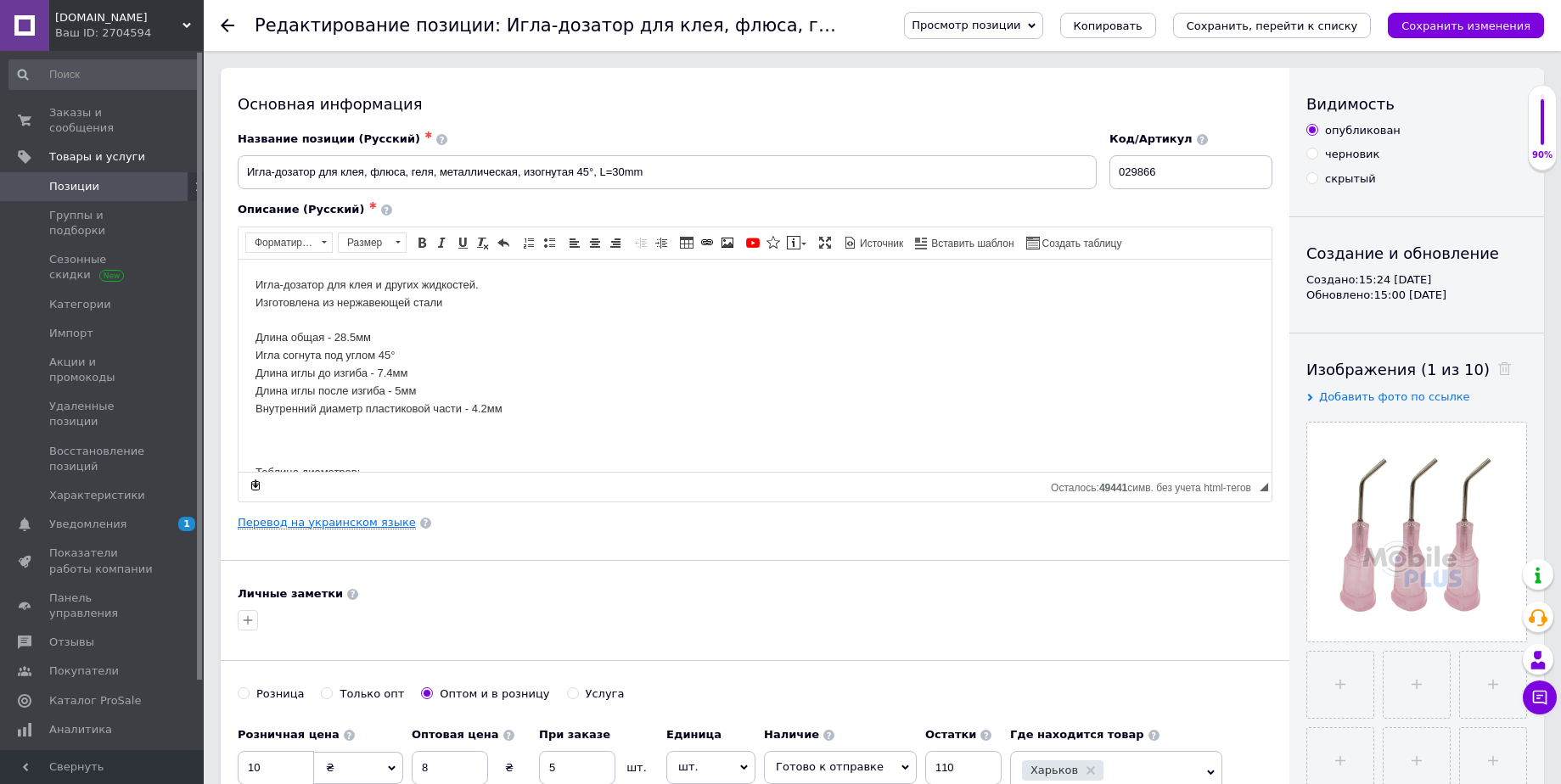
click at [341, 524] on link "Перевод на украинском языке" at bounding box center [327, 522] width 178 height 14
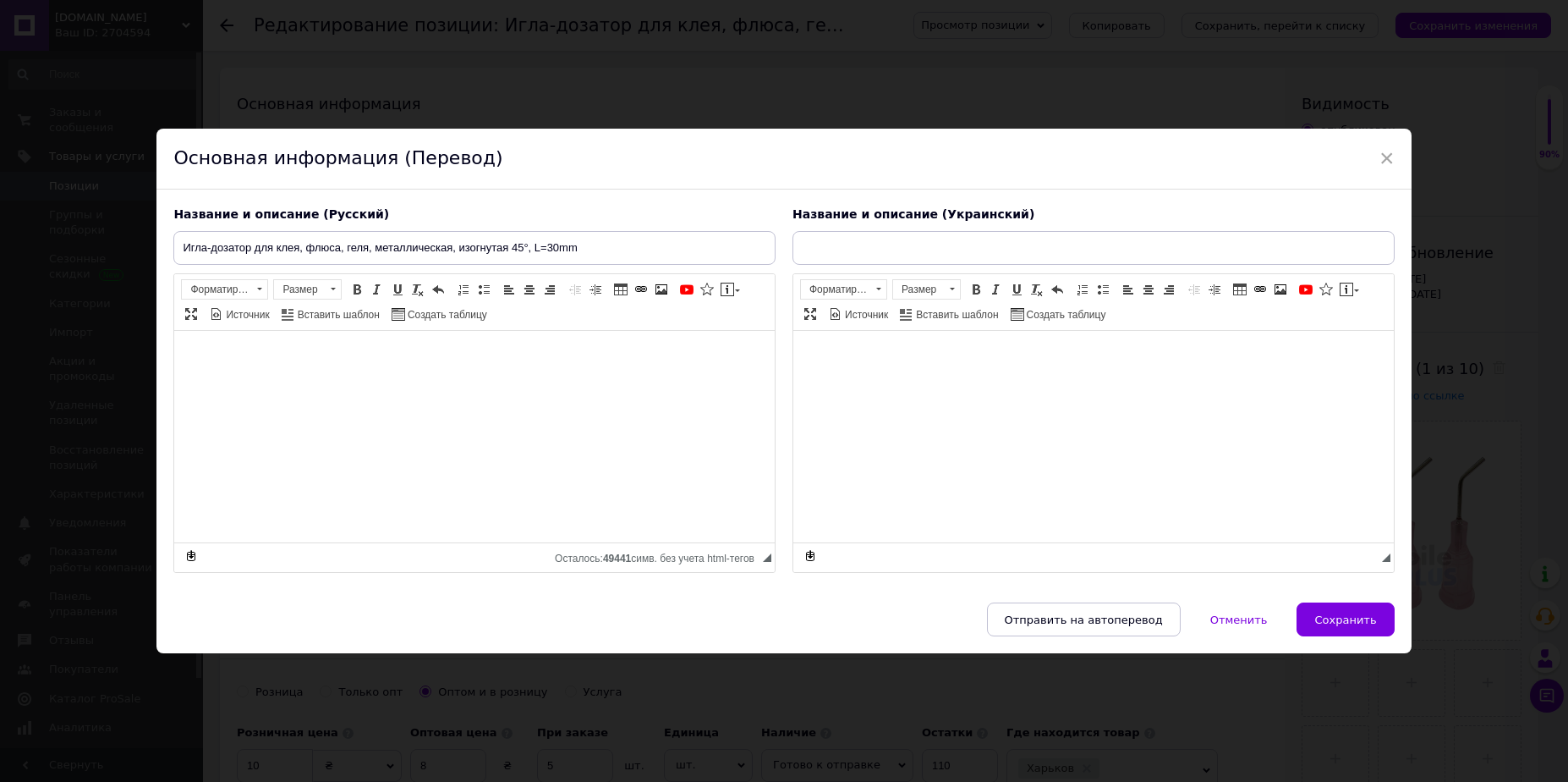
type input "Голка-дозатор для клею, флюса, гелю, металева, вигнута 45°, L = 30 mm"
click at [1383, 162] on span "×" at bounding box center [1387, 159] width 15 height 29
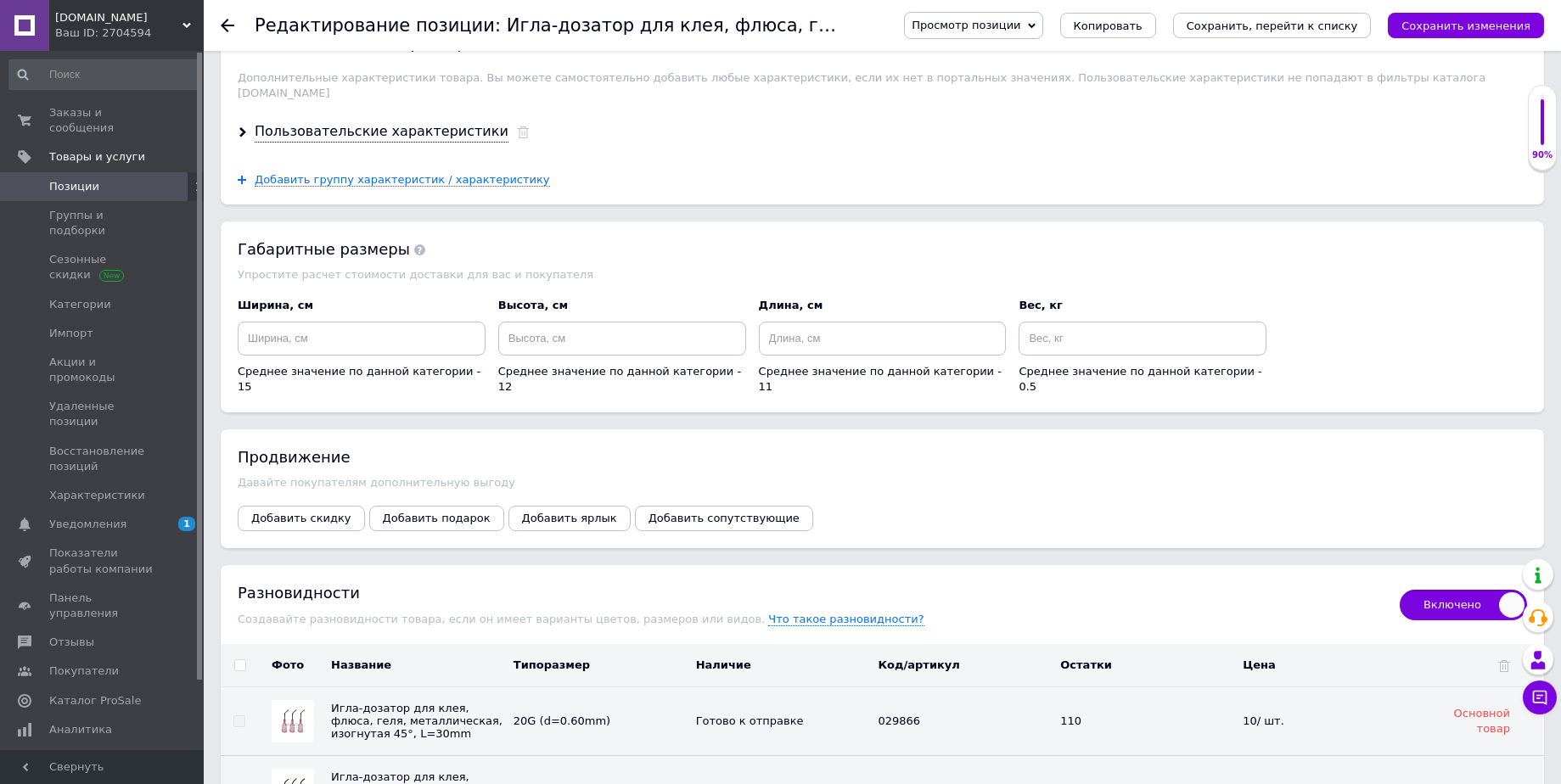
scroll to position [1688, 0]
